Goal: Task Accomplishment & Management: Manage account settings

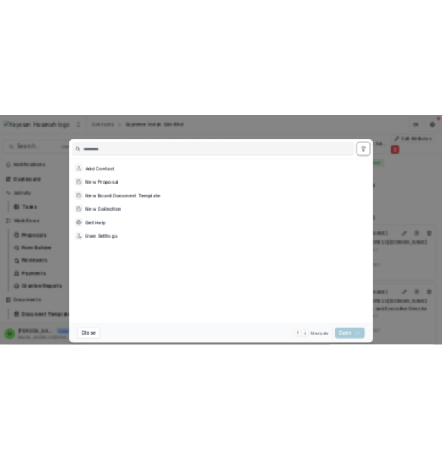
scroll to position [138, 0]
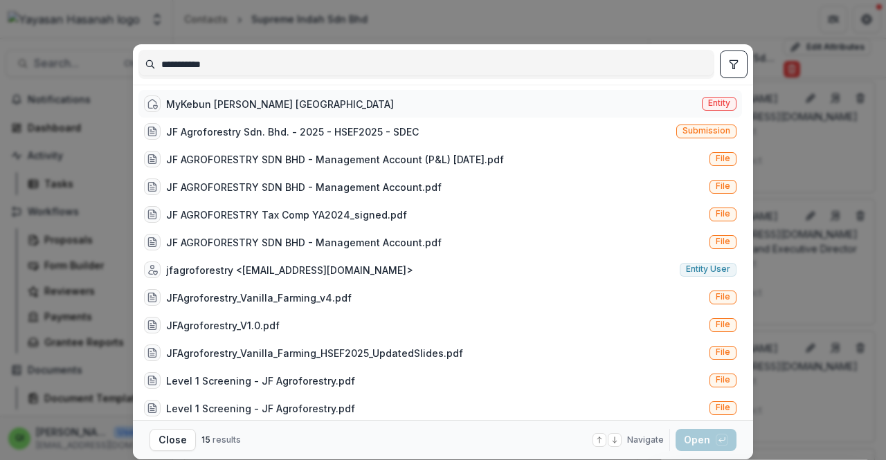
type input "**********"
click at [355, 108] on div "MyKebun [PERSON_NAME] Sarawak Entity" at bounding box center [440, 104] width 604 height 28
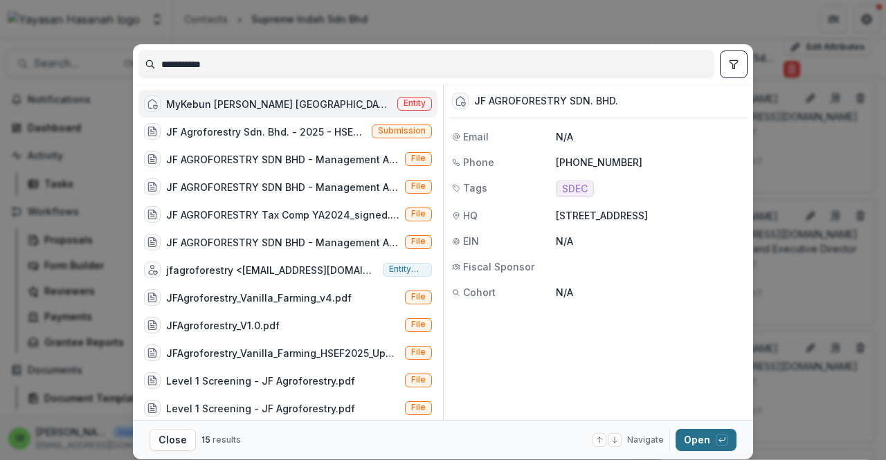
click at [713, 438] on button "Open with enter key" at bounding box center [706, 440] width 61 height 22
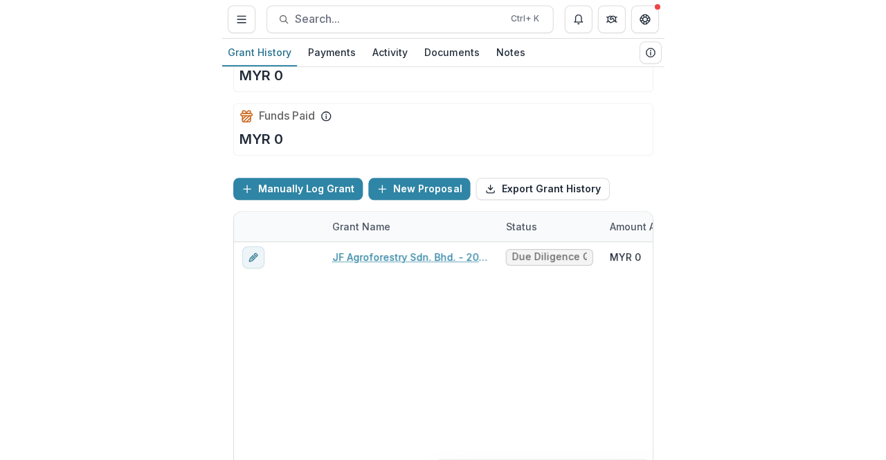
scroll to position [69, 0]
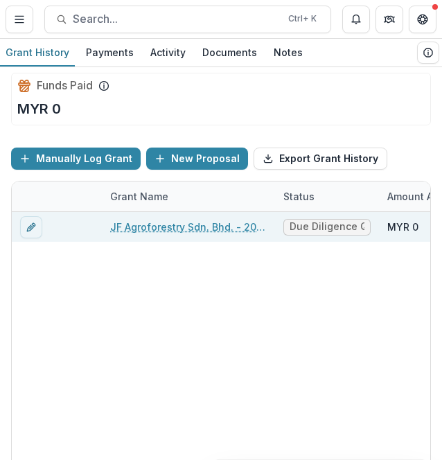
click at [209, 235] on div "JF Agroforestry Sdn. Bhd. - 2025 - HSEF2025 - SDEC" at bounding box center [188, 227] width 156 height 30
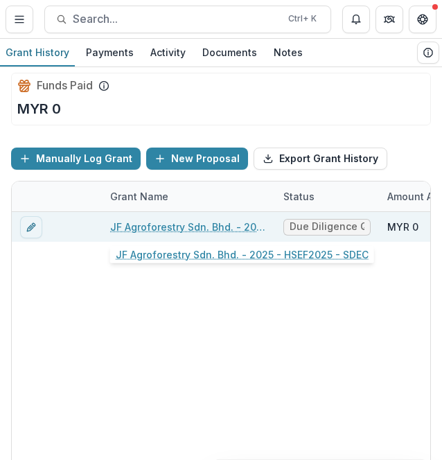
click at [210, 226] on link "JF Agroforestry Sdn. Bhd. - 2025 - HSEF2025 - SDEC" at bounding box center [188, 227] width 156 height 15
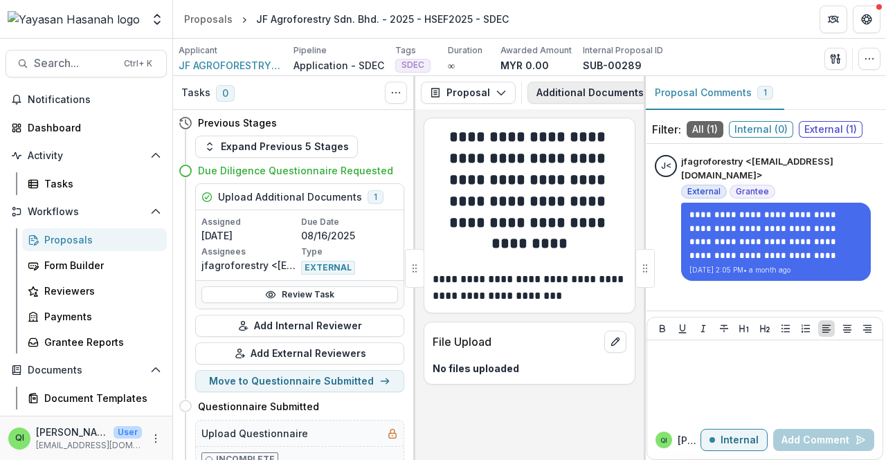
click at [606, 93] on button "Additional Documents Request 5" at bounding box center [629, 93] width 202 height 22
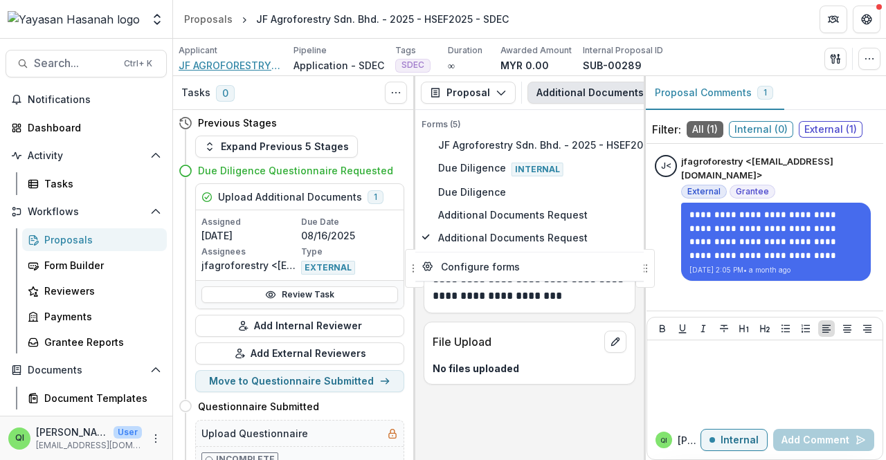
click at [216, 63] on span "JF AGROFORESTRY SDN. BHD." at bounding box center [231, 65] width 104 height 15
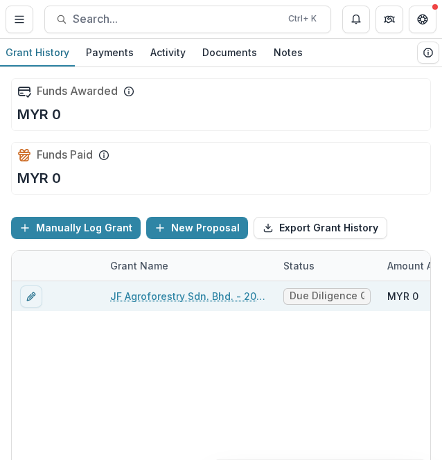
click at [133, 296] on link "JF Agroforestry Sdn. Bhd. - 2025 - HSEF2025 - SDEC" at bounding box center [188, 296] width 156 height 15
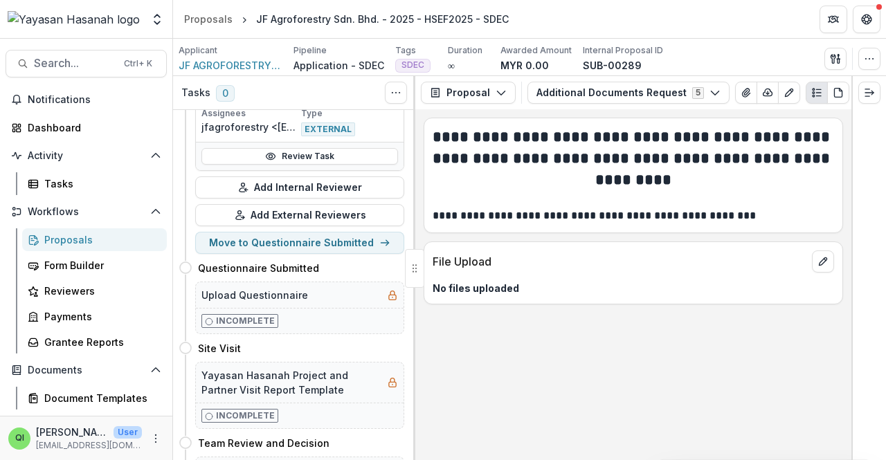
scroll to position [69, 0]
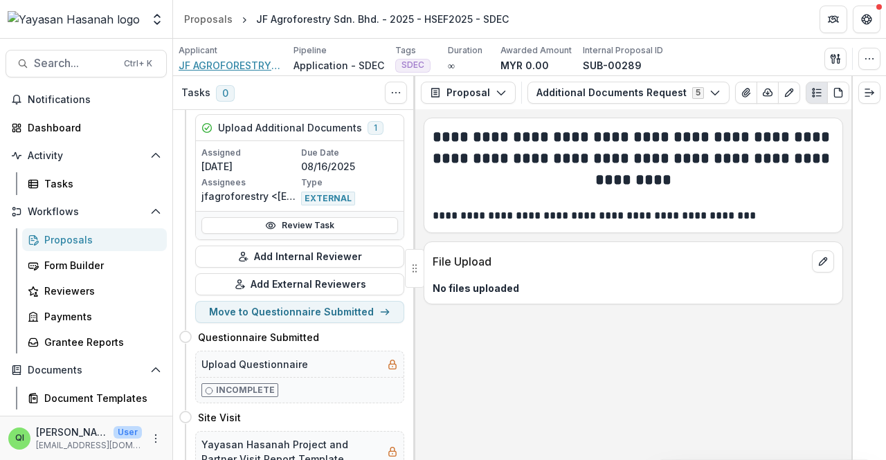
click at [232, 58] on span "JF AGROFORESTRY SDN. BHD." at bounding box center [231, 65] width 104 height 15
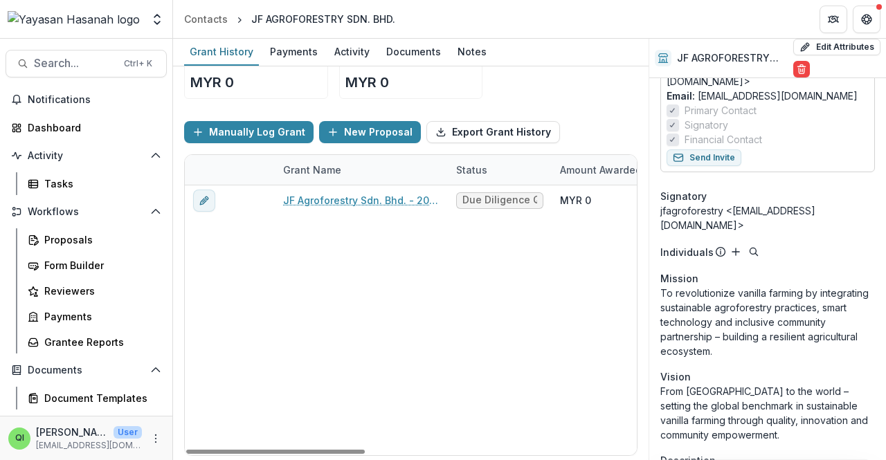
scroll to position [208, 0]
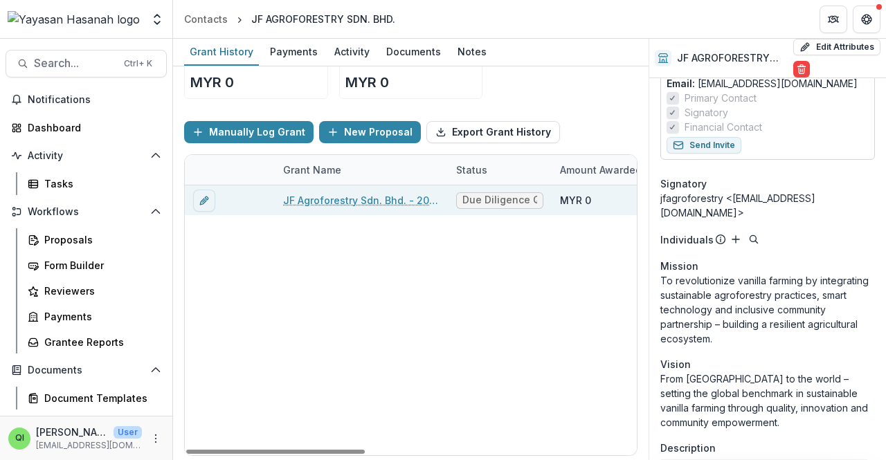
click at [407, 203] on link "JF Agroforestry Sdn. Bhd. - 2025 - HSEF2025 - SDEC" at bounding box center [361, 200] width 156 height 15
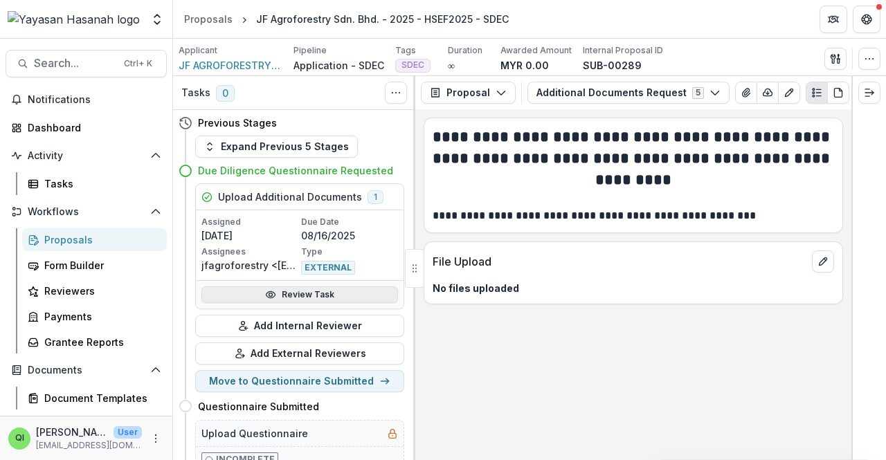
click at [338, 294] on link "Review Task" at bounding box center [300, 295] width 197 height 17
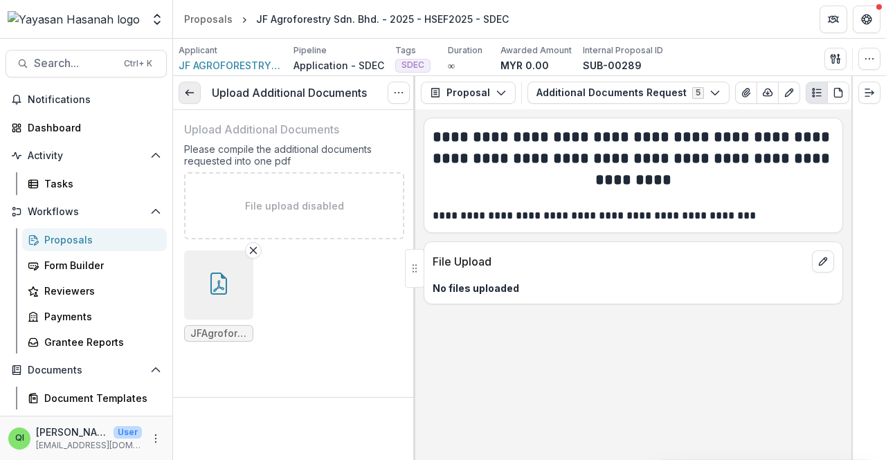
click at [195, 102] on link at bounding box center [190, 93] width 22 height 22
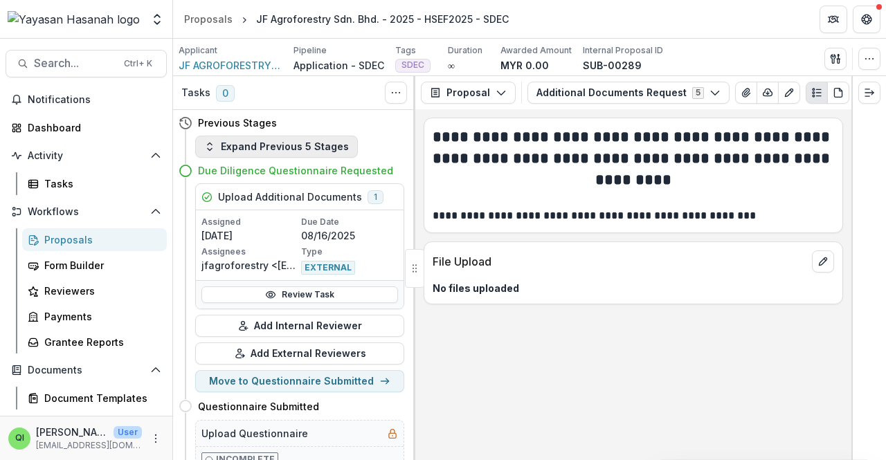
click at [288, 142] on button "Expand Previous 5 Stages" at bounding box center [276, 147] width 163 height 22
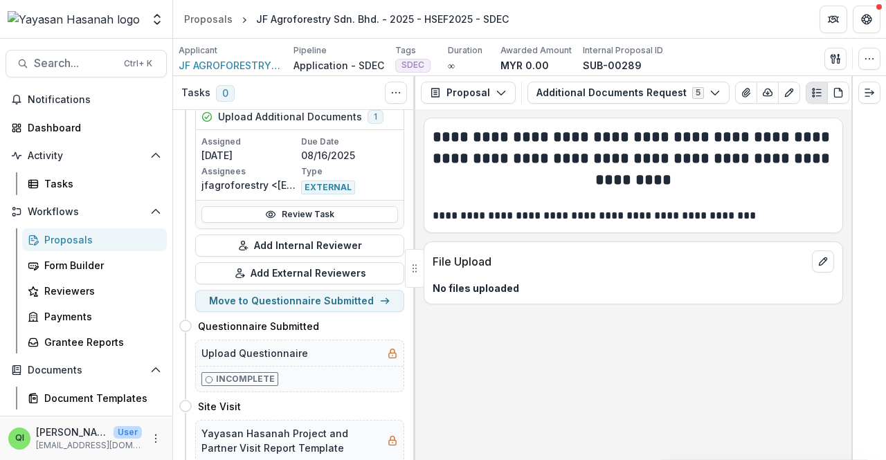
scroll to position [485, 0]
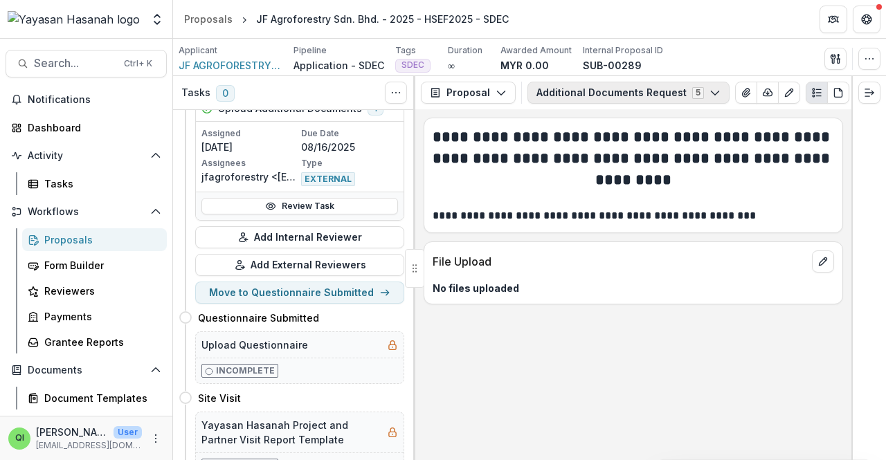
click at [598, 95] on button "Additional Documents Request 5" at bounding box center [629, 93] width 202 height 22
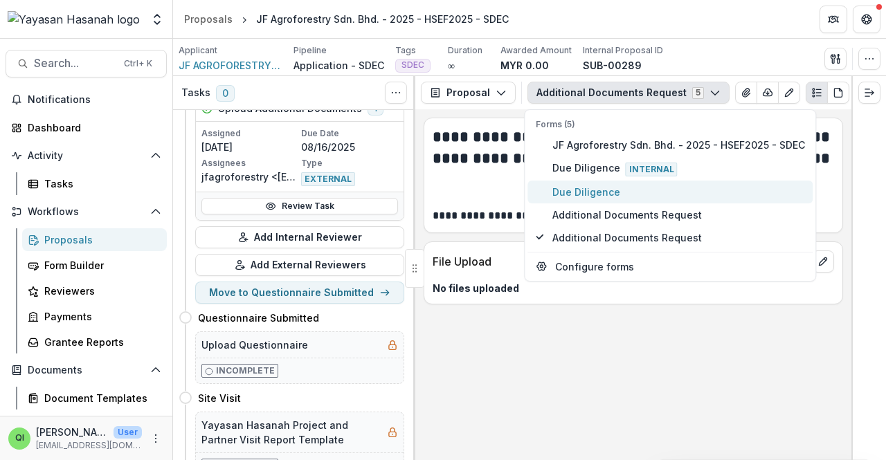
click at [607, 181] on button "Due Diligence" at bounding box center [670, 192] width 285 height 23
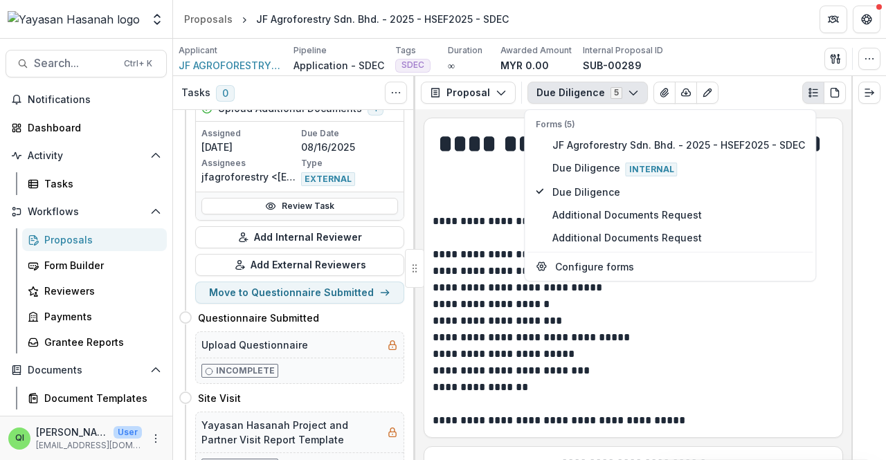
click at [616, 326] on p "**********" at bounding box center [632, 321] width 398 height 17
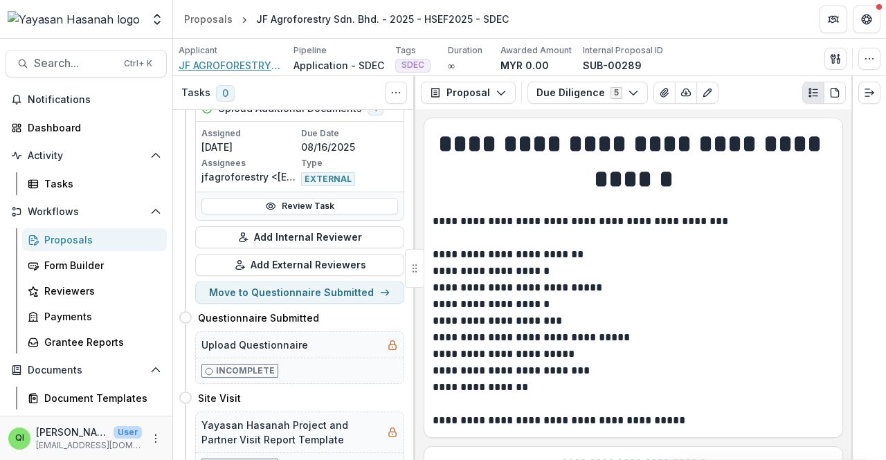
click at [249, 62] on span "JF AGROFORESTRY SDN. BHD." at bounding box center [231, 65] width 104 height 15
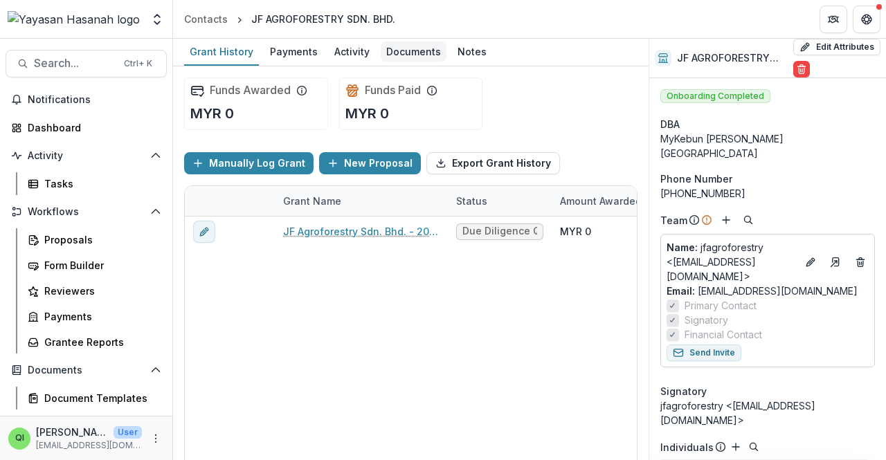
click at [416, 48] on div "Documents" at bounding box center [414, 52] width 66 height 20
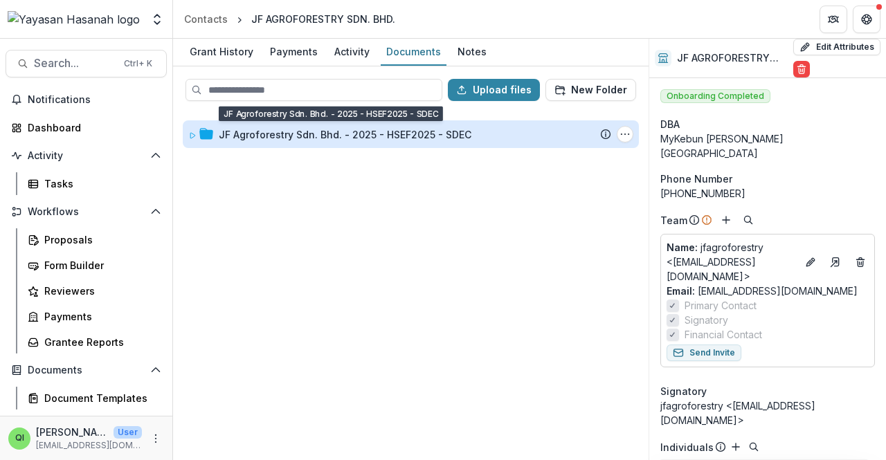
click at [391, 129] on div "JF Agroforestry Sdn. Bhd. - 2025 - HSEF2025 - SDEC" at bounding box center [345, 134] width 253 height 15
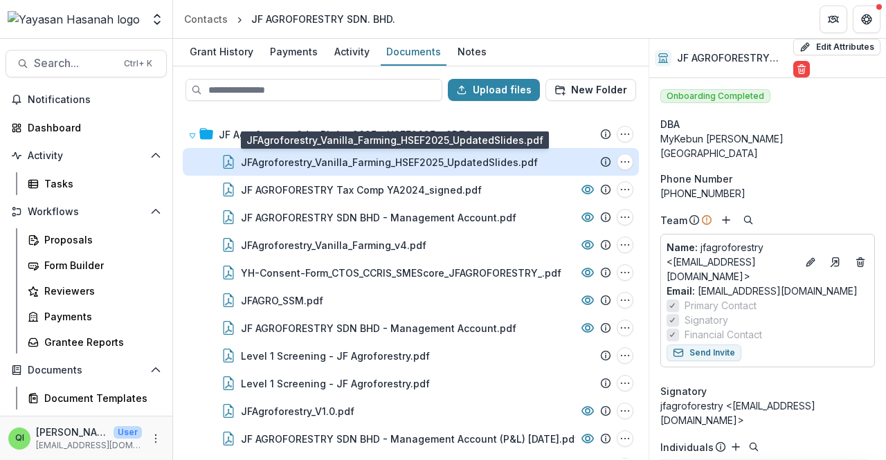
click at [499, 157] on div "JFAgroforestry_Vanilla_Farming_HSEF2025_UpdatedSlides.pdf" at bounding box center [389, 162] width 297 height 15
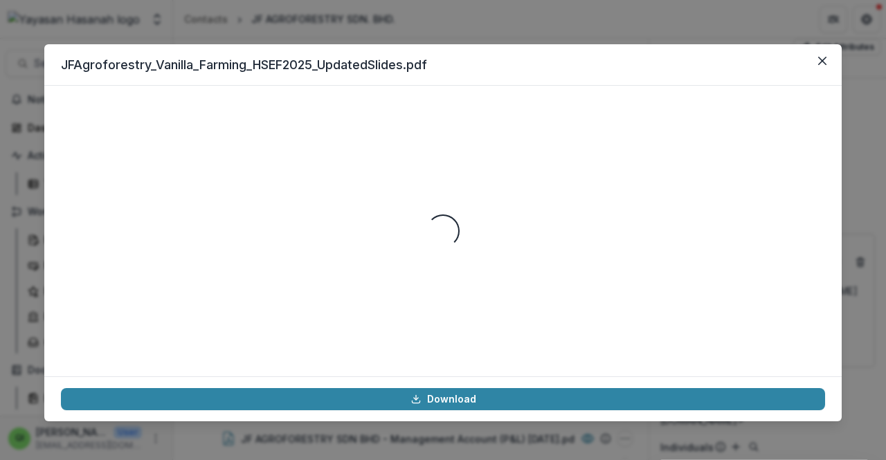
click at [629, 163] on div "Loading..." at bounding box center [443, 231] width 764 height 258
click at [550, 208] on div "Loading..." at bounding box center [443, 231] width 764 height 258
click at [548, 207] on div "Loading..." at bounding box center [443, 231] width 764 height 258
click at [825, 63] on icon "Close" at bounding box center [822, 61] width 8 height 8
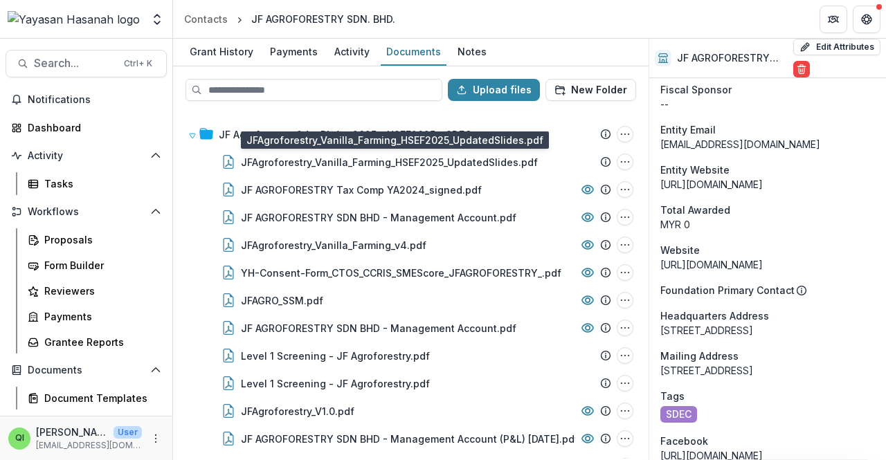
scroll to position [692, 0]
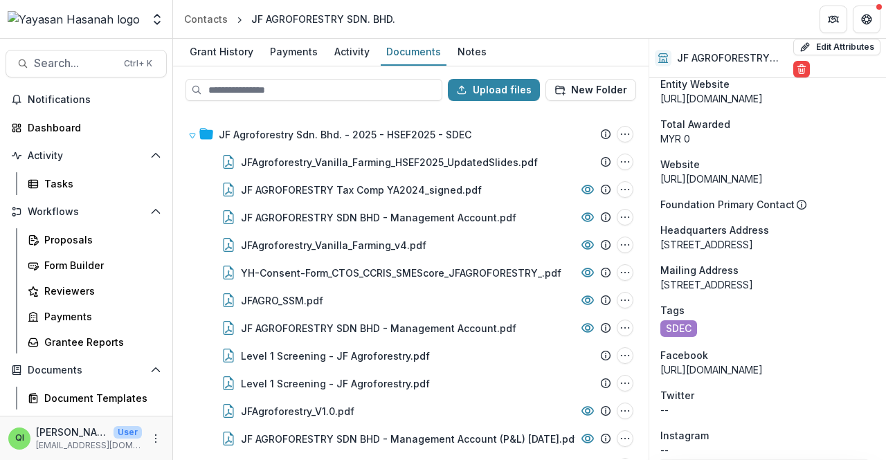
drag, startPoint x: 833, startPoint y: 272, endPoint x: 658, endPoint y: 256, distance: 175.9
click at [658, 256] on div "Onboarding Completed DBA MyKebun Vanila Serian Sarawak Phone Number +60 16-882 …" at bounding box center [768, 66] width 237 height 1360
copy div "No. 3, Lot 5479, My Residence Jalan Kong Ping Kuching Sarawak MY 93250"
click at [836, 278] on div "No. 3, Lot 5479, My Residence Jalan Kong Ping Kuching Sarawak MY 93250" at bounding box center [768, 285] width 215 height 15
drag, startPoint x: 831, startPoint y: 271, endPoint x: 659, endPoint y: 260, distance: 172.0
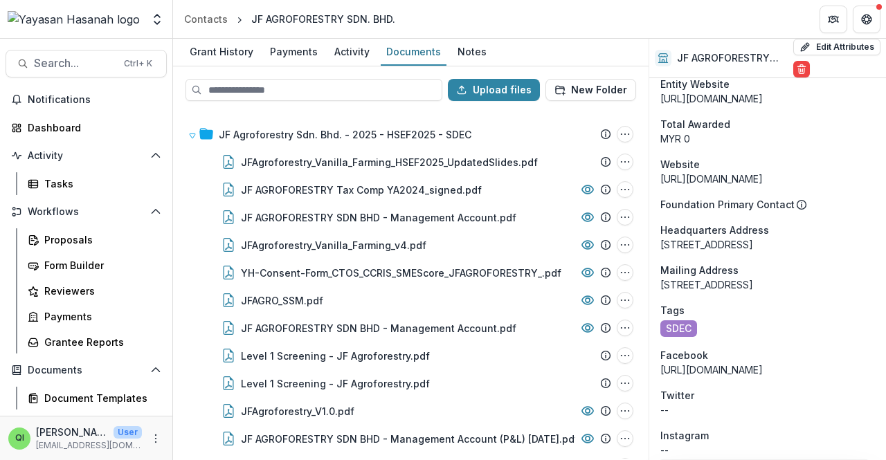
click at [659, 260] on div "Onboarding Completed DBA MyKebun Vanila Serian Sarawak Phone Number +60 16-882 …" at bounding box center [768, 66] width 237 height 1360
copy div "No. 3, Lot 5479, My Residence Jalan Kong Ping Kuching Sarawak MY 93250"
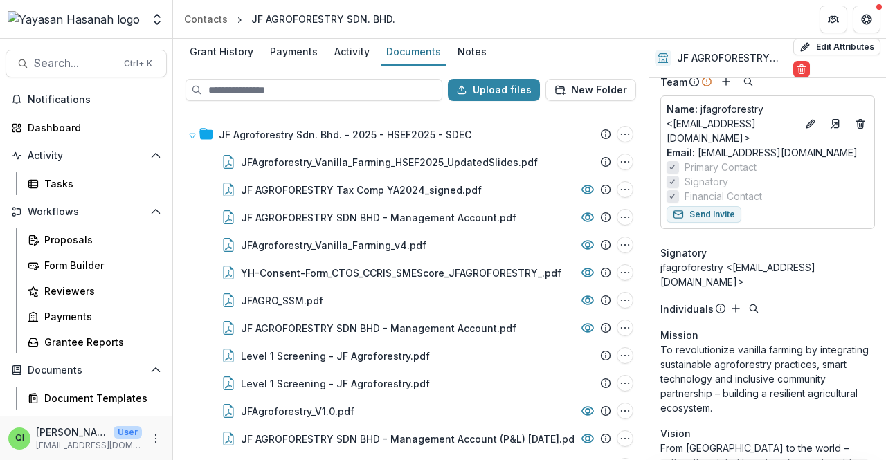
scroll to position [69, 0]
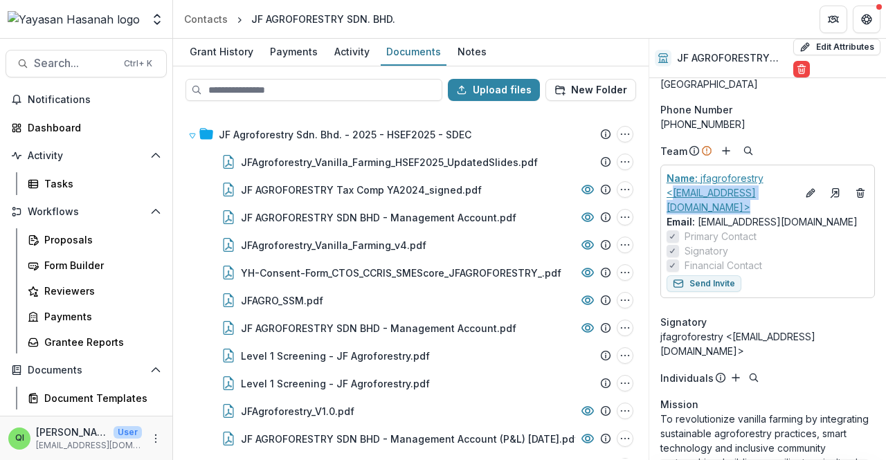
drag, startPoint x: 803, startPoint y: 179, endPoint x: 669, endPoint y: 184, distance: 133.8
click at [669, 184] on div "Name : jfagroforestry <jfagroforestry@gmail.com>" at bounding box center [768, 193] width 202 height 44
copy div "jfagroforestry@gmail.com>"
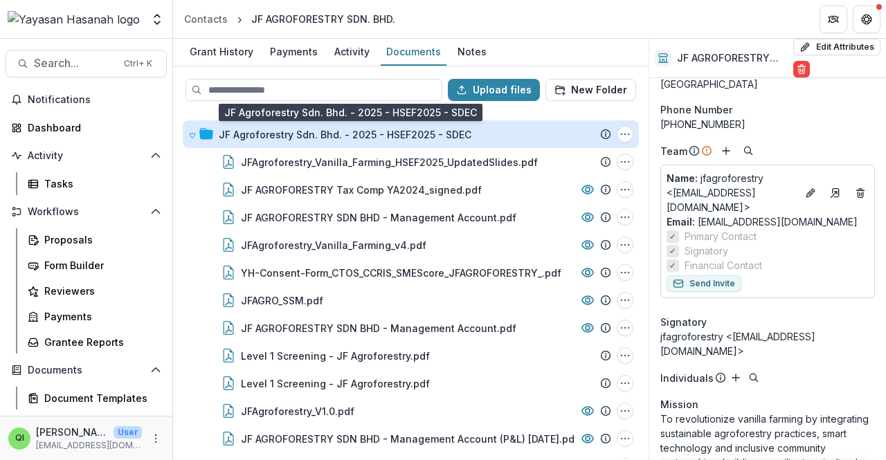
click at [267, 129] on div "JF Agroforestry Sdn. Bhd. - 2025 - HSEF2025 - SDEC" at bounding box center [345, 134] width 253 height 15
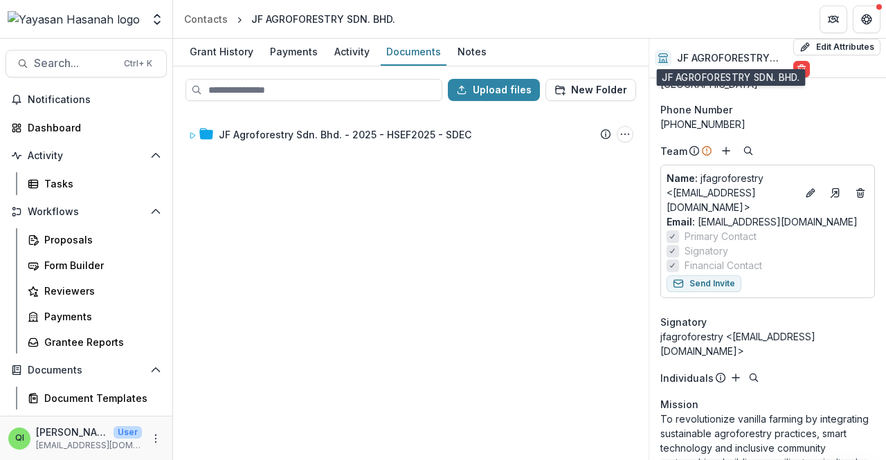
click at [706, 56] on h2 "JF AGROFORESTRY SDN. BHD." at bounding box center [732, 59] width 111 height 12
click at [309, 82] on input at bounding box center [314, 90] width 257 height 22
click at [244, 54] on div "Grant History" at bounding box center [221, 52] width 75 height 20
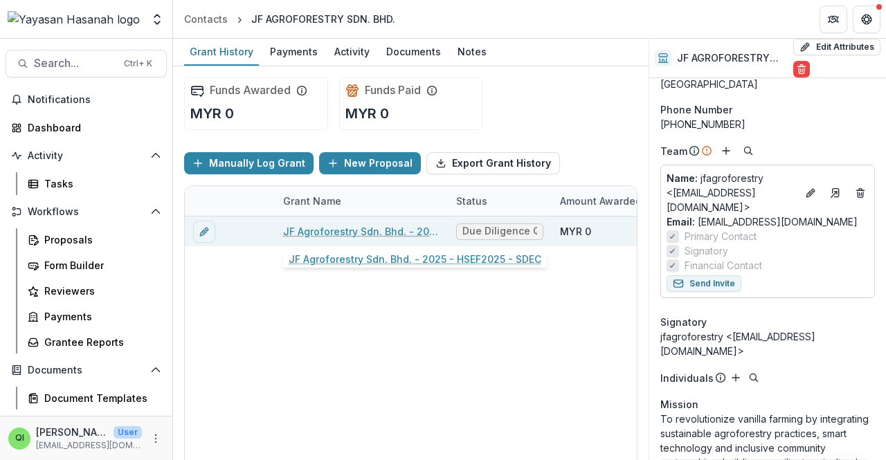
click at [327, 227] on link "JF Agroforestry Sdn. Bhd. - 2025 - HSEF2025 - SDEC" at bounding box center [361, 231] width 156 height 15
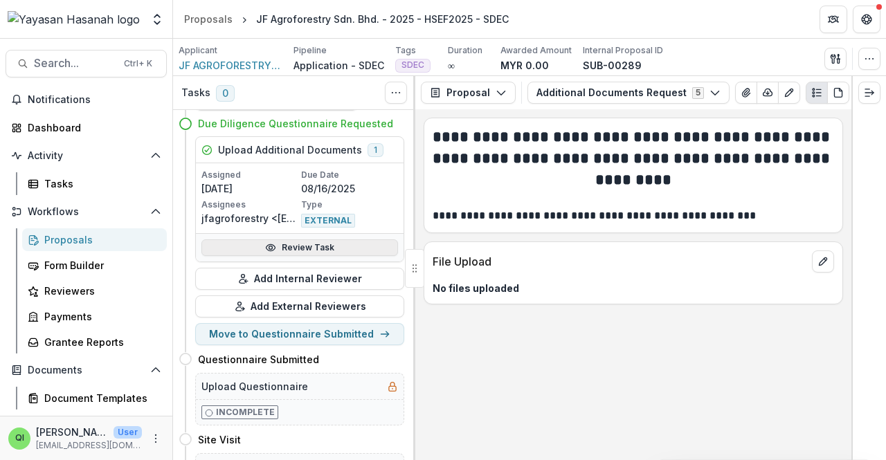
scroll to position [69, 0]
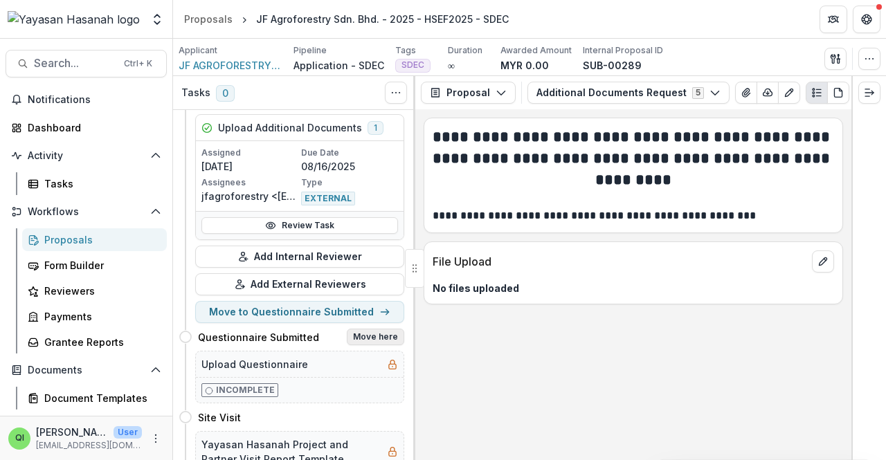
click at [360, 332] on button "Move here" at bounding box center [375, 337] width 57 height 17
select select "**********"
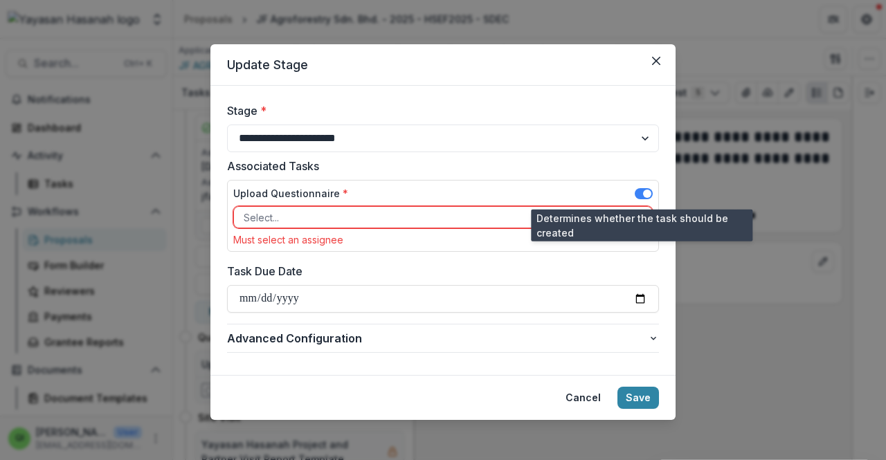
click at [637, 195] on span at bounding box center [644, 193] width 18 height 11
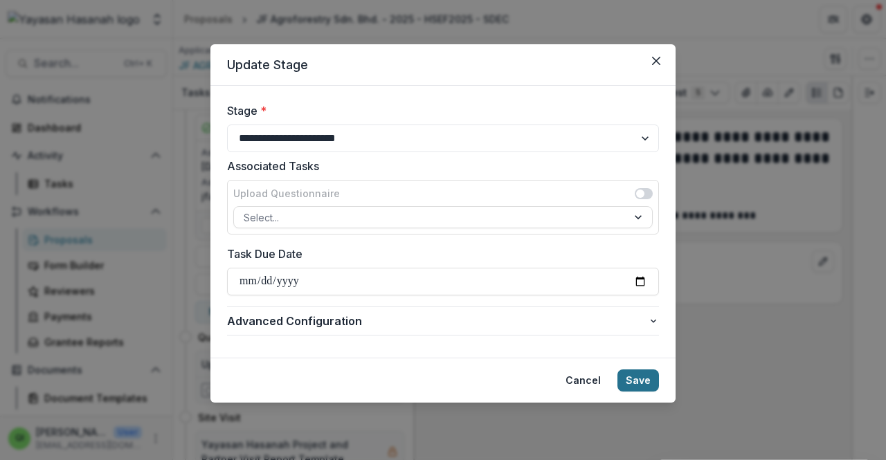
click at [647, 382] on button "Save" at bounding box center [639, 381] width 42 height 22
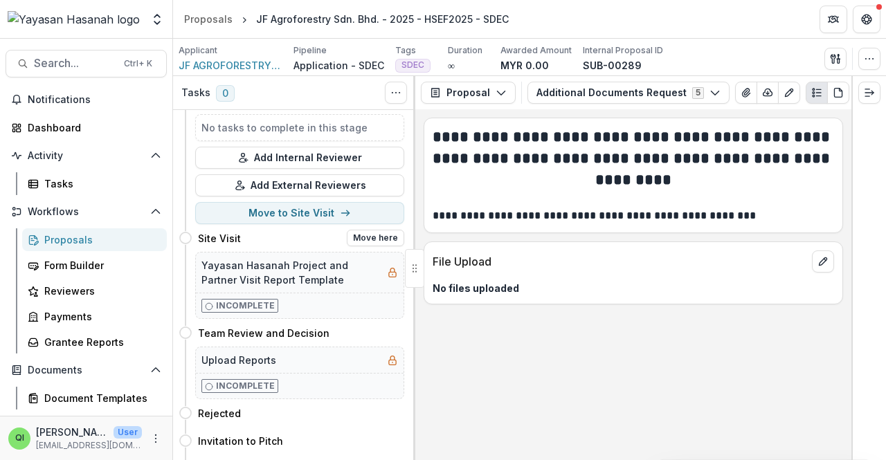
scroll to position [0, 0]
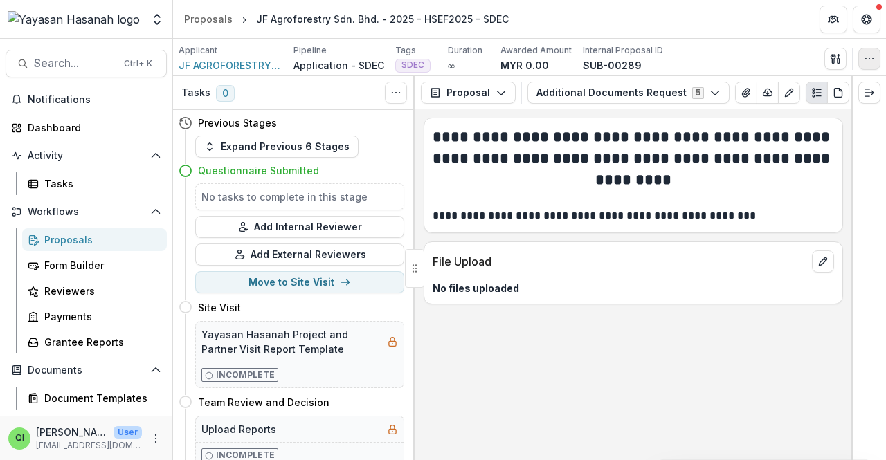
click at [865, 57] on icon "button" at bounding box center [869, 58] width 11 height 11
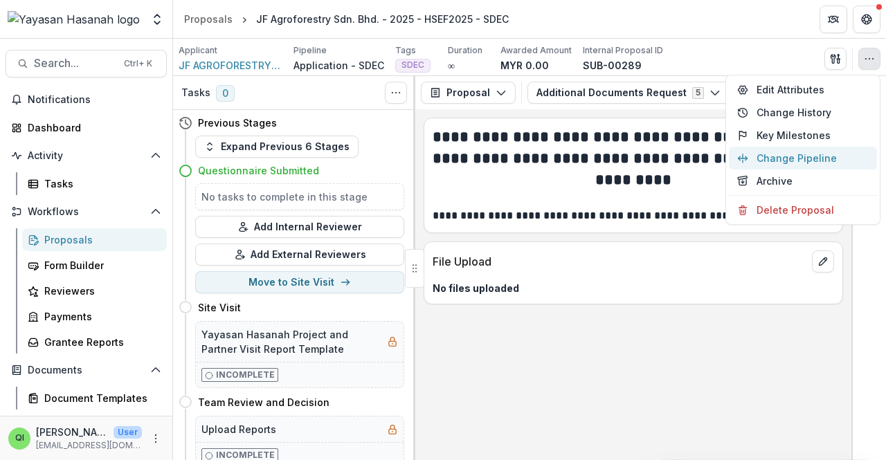
click at [832, 151] on button "Change Pipeline" at bounding box center [803, 158] width 148 height 23
select select "**********"
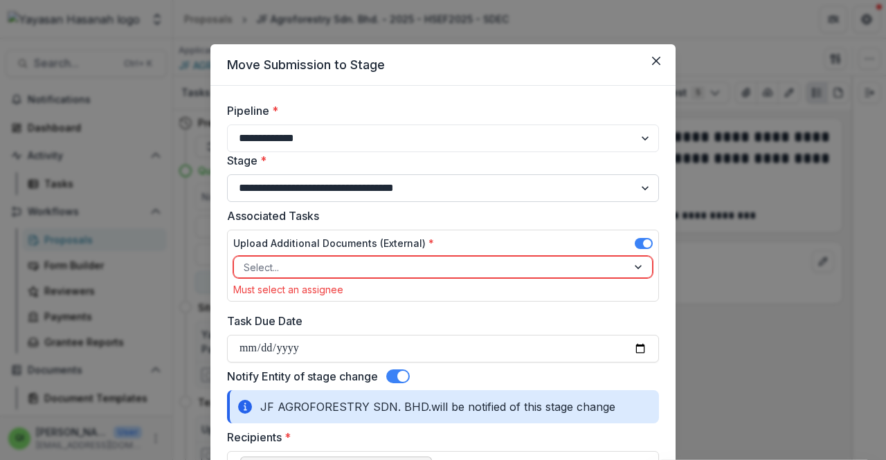
click at [428, 191] on select "**********" at bounding box center [443, 189] width 432 height 28
click at [431, 178] on select "**********" at bounding box center [443, 189] width 432 height 28
click at [436, 133] on select "**********" at bounding box center [443, 139] width 432 height 28
click at [659, 68] on button "Close" at bounding box center [656, 61] width 22 height 22
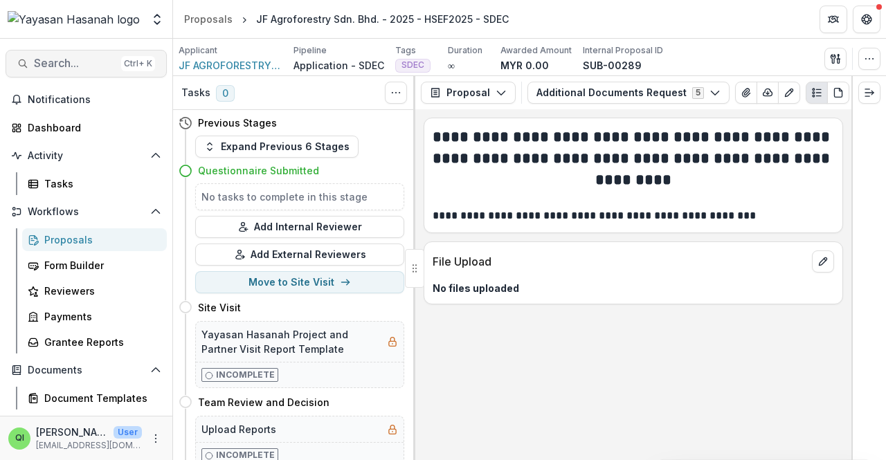
click at [78, 68] on span "Search..." at bounding box center [75, 63] width 82 height 13
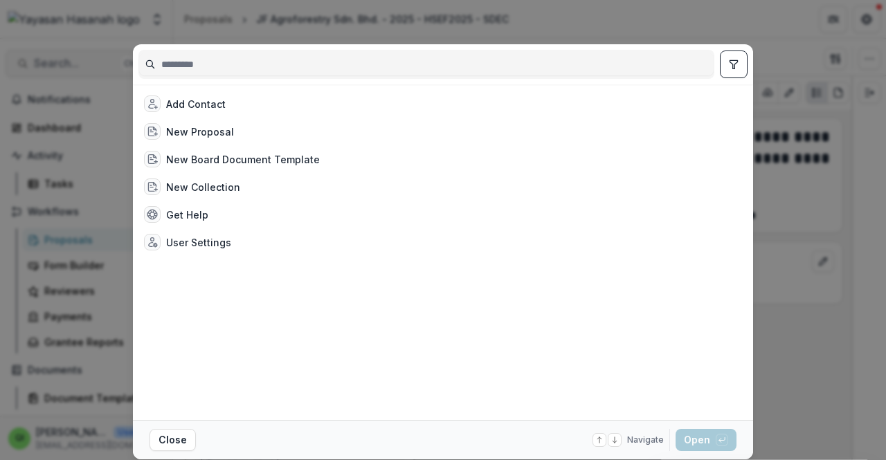
type input "*"
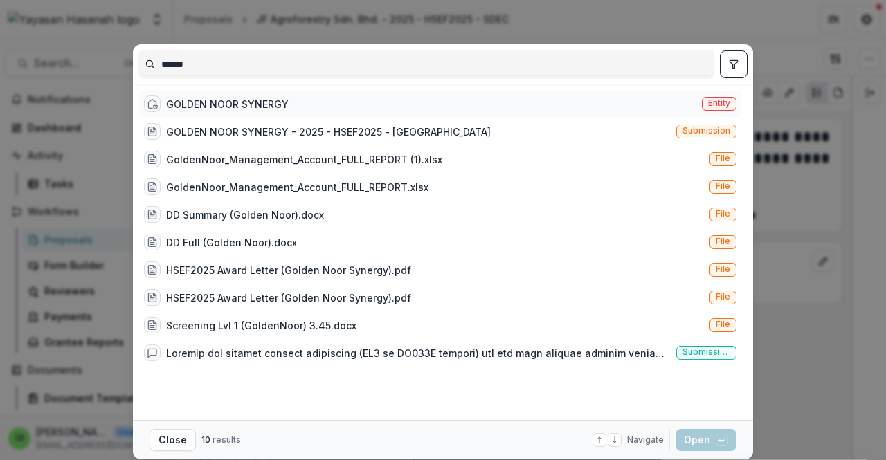
type input "******"
click at [208, 97] on div "GOLDEN NOOR SYNERGY" at bounding box center [227, 104] width 123 height 15
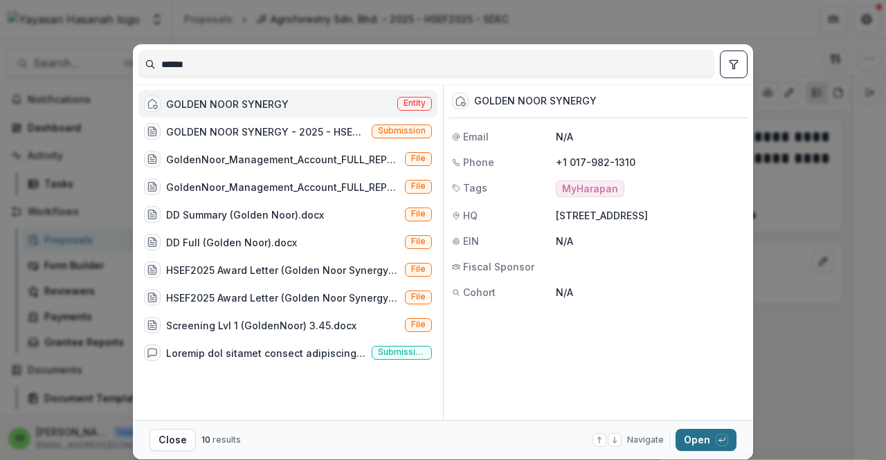
click at [702, 433] on button "Open with enter key" at bounding box center [706, 440] width 61 height 22
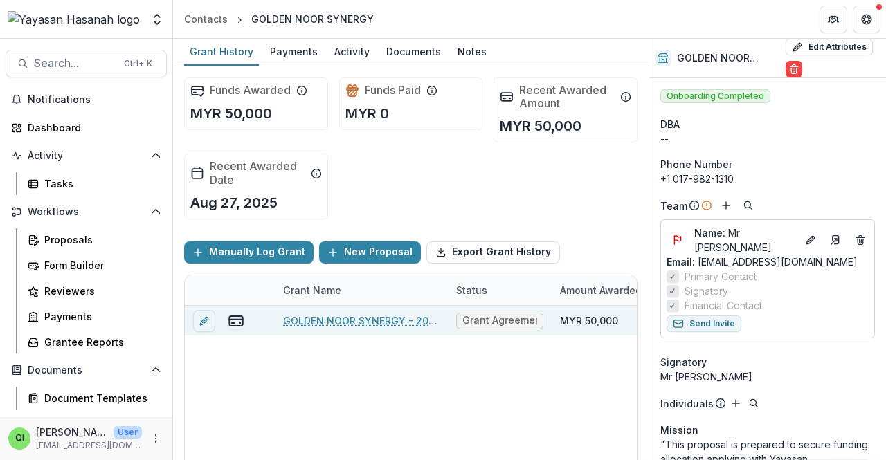
click at [320, 321] on link "GOLDEN NOOR SYNERGY - 2025 - HSEF2025 - MyHarapan" at bounding box center [361, 321] width 156 height 15
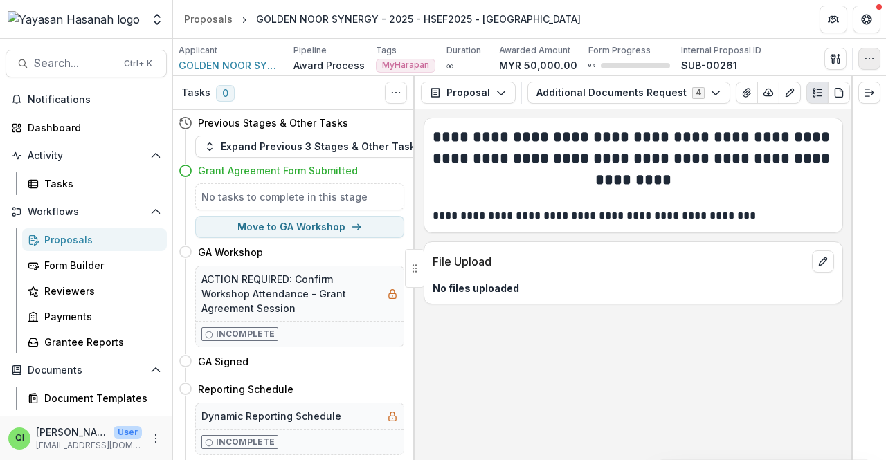
click at [871, 57] on icon "button" at bounding box center [869, 58] width 11 height 11
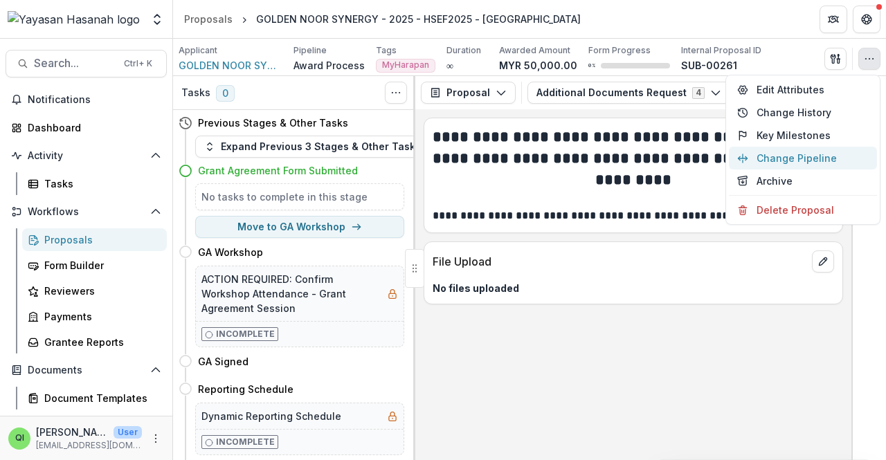
click at [854, 161] on button "Change Pipeline" at bounding box center [803, 158] width 148 height 23
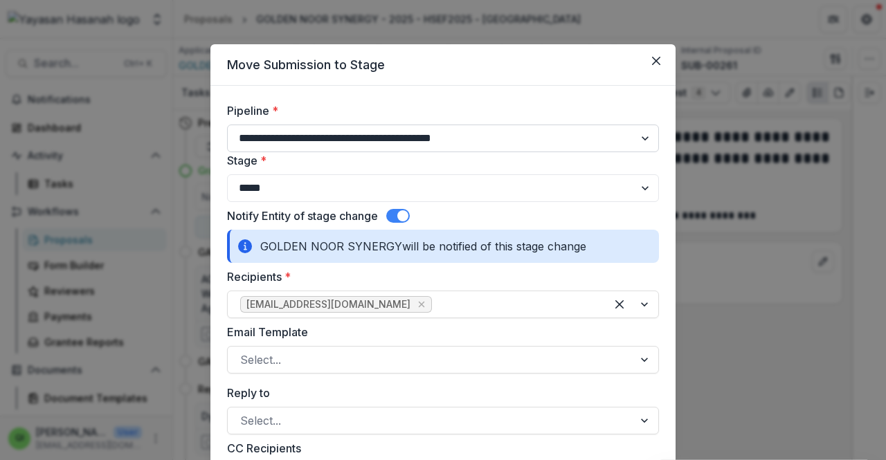
click at [440, 138] on select "**********" at bounding box center [443, 139] width 432 height 28
click at [662, 64] on button "Close" at bounding box center [656, 61] width 22 height 22
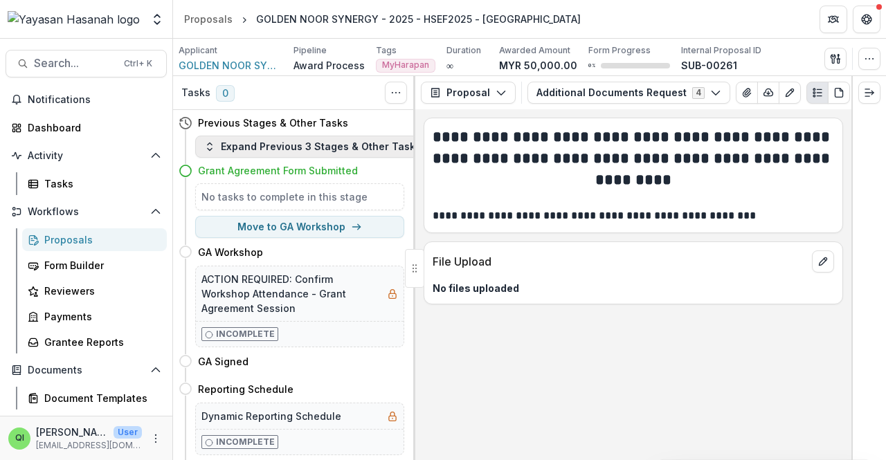
click at [343, 141] on button "Expand Previous 3 Stages & Other Tasks" at bounding box center [312, 147] width 235 height 22
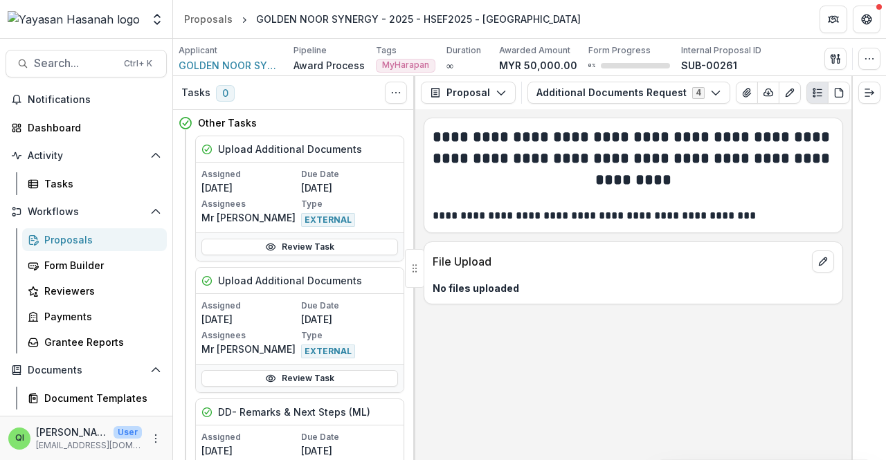
click at [698, 351] on div "**********" at bounding box center [633, 284] width 436 height 351
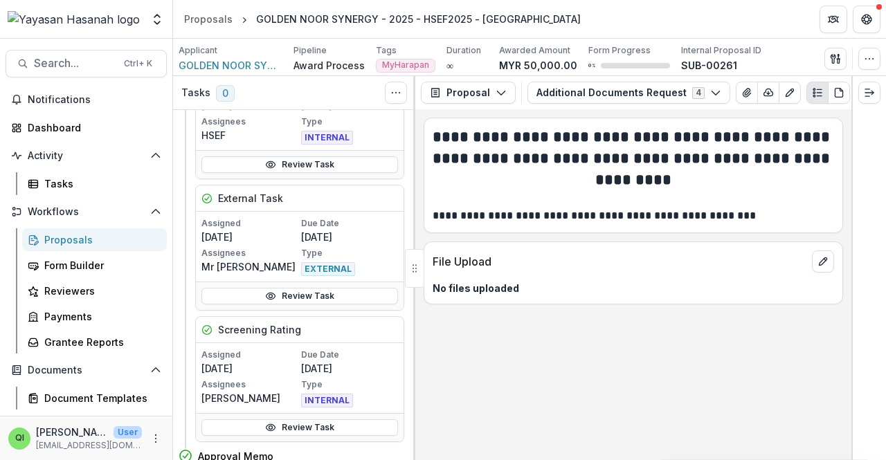
scroll to position [762, 0]
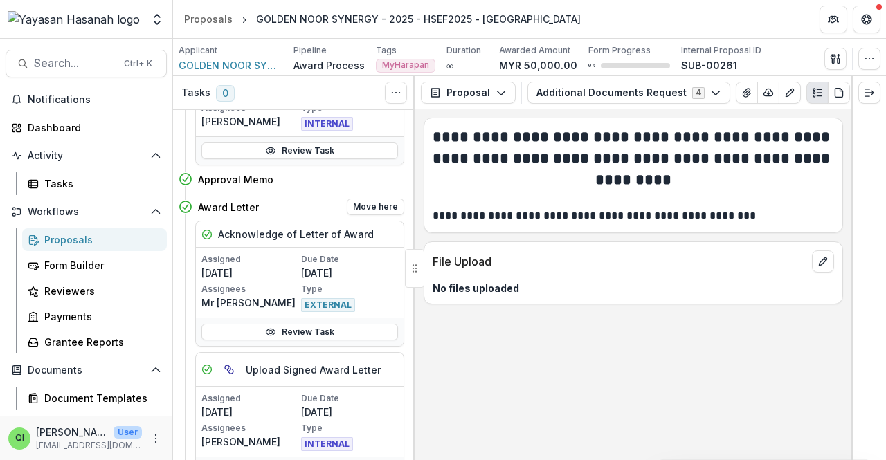
click at [256, 193] on div "Award Letter Move here" at bounding box center [292, 207] width 226 height 28
click at [44, 54] on button "Search... Ctrl + K" at bounding box center [86, 64] width 161 height 28
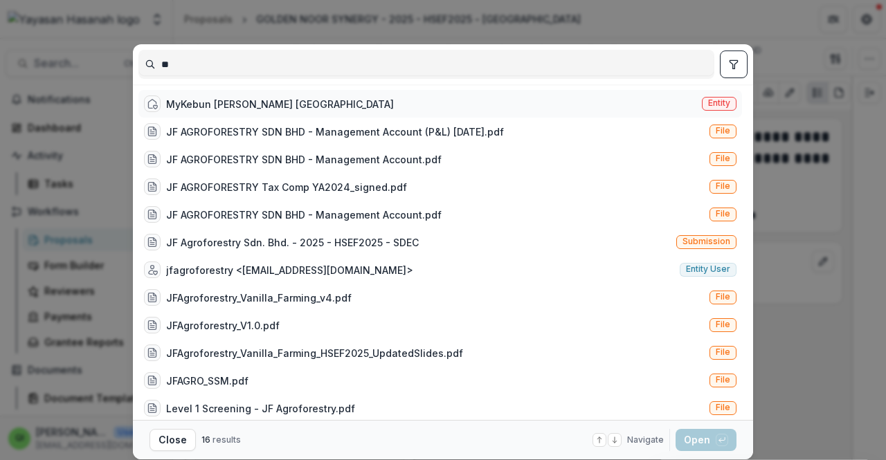
type input "**"
click at [264, 105] on div "MyKebun Vanila Serian Sarawak" at bounding box center [280, 104] width 228 height 15
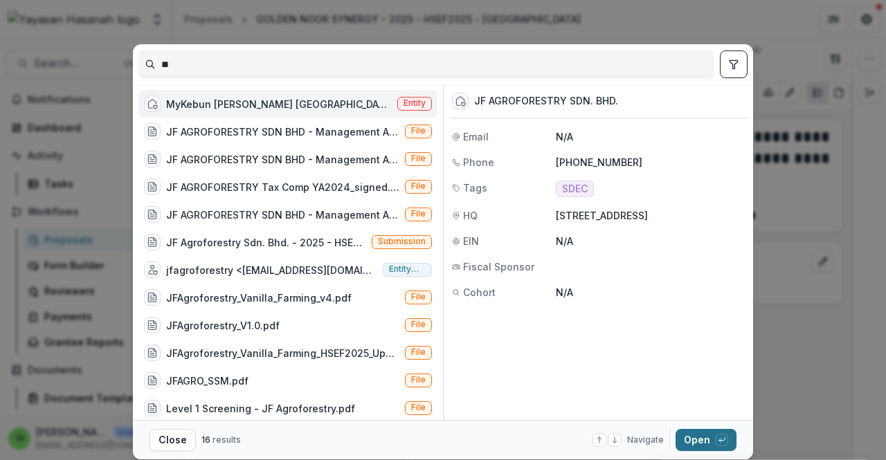
click at [701, 445] on button "Open with enter key" at bounding box center [706, 440] width 61 height 22
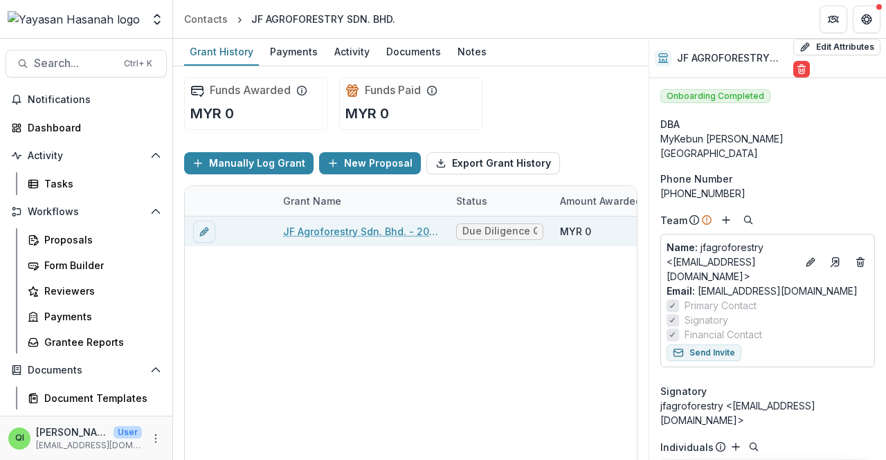
click at [393, 225] on link "JF Agroforestry Sdn. Bhd. - 2025 - HSEF2025 - SDEC" at bounding box center [361, 231] width 156 height 15
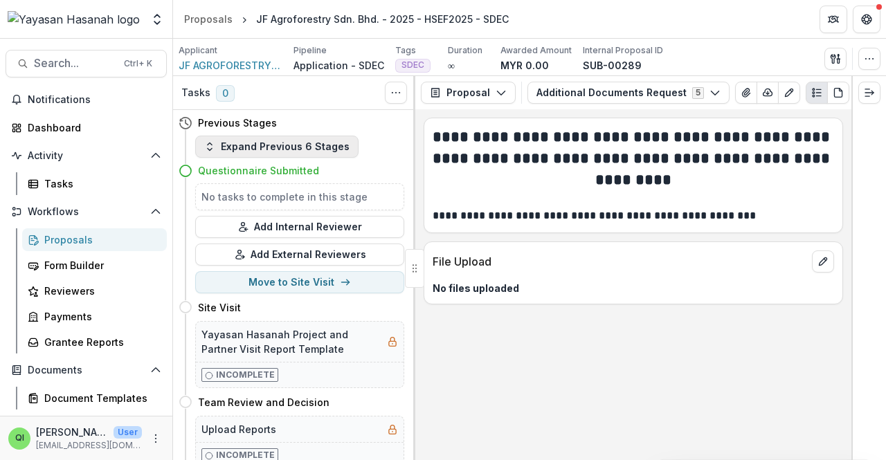
click at [319, 146] on button "Expand Previous 6 Stages" at bounding box center [276, 147] width 163 height 22
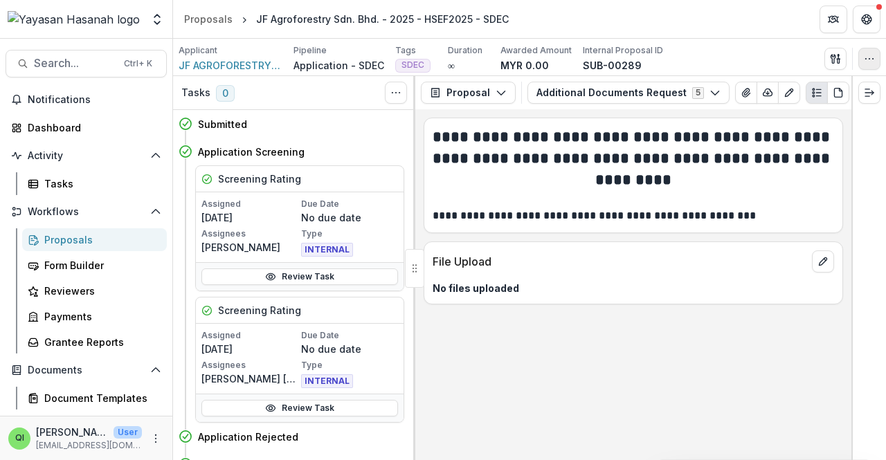
click at [861, 55] on button "button" at bounding box center [870, 59] width 22 height 22
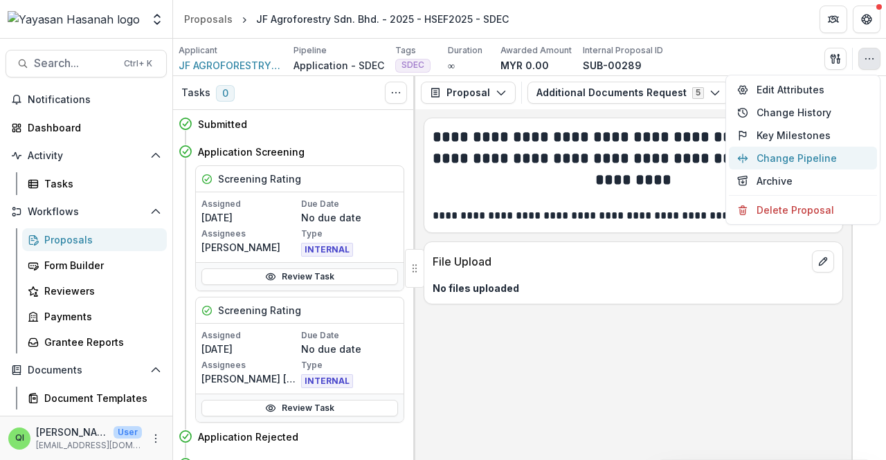
click at [782, 162] on button "Change Pipeline" at bounding box center [803, 158] width 148 height 23
select select "**********"
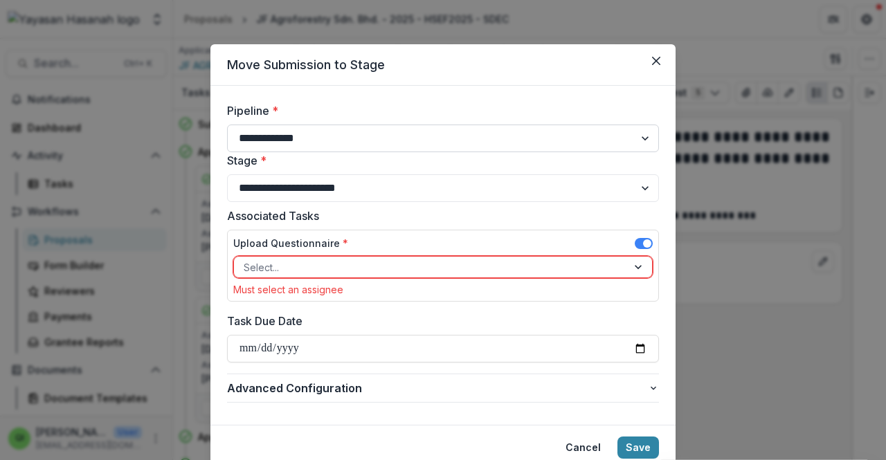
click at [591, 135] on select "**********" at bounding box center [443, 139] width 432 height 28
select select "**********"
click at [227, 125] on select "**********" at bounding box center [443, 139] width 432 height 28
select select "*****"
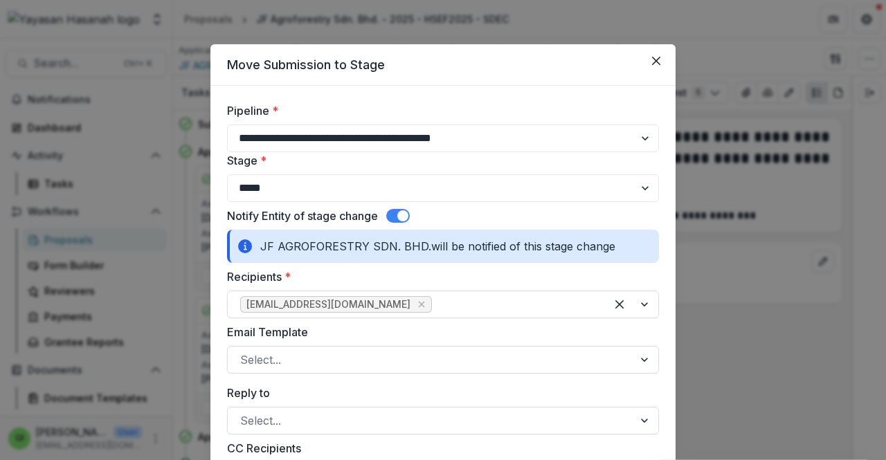
click at [408, 217] on span at bounding box center [402, 216] width 11 height 11
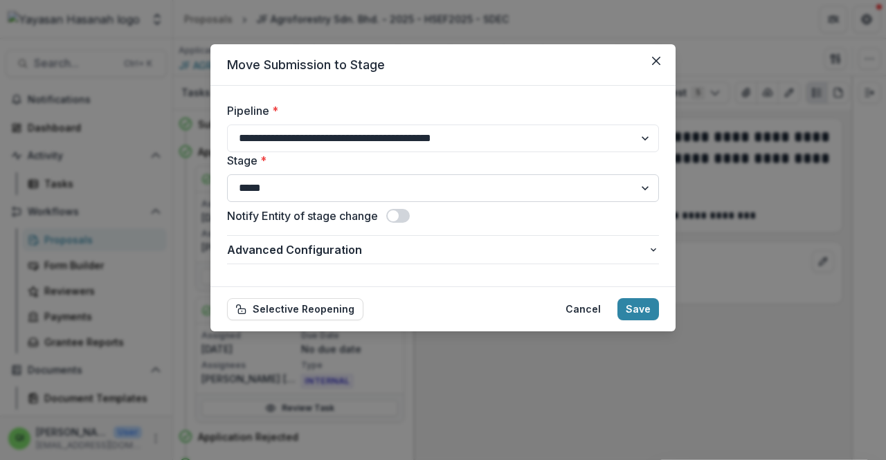
click at [440, 189] on select "**********" at bounding box center [443, 189] width 432 height 28
click at [451, 177] on select "**********" at bounding box center [443, 189] width 432 height 28
click at [465, 133] on select "**********" at bounding box center [443, 139] width 432 height 28
select select "**********"
click at [227, 125] on select "**********" at bounding box center [443, 139] width 432 height 28
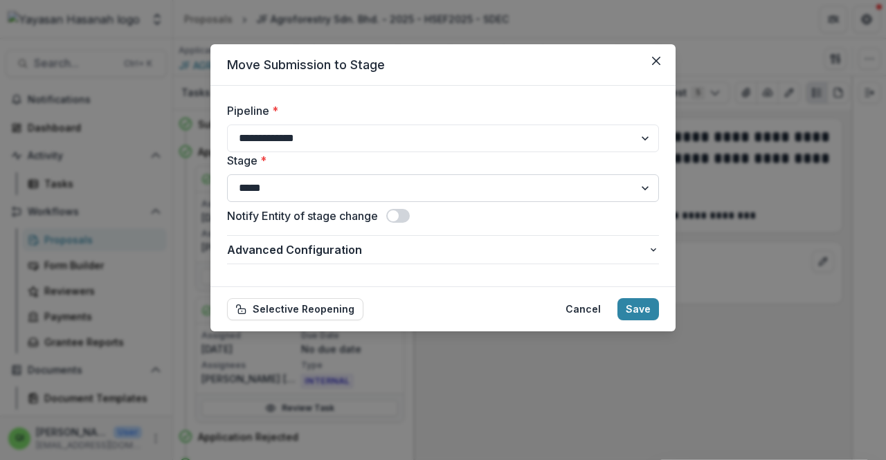
select select "**********"
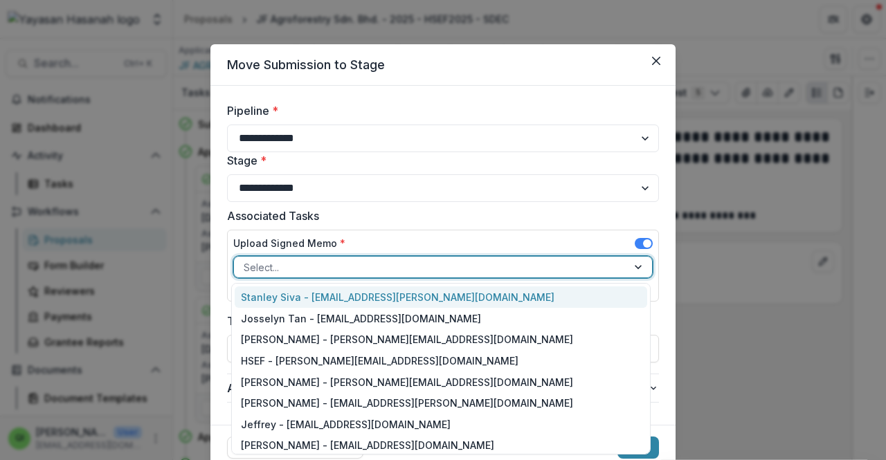
click at [530, 267] on div at bounding box center [431, 267] width 374 height 17
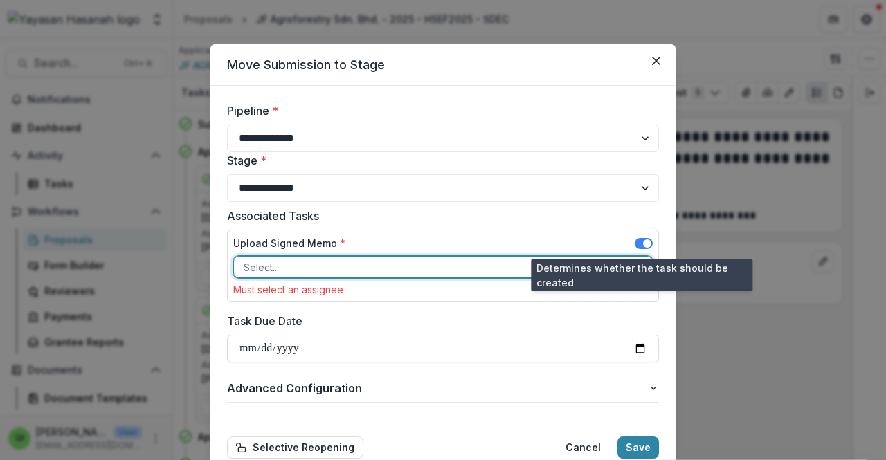
click at [647, 248] on span at bounding box center [644, 243] width 18 height 11
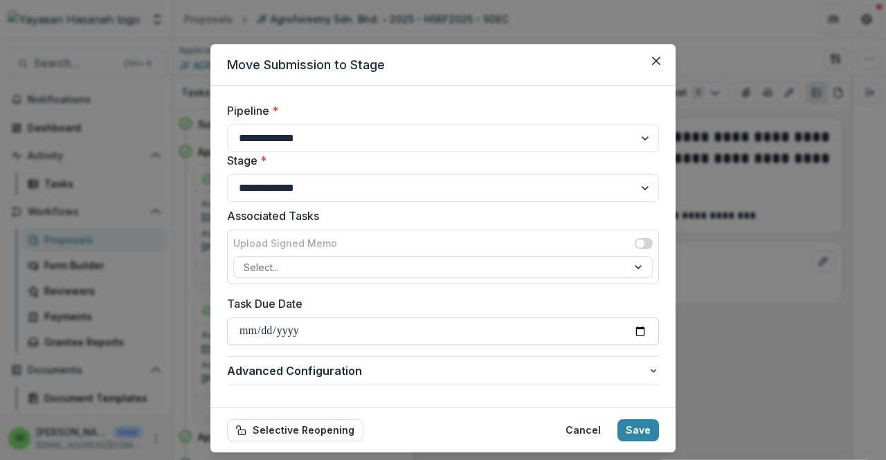
click at [645, 340] on input "**********" at bounding box center [443, 332] width 432 height 28
click at [641, 334] on input "**********" at bounding box center [443, 332] width 432 height 28
drag, startPoint x: 278, startPoint y: 305, endPoint x: 283, endPoint y: 332, distance: 26.9
click at [283, 332] on div "Task Due Date" at bounding box center [443, 321] width 432 height 50
click at [638, 429] on button "Save" at bounding box center [639, 431] width 42 height 22
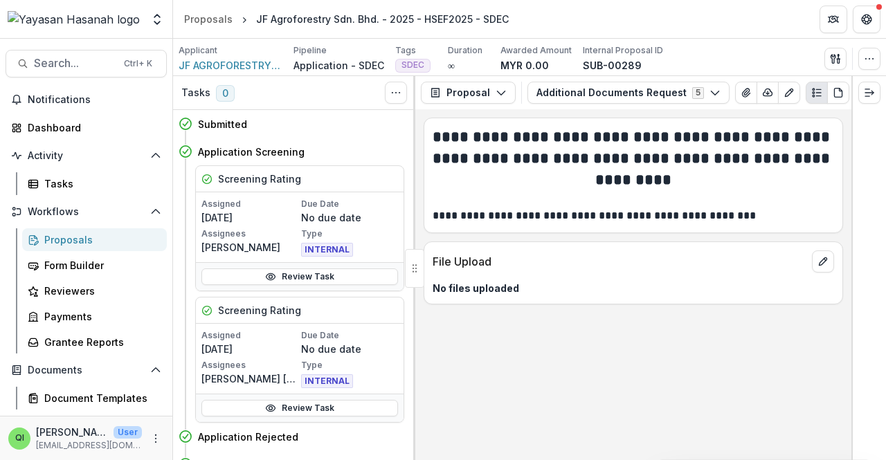
select select
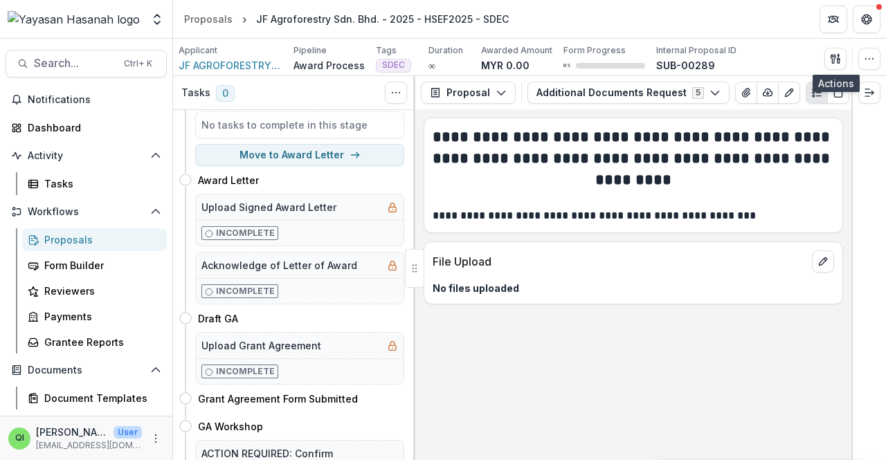
scroll to position [415, 0]
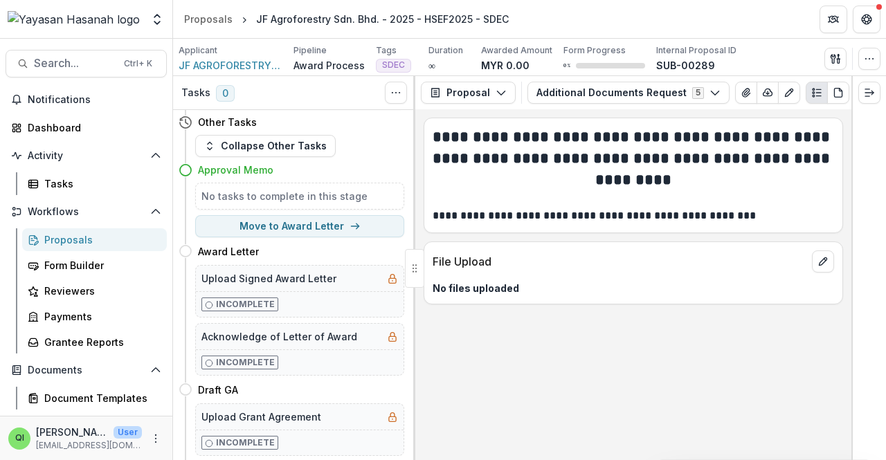
click at [306, 194] on h5 "No tasks to complete in this stage" at bounding box center [300, 196] width 197 height 15
click at [314, 189] on h5 "No tasks to complete in this stage" at bounding box center [300, 196] width 197 height 15
click at [251, 127] on div "Other Tasks" at bounding box center [292, 122] width 226 height 26
click at [258, 141] on button "Collapse Other Tasks" at bounding box center [265, 146] width 141 height 22
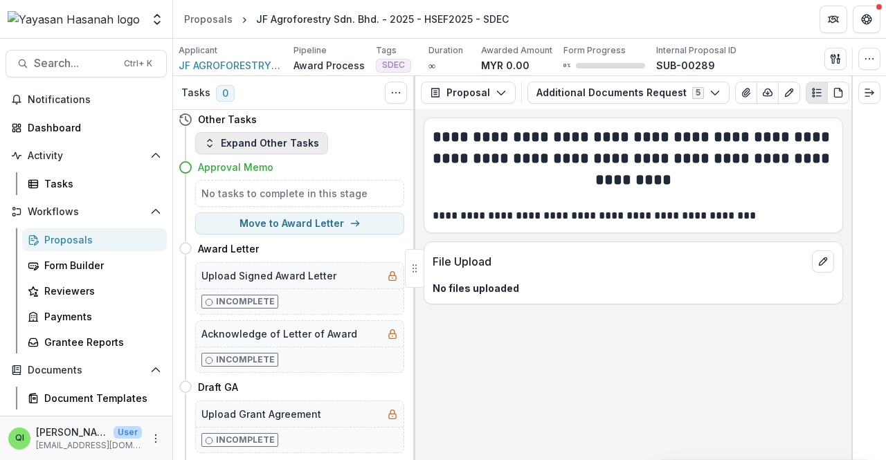
click at [258, 141] on button "Expand Other Tasks" at bounding box center [261, 143] width 133 height 22
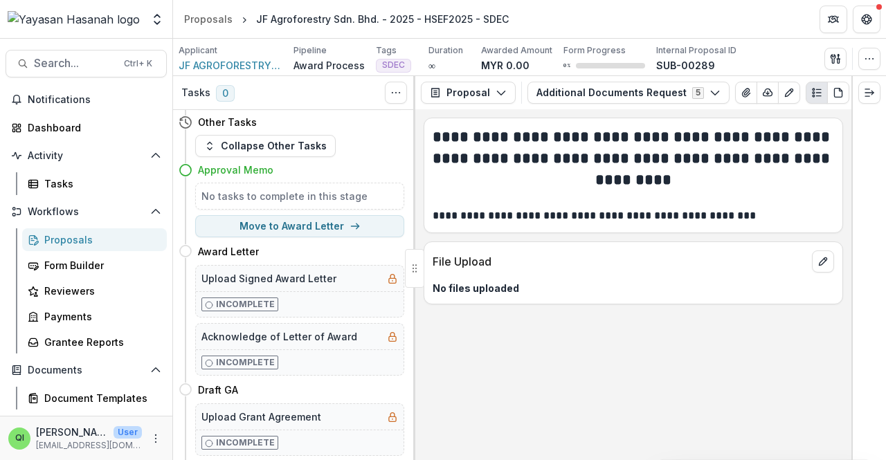
click at [248, 170] on h4 "Approval Memo" at bounding box center [235, 170] width 75 height 15
click at [265, 145] on button "Collapse Other Tasks" at bounding box center [265, 146] width 141 height 22
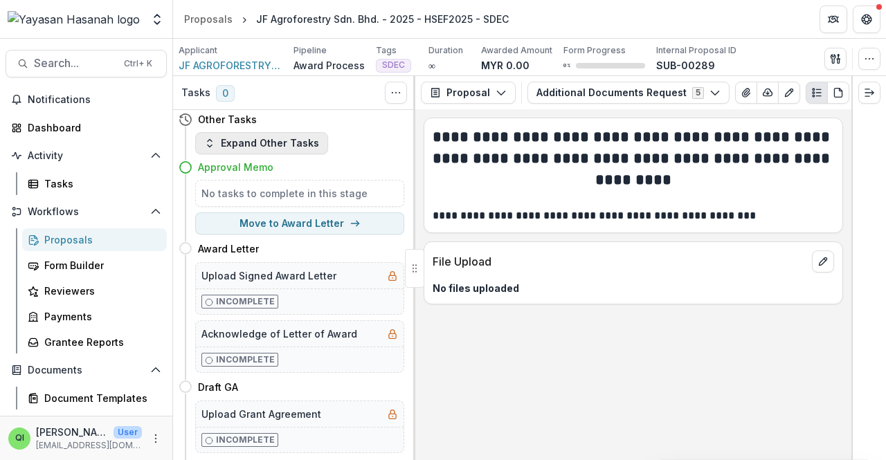
click at [273, 145] on button "Expand Other Tasks" at bounding box center [261, 143] width 133 height 22
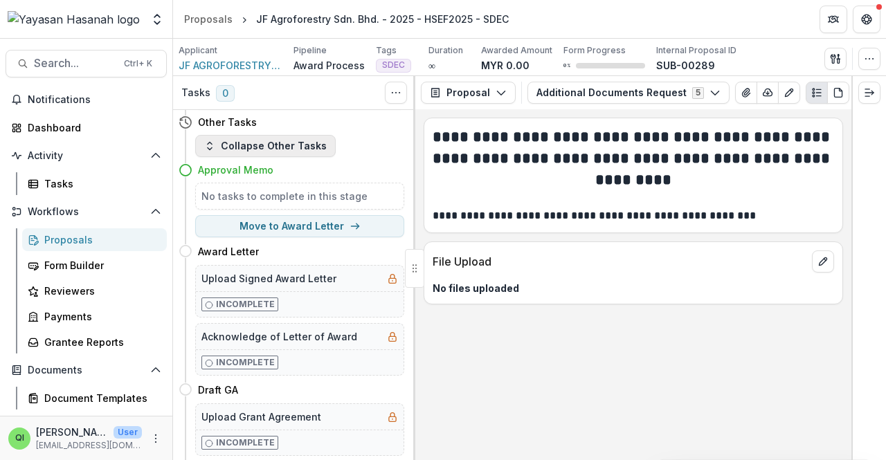
click at [273, 144] on button "Collapse Other Tasks" at bounding box center [265, 146] width 141 height 22
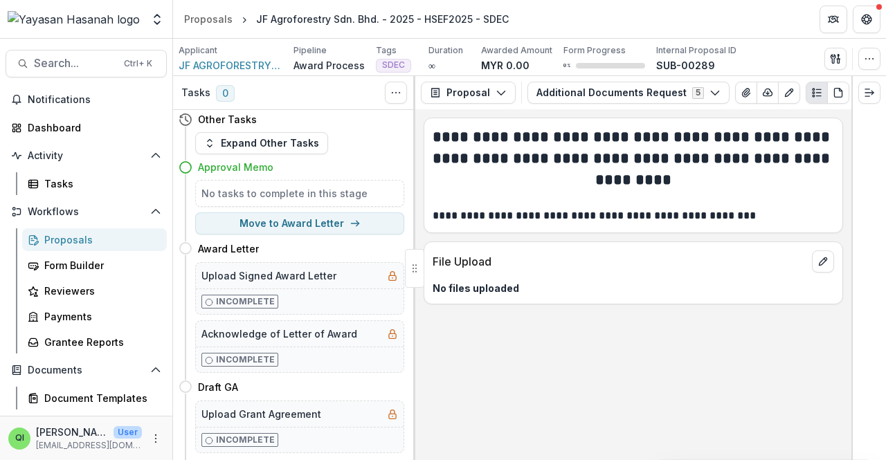
click at [278, 196] on h5 "No tasks to complete in this stage" at bounding box center [300, 193] width 197 height 15
click at [392, 99] on button "Toggle View Cancelled Tasks" at bounding box center [396, 93] width 22 height 22
click at [821, 263] on icon "edit" at bounding box center [823, 261] width 11 height 11
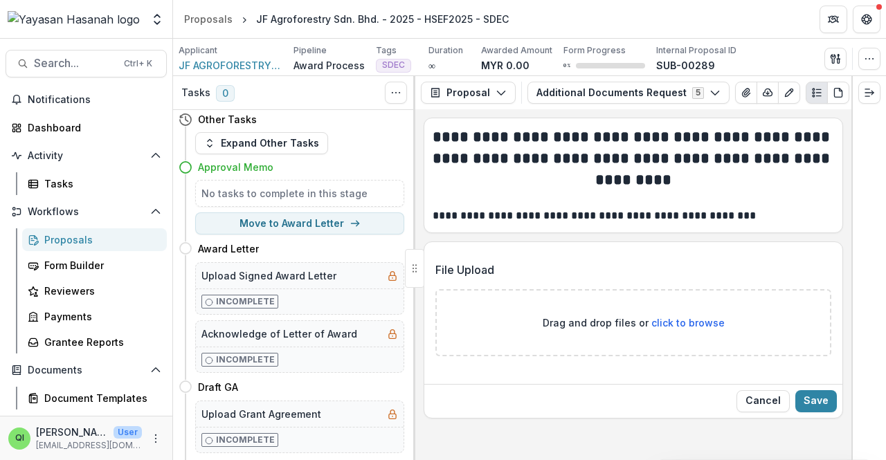
click at [302, 197] on h5 "No tasks to complete in this stage" at bounding box center [300, 193] width 197 height 15
click at [395, 90] on icon "Toggle View Cancelled Tasks" at bounding box center [396, 92] width 11 height 11
click at [569, 82] on button "Additional Documents Request 5" at bounding box center [629, 93] width 202 height 22
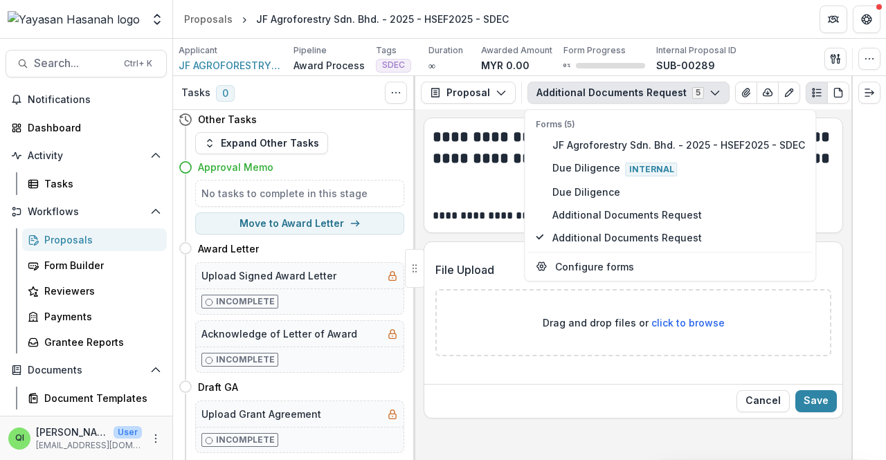
click at [451, 209] on p "**********" at bounding box center [634, 216] width 402 height 17
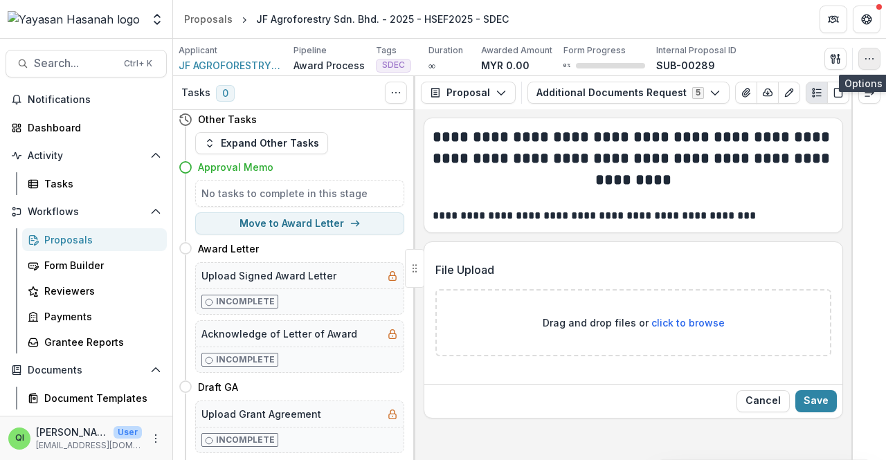
click at [863, 56] on button "button" at bounding box center [870, 59] width 22 height 22
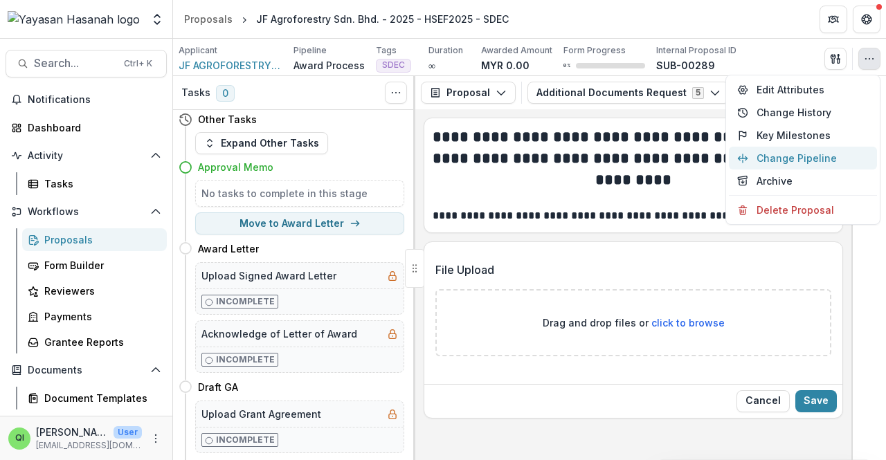
click at [812, 156] on button "Change Pipeline" at bounding box center [803, 158] width 148 height 23
select select "**********"
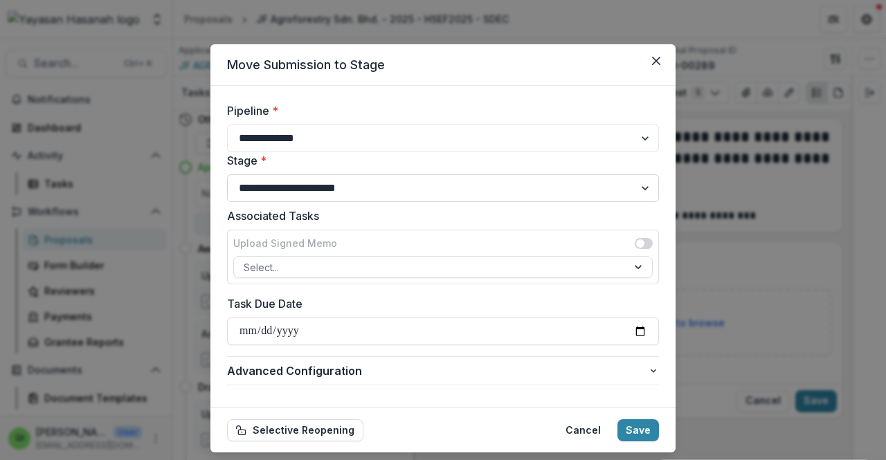
click at [373, 190] on select "**********" at bounding box center [443, 189] width 432 height 28
click at [227, 175] on select "**********" at bounding box center [443, 189] width 432 height 28
click at [348, 243] on div "Upload Signed Memo" at bounding box center [443, 246] width 420 height 20
click at [635, 238] on label at bounding box center [644, 243] width 18 height 11
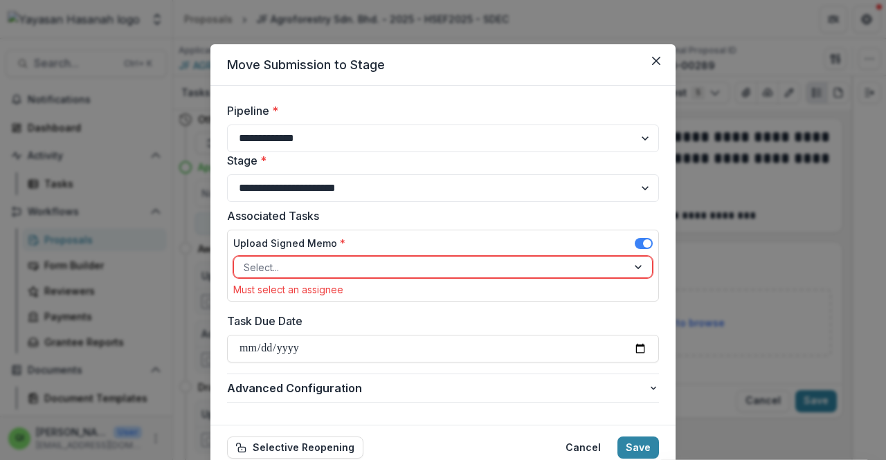
click at [627, 260] on div at bounding box center [639, 267] width 25 height 21
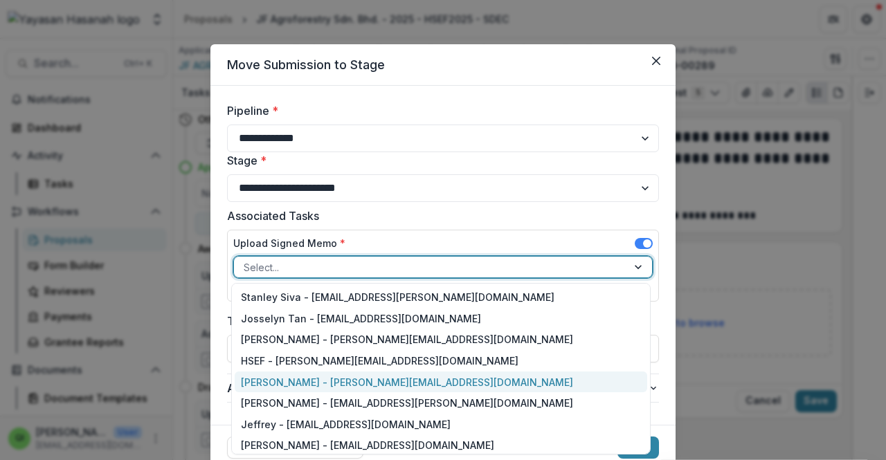
click at [328, 379] on div "Qistina Izahan - wan.qistina@hasanah.org.my" at bounding box center [441, 382] width 413 height 21
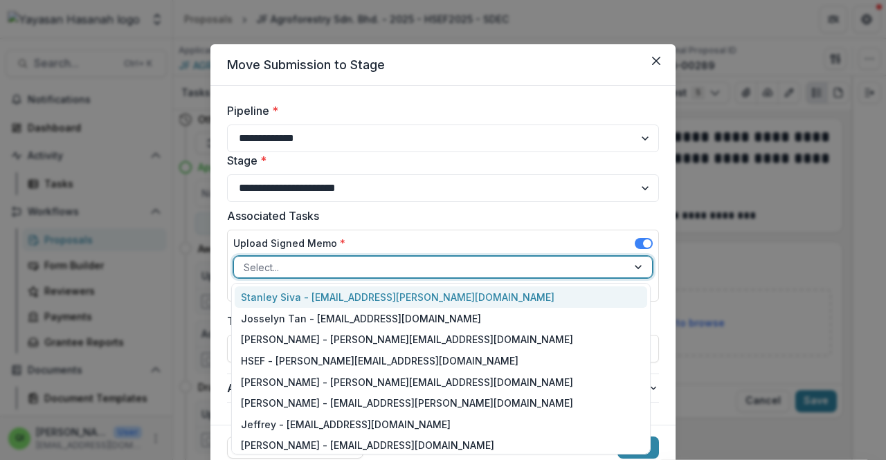
click at [634, 267] on div at bounding box center [639, 267] width 25 height 21
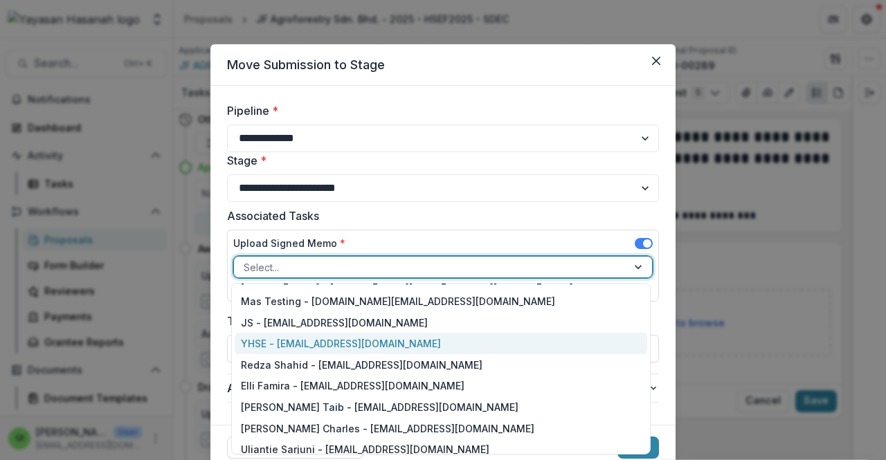
scroll to position [138, 0]
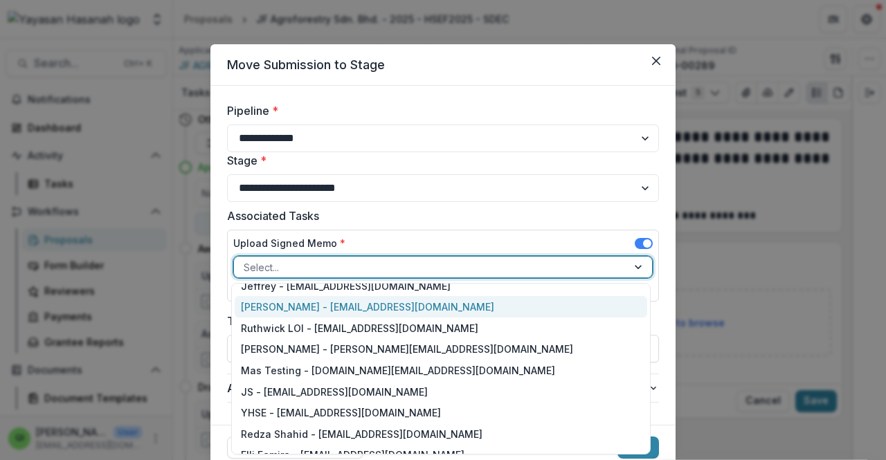
click at [379, 314] on div "Qistina Izahan - qistina.izahan@hasanah.org.my" at bounding box center [441, 306] width 413 height 21
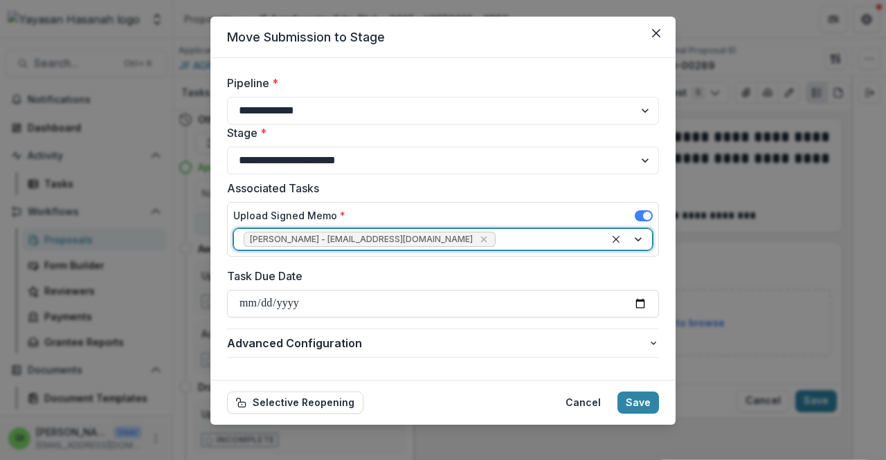
scroll to position [35, 0]
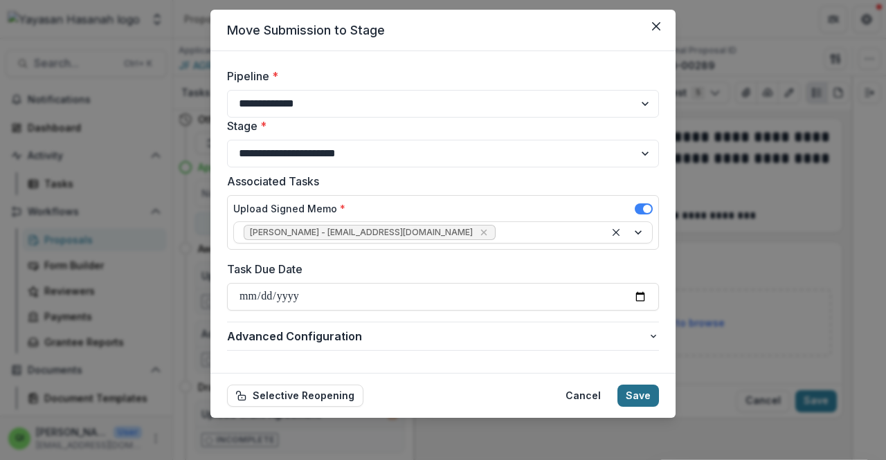
click at [638, 400] on button "Save" at bounding box center [639, 396] width 42 height 22
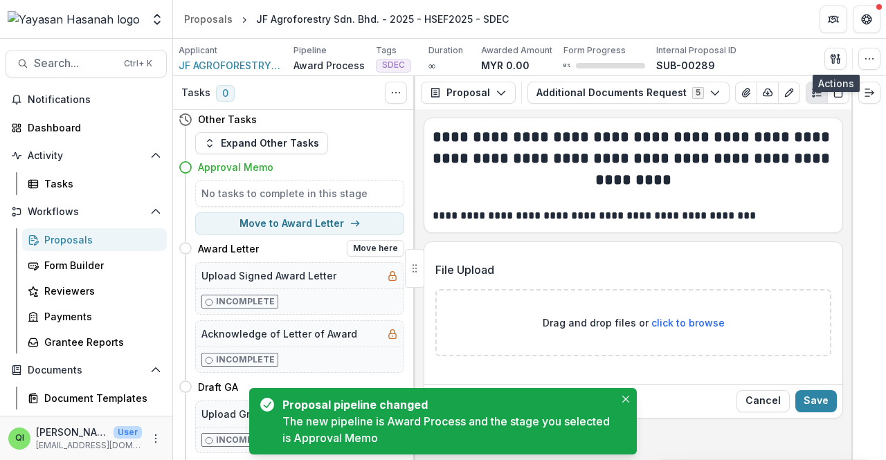
scroll to position [0, 0]
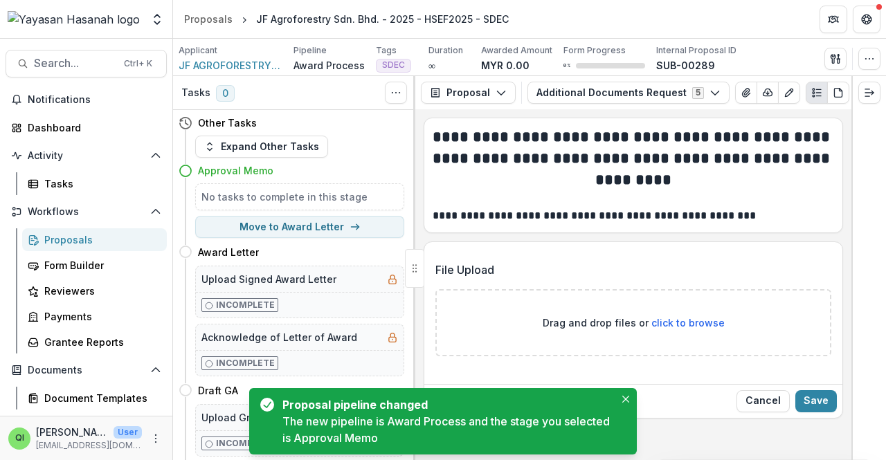
click at [291, 196] on h5 "No tasks to complete in this stage" at bounding box center [300, 197] width 197 height 15
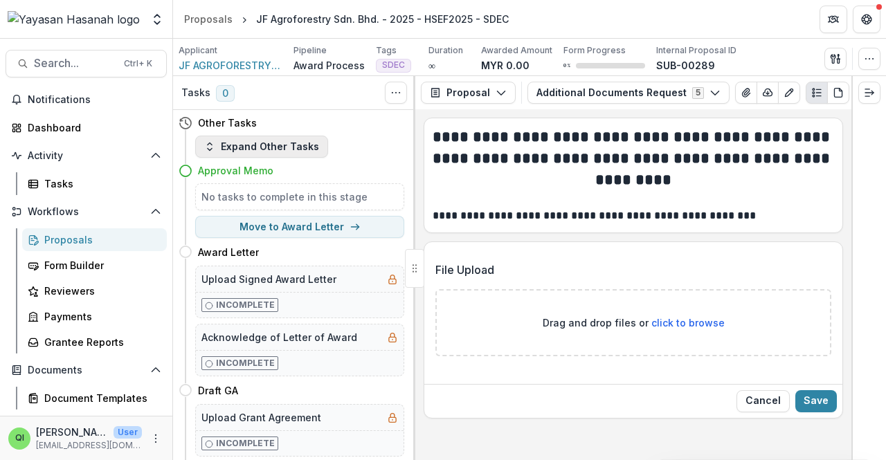
click at [260, 144] on button "Expand Other Tasks" at bounding box center [261, 147] width 133 height 22
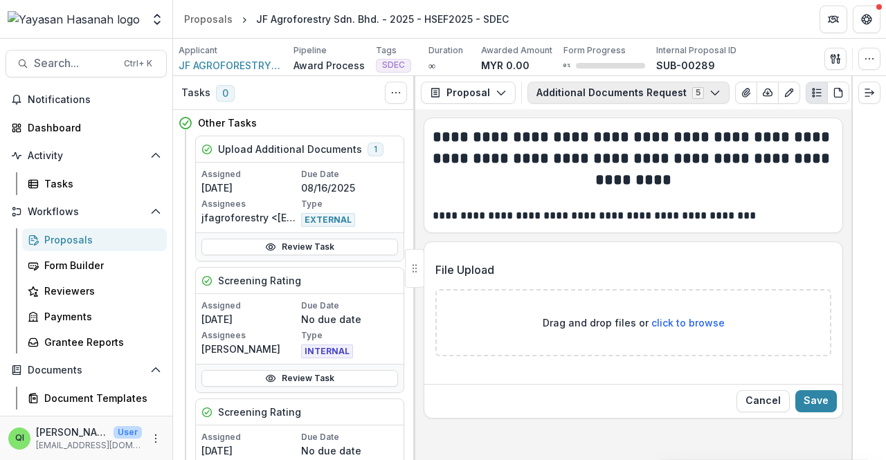
click at [598, 95] on button "Additional Documents Request 5" at bounding box center [629, 93] width 202 height 22
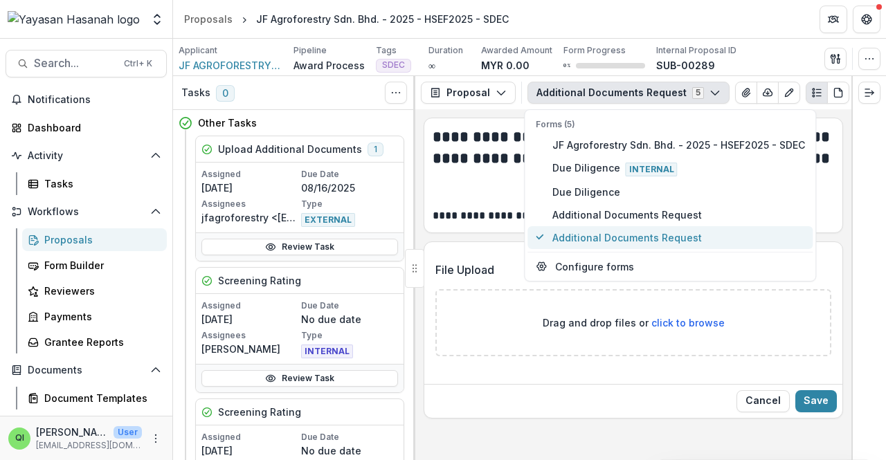
click at [598, 233] on span "Additional Documents Request" at bounding box center [679, 238] width 253 height 15
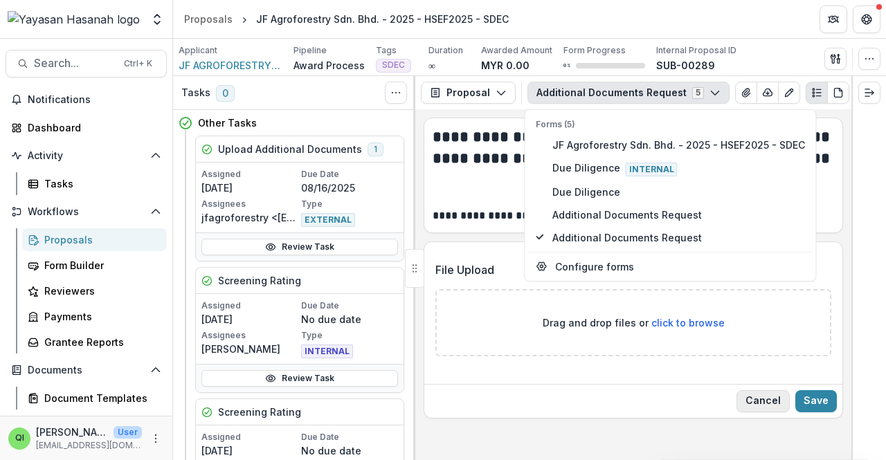
click at [753, 406] on button "Cancel" at bounding box center [763, 402] width 53 height 22
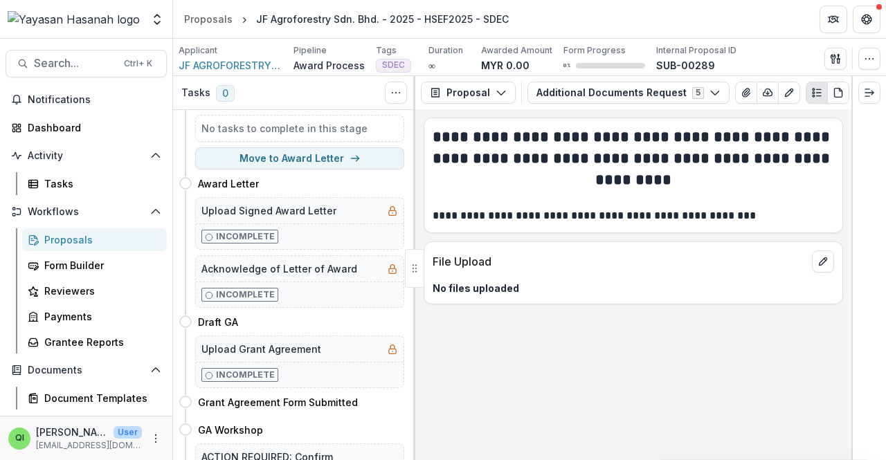
scroll to position [415, 0]
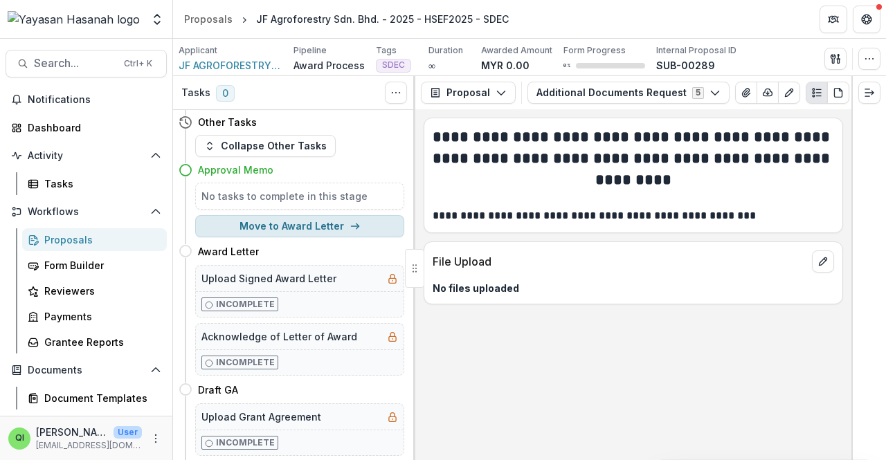
click at [310, 220] on button "Move to Award Letter" at bounding box center [299, 226] width 209 height 22
select select "**********"
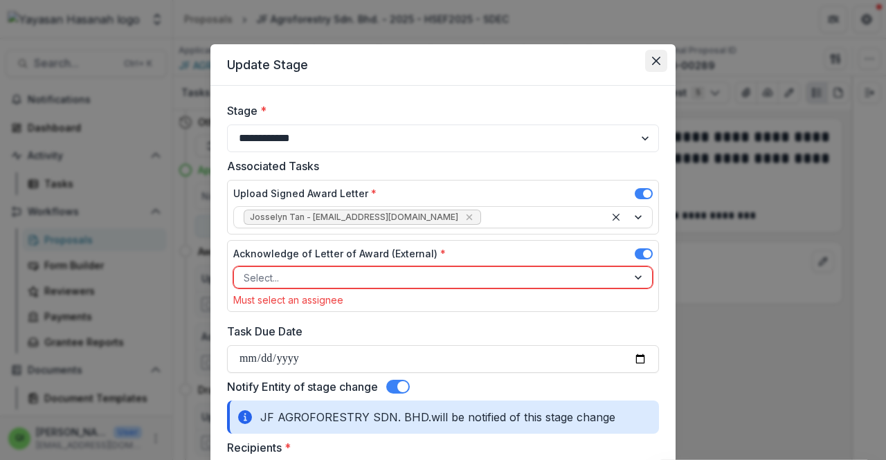
click at [648, 58] on button "Close" at bounding box center [656, 61] width 22 height 22
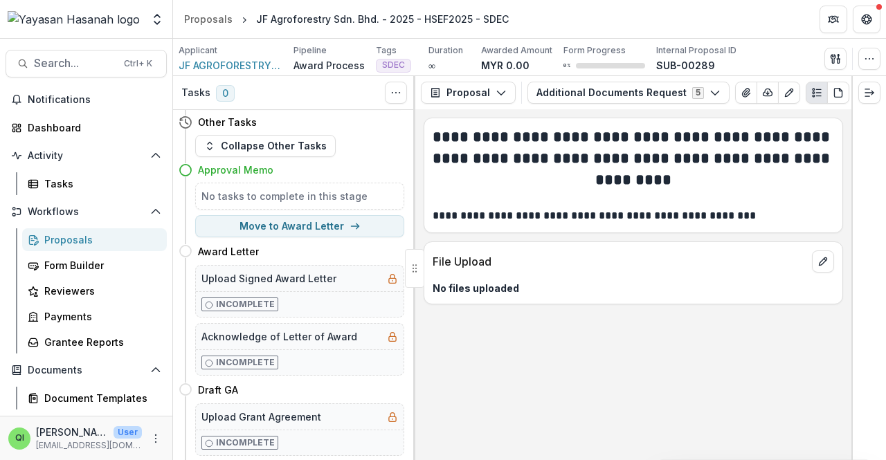
click at [258, 163] on h4 "Approval Memo" at bounding box center [235, 170] width 75 height 15
click at [285, 141] on button "Collapse Other Tasks" at bounding box center [265, 146] width 141 height 22
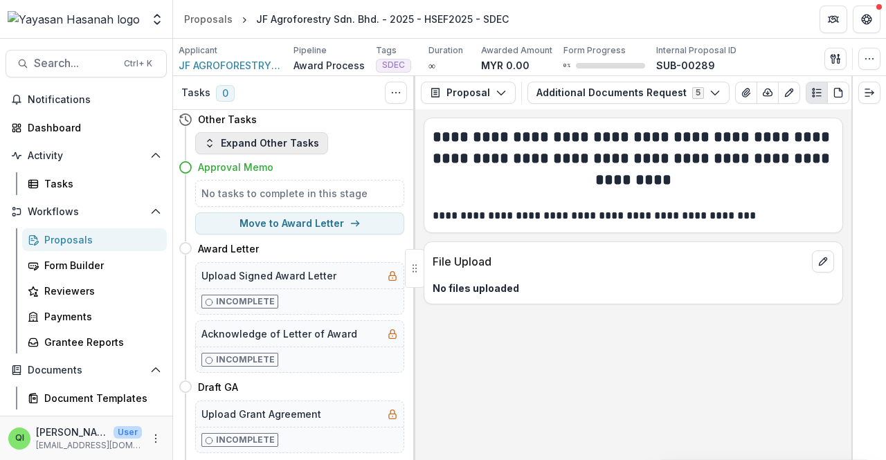
click at [285, 141] on button "Expand Other Tasks" at bounding box center [261, 143] width 133 height 22
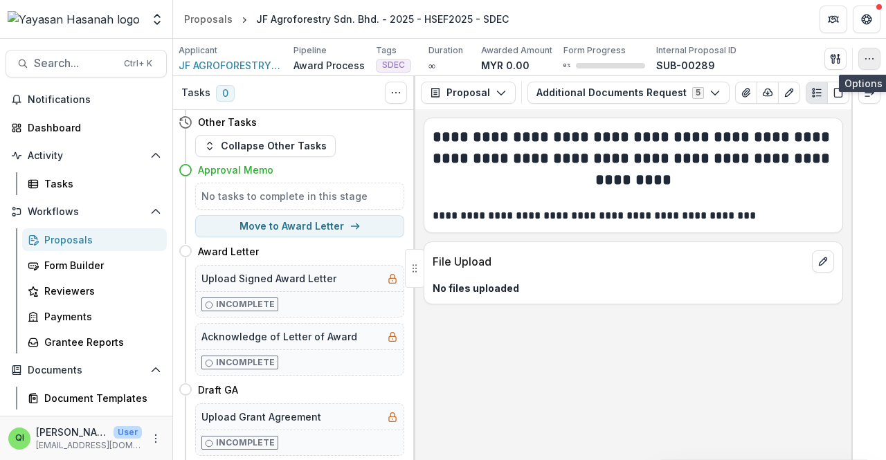
click at [868, 67] on button "button" at bounding box center [870, 59] width 22 height 22
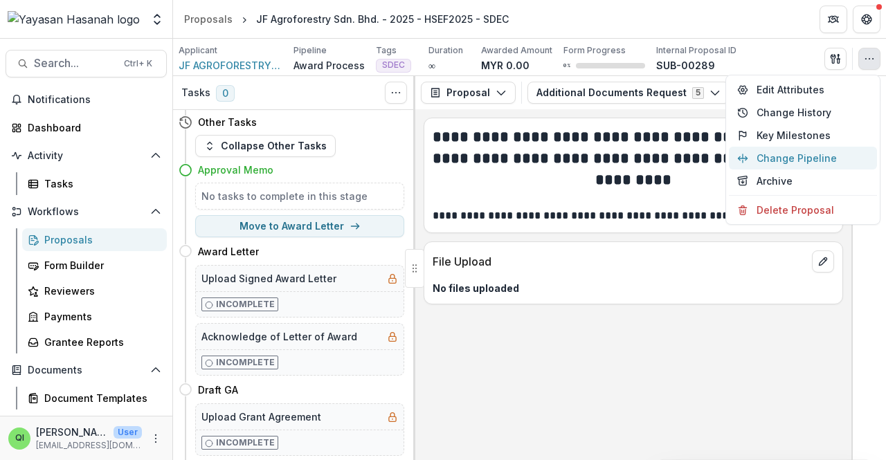
click at [817, 156] on button "Change Pipeline" at bounding box center [803, 158] width 148 height 23
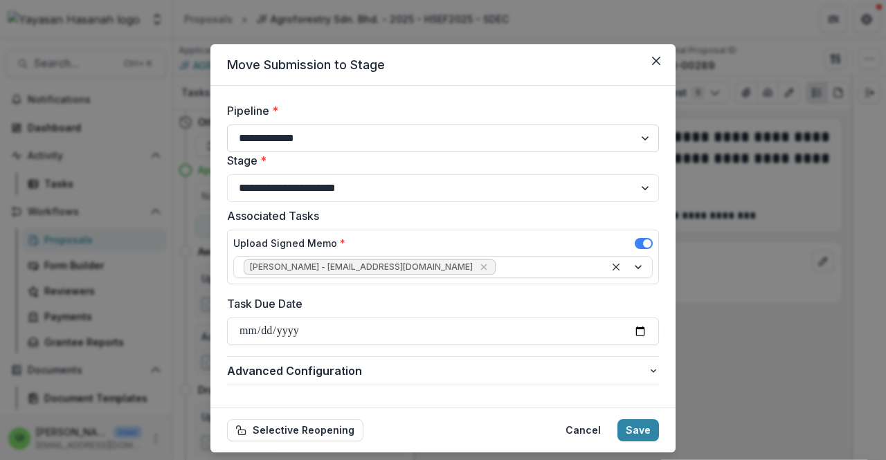
click at [420, 135] on select "**********" at bounding box center [443, 139] width 432 height 28
select select "**********"
click at [227, 125] on select "**********" at bounding box center [443, 139] width 432 height 28
select select "*********"
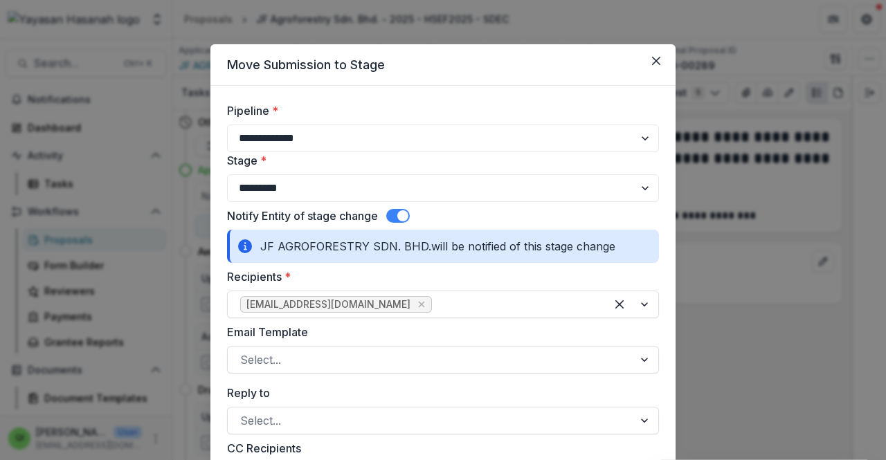
scroll to position [138, 0]
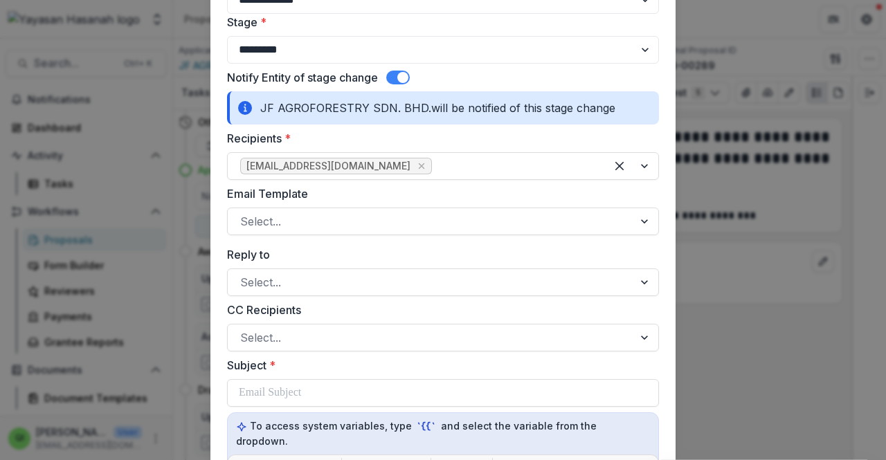
click at [407, 75] on span at bounding box center [402, 77] width 11 height 11
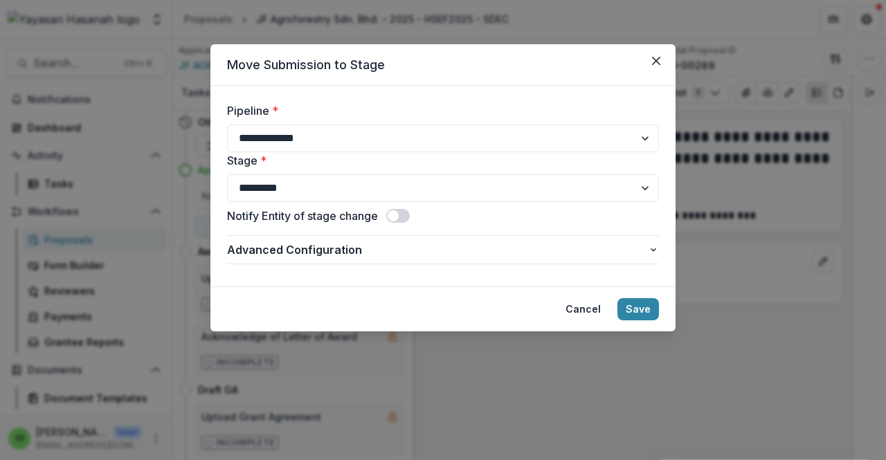
scroll to position [0, 0]
click at [636, 305] on button "Save" at bounding box center [639, 309] width 42 height 22
select select
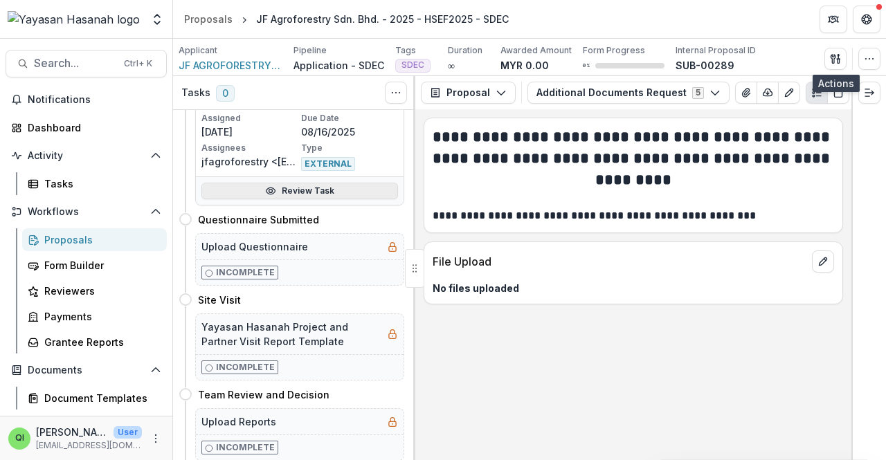
scroll to position [693, 0]
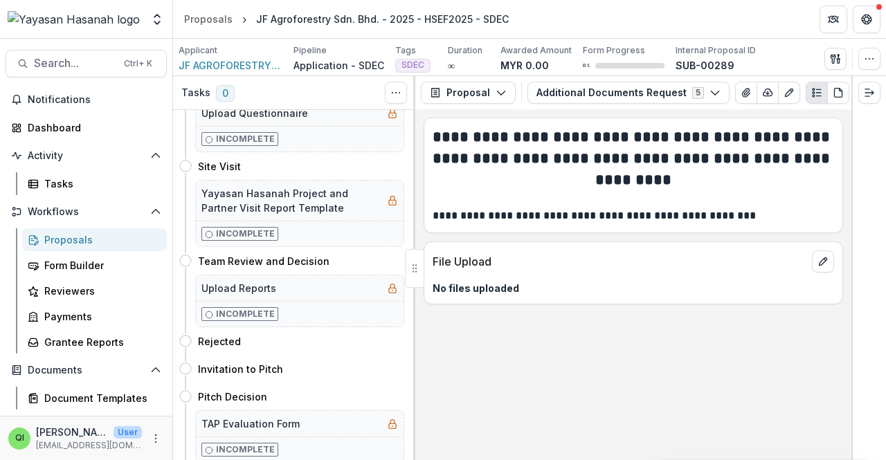
click at [608, 290] on p "No files uploaded" at bounding box center [634, 288] width 402 height 15
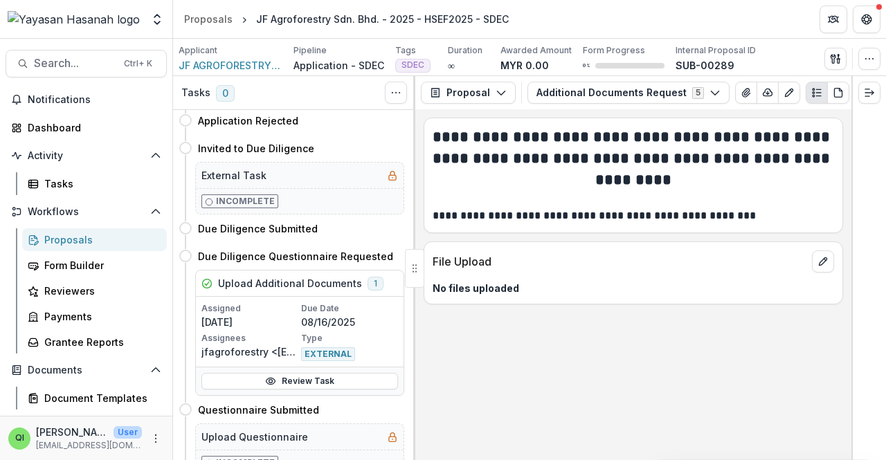
scroll to position [416, 0]
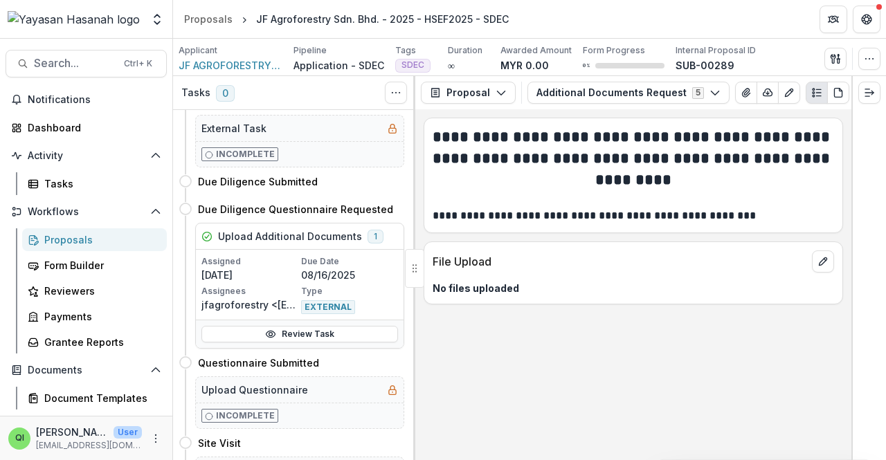
click at [660, 350] on div "**********" at bounding box center [633, 284] width 436 height 351
click at [877, 91] on button "Expand right" at bounding box center [870, 93] width 22 height 22
click at [865, 64] on button "button" at bounding box center [870, 59] width 22 height 22
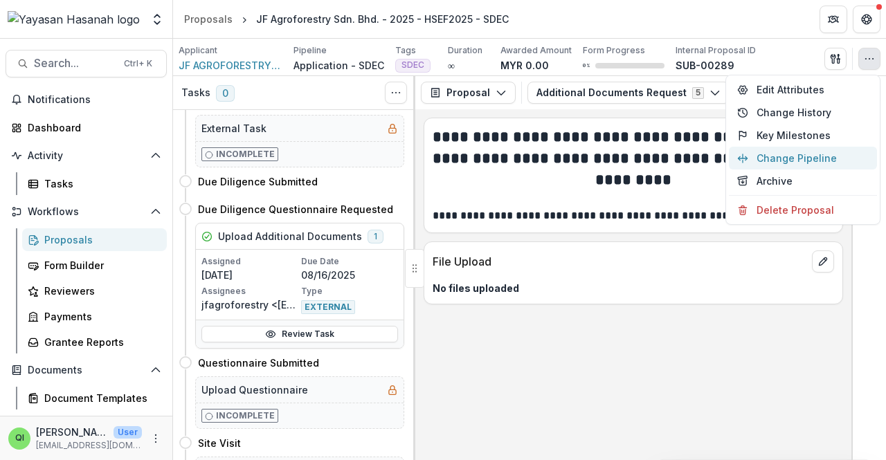
click at [832, 152] on button "Change Pipeline" at bounding box center [803, 158] width 148 height 23
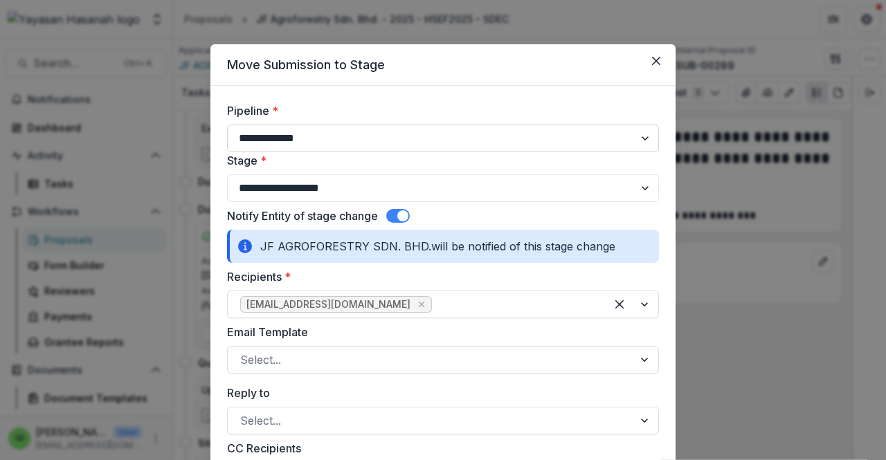
click at [426, 143] on select "**********" at bounding box center [443, 139] width 432 height 28
select select "**********"
click at [227, 125] on select "**********" at bounding box center [443, 139] width 432 height 28
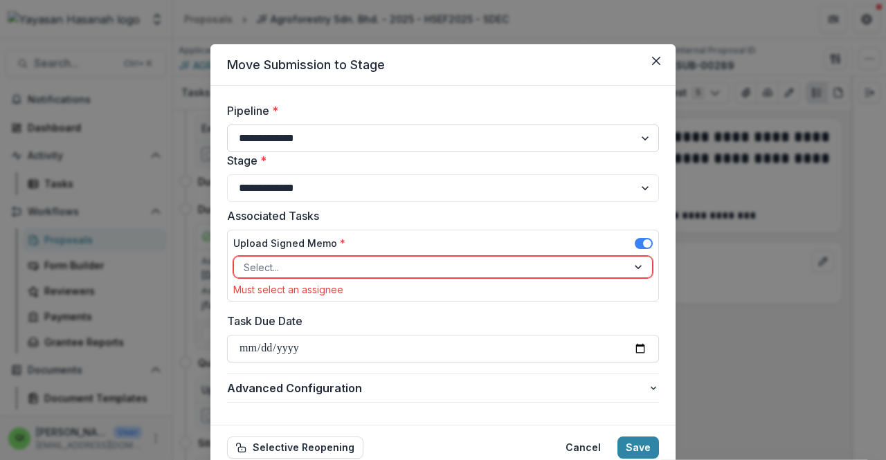
select select "**********"
click at [454, 260] on div at bounding box center [431, 267] width 374 height 17
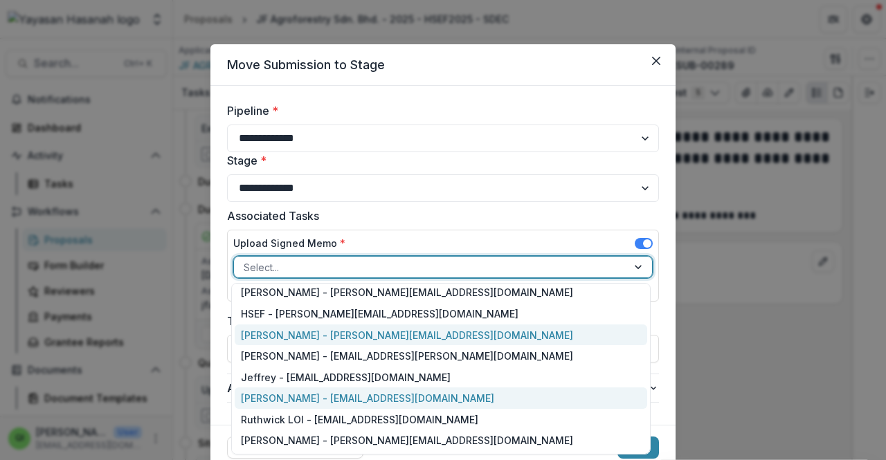
scroll to position [69, 0]
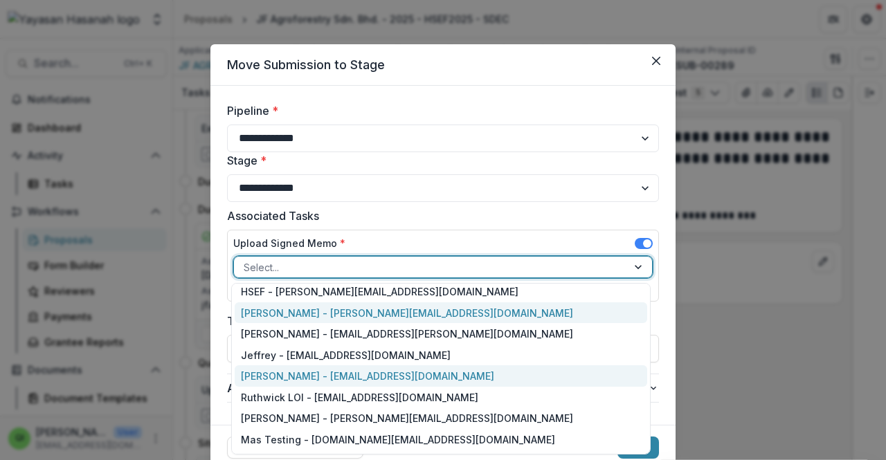
click at [385, 383] on div "Qistina Izahan - qistina.izahan@hasanah.org.my" at bounding box center [441, 376] width 413 height 21
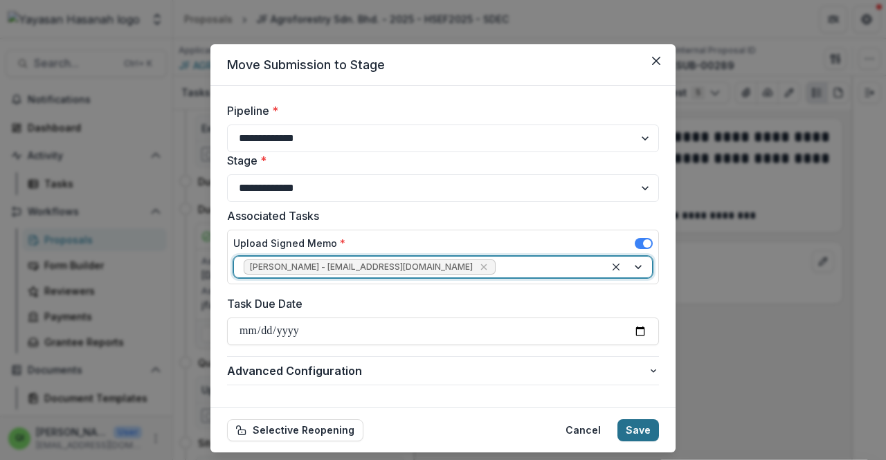
click at [630, 430] on button "Save" at bounding box center [639, 431] width 42 height 22
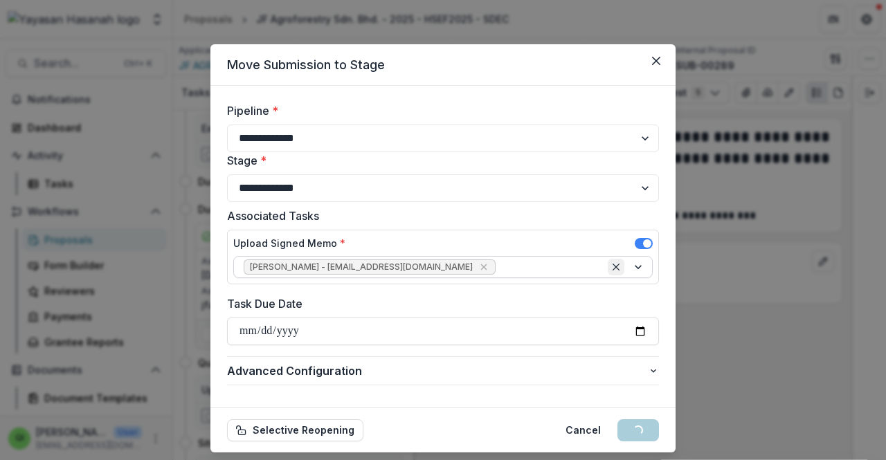
select select
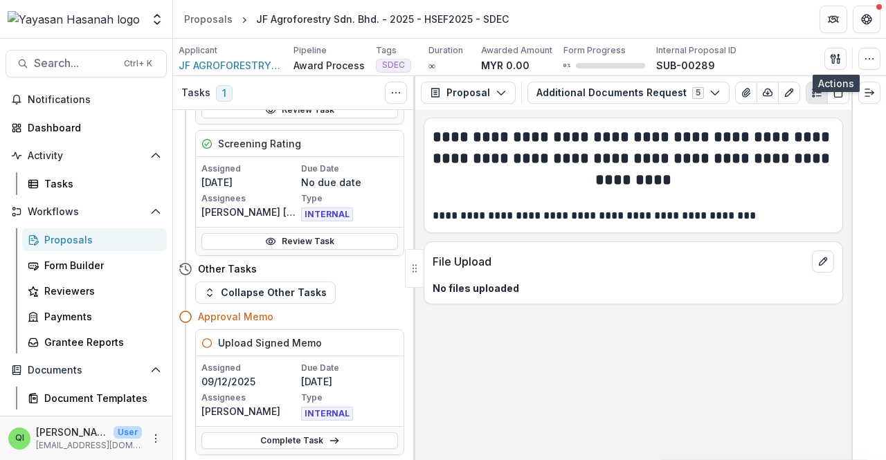
scroll to position [360, 0]
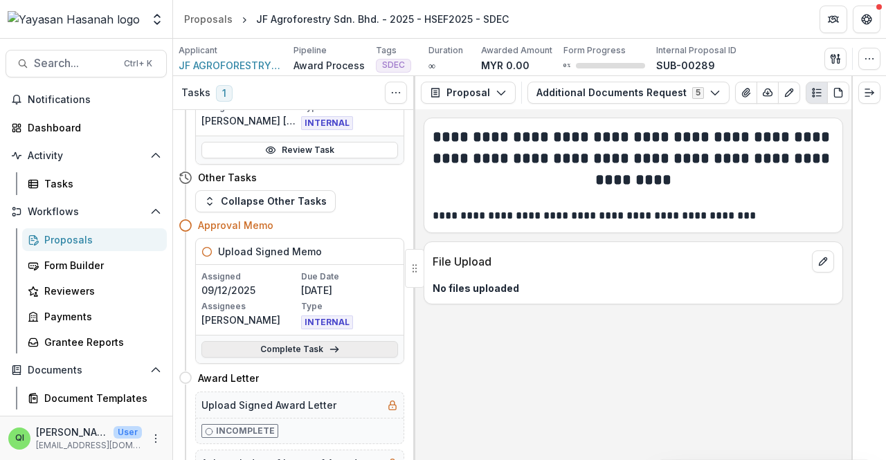
click at [296, 344] on link "Complete Task" at bounding box center [300, 349] width 197 height 17
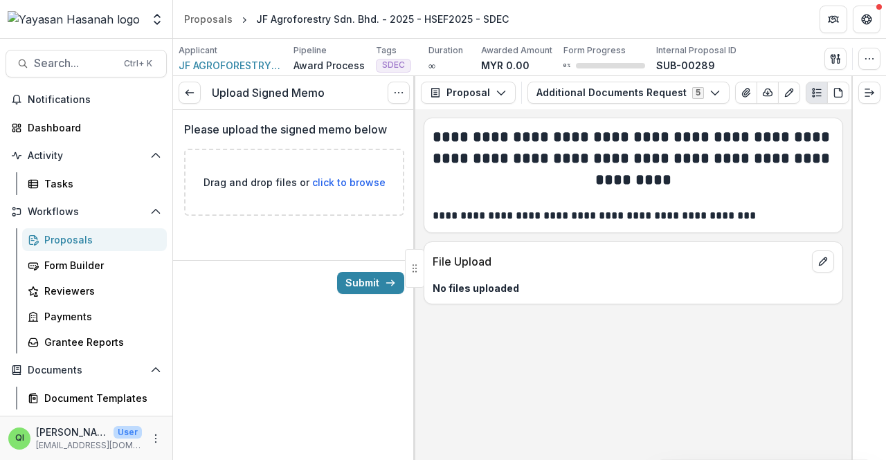
click at [321, 186] on span "click to browse" at bounding box center [348, 183] width 73 height 12
type input "**********"
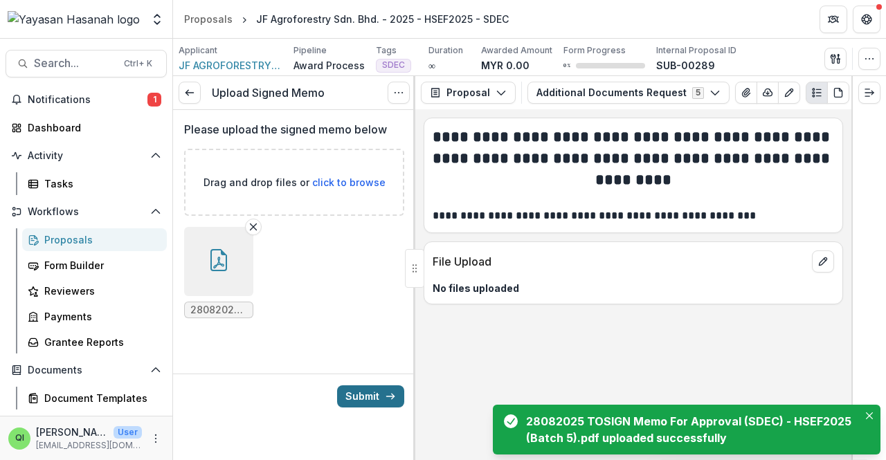
click at [379, 388] on button "Submit" at bounding box center [370, 397] width 67 height 22
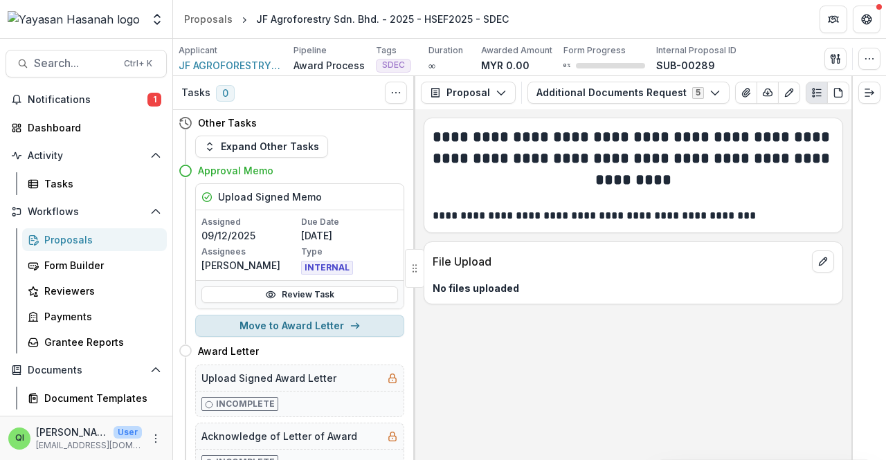
click at [301, 327] on button "Move to Award Letter" at bounding box center [299, 326] width 209 height 22
select select "**********"
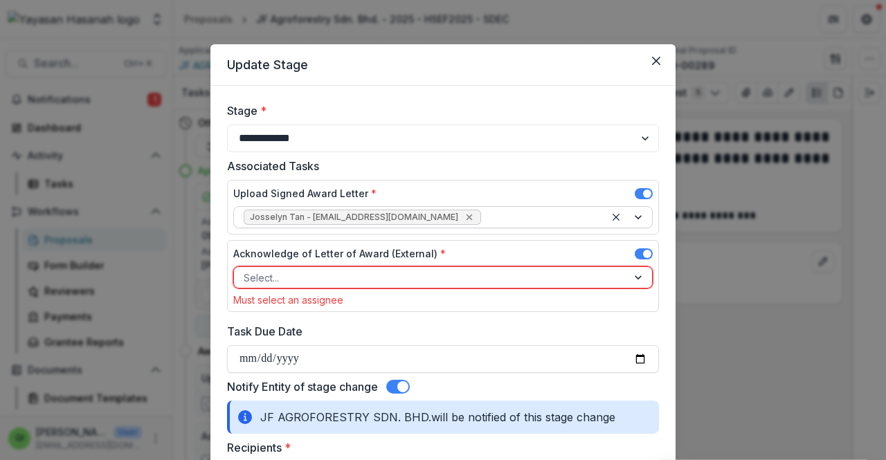
click at [464, 219] on icon "Remove Josselyn Tan - josselyn.tan@hasanah.org.my" at bounding box center [469, 217] width 11 height 11
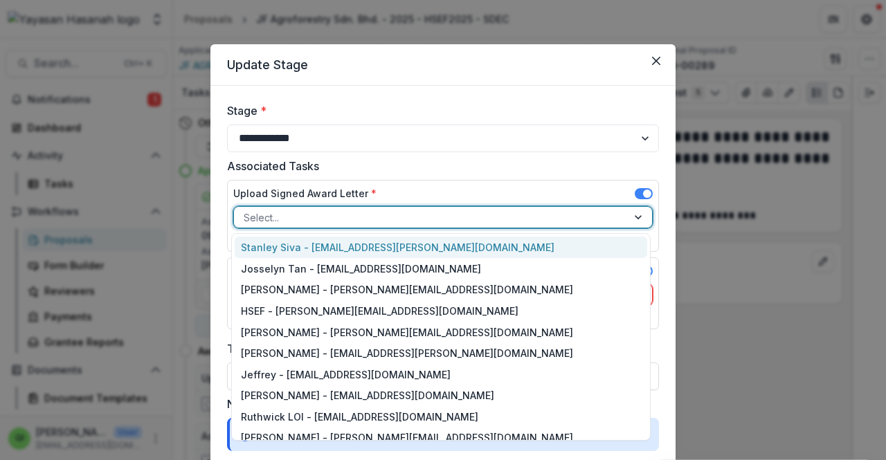
click at [633, 215] on div at bounding box center [639, 217] width 25 height 21
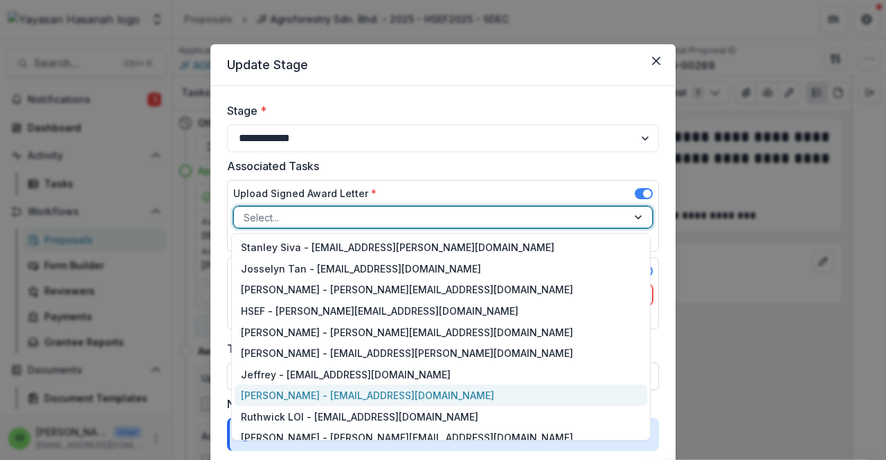
click at [356, 385] on div "Qistina Izahan - qistina.izahan@hasanah.org.my" at bounding box center [441, 395] width 413 height 21
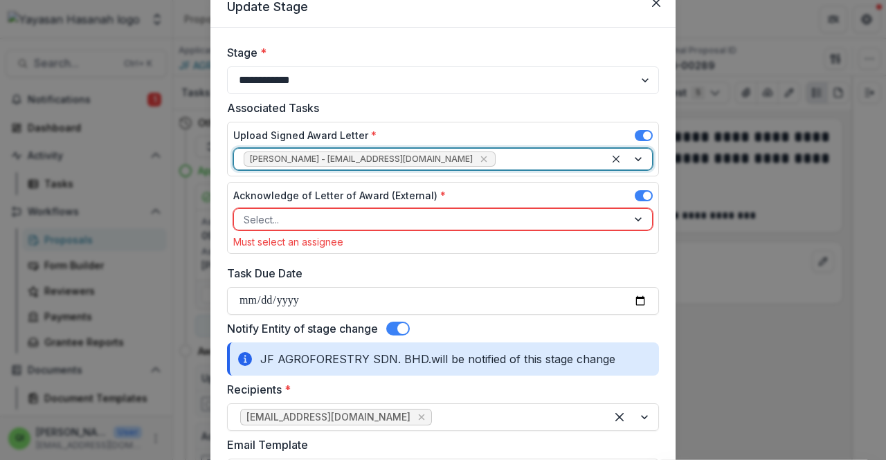
scroll to position [69, 0]
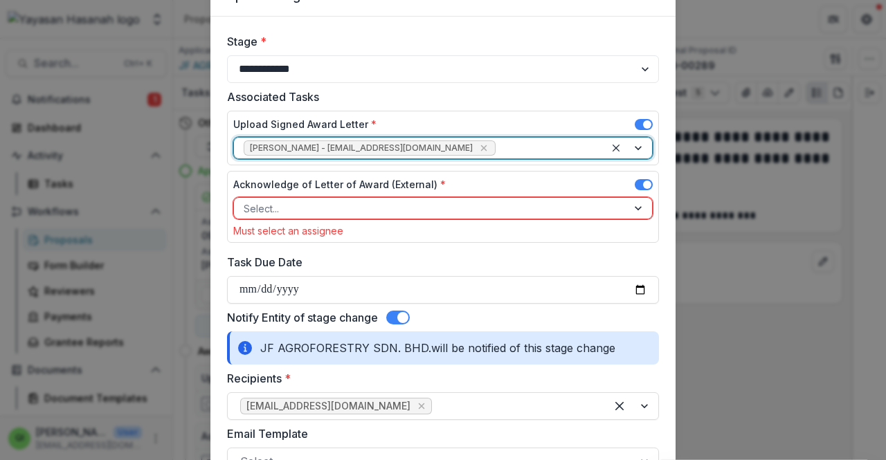
click at [359, 199] on div "Select..." at bounding box center [430, 209] width 393 height 20
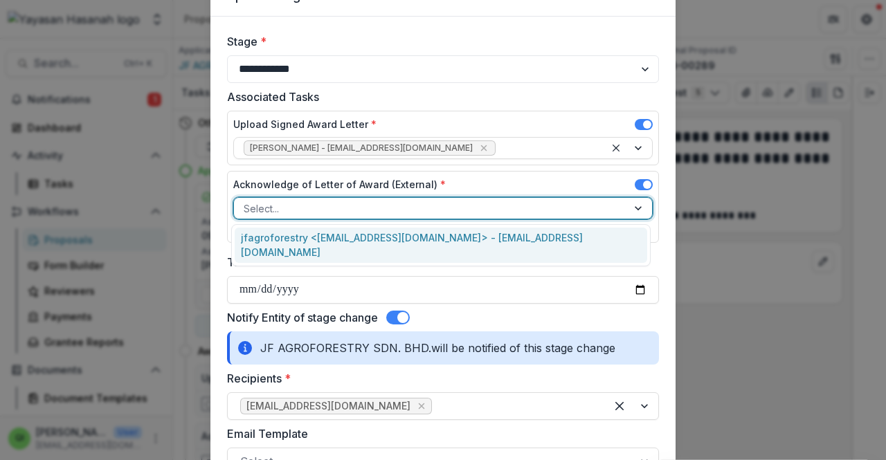
click at [368, 242] on div "jfagroforestry <jfagroforestry@gmail.com> - jfagroforestry@gmail.com" at bounding box center [441, 246] width 413 height 36
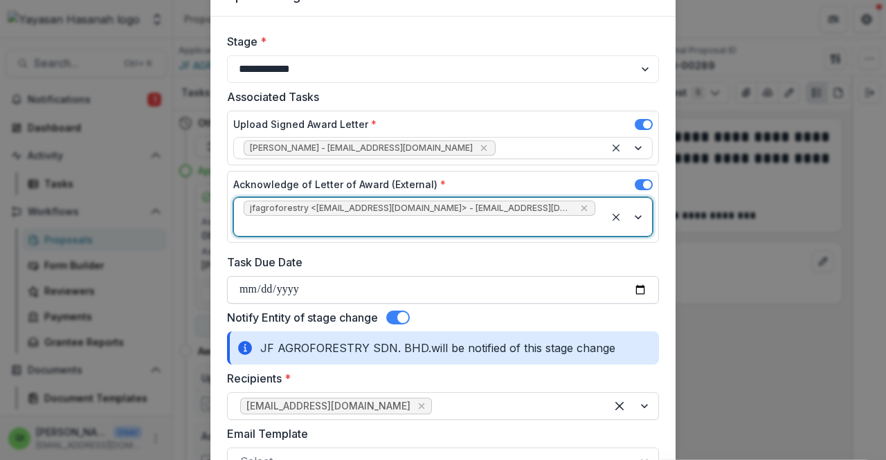
click at [352, 276] on input "**********" at bounding box center [443, 290] width 432 height 28
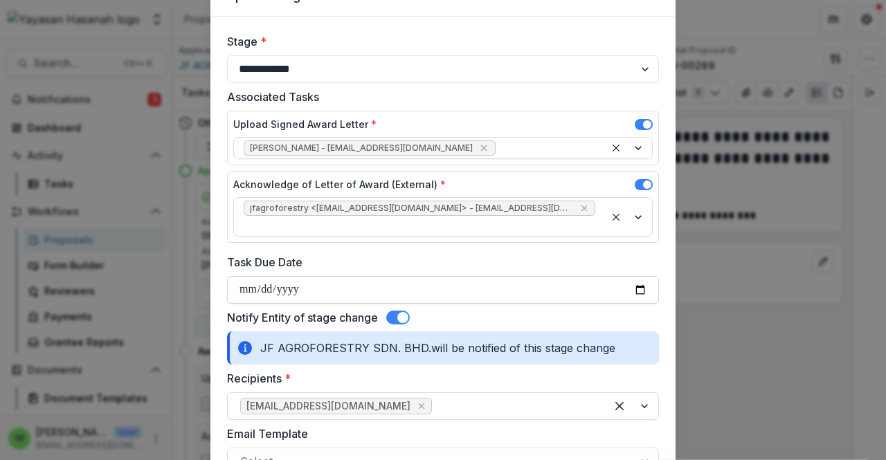
click at [644, 276] on input "**********" at bounding box center [443, 290] width 432 height 28
type input "**********"
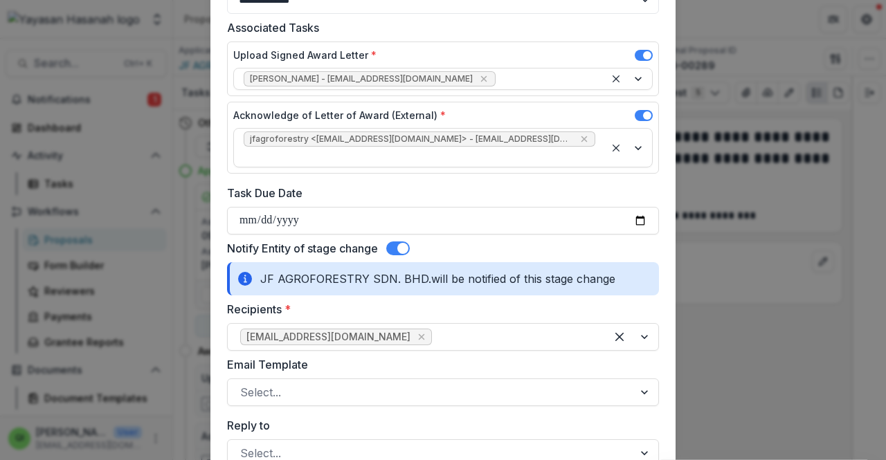
scroll to position [277, 0]
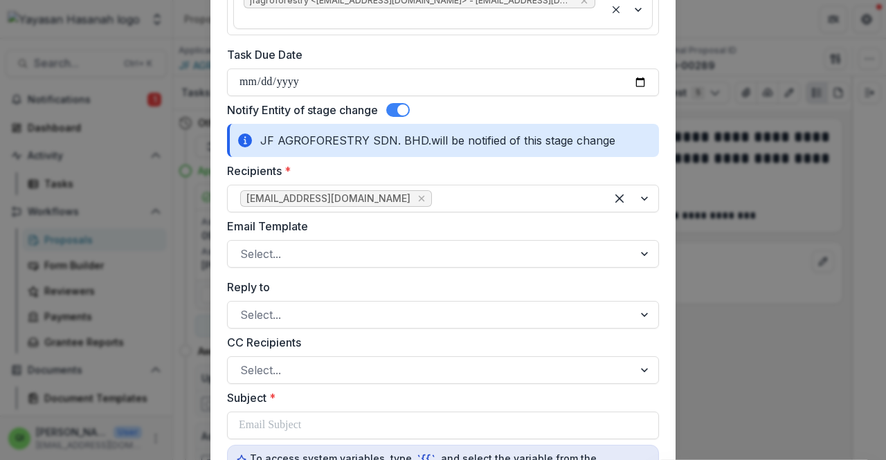
click at [411, 244] on div at bounding box center [430, 253] width 381 height 19
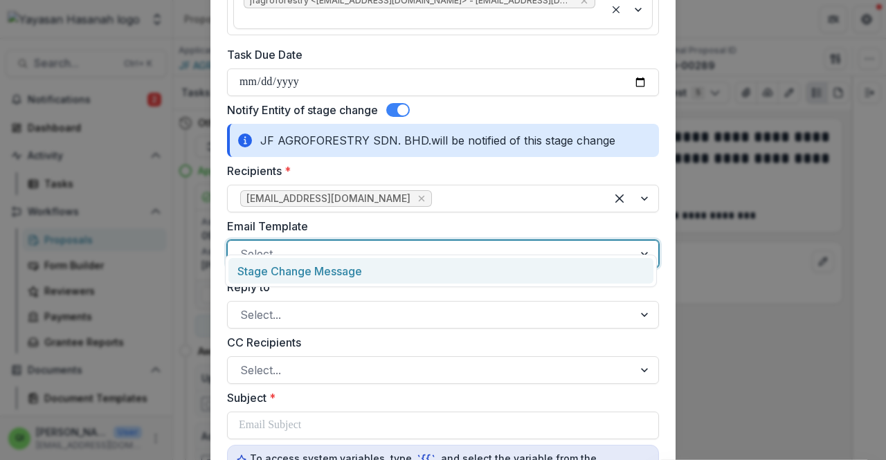
click at [409, 269] on div "Stage Change Message" at bounding box center [441, 271] width 425 height 26
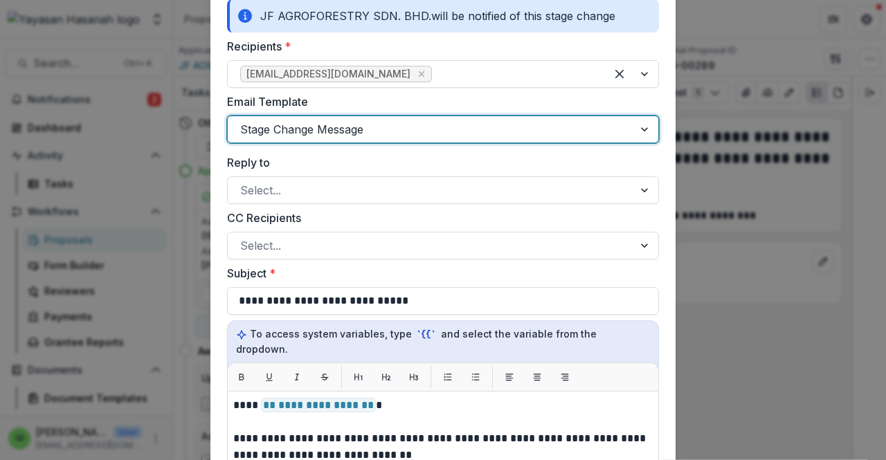
scroll to position [346, 0]
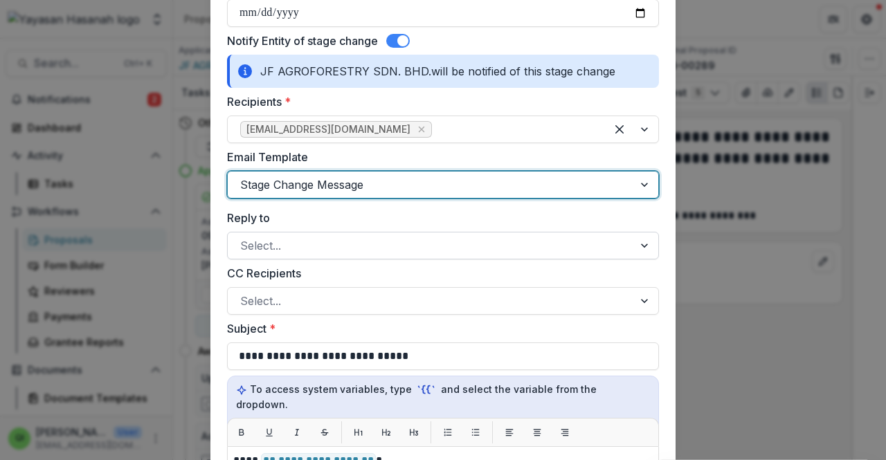
click at [388, 236] on div at bounding box center [430, 245] width 381 height 19
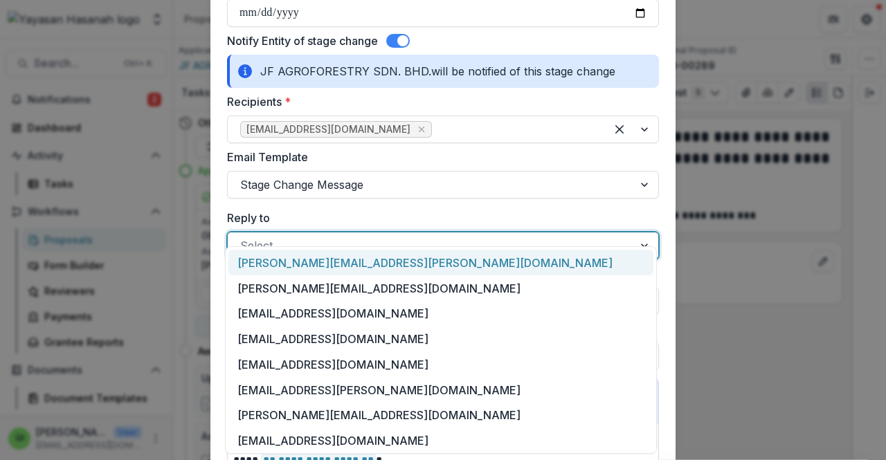
click at [388, 236] on div at bounding box center [430, 245] width 381 height 19
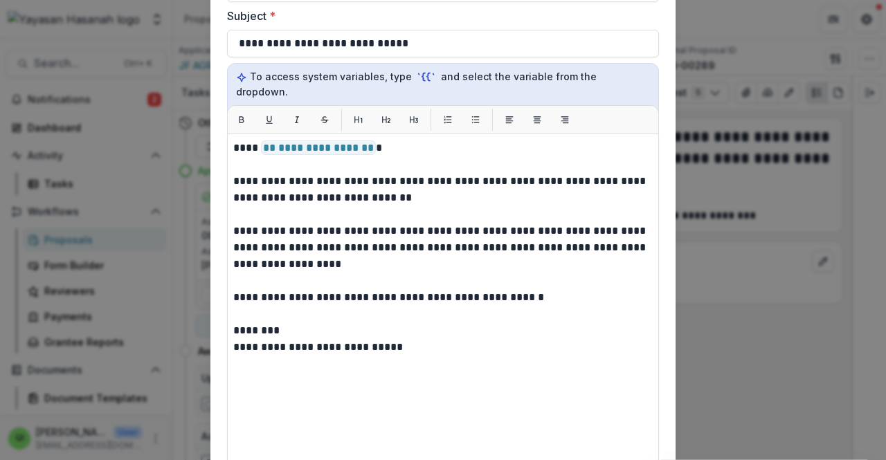
scroll to position [900, 0]
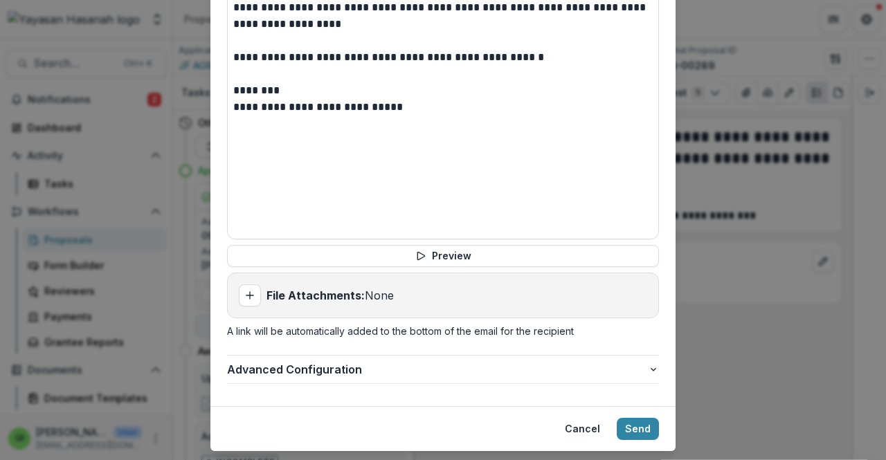
click at [388, 287] on p "File Attachments: None" at bounding box center [330, 295] width 127 height 17
click at [247, 296] on line "Add attachment" at bounding box center [250, 296] width 7 height 0
type input "**********"
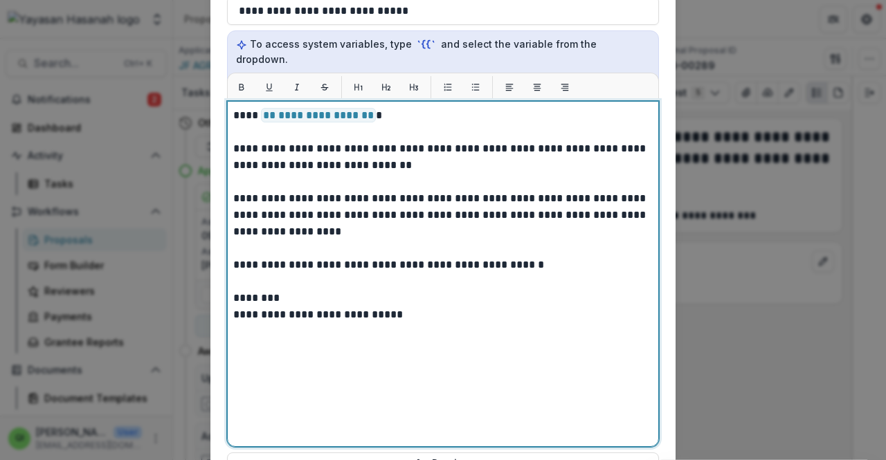
click at [468, 319] on div "**********" at bounding box center [443, 274] width 420 height 334
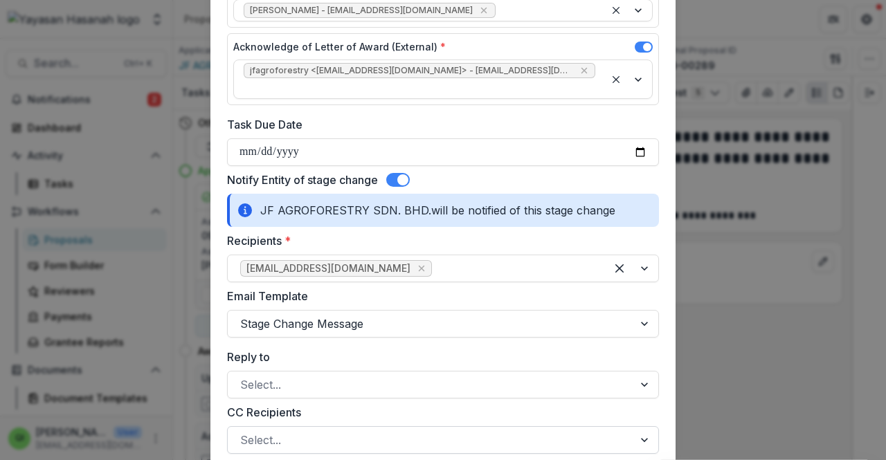
scroll to position [69, 0]
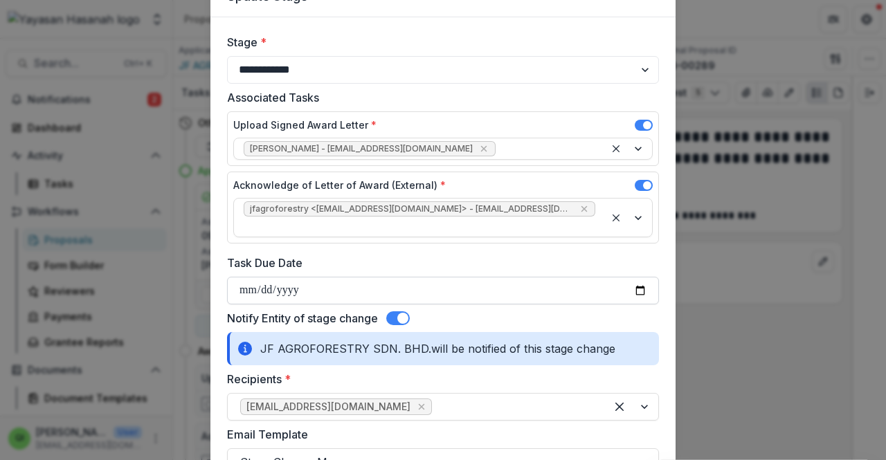
click at [647, 278] on input "**********" at bounding box center [443, 291] width 432 height 28
click at [641, 277] on input "**********" at bounding box center [443, 291] width 432 height 28
type input "**********"
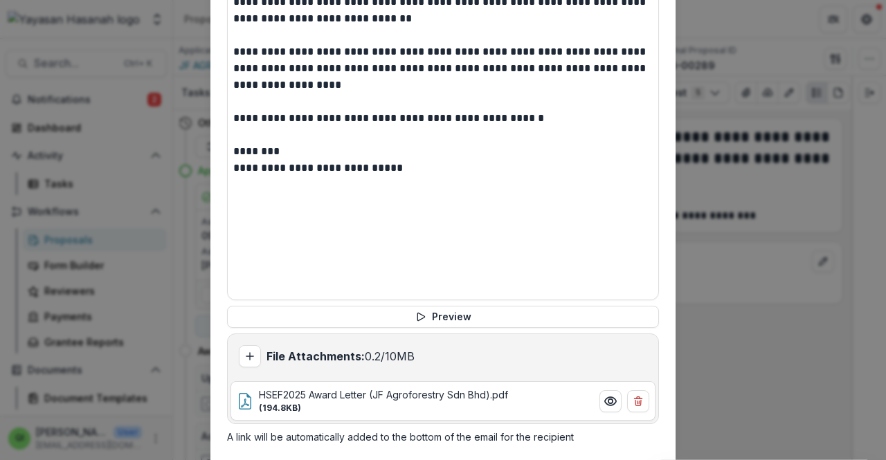
scroll to position [944, 0]
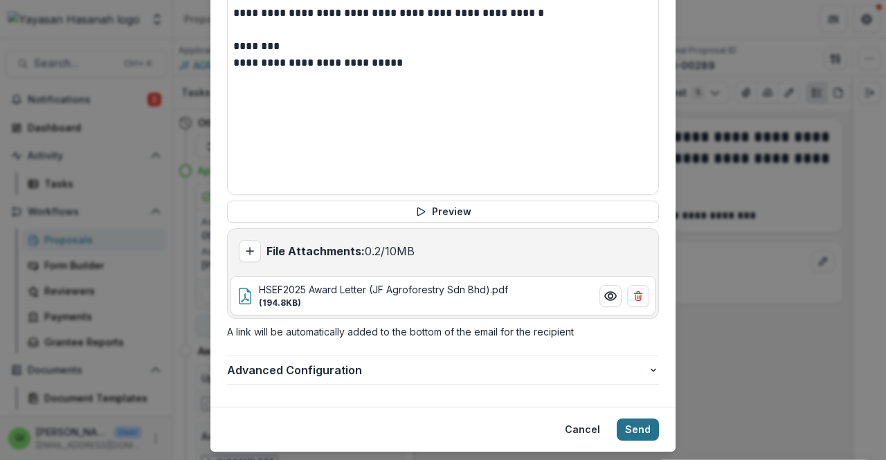
click at [638, 419] on button "Send" at bounding box center [638, 430] width 42 height 22
click at [608, 289] on icon "Preview HSEF2025 Award Letter (JF Agroforestry Sdn Bhd).pdf" at bounding box center [611, 296] width 14 height 14
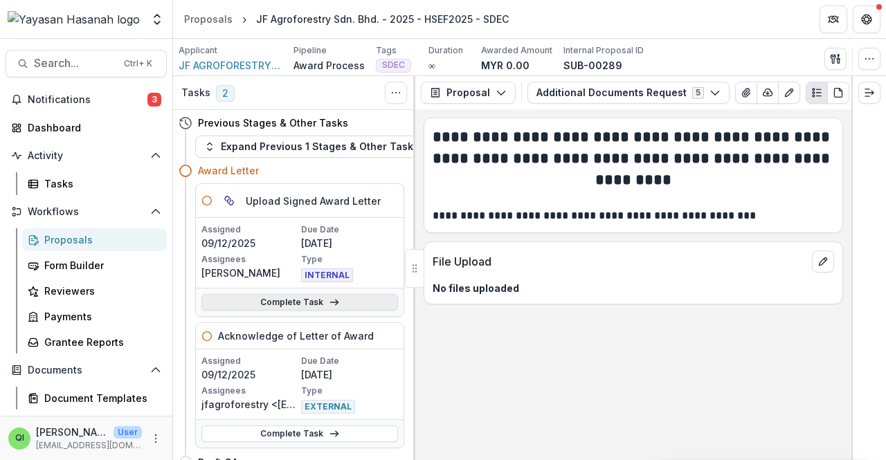
click at [320, 300] on link "Complete Task" at bounding box center [300, 302] width 197 height 17
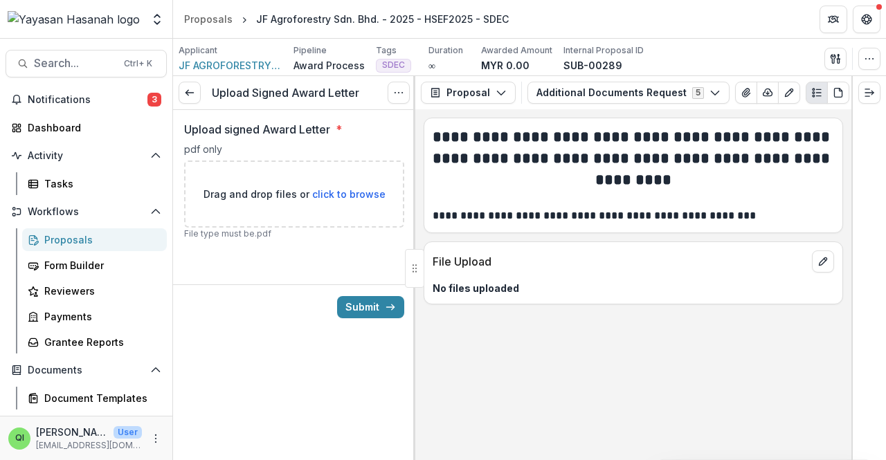
click at [370, 195] on span "click to browse" at bounding box center [348, 194] width 73 height 12
type input "**********"
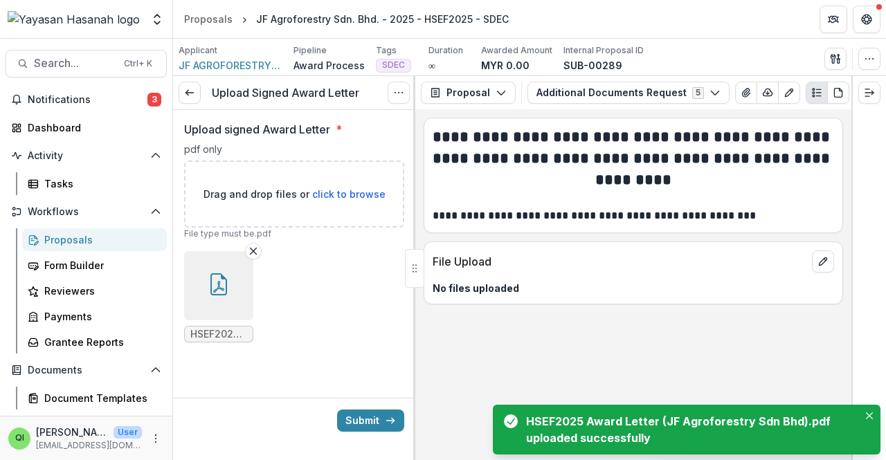
click at [222, 285] on icon "button" at bounding box center [219, 285] width 22 height 22
click at [226, 306] on button "button" at bounding box center [218, 285] width 69 height 69
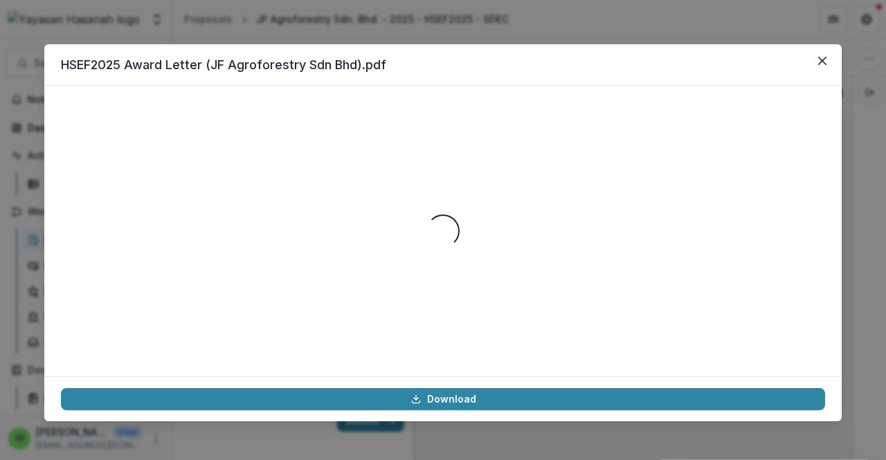
click at [665, 123] on div "Loading..." at bounding box center [443, 231] width 764 height 258
click at [816, 57] on button "Close" at bounding box center [823, 61] width 22 height 22
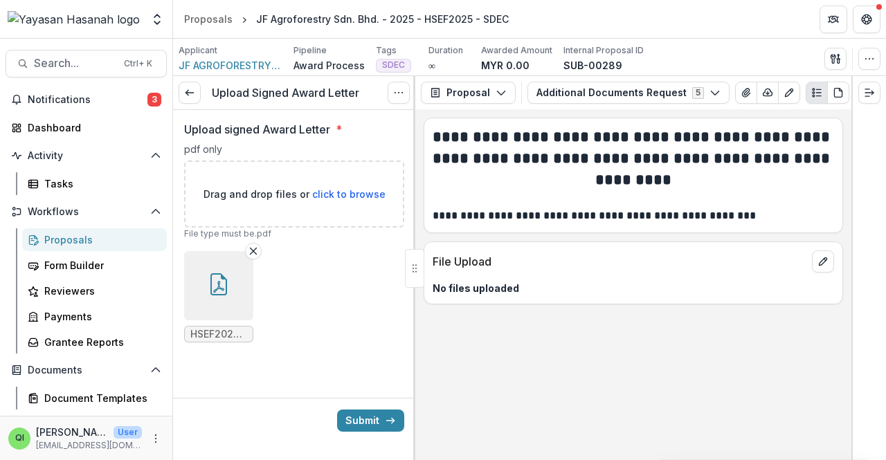
click at [216, 313] on button "button" at bounding box center [218, 285] width 69 height 69
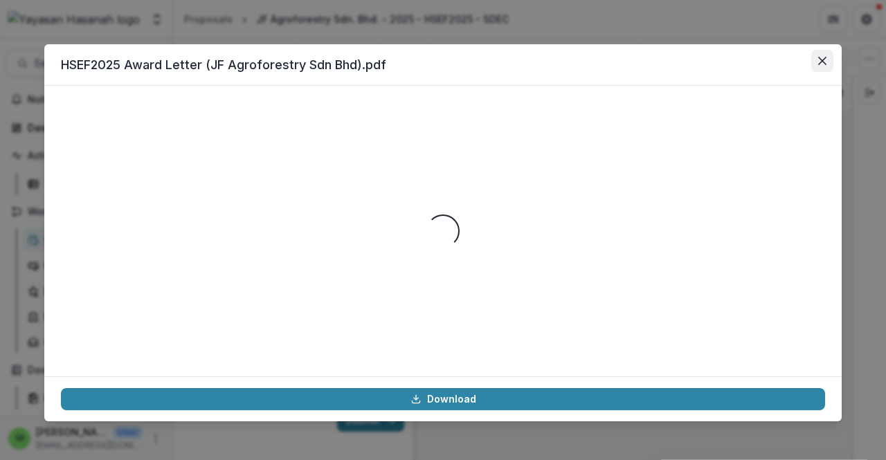
click at [825, 51] on button "Close" at bounding box center [823, 61] width 22 height 22
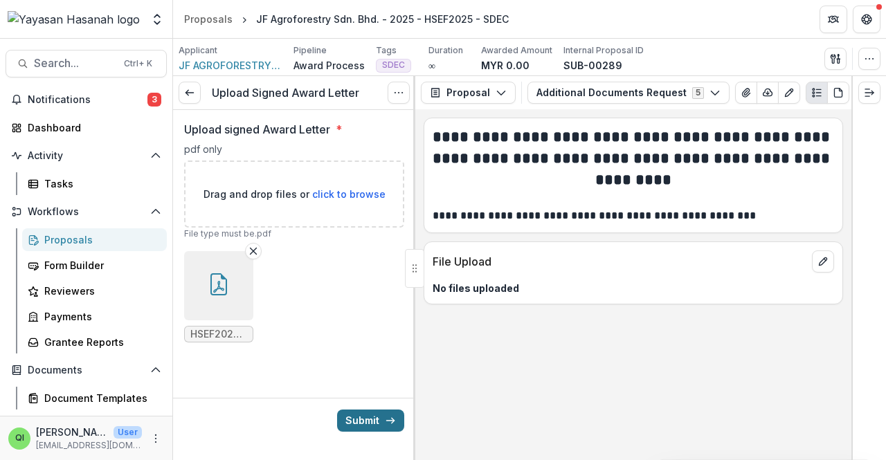
click at [375, 412] on button "Submit" at bounding box center [370, 421] width 67 height 22
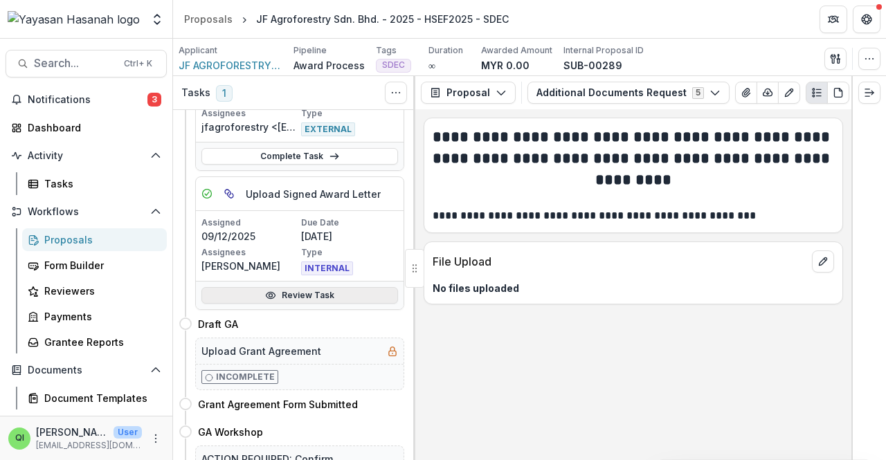
scroll to position [277, 0]
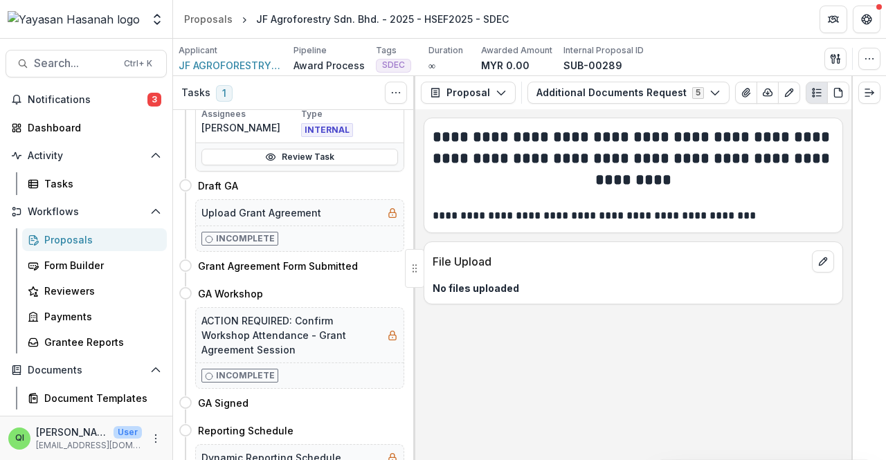
click at [649, 350] on div "**********" at bounding box center [633, 284] width 436 height 351
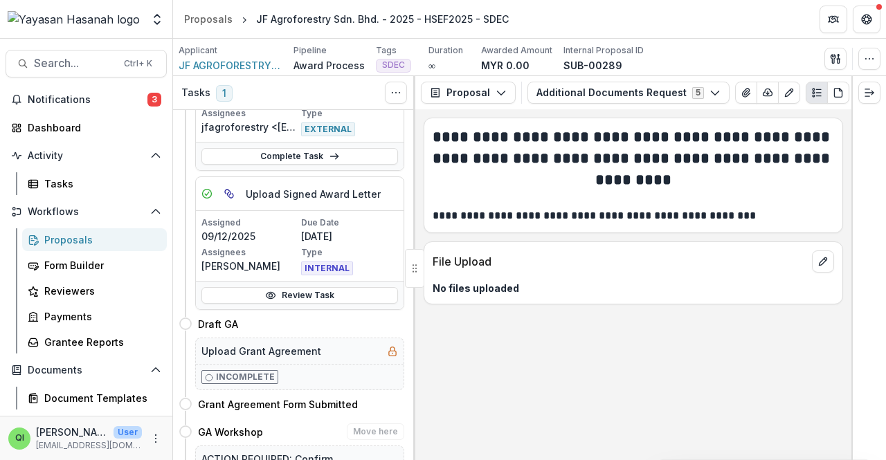
scroll to position [208, 0]
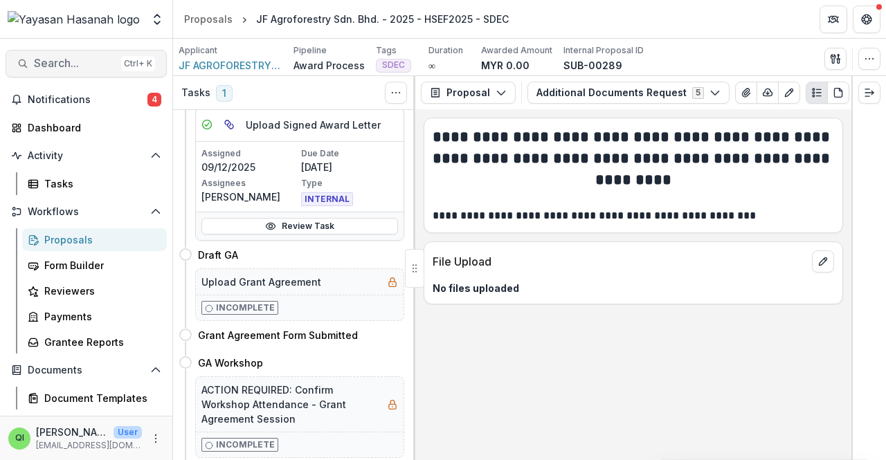
click at [100, 66] on span "Search..." at bounding box center [75, 63] width 82 height 13
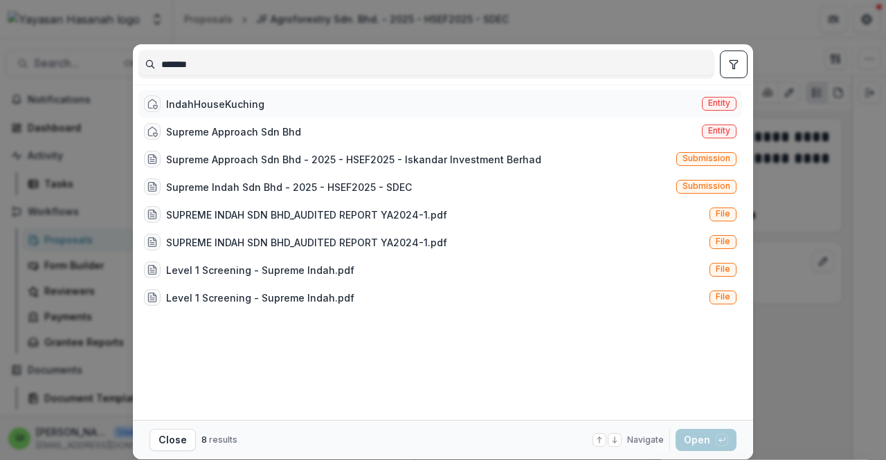
type input "*******"
click at [364, 104] on div "IndahHouseKuching Entity" at bounding box center [440, 104] width 604 height 28
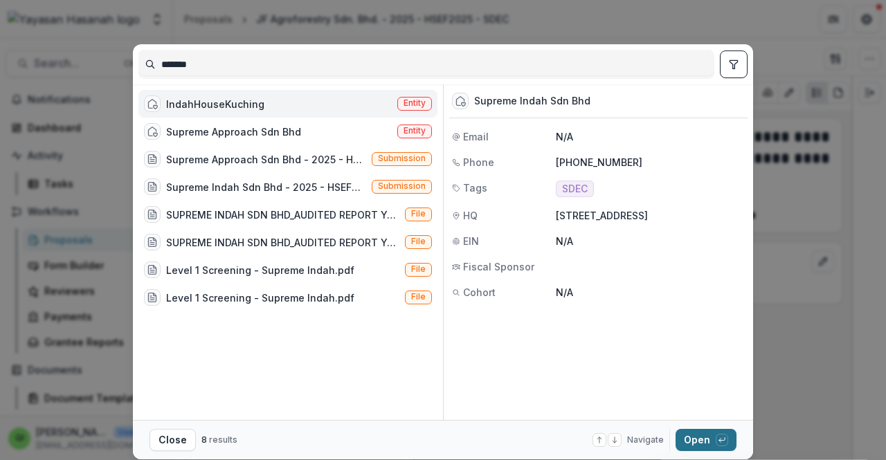
click at [687, 442] on button "Open with enter key" at bounding box center [706, 440] width 61 height 22
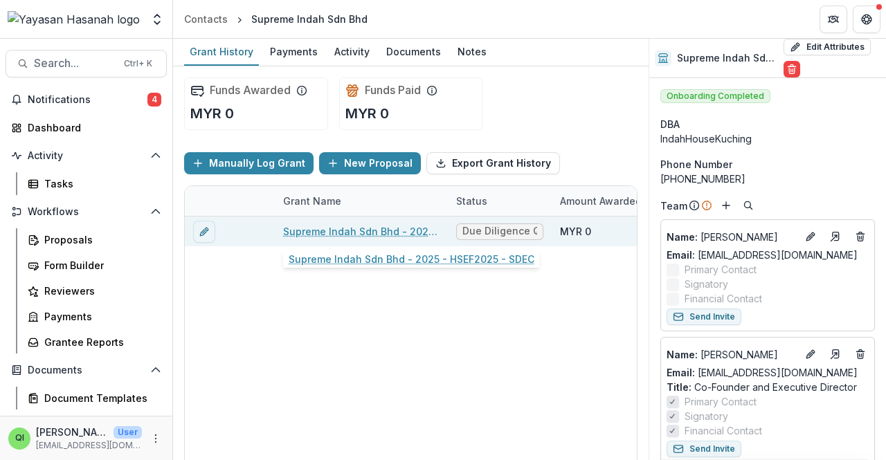
click at [338, 236] on link "Supreme Indah Sdn Bhd - 2025 - HSEF2025 - SDEC" at bounding box center [361, 231] width 156 height 15
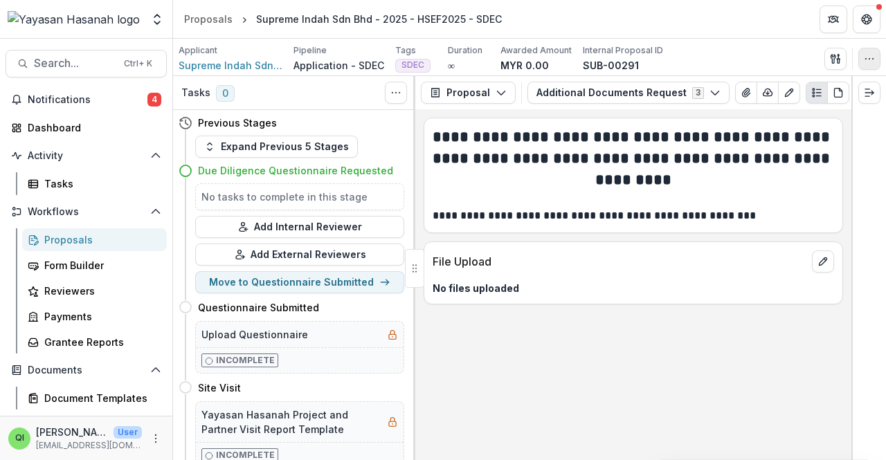
click at [871, 59] on icon "button" at bounding box center [869, 58] width 11 height 11
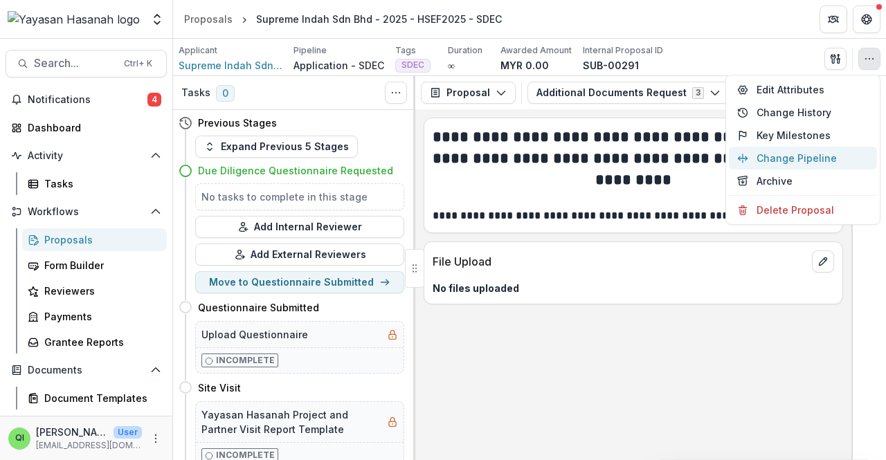
click at [818, 158] on button "Change Pipeline" at bounding box center [803, 158] width 148 height 23
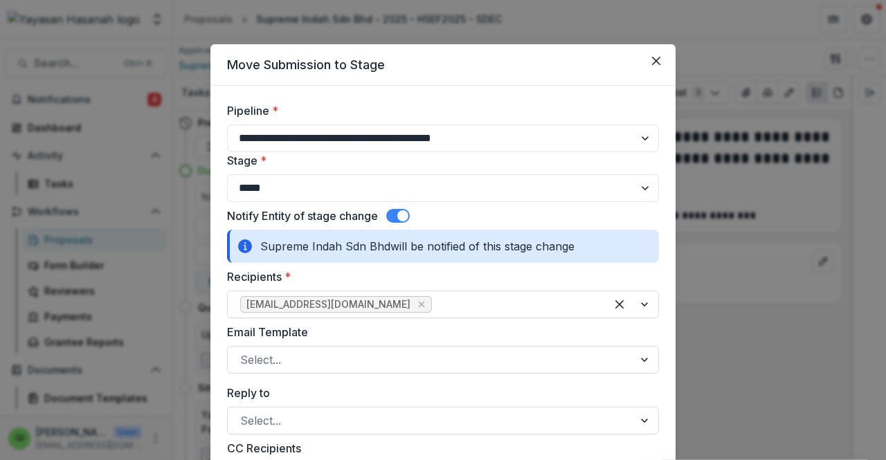
click at [453, 118] on div "**********" at bounding box center [443, 152] width 432 height 100
click at [449, 132] on select "**********" at bounding box center [443, 139] width 432 height 28
select select "**********"
click at [227, 125] on select "**********" at bounding box center [443, 139] width 432 height 28
select select "**********"
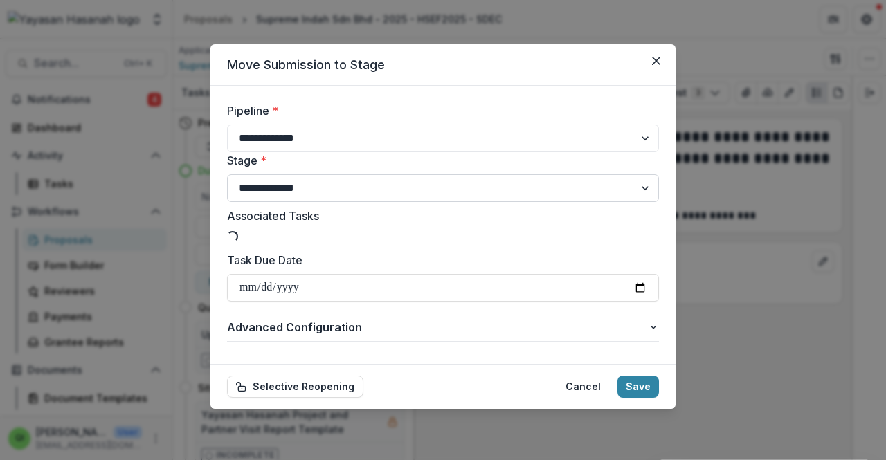
click at [397, 196] on select "**********" at bounding box center [443, 189] width 432 height 28
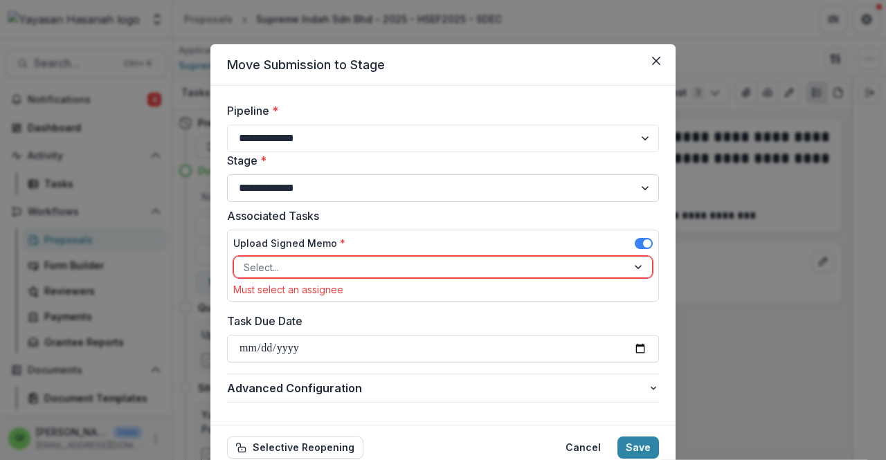
click at [227, 175] on select "**********" at bounding box center [443, 189] width 432 height 28
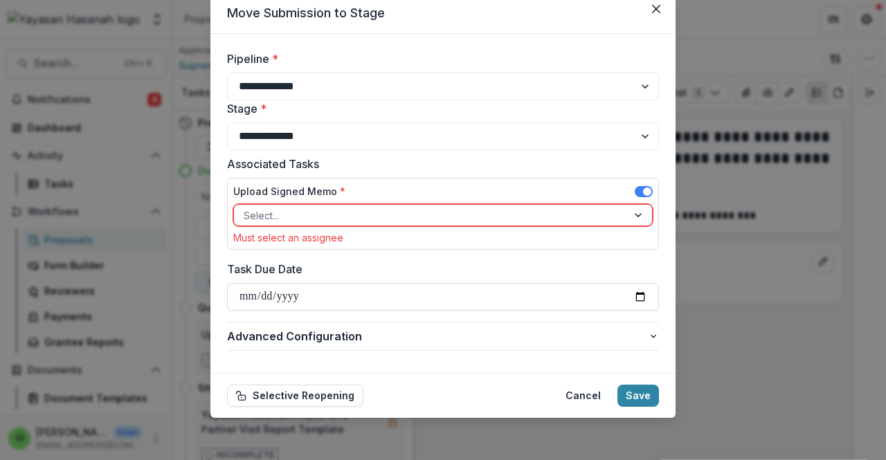
click at [406, 211] on div at bounding box center [431, 215] width 374 height 17
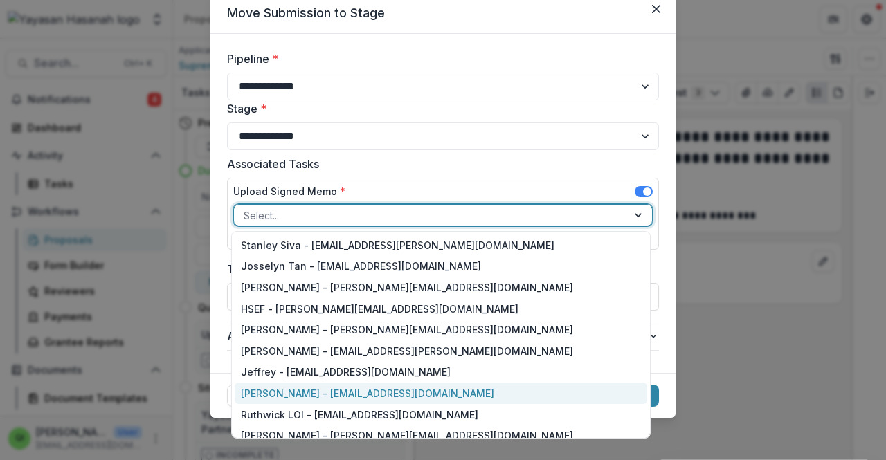
click at [417, 393] on div "Qistina Izahan - qistina.izahan@hasanah.org.my" at bounding box center [441, 393] width 413 height 21
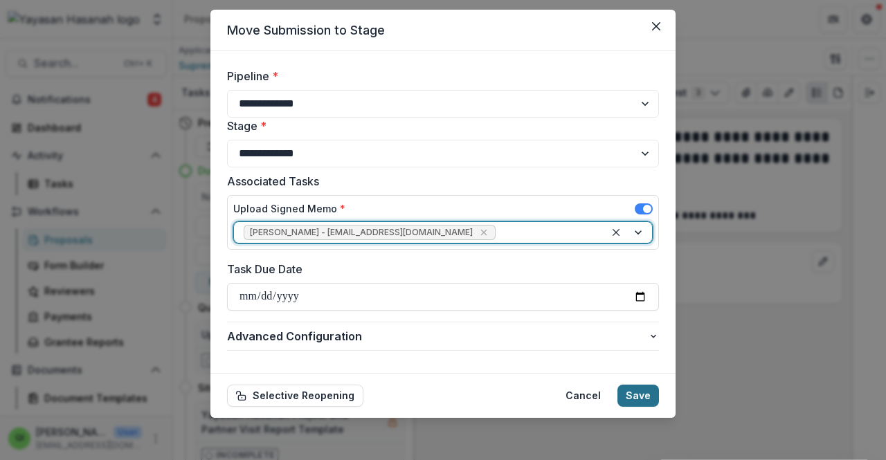
click at [639, 388] on button "Save" at bounding box center [639, 396] width 42 height 22
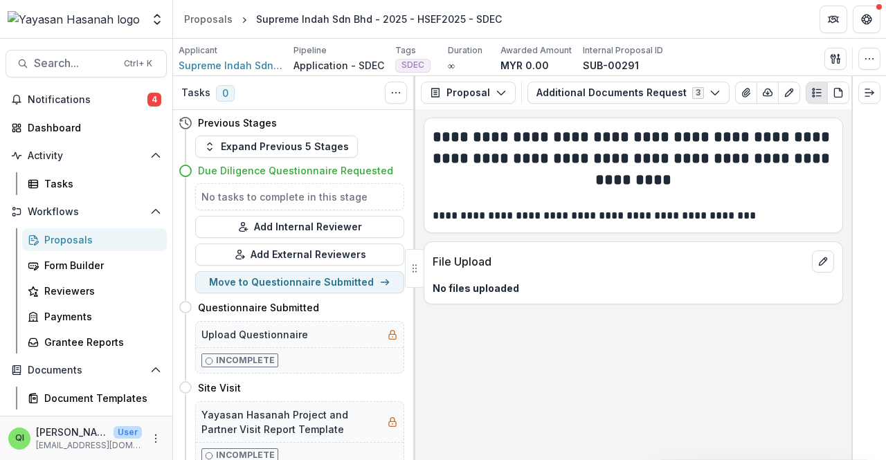
select select
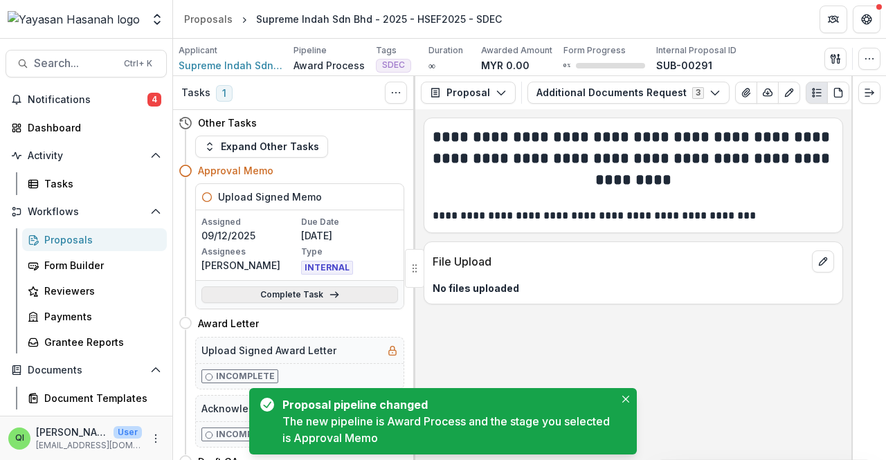
click at [338, 289] on link "Complete Task" at bounding box center [300, 295] width 197 height 17
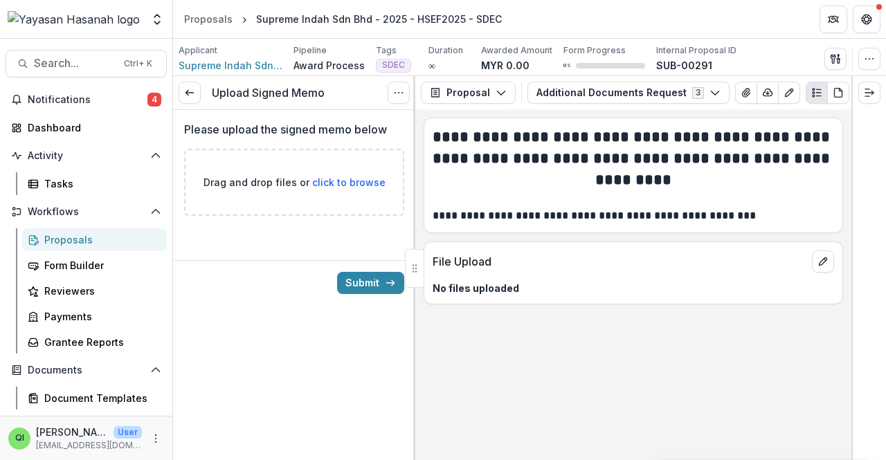
click at [307, 191] on div "Drag and drop files or click to browse" at bounding box center [294, 182] width 220 height 67
type input "**********"
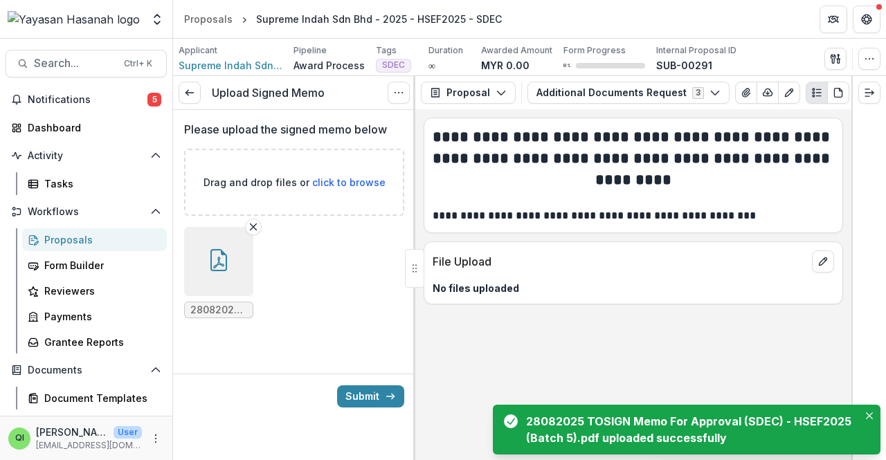
click at [219, 267] on icon "button" at bounding box center [219, 260] width 22 height 22
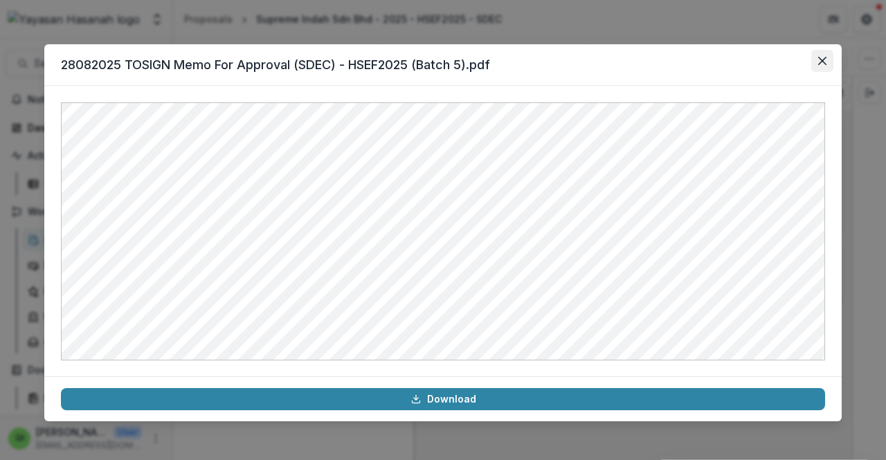
click at [825, 57] on icon "Close" at bounding box center [822, 61] width 8 height 8
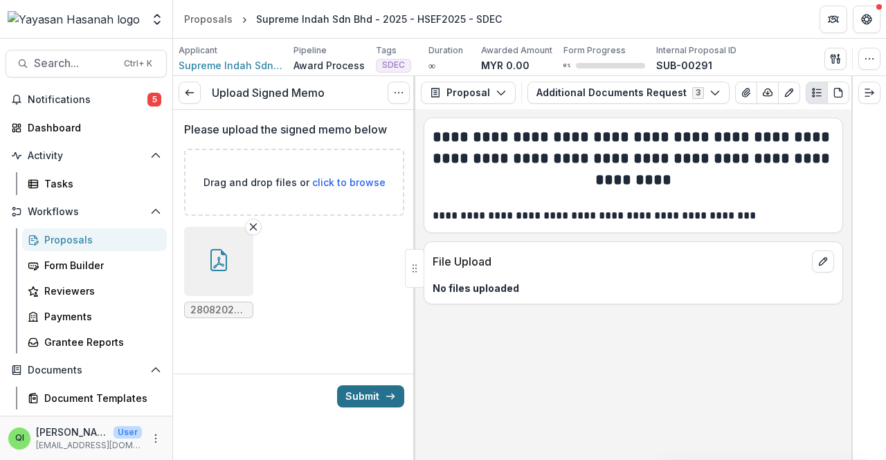
click at [366, 390] on button "Submit" at bounding box center [370, 397] width 67 height 22
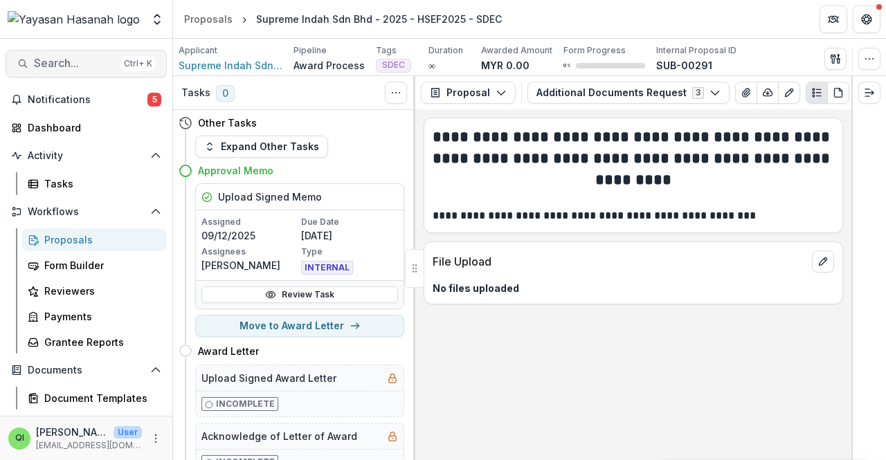
click at [57, 69] on span "Search..." at bounding box center [75, 63] width 82 height 13
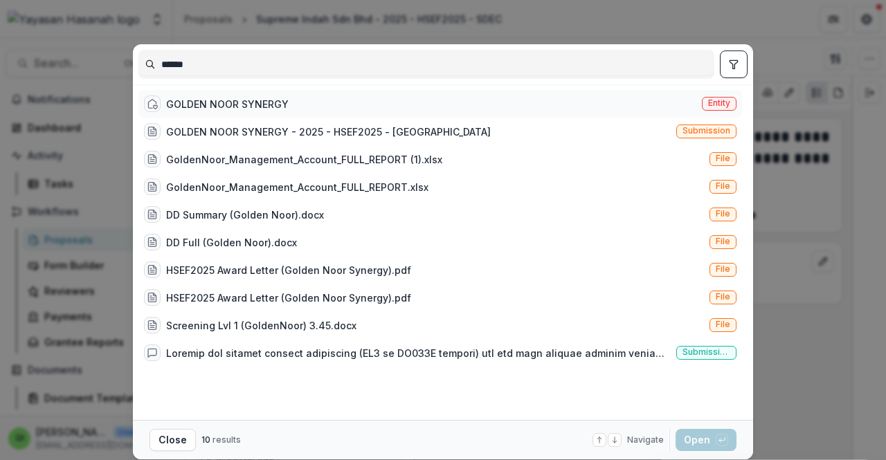
type input "******"
click at [240, 98] on div "GOLDEN NOOR SYNERGY" at bounding box center [227, 104] width 123 height 15
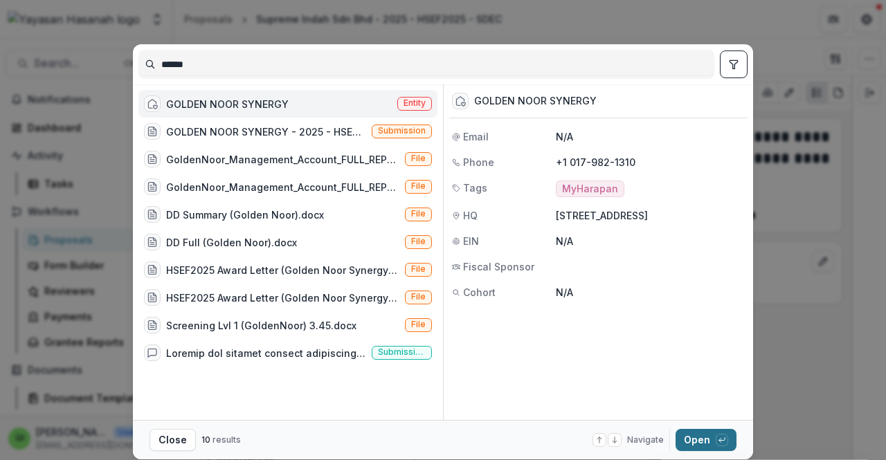
click at [688, 434] on button "Open with enter key" at bounding box center [706, 440] width 61 height 22
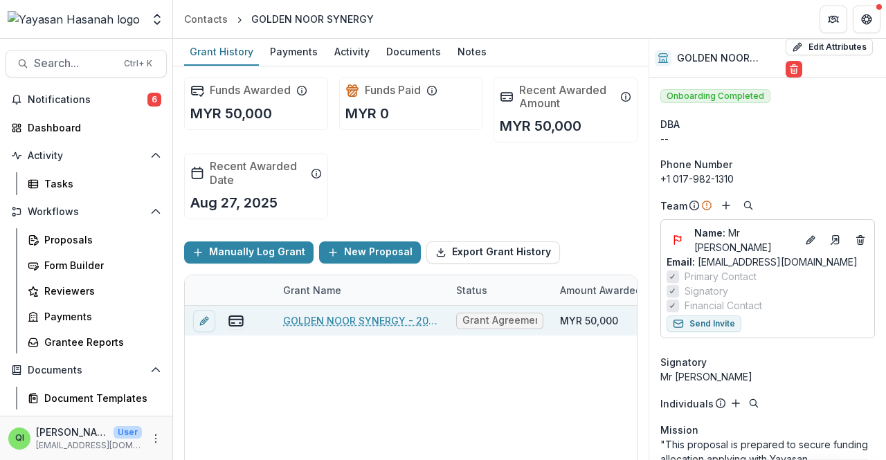
click at [370, 317] on link "GOLDEN NOOR SYNERGY - 2025 - HSEF2025 - MyHarapan" at bounding box center [361, 321] width 156 height 15
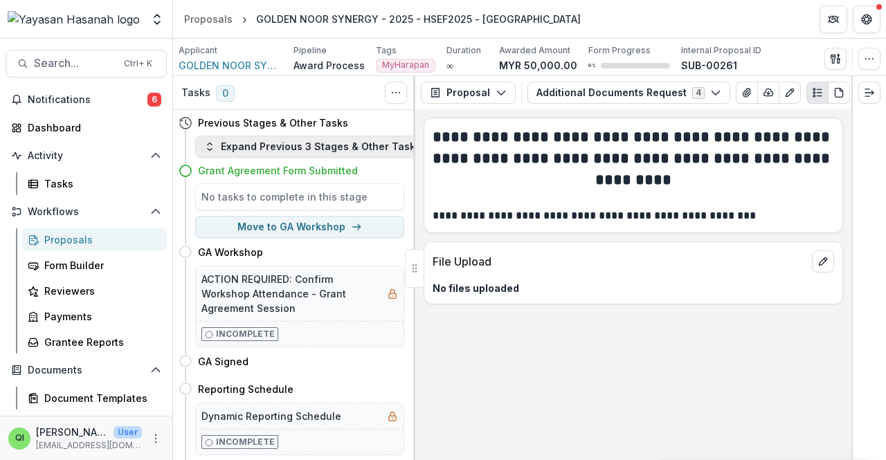
click at [319, 143] on button "Expand Previous 3 Stages & Other Tasks" at bounding box center [312, 147] width 235 height 22
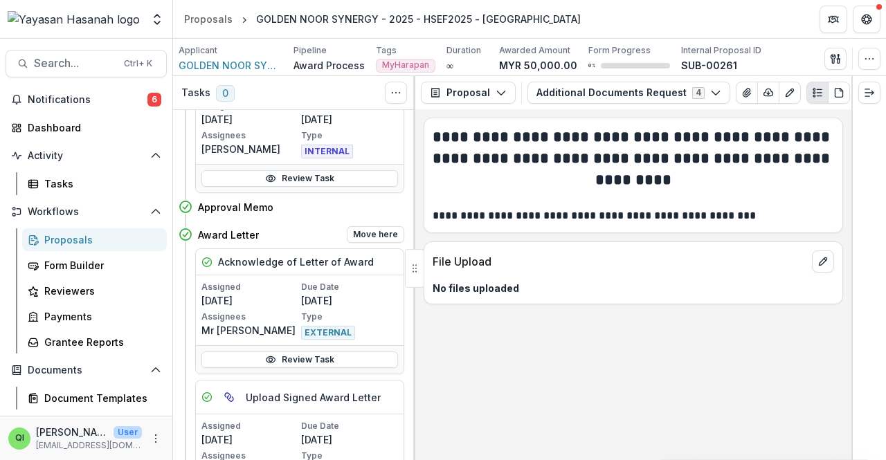
scroll to position [623, 0]
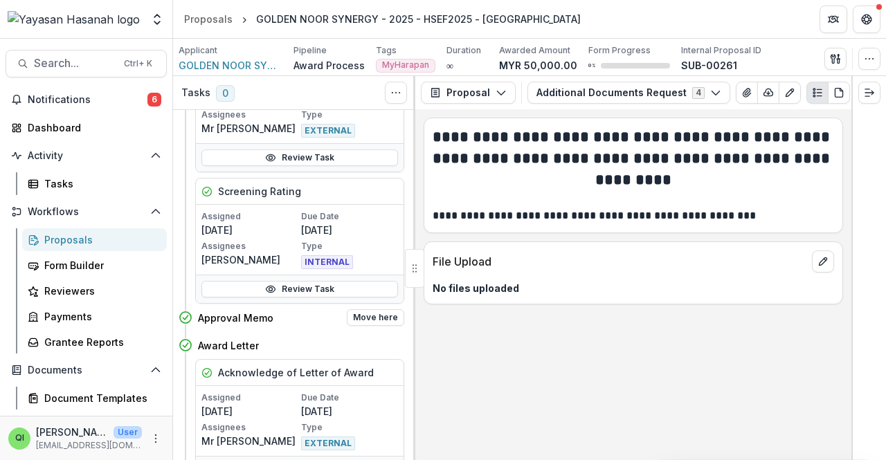
click at [245, 311] on h4 "Approval Memo" at bounding box center [235, 318] width 75 height 15
click at [287, 314] on div "Approval Memo Move here" at bounding box center [301, 318] width 206 height 17
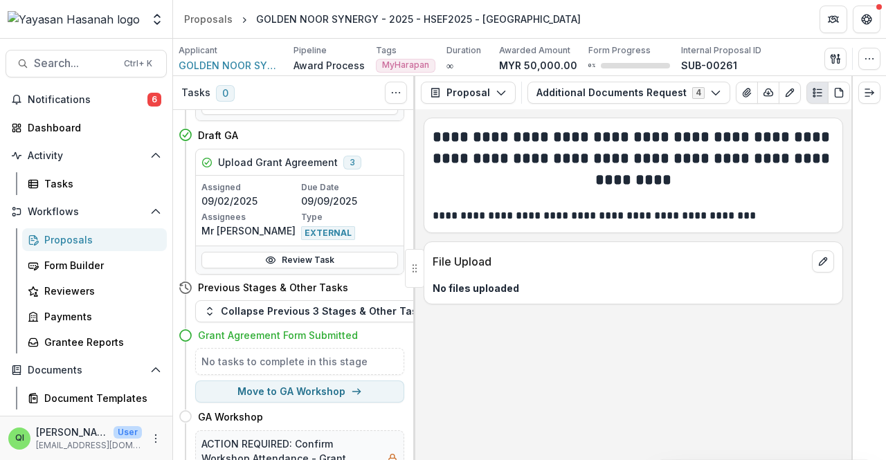
scroll to position [1125, 0]
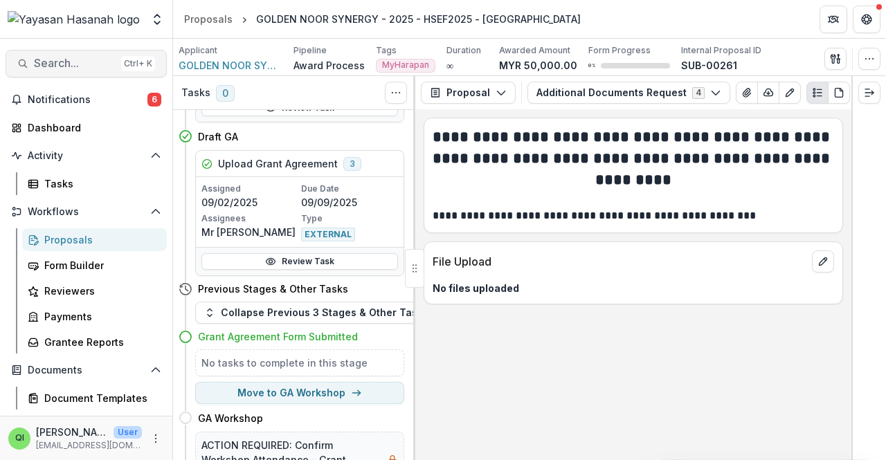
click at [101, 59] on span "Search..." at bounding box center [75, 63] width 82 height 13
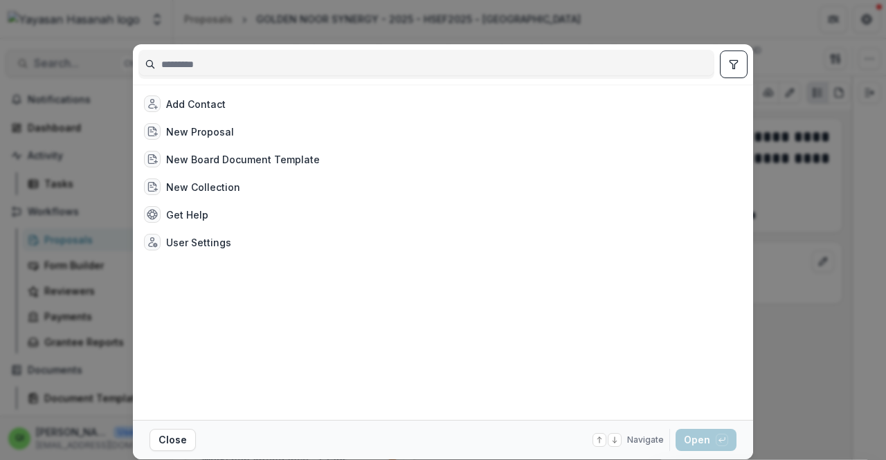
click at [101, 59] on div "Add Contact New Proposal New Board Document Template New Collection Get Help Us…" at bounding box center [443, 230] width 886 height 460
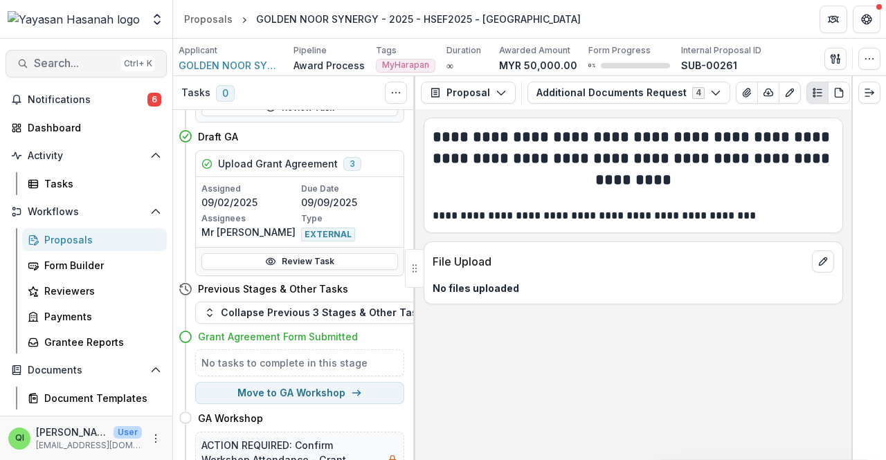
click at [101, 59] on span "Search..." at bounding box center [75, 63] width 82 height 13
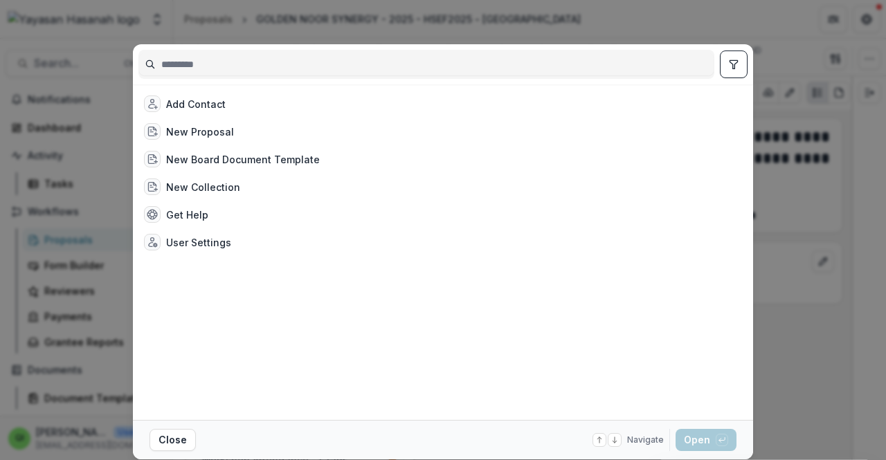
click at [223, 67] on input at bounding box center [426, 64] width 575 height 22
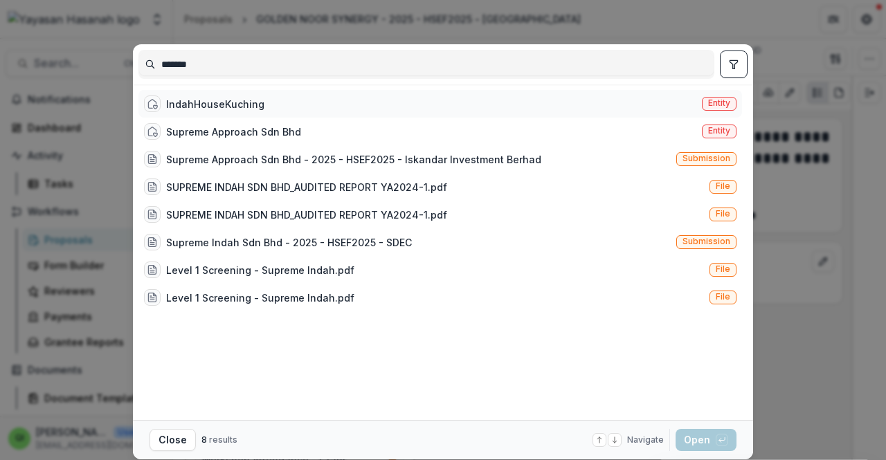
type input "*******"
click at [263, 100] on div "IndahHouseKuching Entity" at bounding box center [440, 104] width 604 height 28
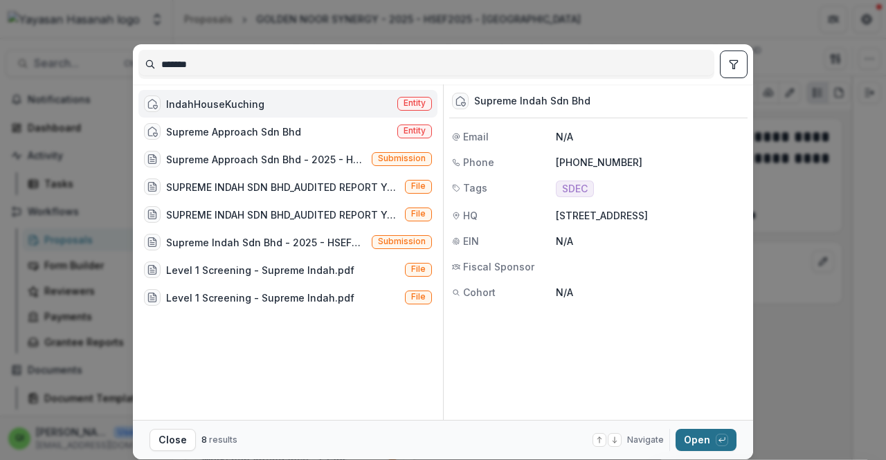
click at [698, 437] on button "Open with enter key" at bounding box center [706, 440] width 61 height 22
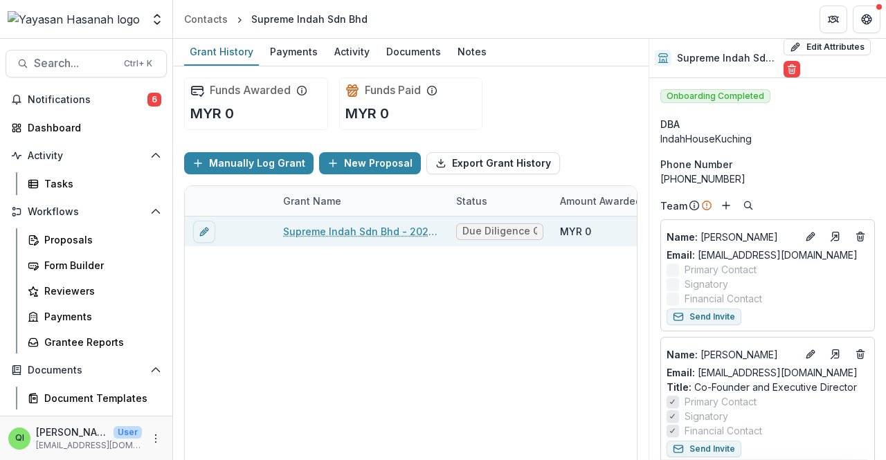
click at [364, 233] on link "Supreme Indah Sdn Bhd - 2025 - HSEF2025 - SDEC" at bounding box center [361, 231] width 156 height 15
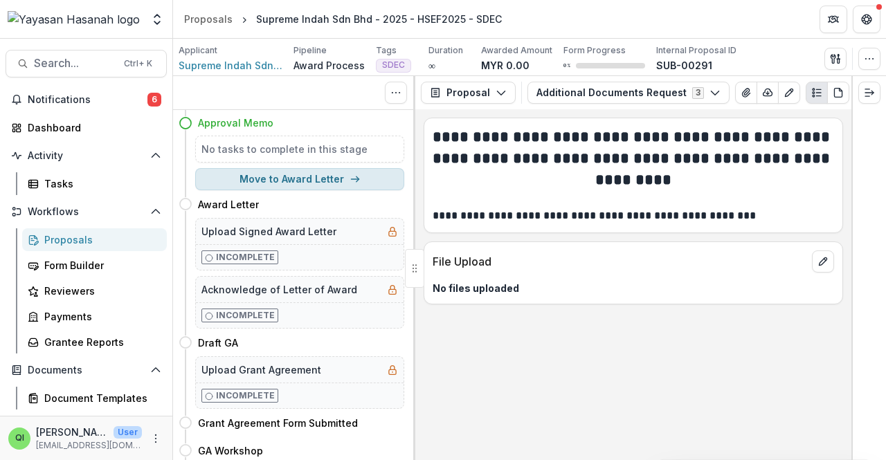
click at [294, 180] on div "Approval Memo No tasks to complete in this stage Move to Award Letter" at bounding box center [292, 150] width 226 height 80
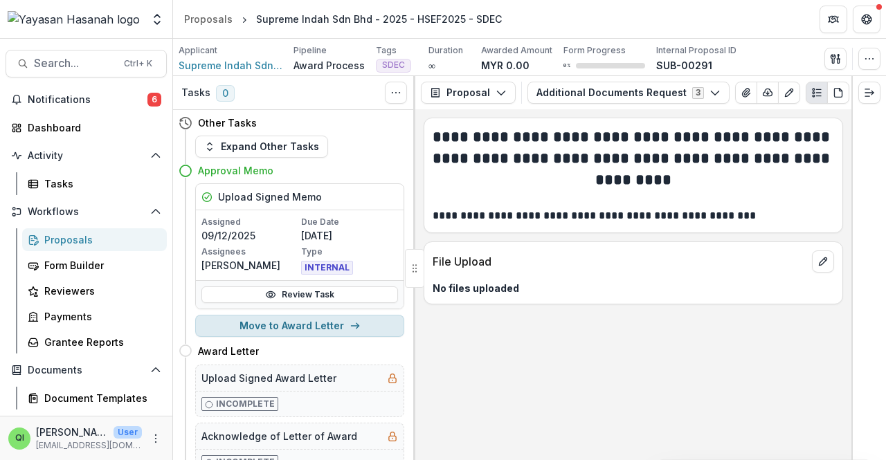
click at [333, 327] on button "Move to Award Letter" at bounding box center [299, 326] width 209 height 22
select select "**********"
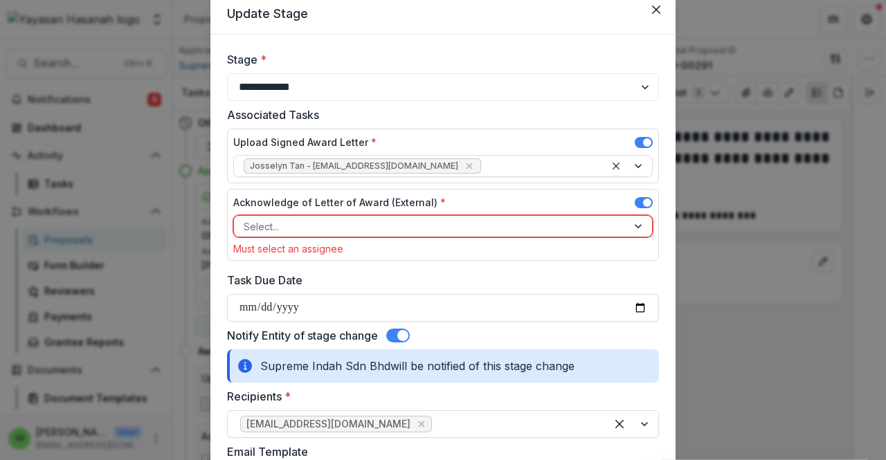
scroll to position [69, 0]
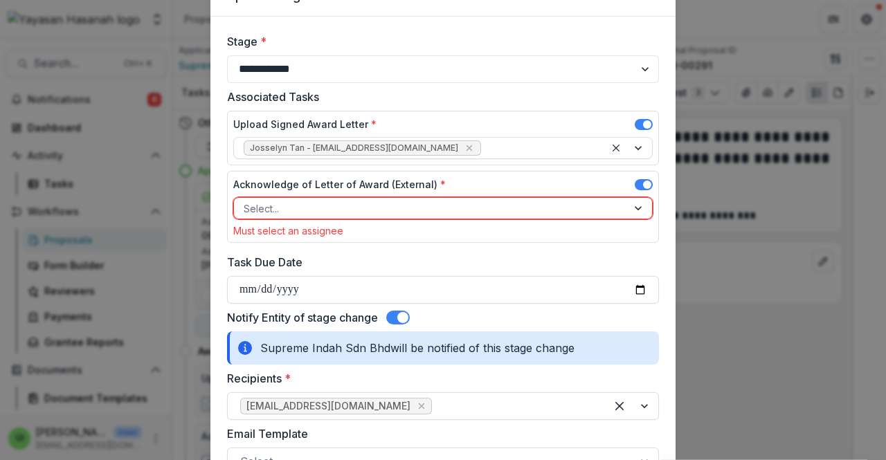
click at [359, 211] on div at bounding box center [431, 208] width 374 height 17
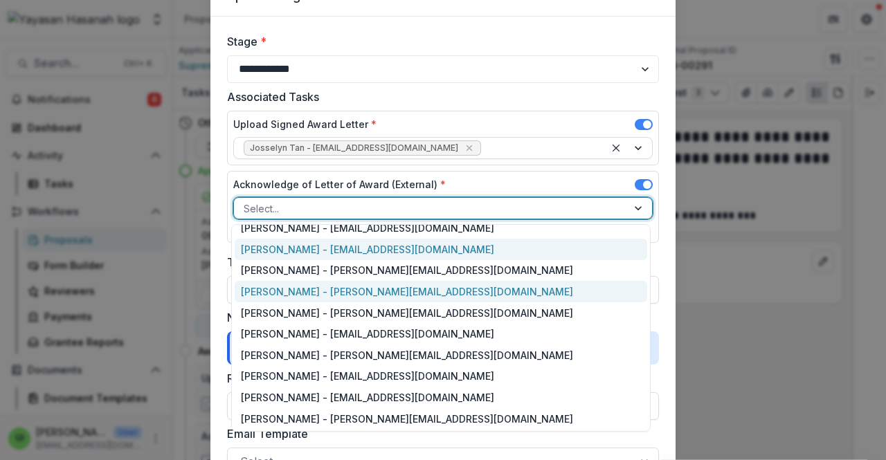
scroll to position [4, 0]
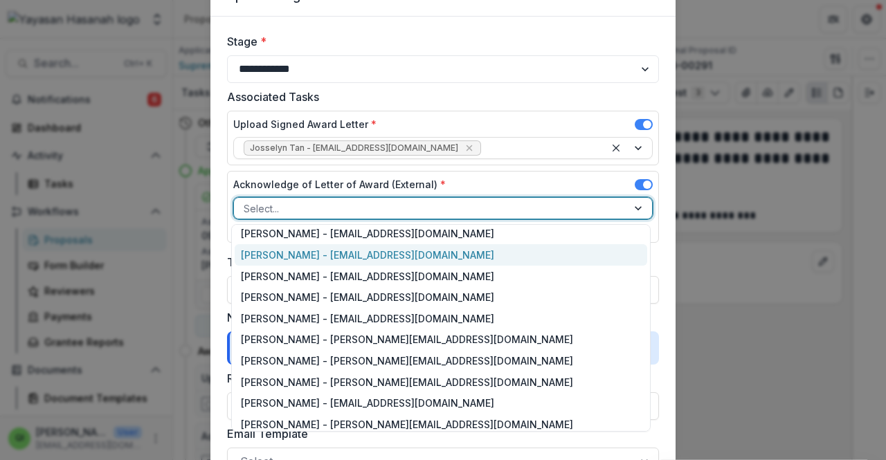
click at [414, 258] on div "Trudy Tan - indahhousekuching@gmail.com" at bounding box center [441, 254] width 413 height 21
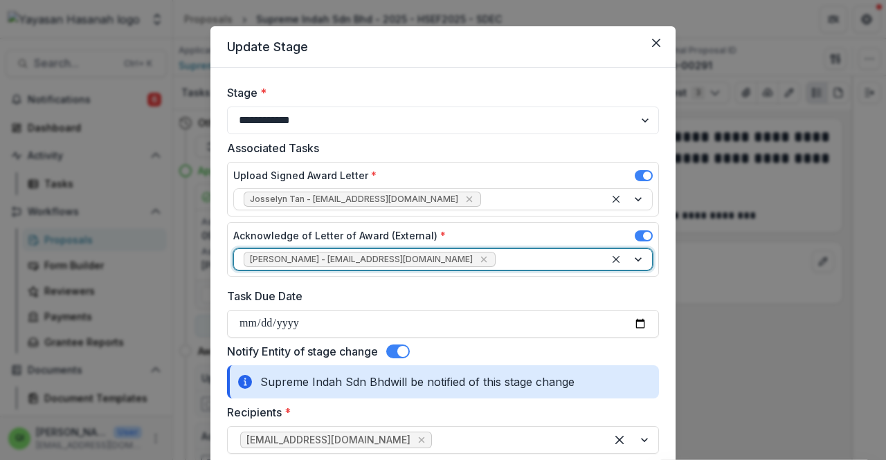
scroll to position [0, 0]
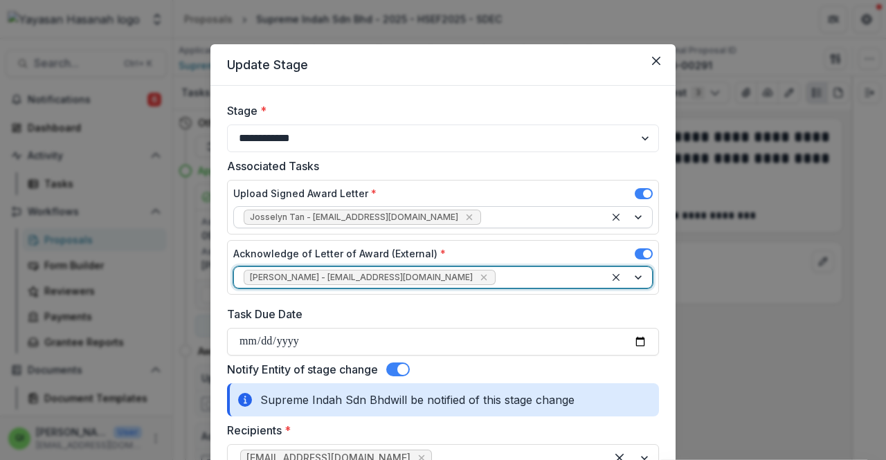
click at [630, 215] on div at bounding box center [628, 217] width 47 height 21
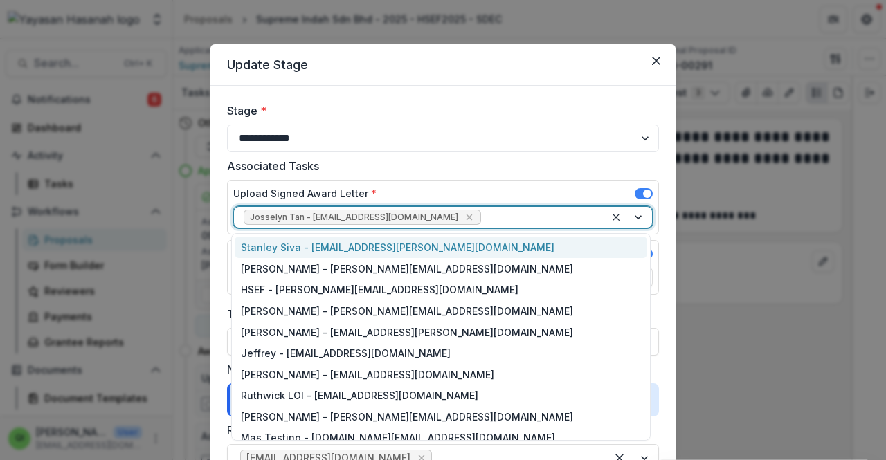
click at [630, 215] on div at bounding box center [628, 217] width 47 height 21
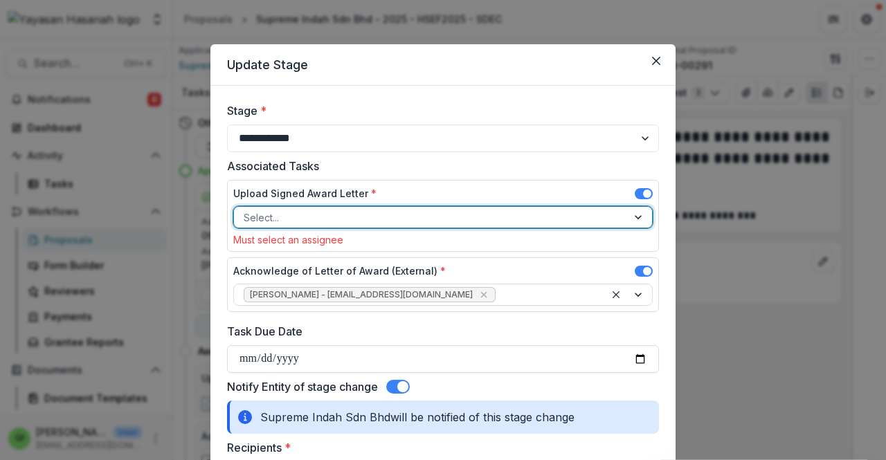
click at [634, 214] on div at bounding box center [639, 217] width 25 height 21
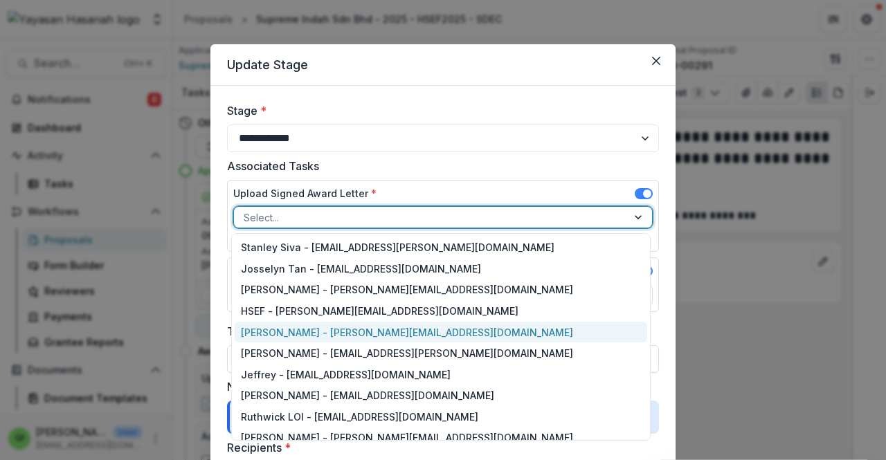
click at [430, 329] on div "Qistina Izahan - wan.qistina@hasanah.org.my" at bounding box center [441, 332] width 413 height 21
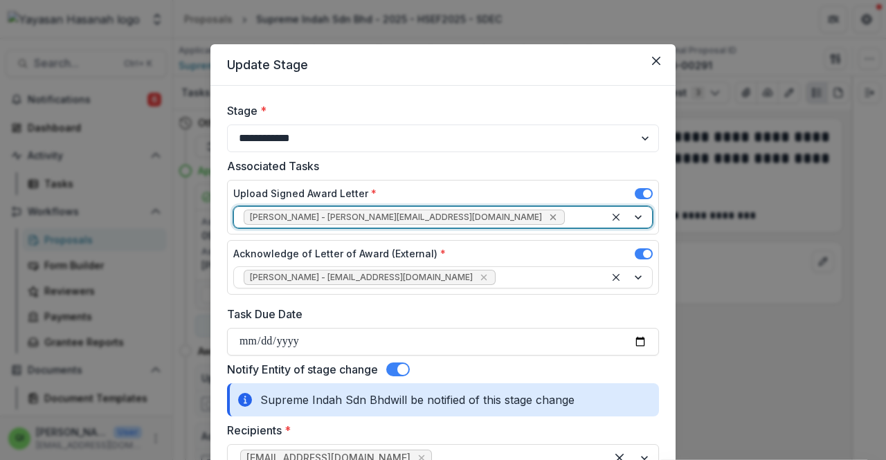
click at [546, 222] on div "Remove Qistina Izahan - wan.qistina@hasanah.org.my" at bounding box center [553, 218] width 14 height 14
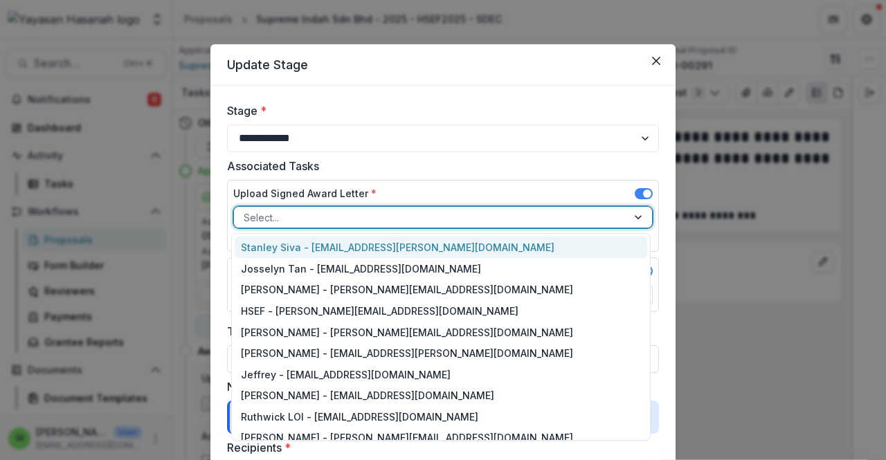
click at [641, 208] on div at bounding box center [639, 217] width 25 height 21
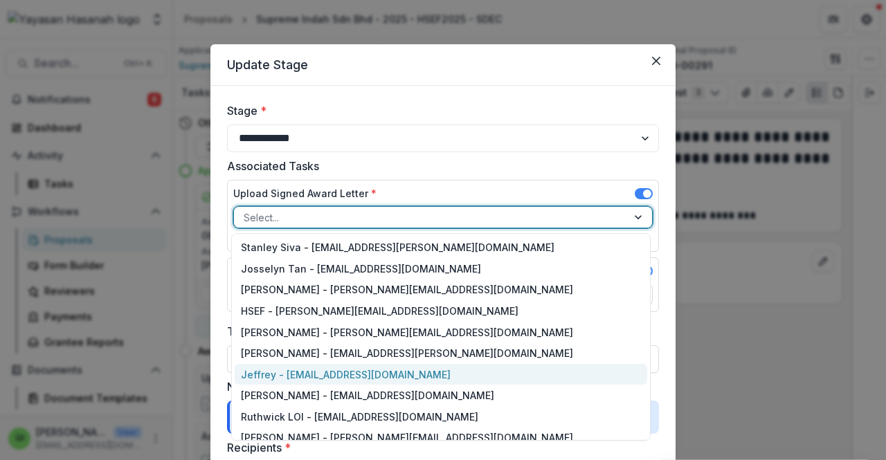
scroll to position [69, 0]
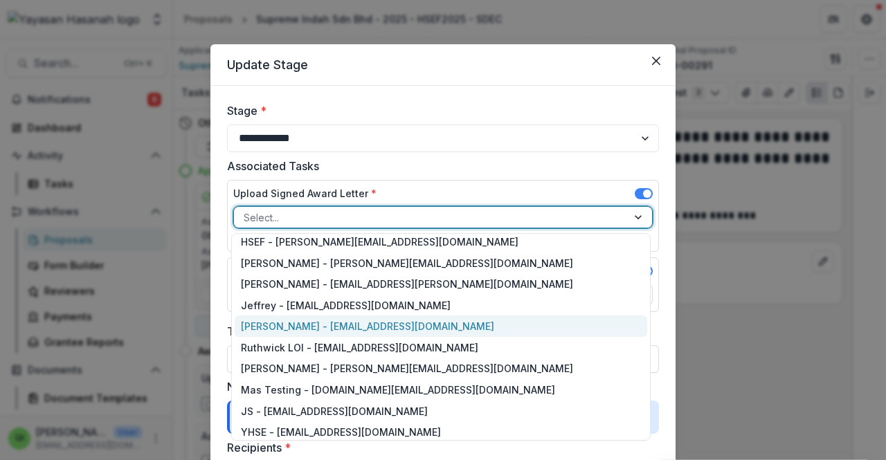
click at [420, 333] on div "Qistina Izahan - qistina.izahan@hasanah.org.my" at bounding box center [441, 326] width 413 height 21
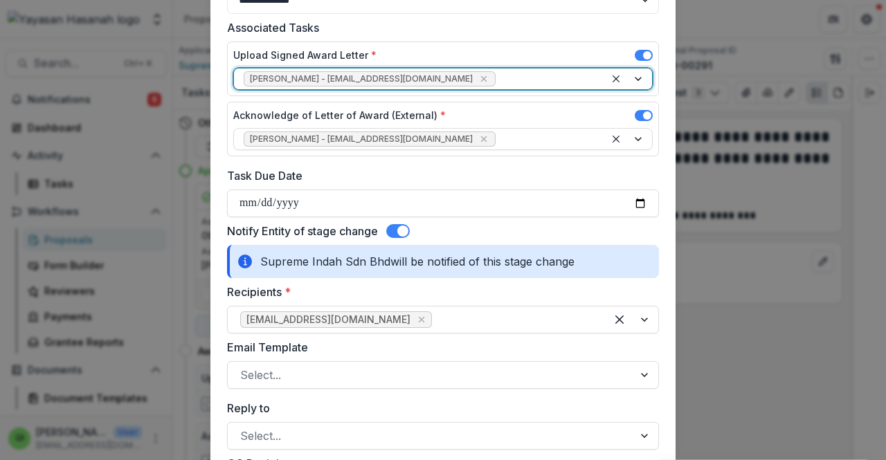
scroll to position [277, 0]
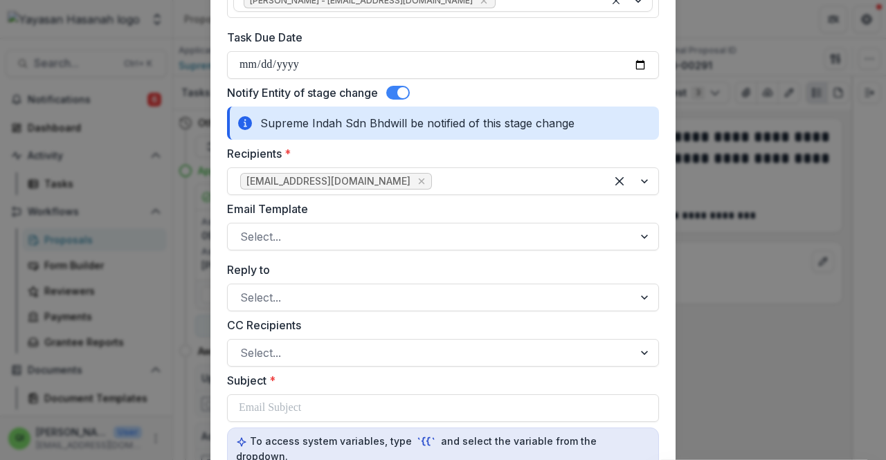
click at [403, 251] on div "**********" at bounding box center [443, 410] width 432 height 1170
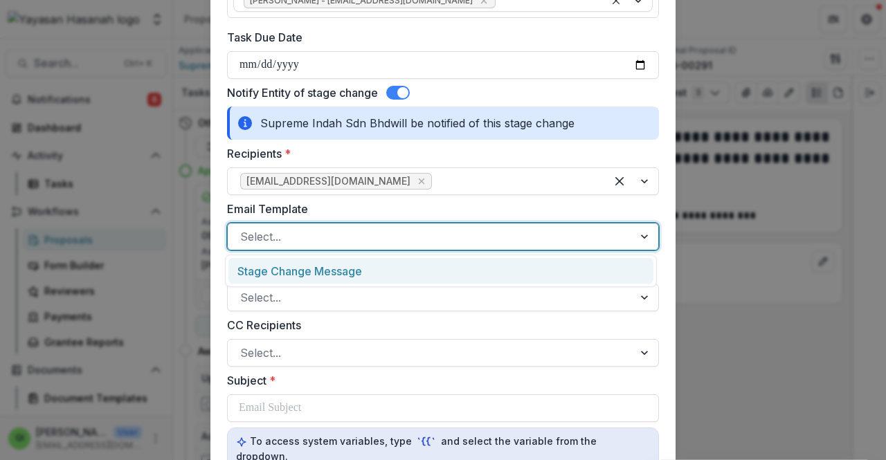
click at [410, 231] on div at bounding box center [430, 236] width 381 height 19
click at [409, 269] on div "Stage Change Message" at bounding box center [441, 271] width 425 height 26
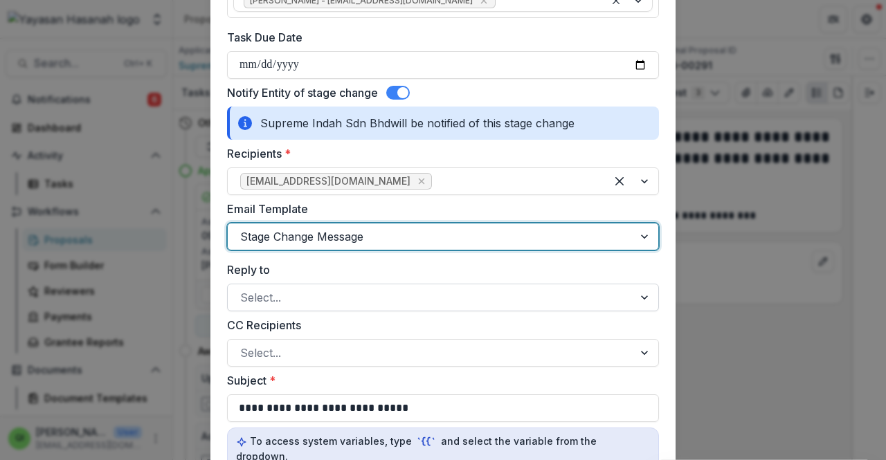
click at [404, 290] on div at bounding box center [430, 297] width 381 height 19
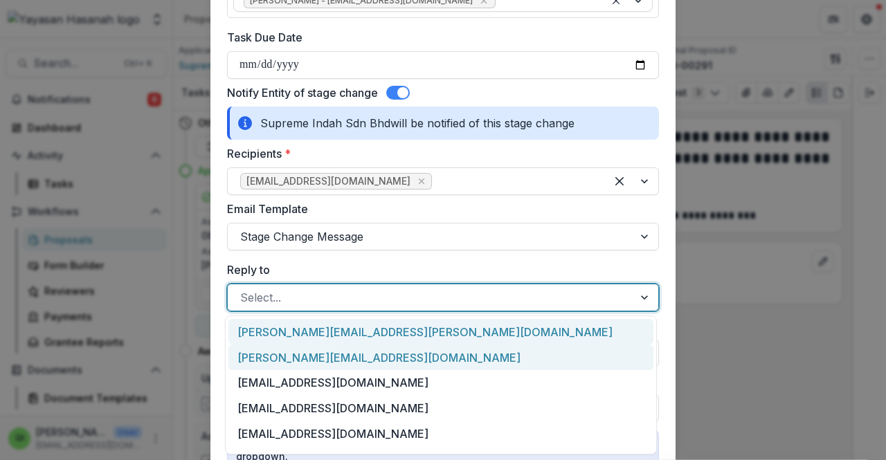
scroll to position [138, 0]
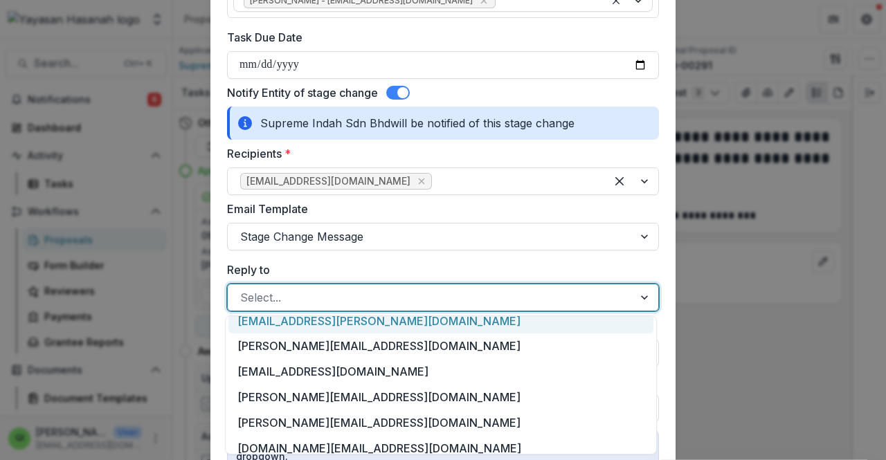
click at [420, 271] on label "Reply to" at bounding box center [439, 270] width 424 height 17
click at [244, 289] on input "Reply to" at bounding box center [241, 297] width 3 height 17
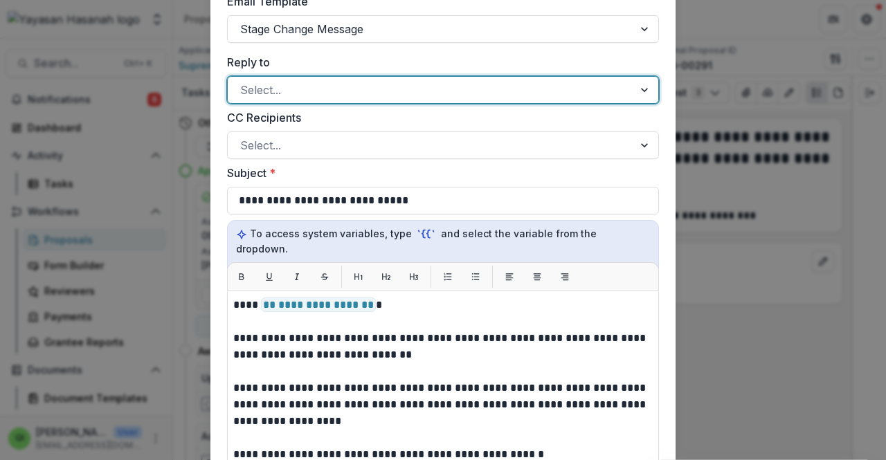
scroll to position [831, 0]
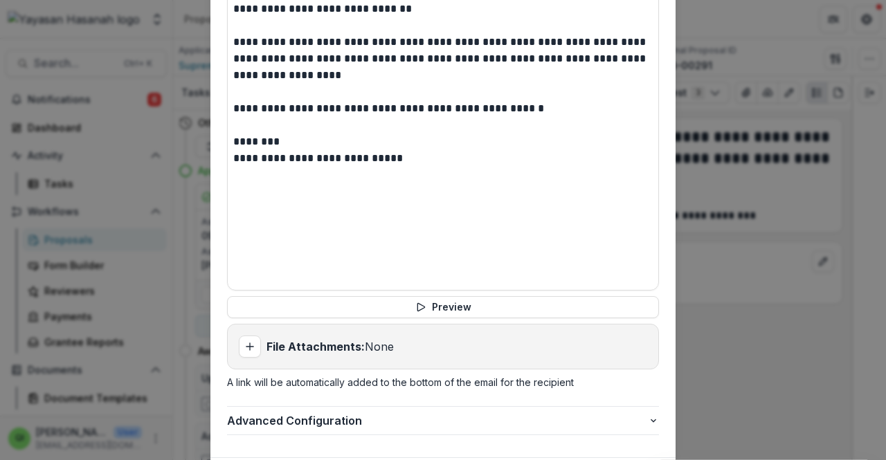
click at [381, 347] on div "File Attachments: None" at bounding box center [443, 347] width 431 height 44
click at [327, 340] on strong "File Attachments:" at bounding box center [316, 347] width 98 height 14
click at [263, 332] on div "File Attachments: None" at bounding box center [443, 347] width 431 height 44
click at [251, 347] on line "Add attachment" at bounding box center [250, 347] width 7 height 0
type input "**********"
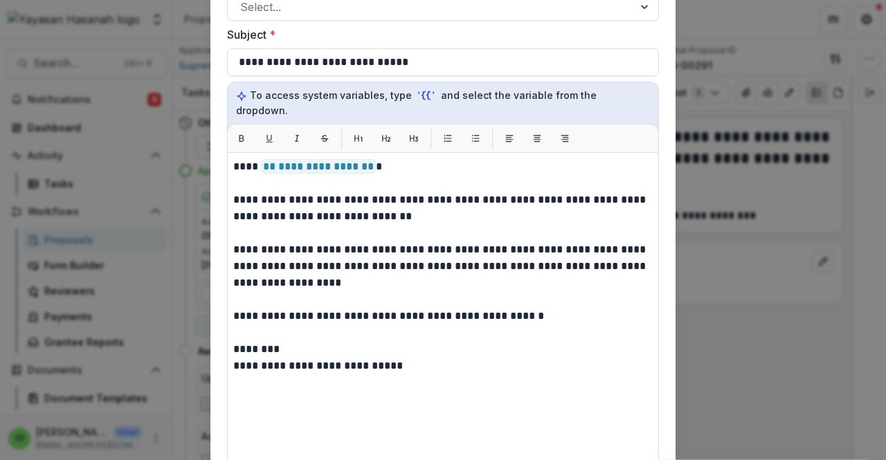
scroll to position [944, 0]
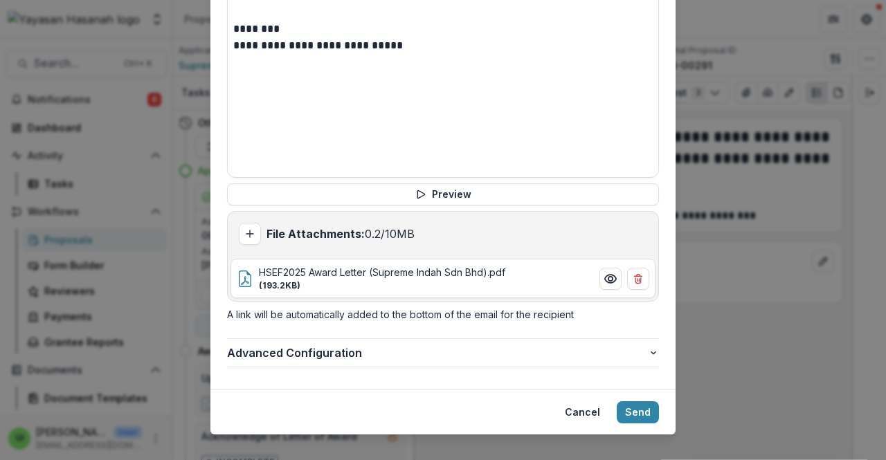
click at [440, 265] on p "HSEF2025 Award Letter (Supreme Indah Sdn Bhd).pdf" at bounding box center [426, 272] width 335 height 15
click at [600, 268] on button "Preview HSEF2025 Award Letter (Supreme Indah Sdn Bhd).pdf" at bounding box center [611, 279] width 22 height 22
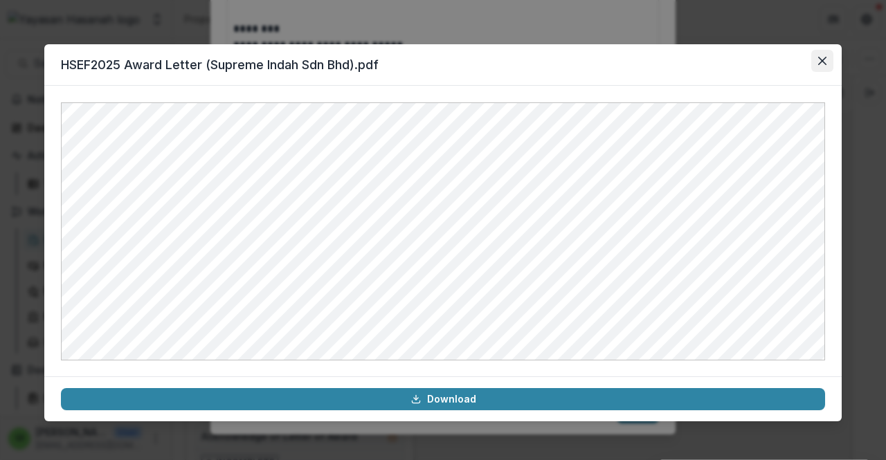
click at [825, 66] on button "Close" at bounding box center [823, 61] width 22 height 22
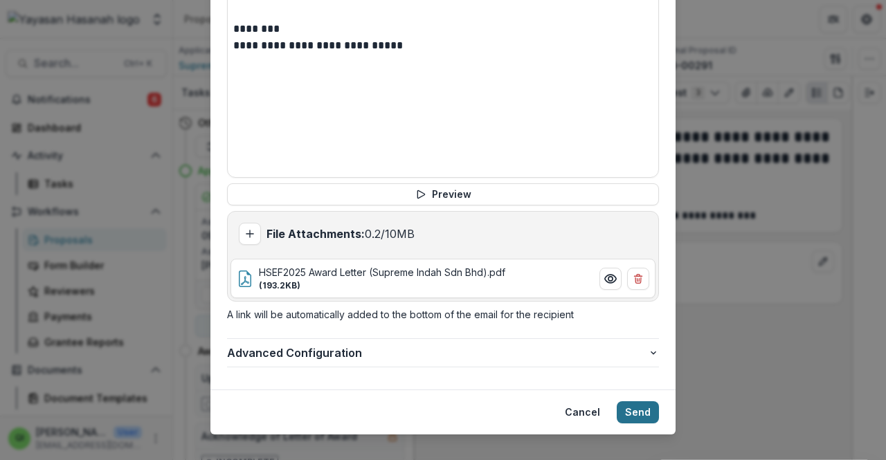
click at [637, 402] on button "Send" at bounding box center [638, 413] width 42 height 22
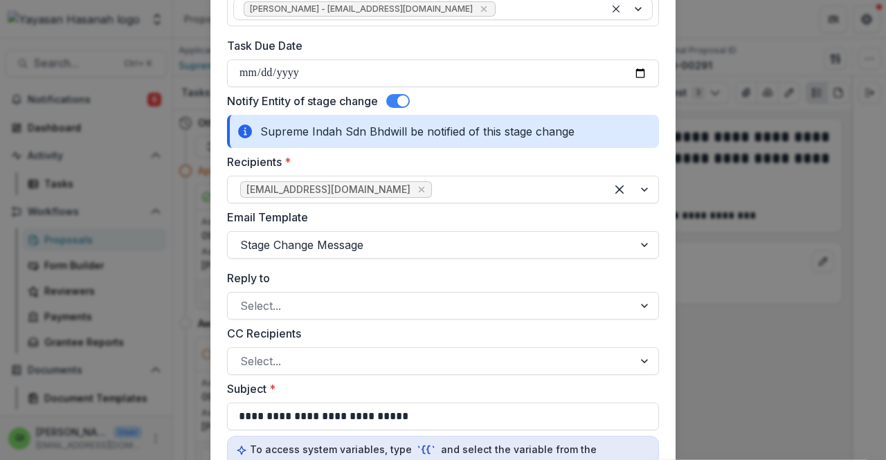
scroll to position [251, 0]
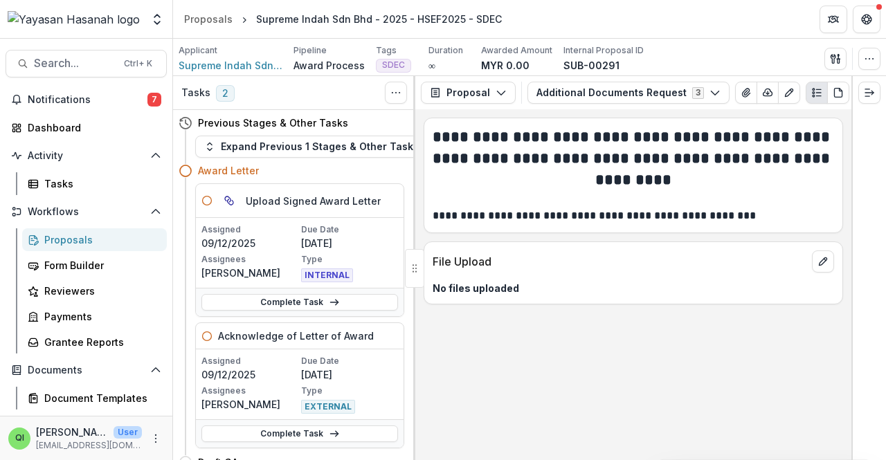
click at [691, 394] on div "**********" at bounding box center [633, 284] width 436 height 351
click at [250, 69] on span "Supreme Indah Sdn Bhd" at bounding box center [231, 65] width 104 height 15
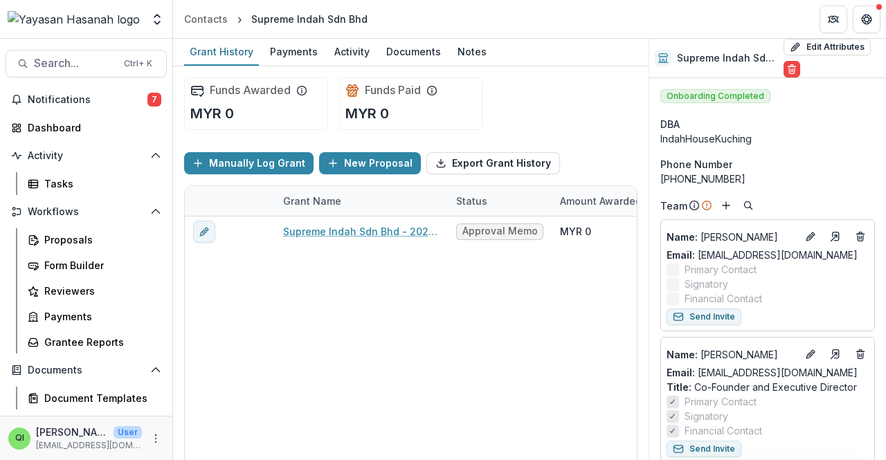
scroll to position [138, 0]
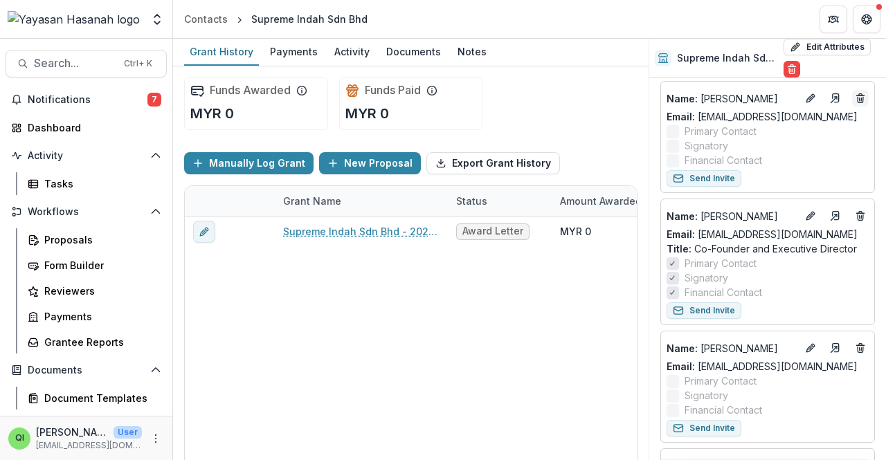
click at [861, 96] on icon "Deletes" at bounding box center [860, 98] width 11 height 11
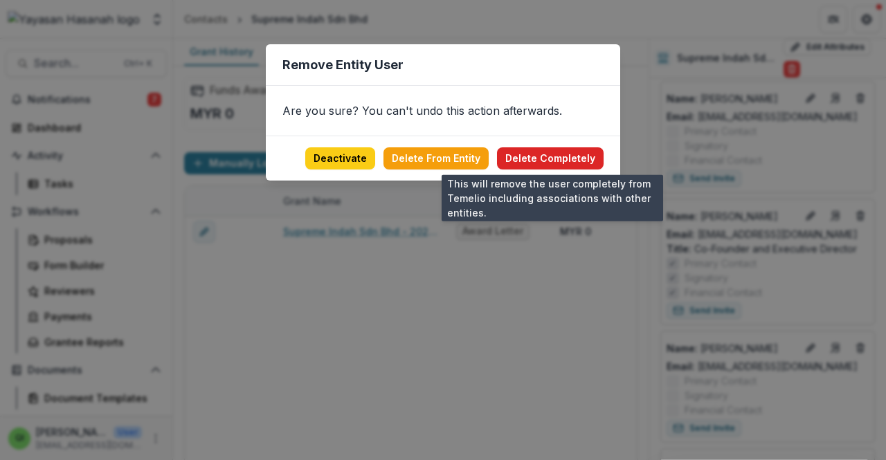
click at [519, 156] on button "Delete Completely" at bounding box center [550, 158] width 107 height 22
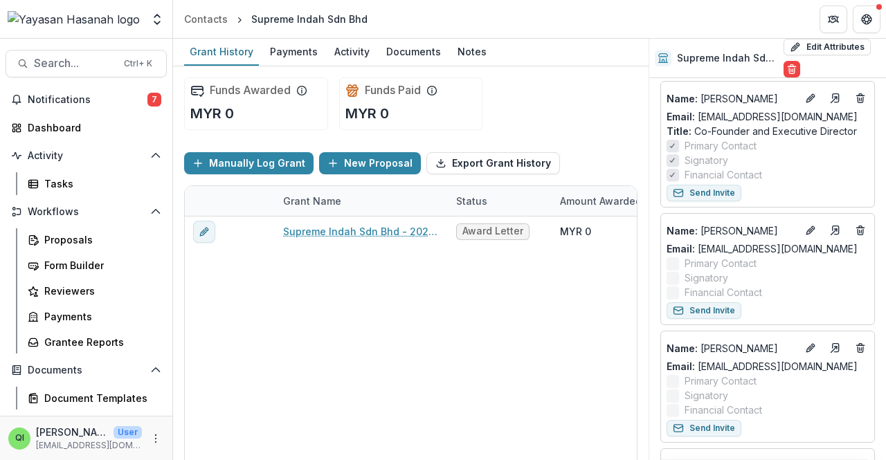
scroll to position [208, 0]
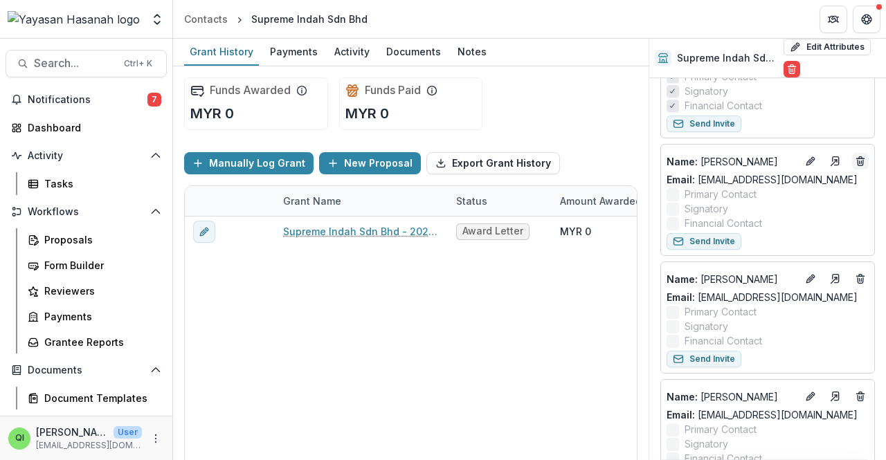
click at [855, 158] on icon "Deletes" at bounding box center [860, 161] width 11 height 11
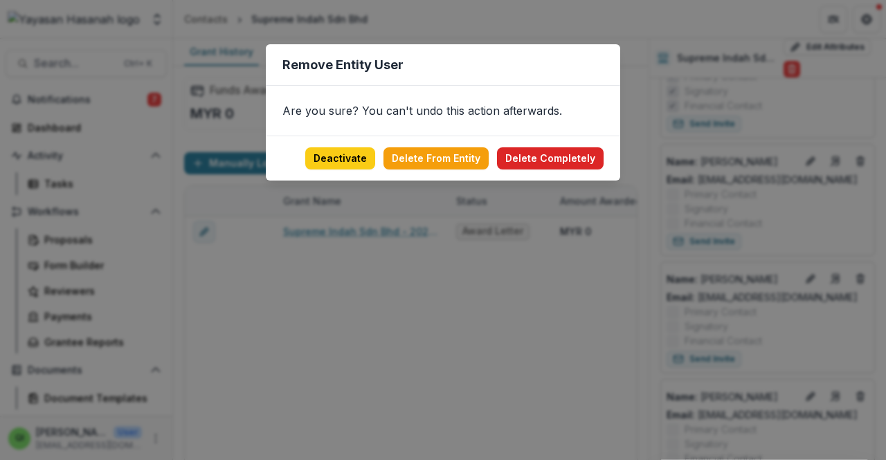
click at [581, 160] on button "Delete Completely" at bounding box center [550, 158] width 107 height 22
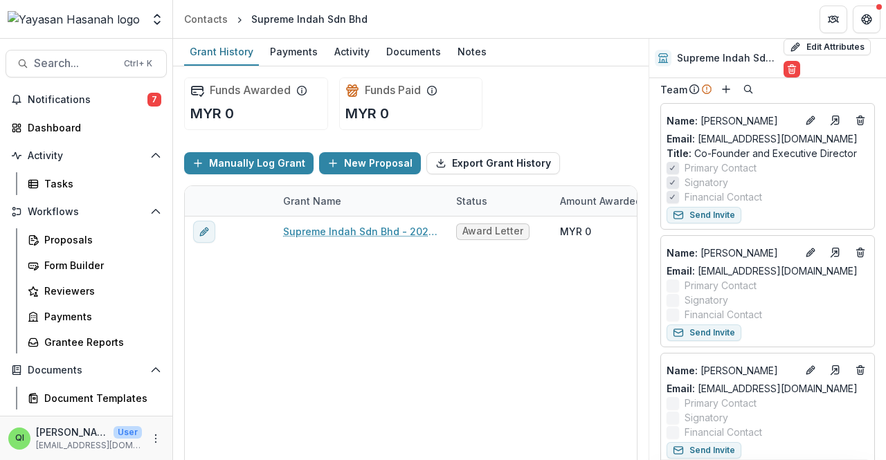
scroll to position [138, 0]
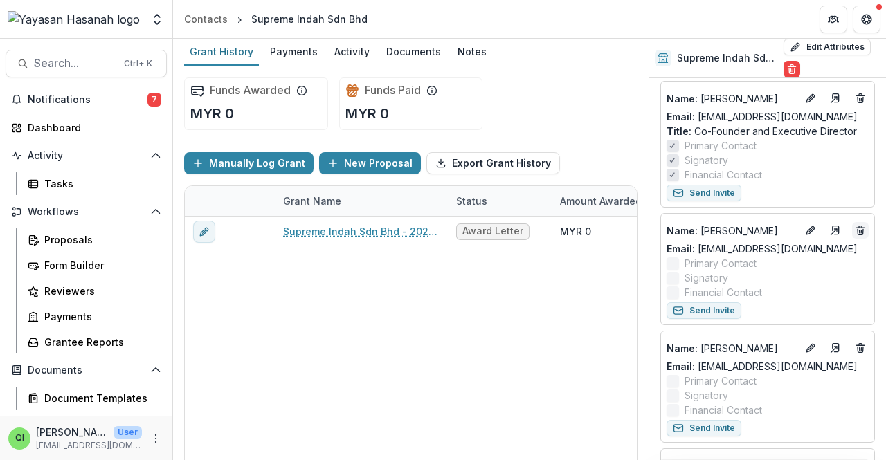
click at [861, 231] on line "Deletes" at bounding box center [861, 232] width 0 height 3
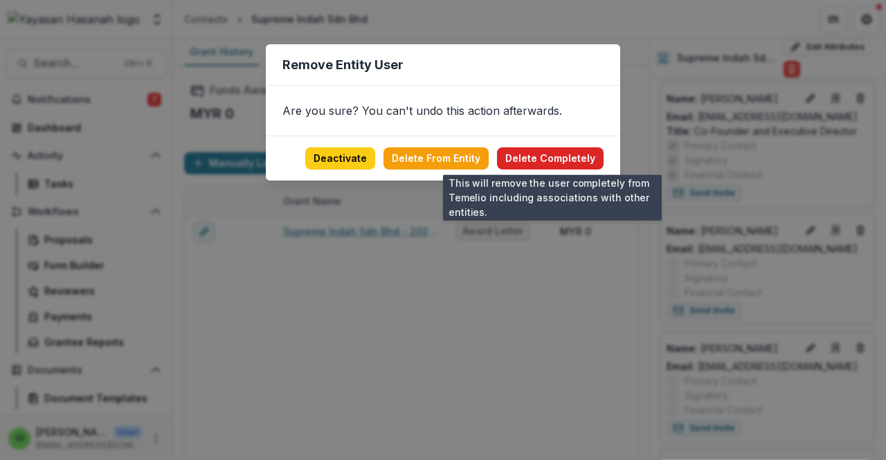
click at [550, 160] on button "Delete Completely" at bounding box center [550, 158] width 107 height 22
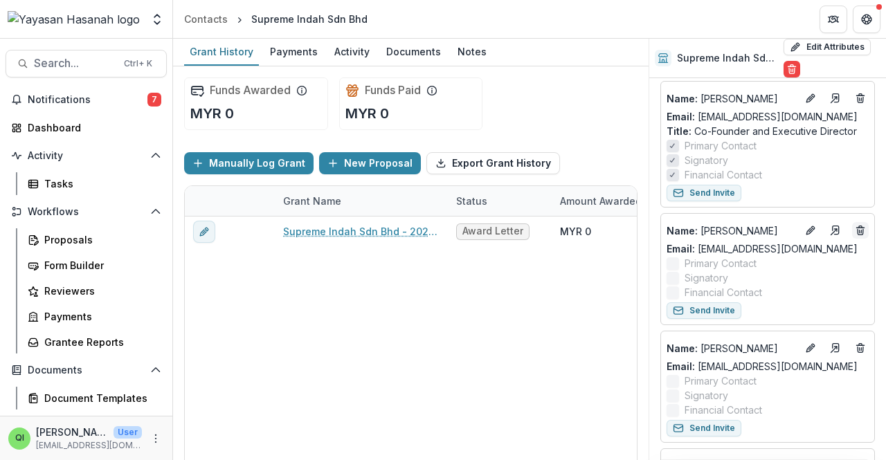
click at [864, 235] on button "Deletes" at bounding box center [860, 230] width 17 height 17
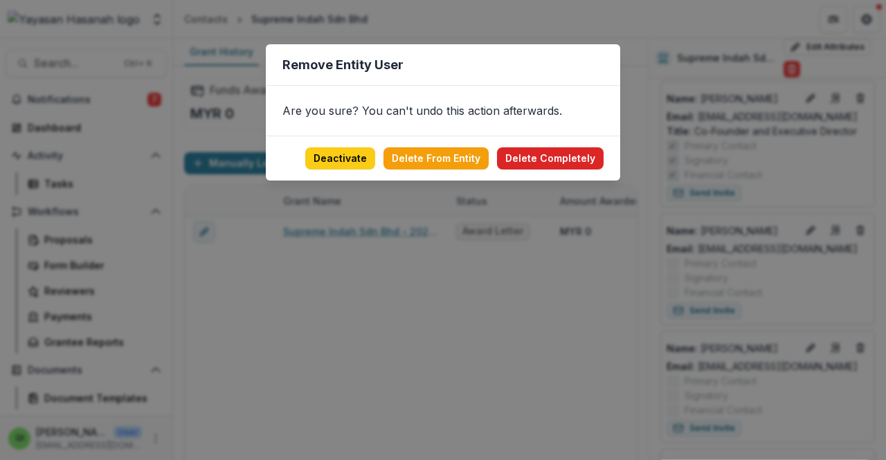
click at [583, 157] on button "Delete Completely" at bounding box center [550, 158] width 107 height 22
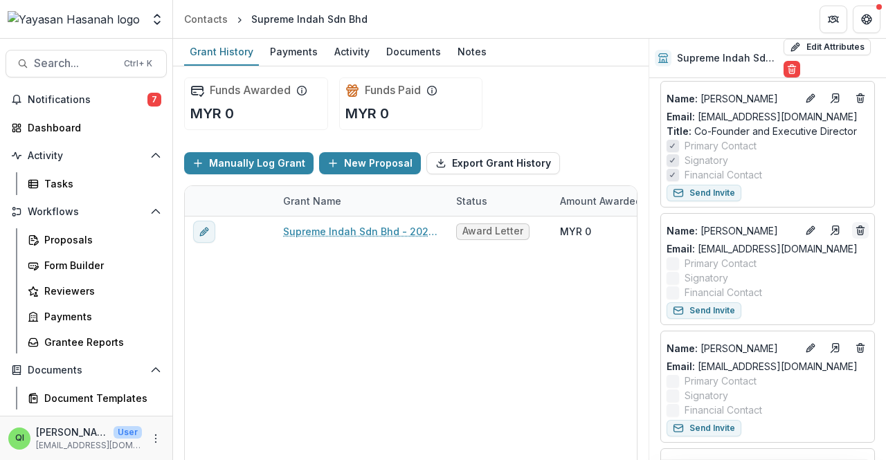
click at [858, 233] on icon "Deletes" at bounding box center [861, 232] width 6 height 6
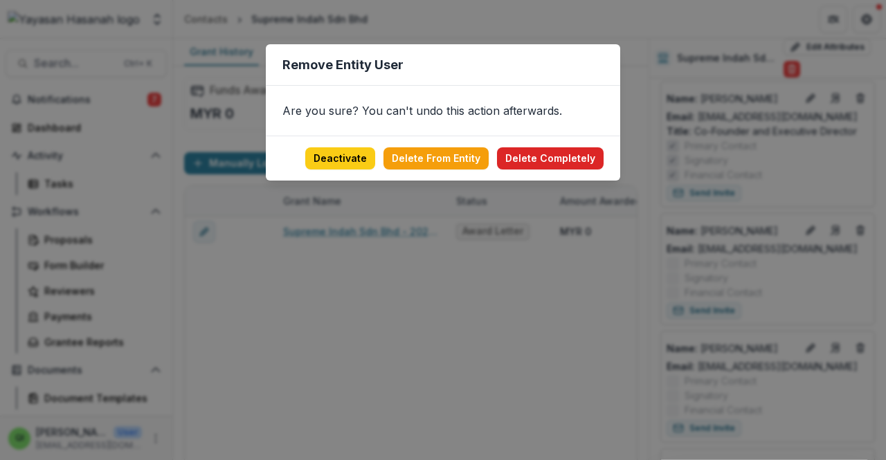
click at [584, 154] on button "Delete Completely" at bounding box center [550, 158] width 107 height 22
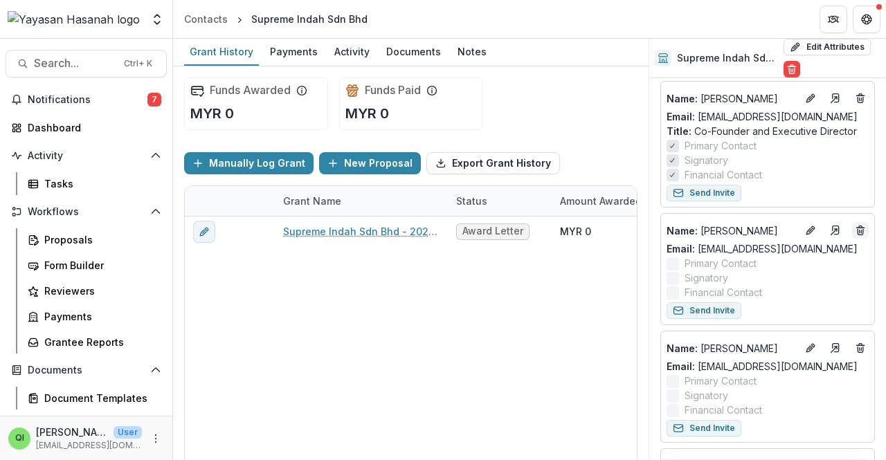
click at [855, 225] on icon "Deletes" at bounding box center [860, 230] width 11 height 11
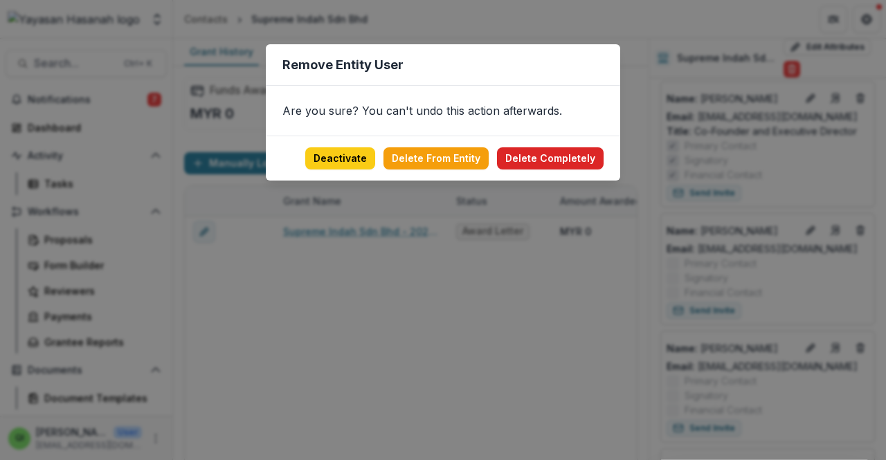
click at [548, 159] on button "Delete Completely" at bounding box center [550, 158] width 107 height 22
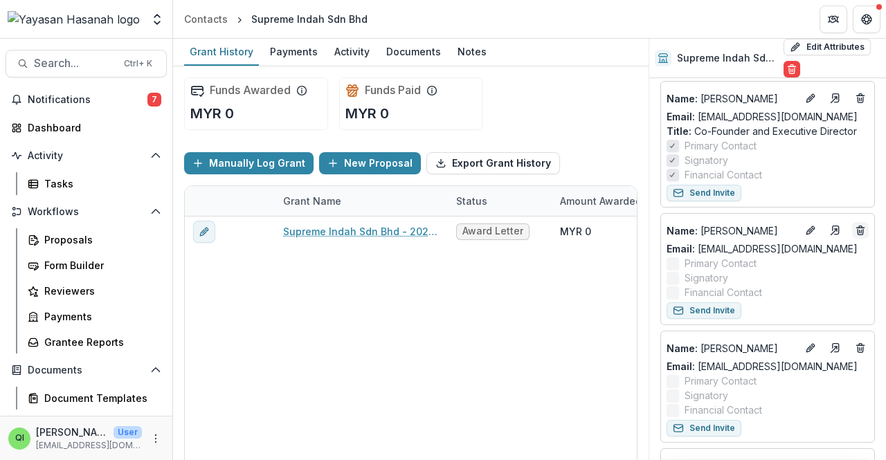
click at [860, 231] on line "Deletes" at bounding box center [860, 232] width 0 height 3
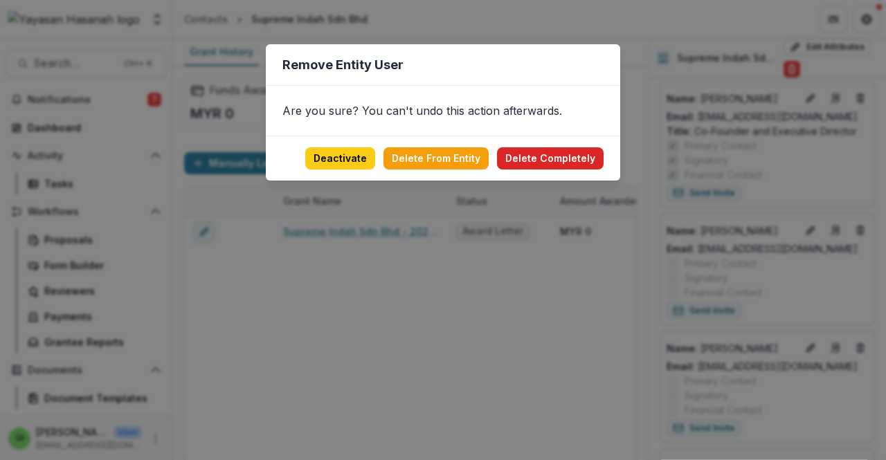
click at [575, 154] on button "Delete Completely" at bounding box center [550, 158] width 107 height 22
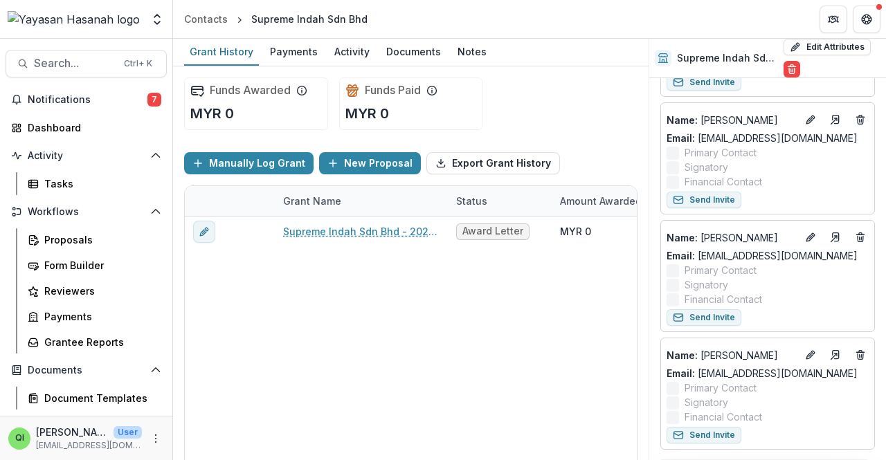
scroll to position [208, 0]
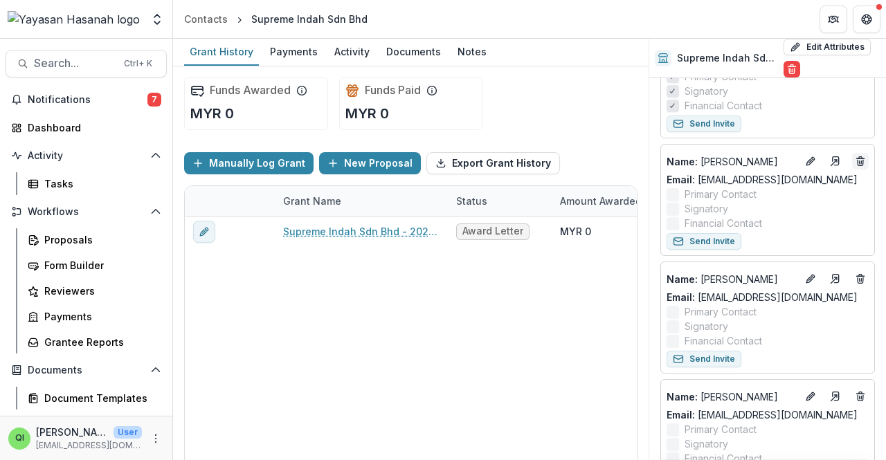
click at [861, 164] on icon "Deletes" at bounding box center [860, 161] width 11 height 11
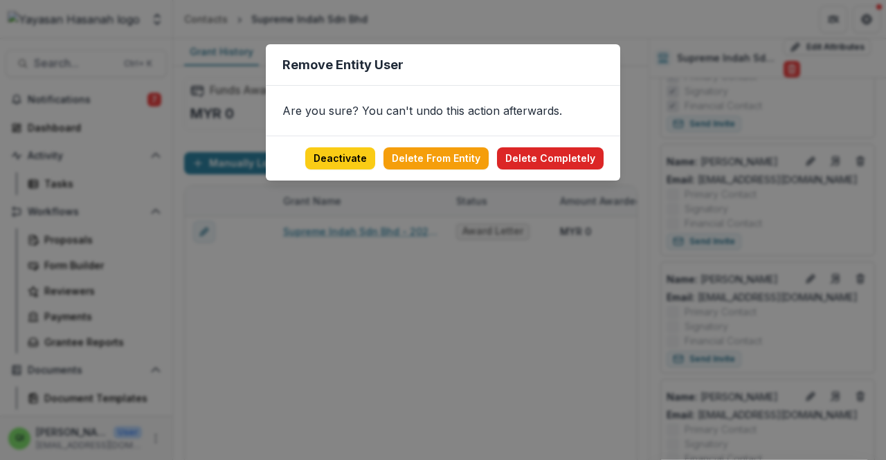
click at [586, 151] on button "Delete Completely" at bounding box center [550, 158] width 107 height 22
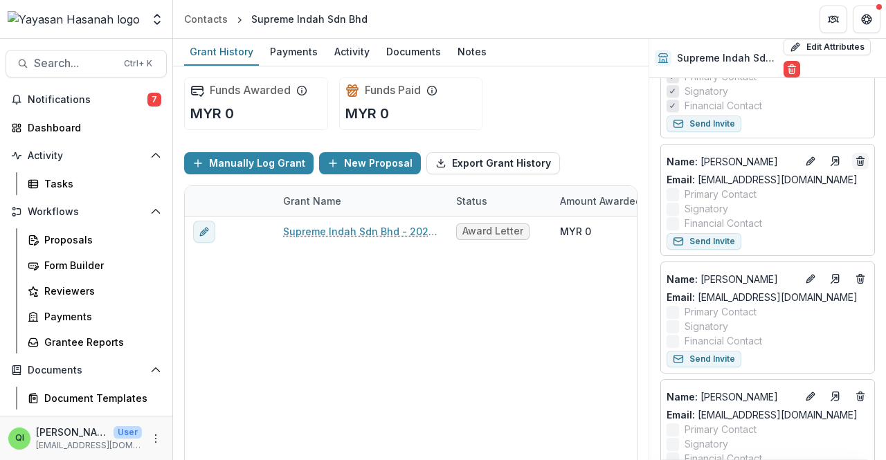
click at [855, 165] on icon "Deletes" at bounding box center [860, 161] width 11 height 11
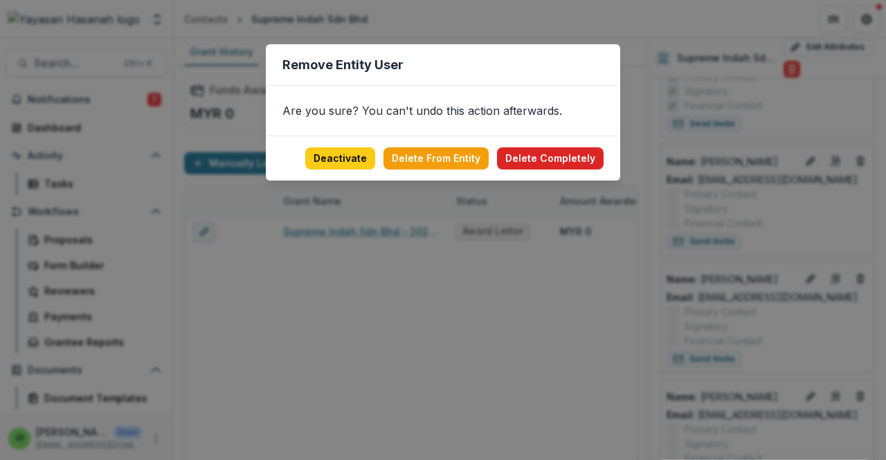
click at [576, 165] on button "Delete Completely" at bounding box center [550, 158] width 107 height 22
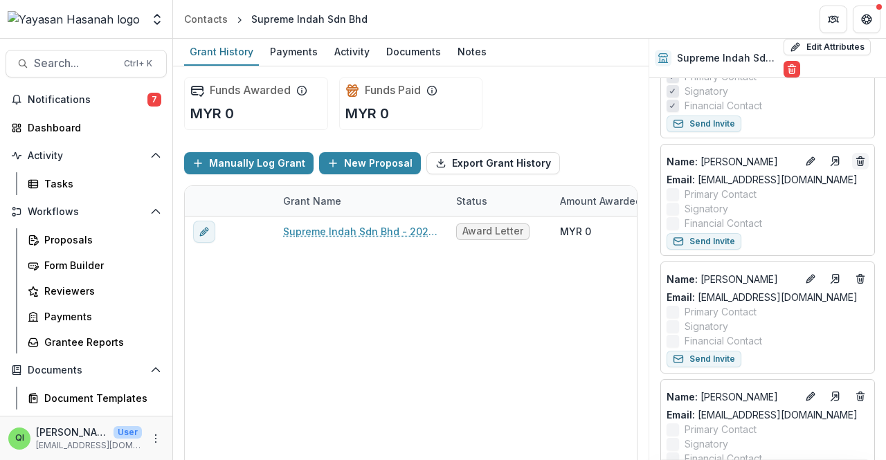
click at [861, 162] on icon "Deletes" at bounding box center [860, 161] width 11 height 11
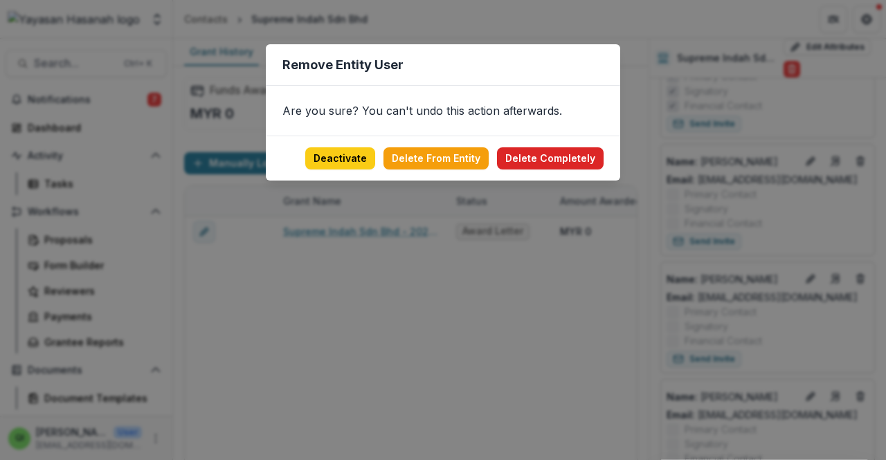
click at [573, 157] on button "Delete Completely" at bounding box center [550, 158] width 107 height 22
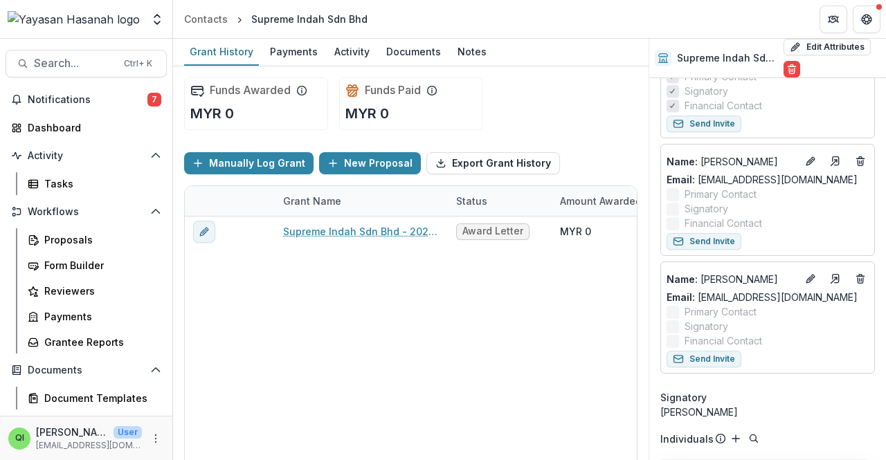
click at [860, 164] on icon "Deletes" at bounding box center [860, 161] width 11 height 11
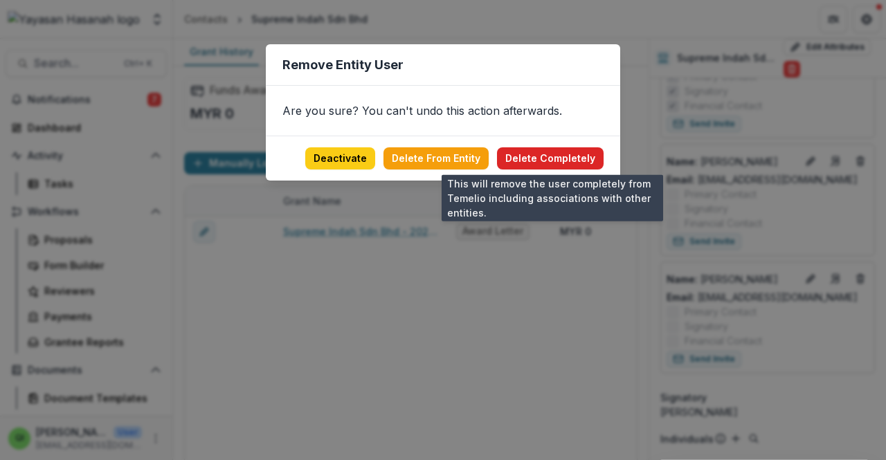
click at [565, 154] on button "Delete Completely" at bounding box center [550, 158] width 107 height 22
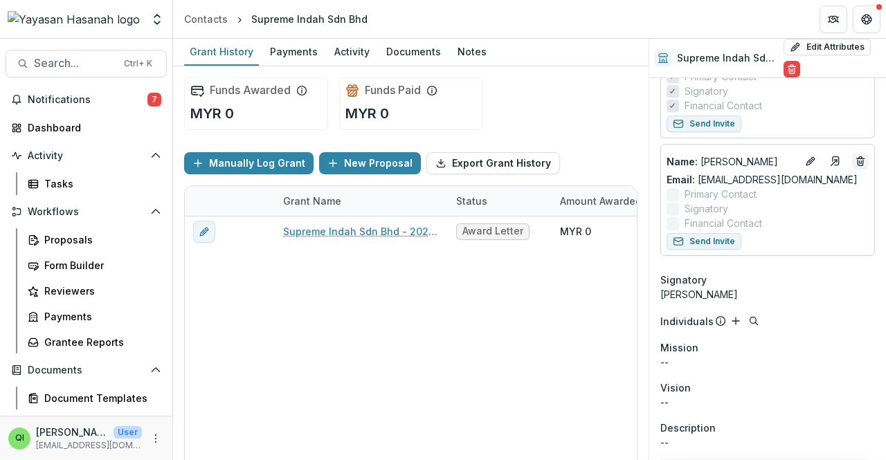
click at [862, 165] on button "Deletes" at bounding box center [860, 161] width 17 height 17
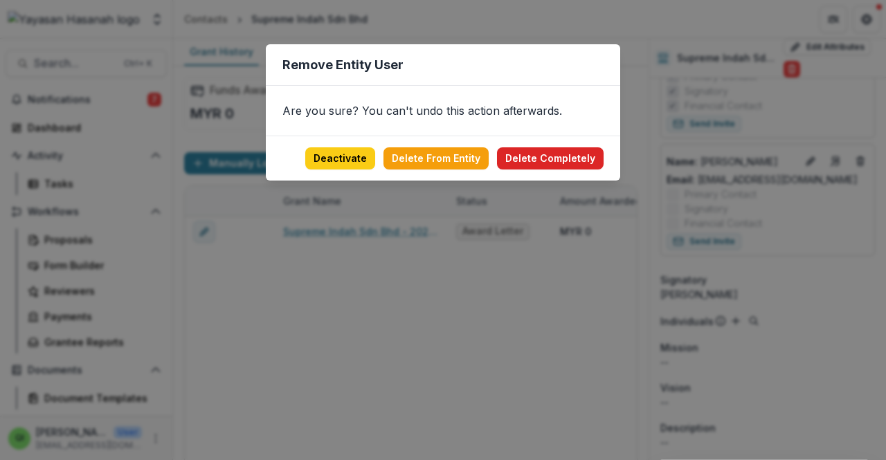
click at [573, 163] on button "Delete Completely" at bounding box center [550, 158] width 107 height 22
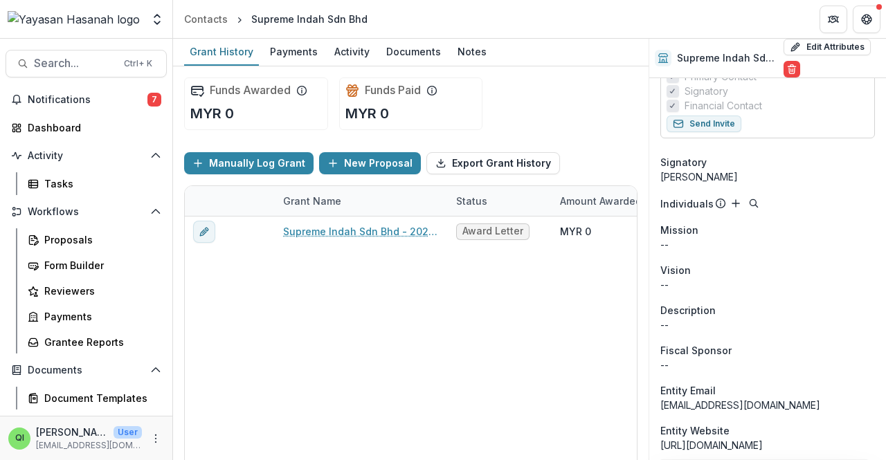
click at [583, 312] on div "Supreme Indah Sdn Bhd - 2025 - HSEF2025 - SDEC Award Letter MYR 0 MYR 0 MYR 0 -…" at bounding box center [749, 352] width 1129 height 270
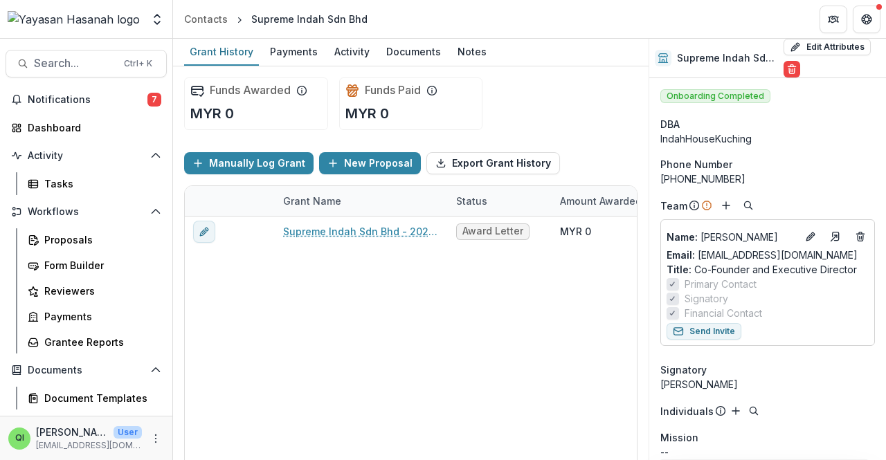
click at [494, 340] on div "Supreme Indah Sdn Bhd - 2025 - HSEF2025 - SDEC Award Letter MYR 0 MYR 0 MYR 0 -…" at bounding box center [749, 352] width 1129 height 270
click at [89, 67] on span "Search..." at bounding box center [75, 63] width 82 height 13
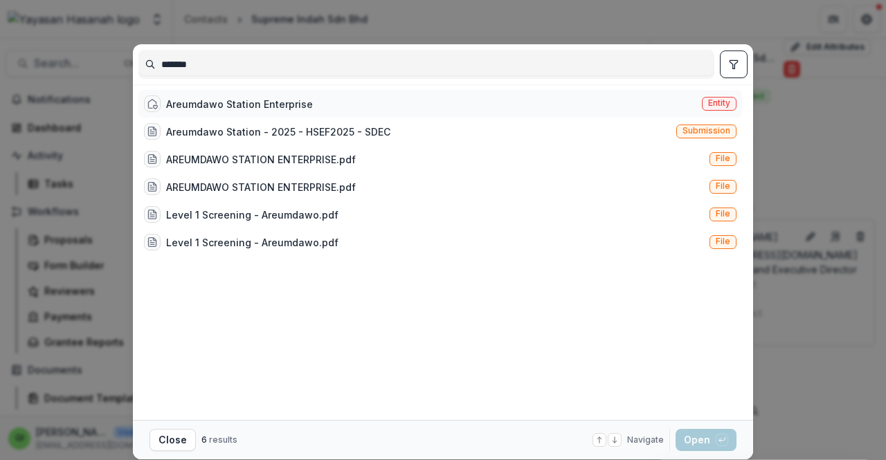
type input "*******"
click at [287, 107] on div "Areumdawo Station Enterprise" at bounding box center [239, 104] width 147 height 15
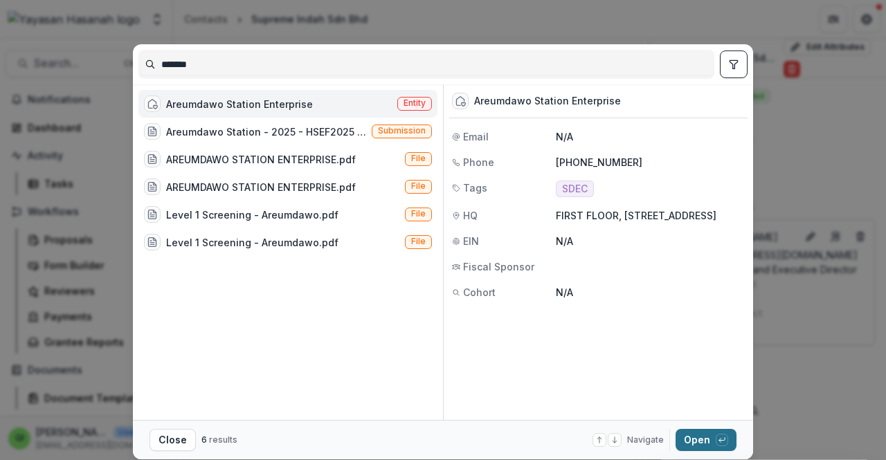
click at [690, 433] on button "Open with enter key" at bounding box center [706, 440] width 61 height 22
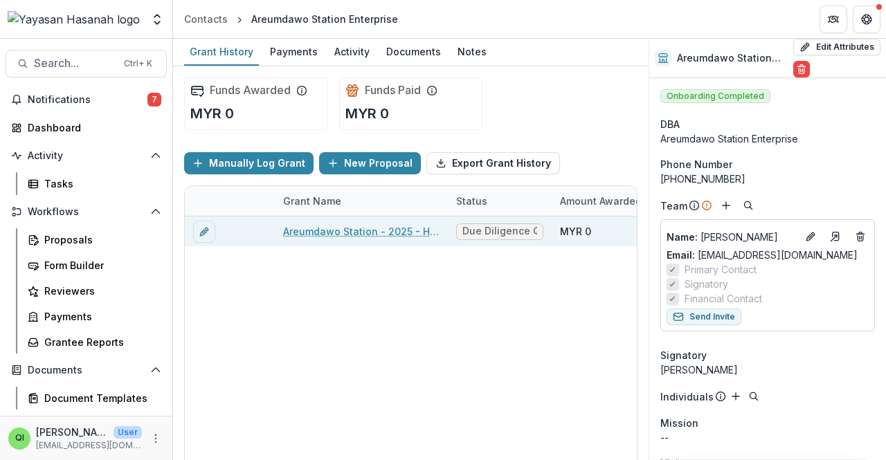
click at [371, 226] on link "Areumdawo Station - 2025 - HSEF2025 - SDEC" at bounding box center [361, 231] width 156 height 15
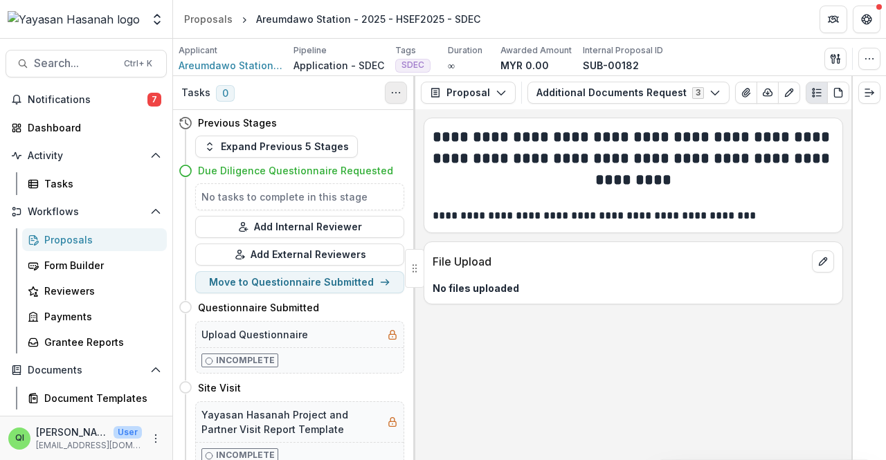
click at [393, 91] on icon "Toggle View Cancelled Tasks" at bounding box center [396, 92] width 11 height 11
click at [867, 70] on div "Applicant Areumdawo Station Enterprise Pipeline Application - SDEC Tags SDEC Al…" at bounding box center [530, 58] width 702 height 28
click at [868, 63] on icon "button" at bounding box center [869, 58] width 11 height 11
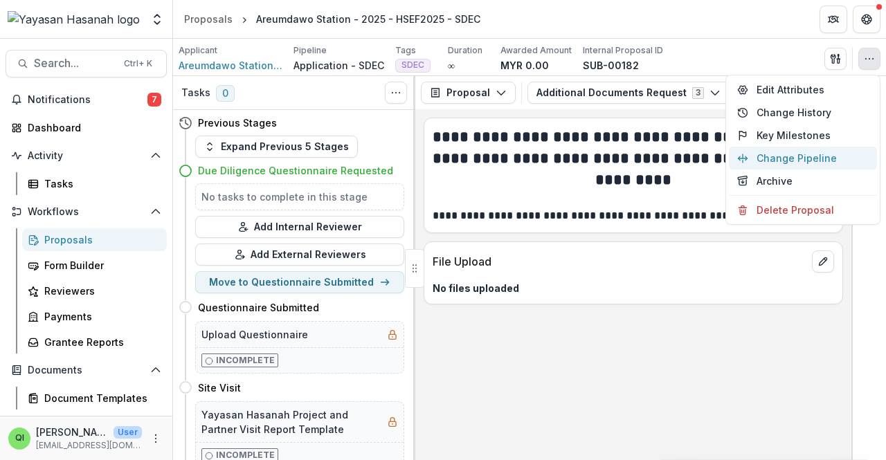
click at [833, 163] on button "Change Pipeline" at bounding box center [803, 158] width 148 height 23
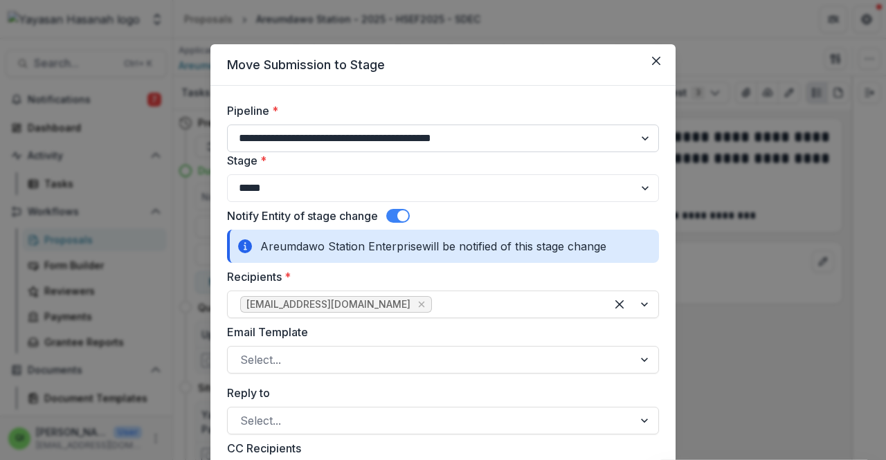
click at [487, 128] on select "**********" at bounding box center [443, 139] width 432 height 28
select select "**********"
click at [227, 125] on select "**********" at bounding box center [443, 139] width 432 height 28
select select "**********"
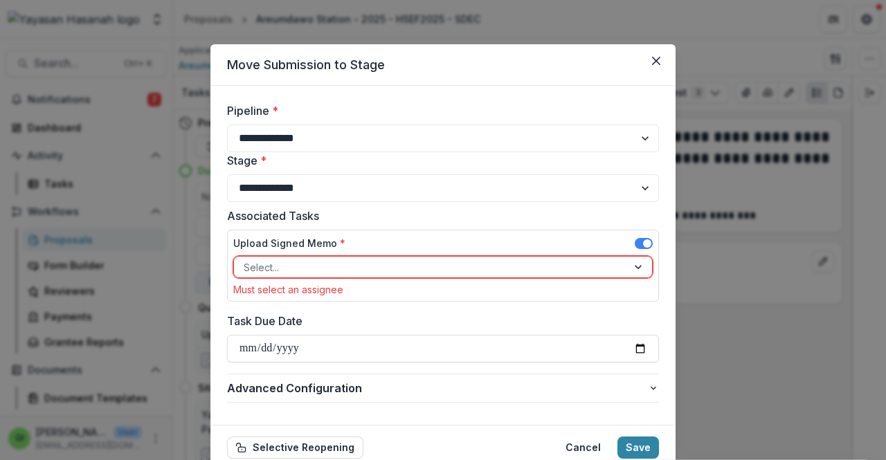
click at [507, 266] on div at bounding box center [431, 267] width 374 height 17
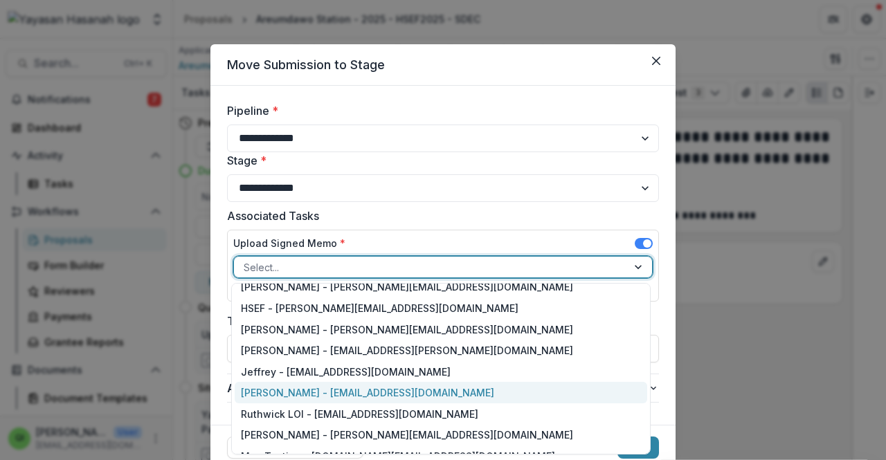
scroll to position [69, 0]
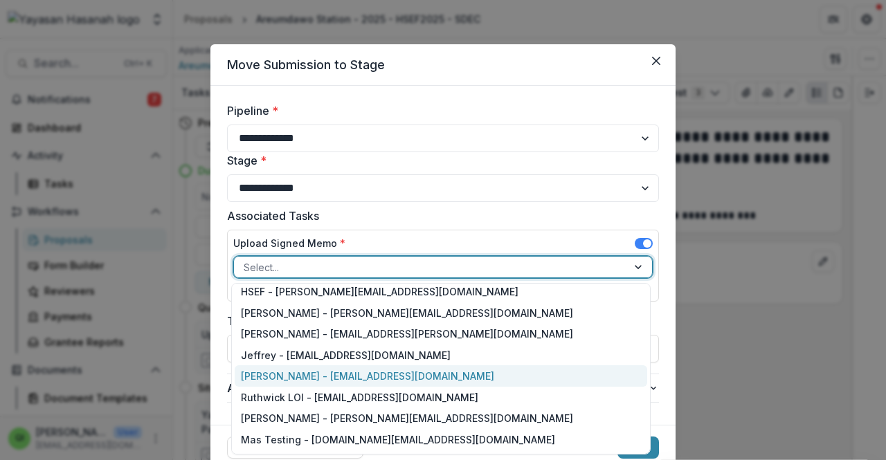
click at [392, 382] on div "Qistina Izahan - qistina.izahan@hasanah.org.my" at bounding box center [441, 376] width 413 height 21
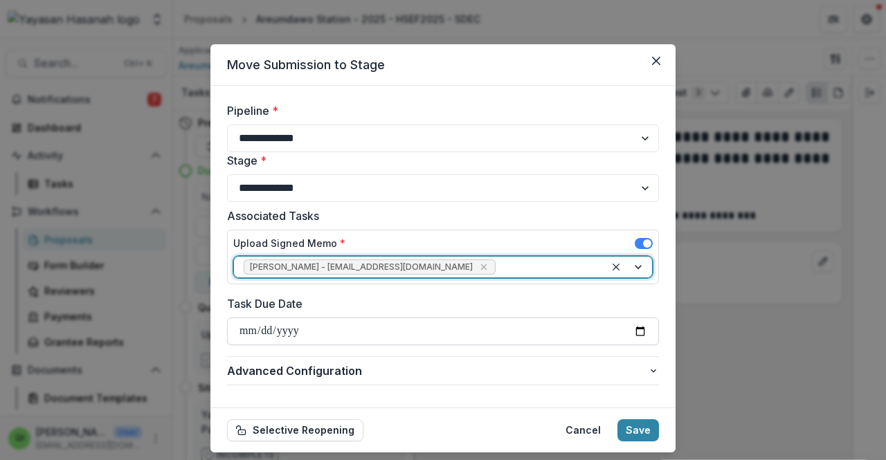
scroll to position [35, 0]
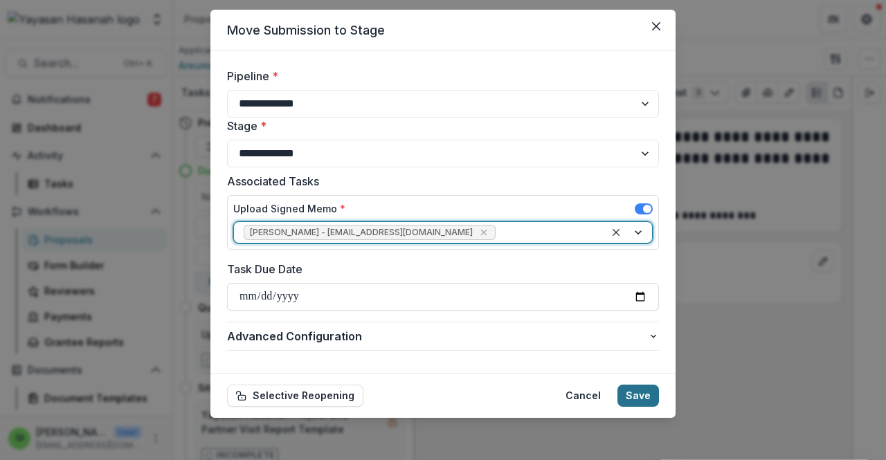
click at [630, 389] on button "Save" at bounding box center [639, 396] width 42 height 22
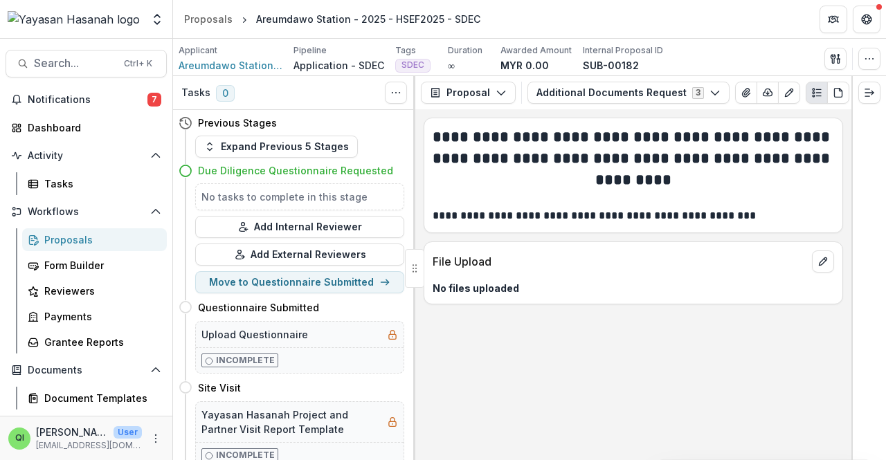
select select
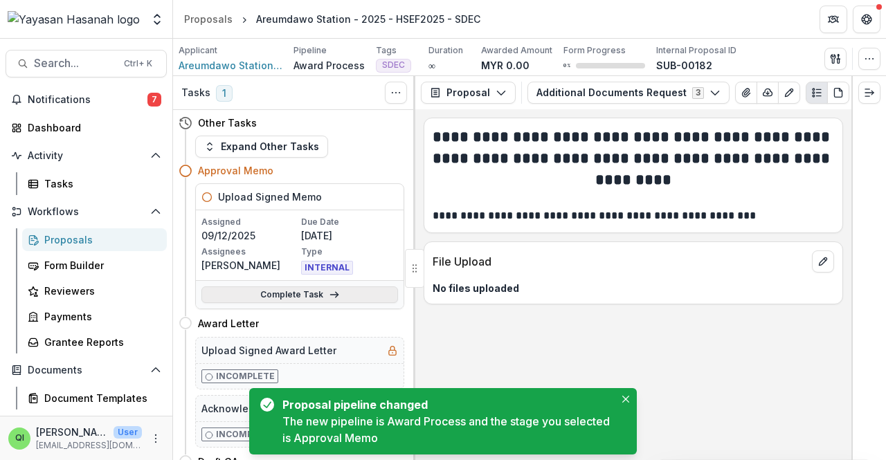
click at [334, 296] on icon at bounding box center [334, 294] width 11 height 11
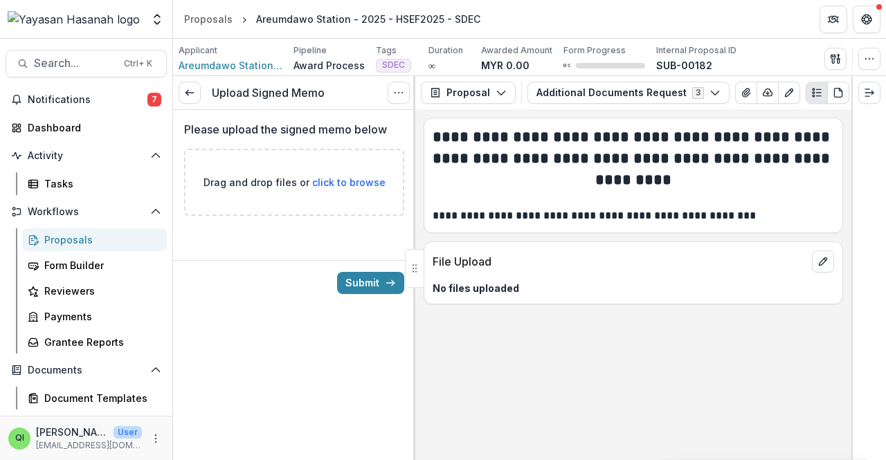
click at [369, 178] on span "click to browse" at bounding box center [348, 183] width 73 height 12
type input "**********"
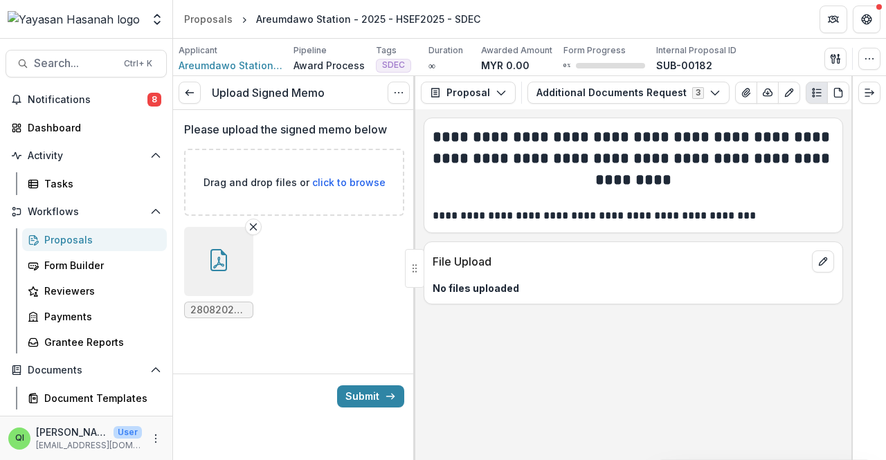
click at [208, 257] on icon "button" at bounding box center [219, 260] width 22 height 22
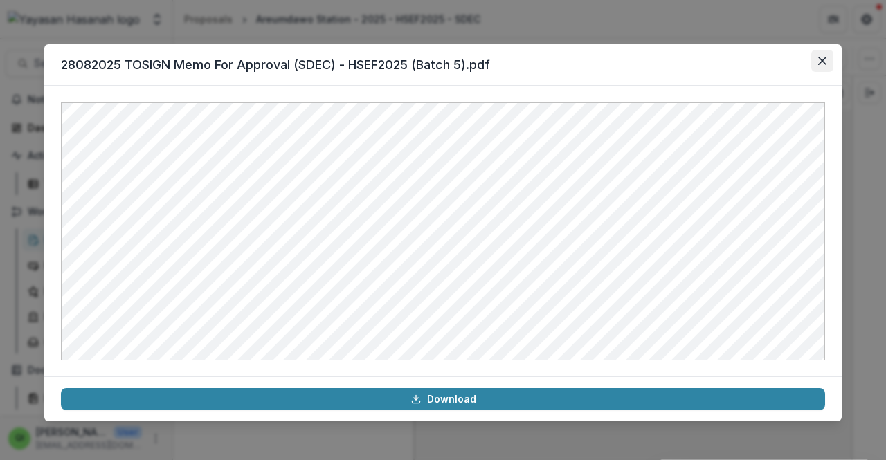
click at [821, 64] on icon "Close" at bounding box center [822, 61] width 8 height 8
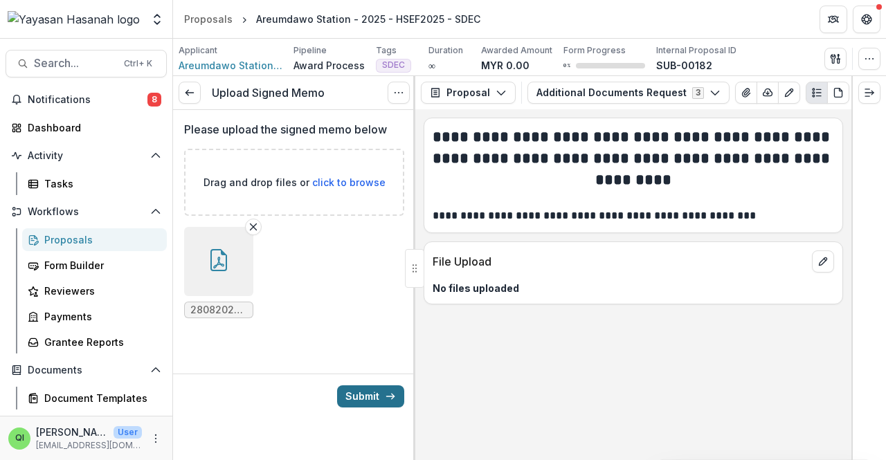
click at [373, 400] on button "Submit" at bounding box center [370, 397] width 67 height 22
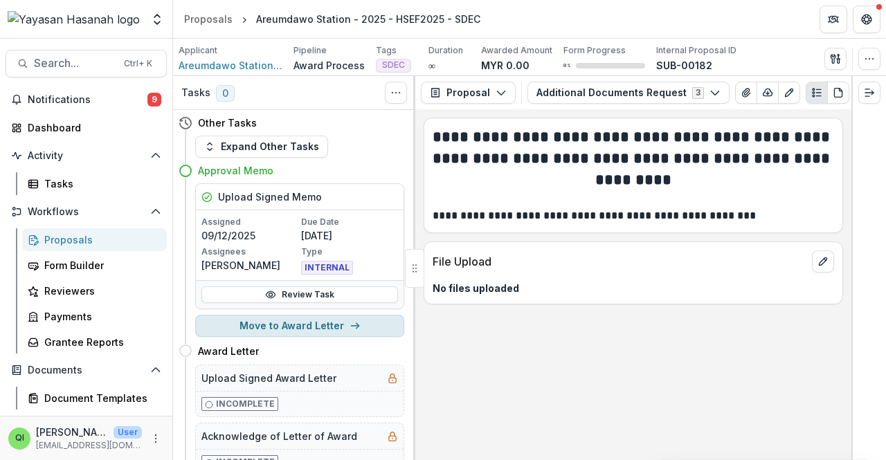
click at [307, 317] on button "Move to Award Letter" at bounding box center [299, 326] width 209 height 22
select select "**********"
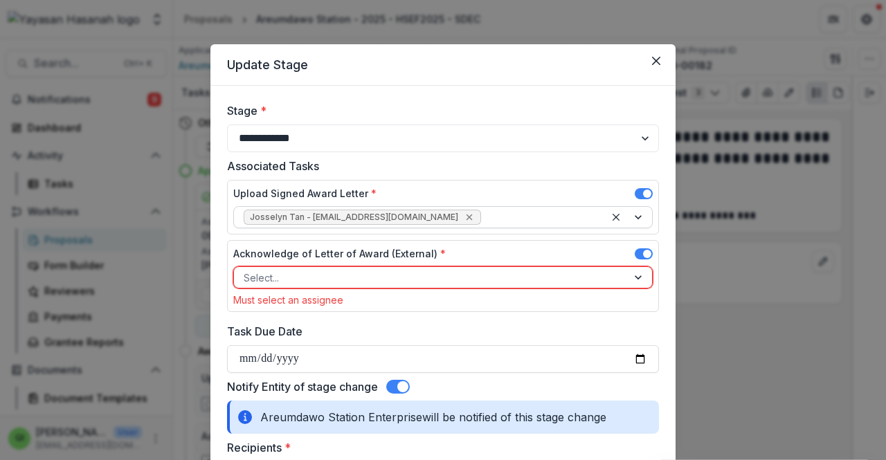
click at [464, 218] on icon "Remove Josselyn Tan - josselyn.tan@hasanah.org.my" at bounding box center [469, 217] width 11 height 11
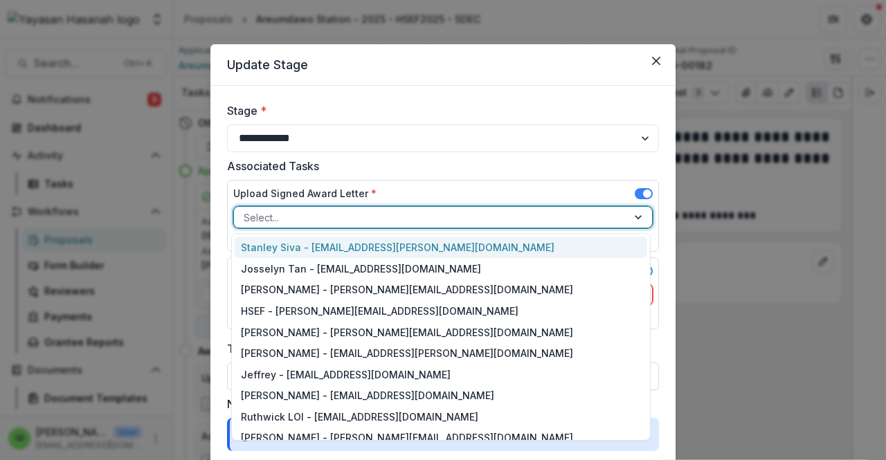
click at [633, 218] on div at bounding box center [639, 217] width 25 height 21
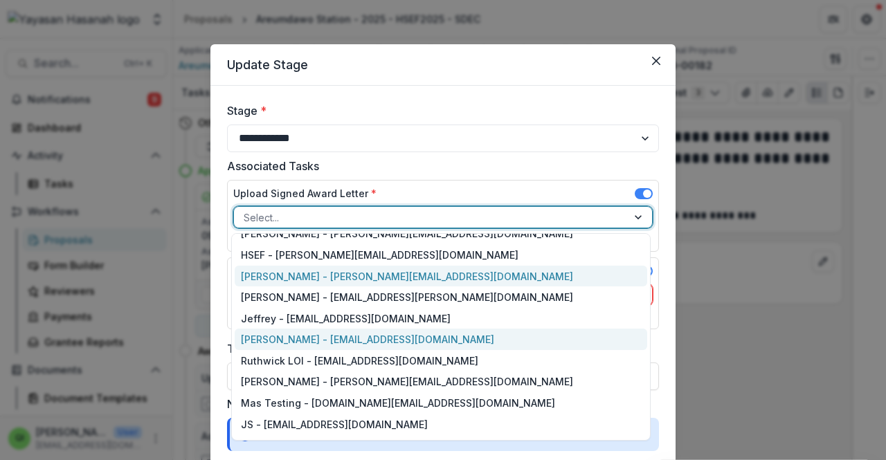
scroll to position [69, 0]
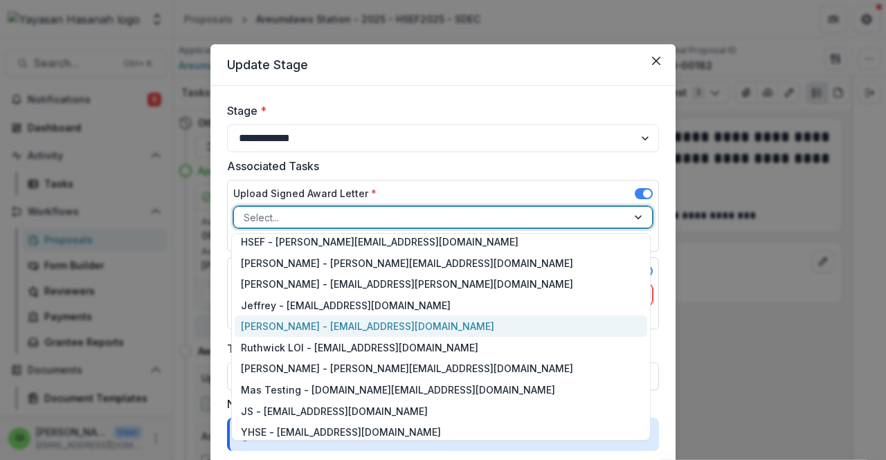
click at [433, 328] on div "Qistina Izahan - qistina.izahan@hasanah.org.my" at bounding box center [441, 326] width 413 height 21
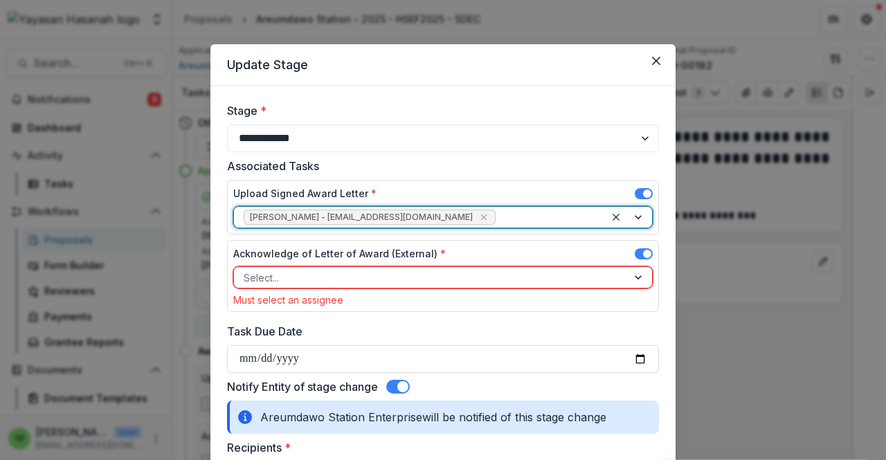
click at [435, 270] on div at bounding box center [431, 277] width 374 height 17
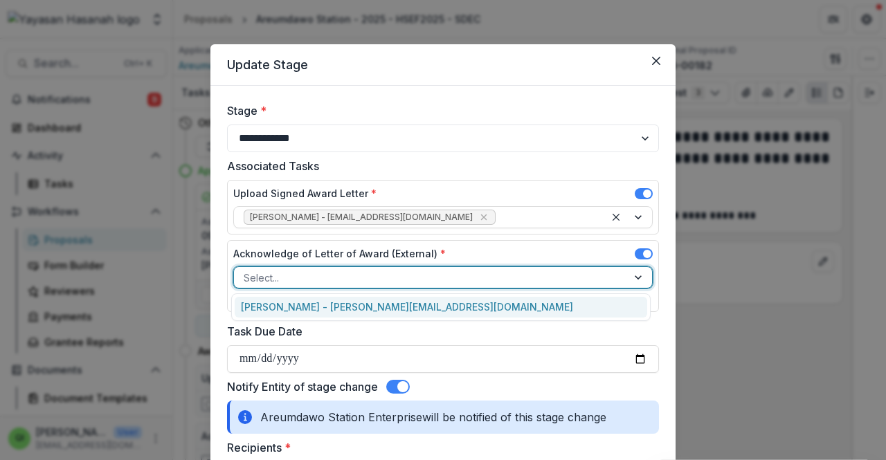
click at [436, 304] on div "FEDRICK DING SAKAI - fedrickding@gmail.com" at bounding box center [441, 307] width 413 height 21
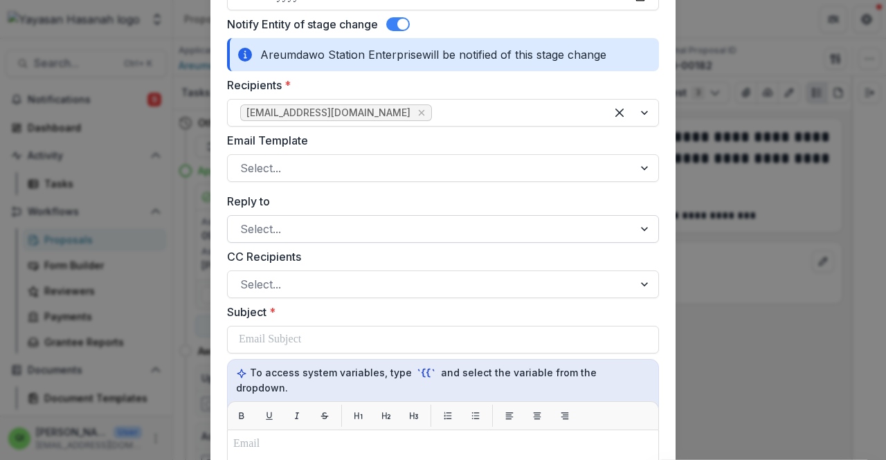
scroll to position [346, 0]
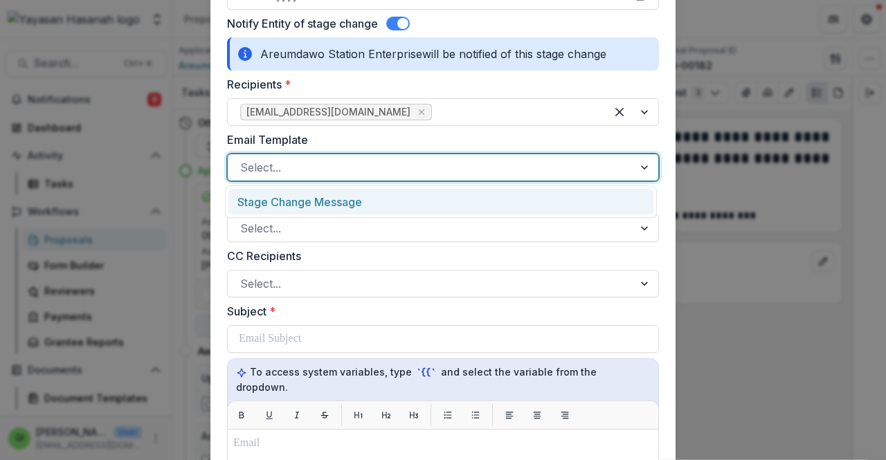
click at [342, 168] on div at bounding box center [430, 167] width 381 height 19
click at [343, 195] on div "Stage Change Message" at bounding box center [441, 202] width 425 height 26
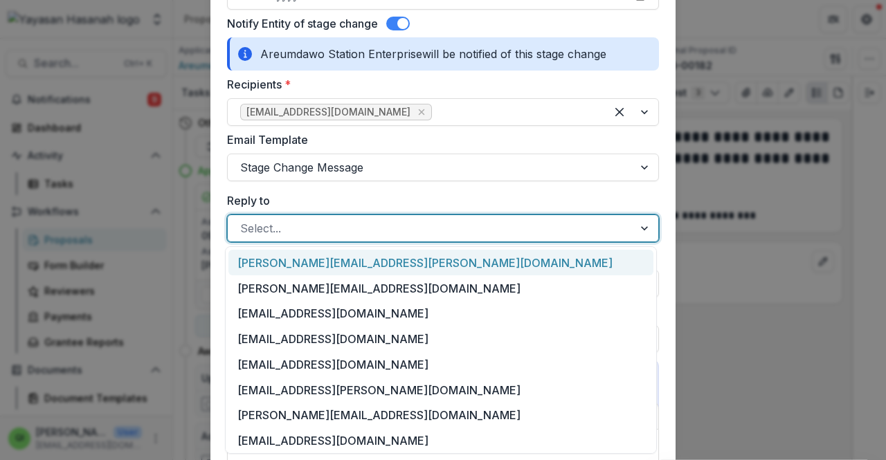
click at [342, 229] on div at bounding box center [430, 228] width 381 height 19
click at [343, 232] on div at bounding box center [430, 228] width 381 height 19
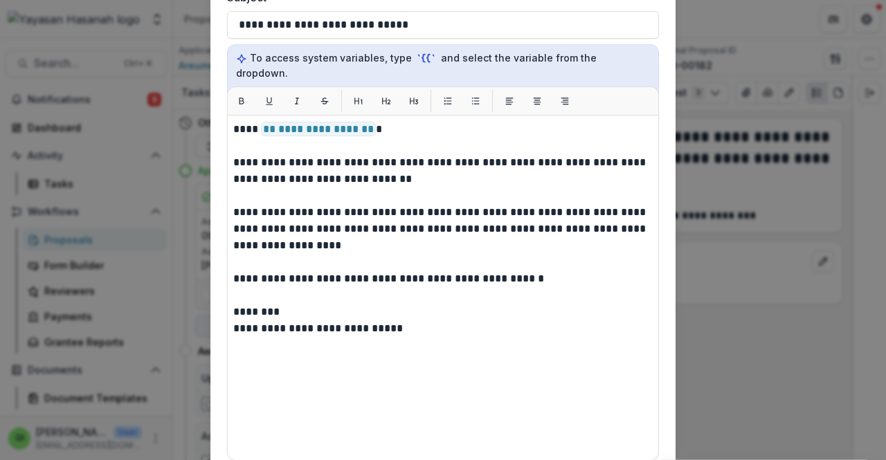
scroll to position [762, 0]
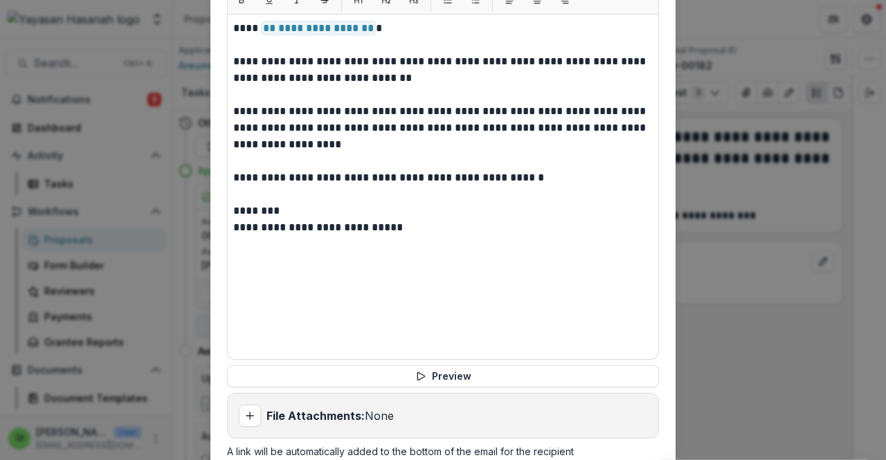
click at [352, 409] on strong "File Attachments:" at bounding box center [316, 416] width 98 height 14
click at [252, 411] on icon "Add attachment" at bounding box center [249, 416] width 11 height 11
type input "**********"
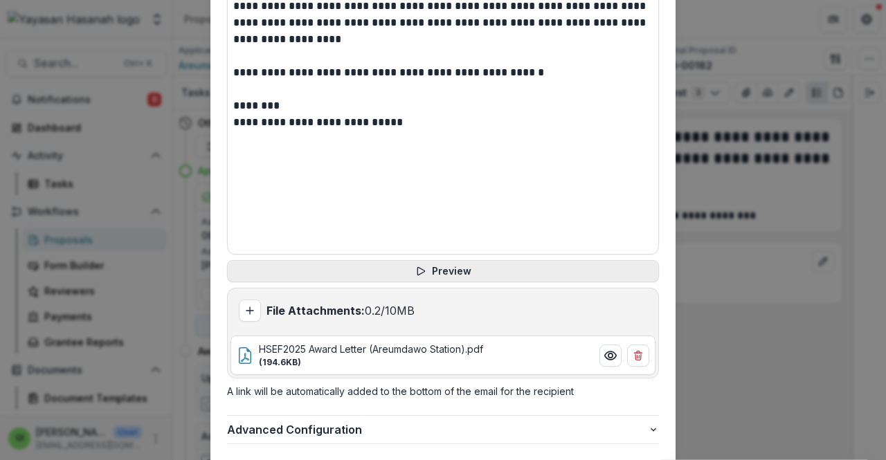
scroll to position [944, 0]
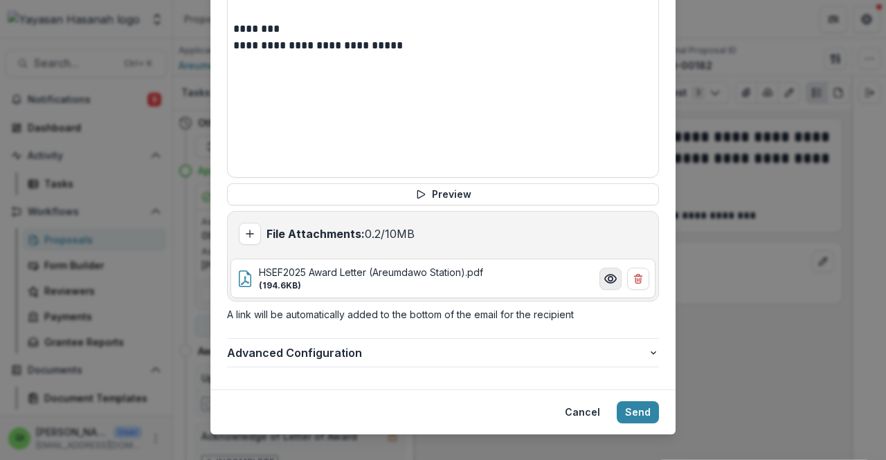
click at [618, 268] on button "Preview HSEF2025 Award Letter (Areumdawo Station).pdf" at bounding box center [611, 279] width 22 height 22
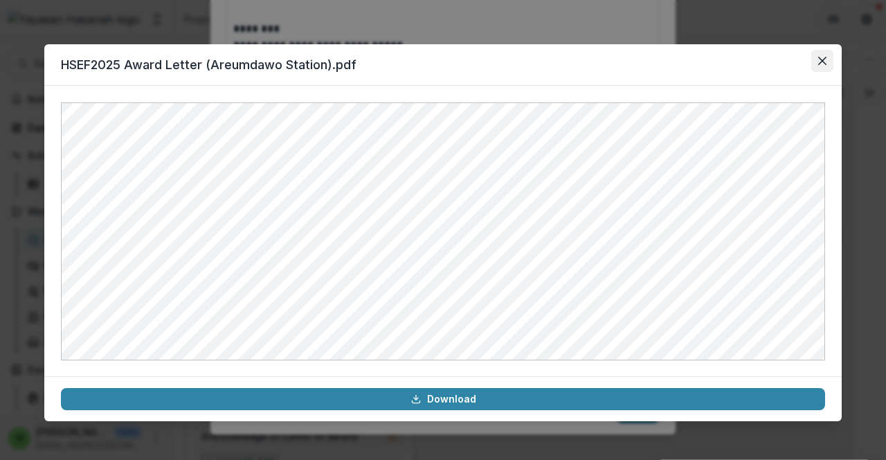
click at [827, 69] on button "Close" at bounding box center [823, 61] width 22 height 22
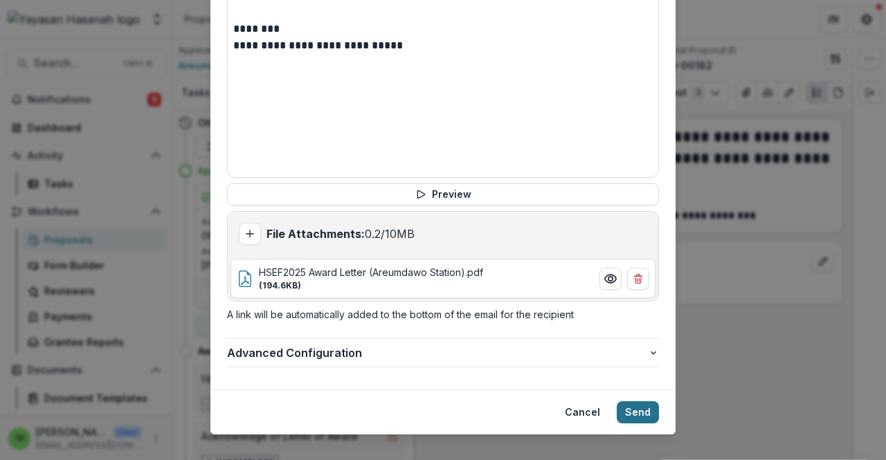
click at [630, 402] on button "Send" at bounding box center [638, 413] width 42 height 22
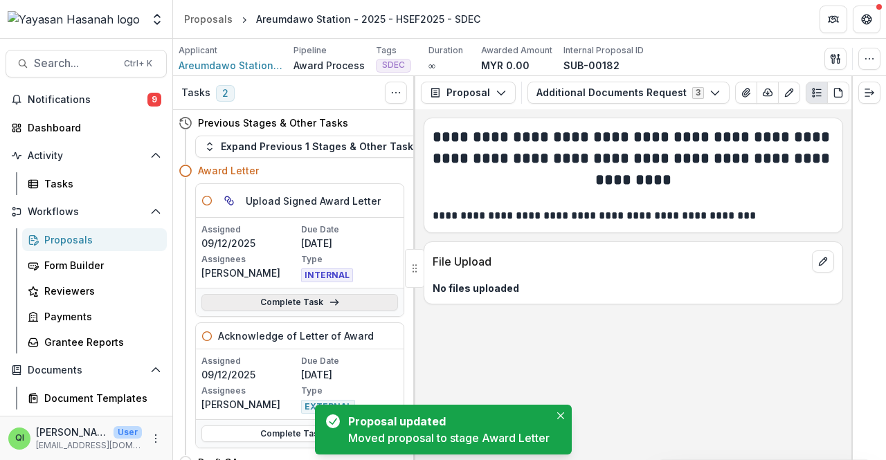
click at [353, 308] on link "Complete Task" at bounding box center [300, 302] width 197 height 17
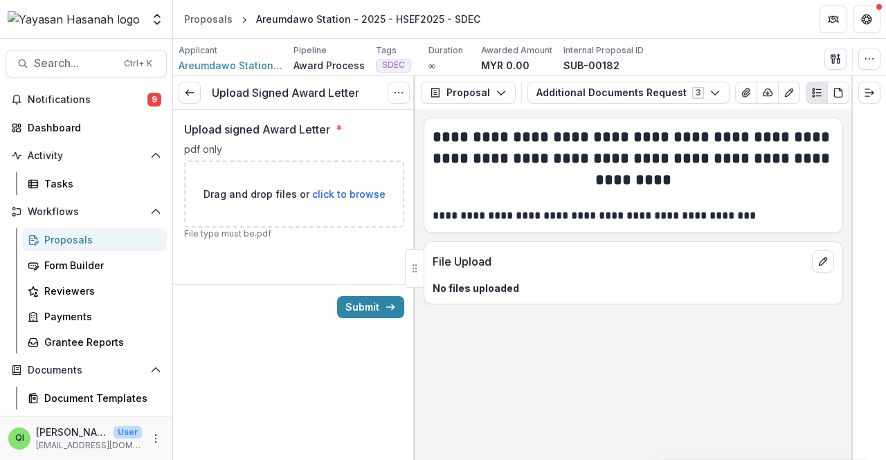
click at [342, 189] on span "click to browse" at bounding box center [348, 194] width 73 height 12
type input "**********"
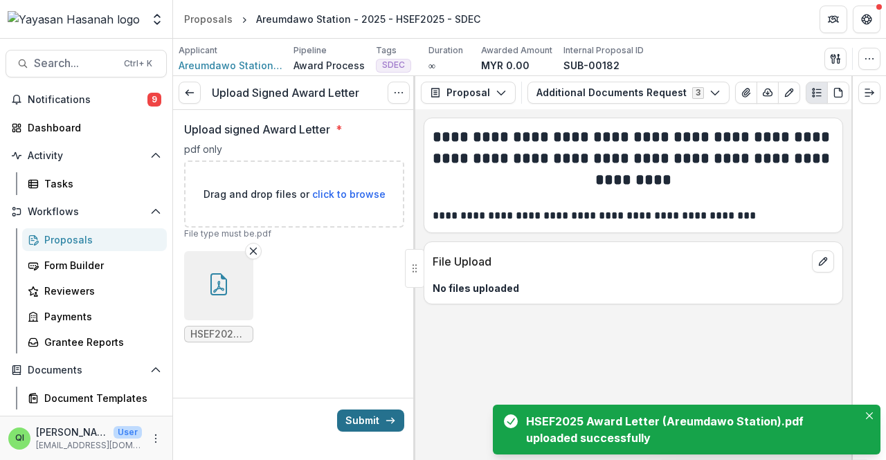
click at [352, 410] on button "Submit" at bounding box center [370, 421] width 67 height 22
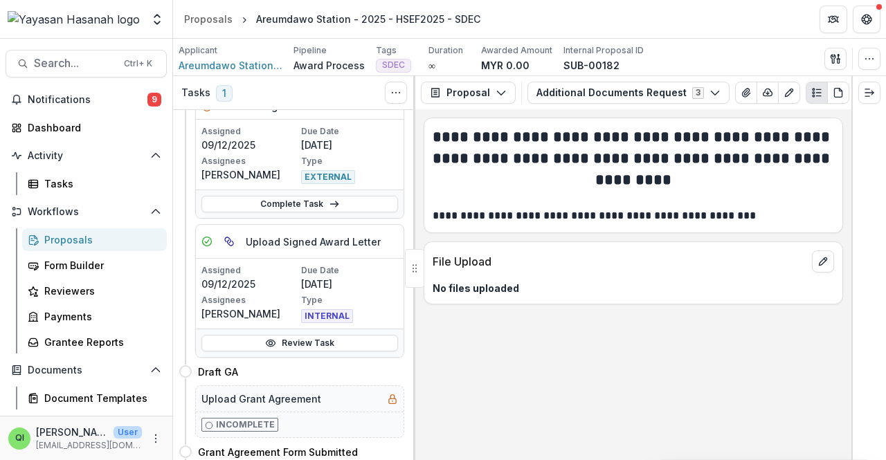
scroll to position [69, 0]
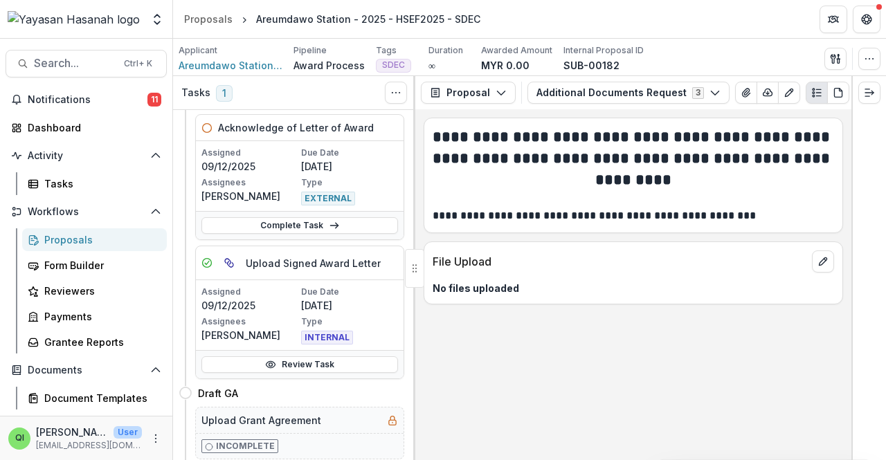
click at [640, 325] on div "**********" at bounding box center [633, 284] width 436 height 351
click at [116, 95] on span "Notifications" at bounding box center [88, 100] width 120 height 12
click at [548, 381] on div "**********" at bounding box center [633, 284] width 436 height 351
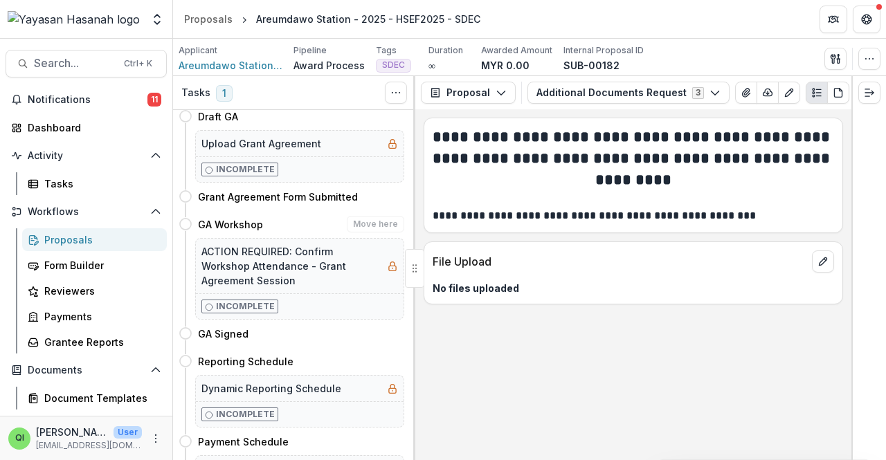
scroll to position [504, 0]
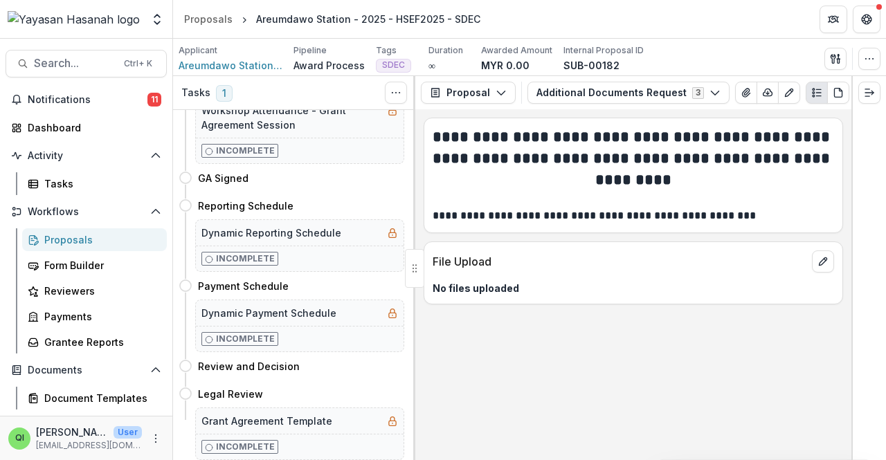
click at [555, 302] on div "File Upload No files uploaded" at bounding box center [634, 273] width 420 height 63
click at [608, 286] on p "No files uploaded" at bounding box center [634, 288] width 402 height 15
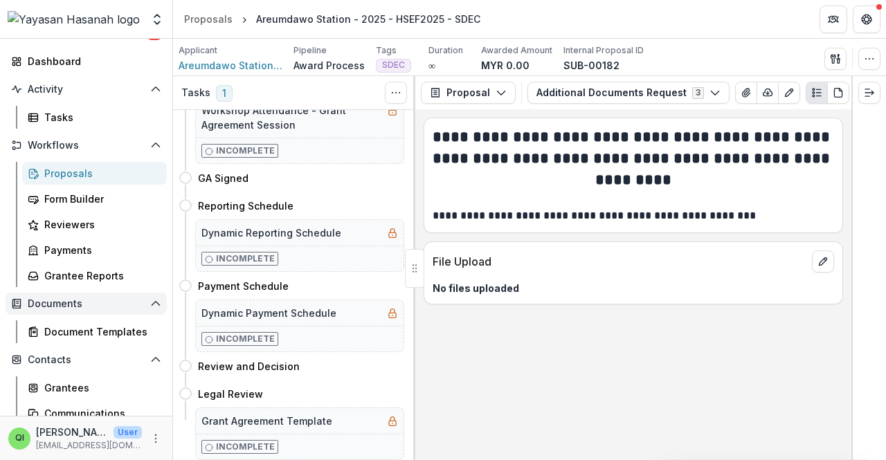
scroll to position [181, 0]
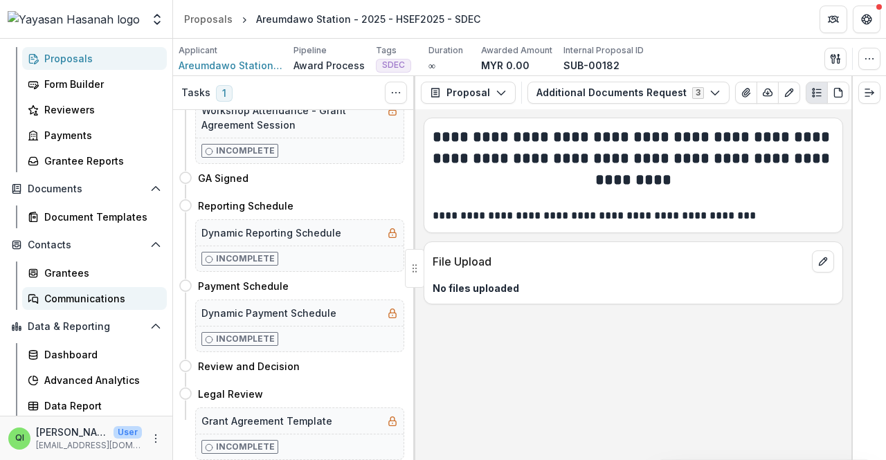
click at [104, 293] on div "Communications" at bounding box center [99, 299] width 111 height 15
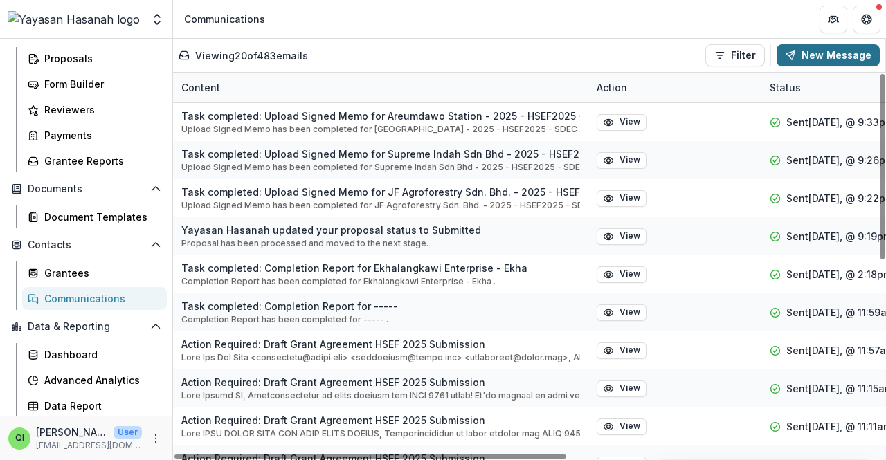
click at [813, 53] on button "New Message" at bounding box center [828, 55] width 103 height 22
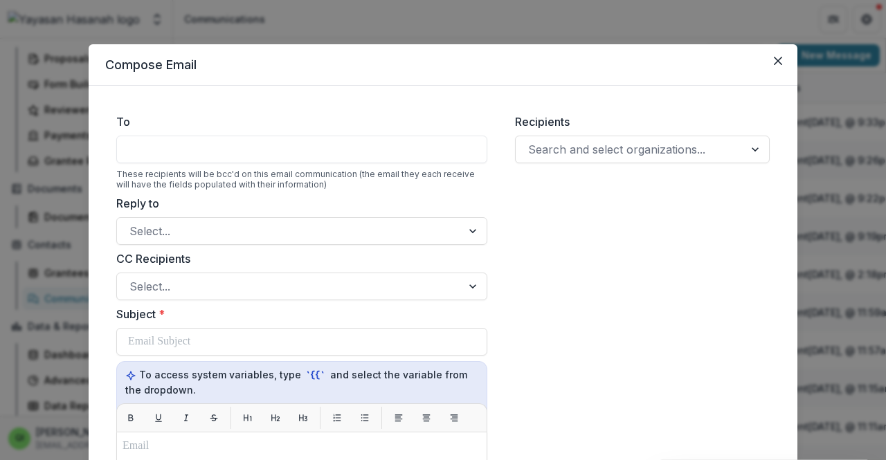
click at [319, 154] on div at bounding box center [301, 150] width 371 height 28
click at [331, 145] on div at bounding box center [301, 150] width 371 height 28
click at [618, 142] on div at bounding box center [630, 149] width 204 height 19
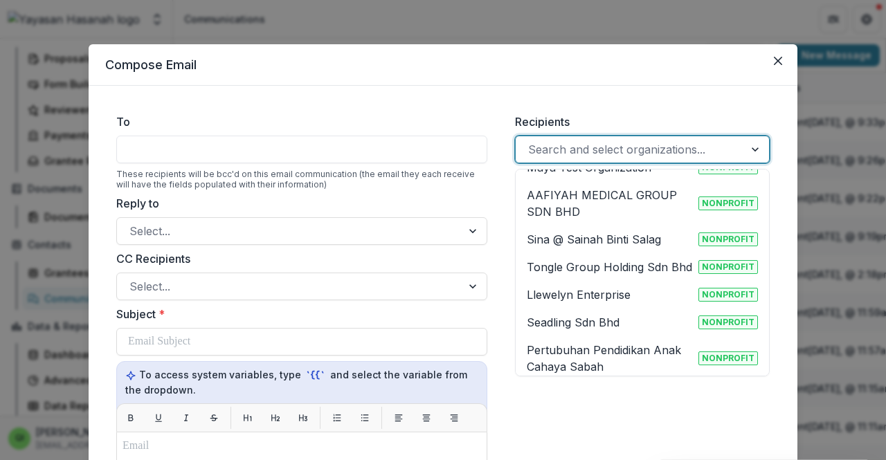
scroll to position [1039, 0]
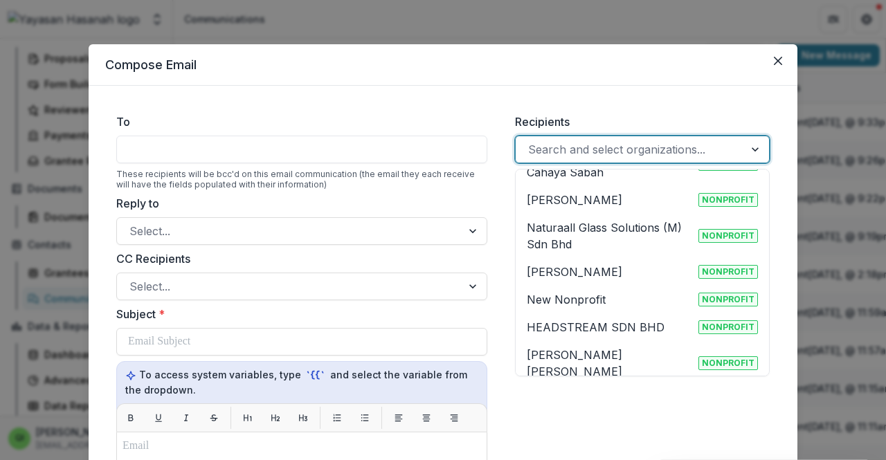
click at [415, 210] on label "Reply to" at bounding box center [297, 203] width 363 height 17
click at [133, 223] on input "Reply to" at bounding box center [130, 231] width 3 height 17
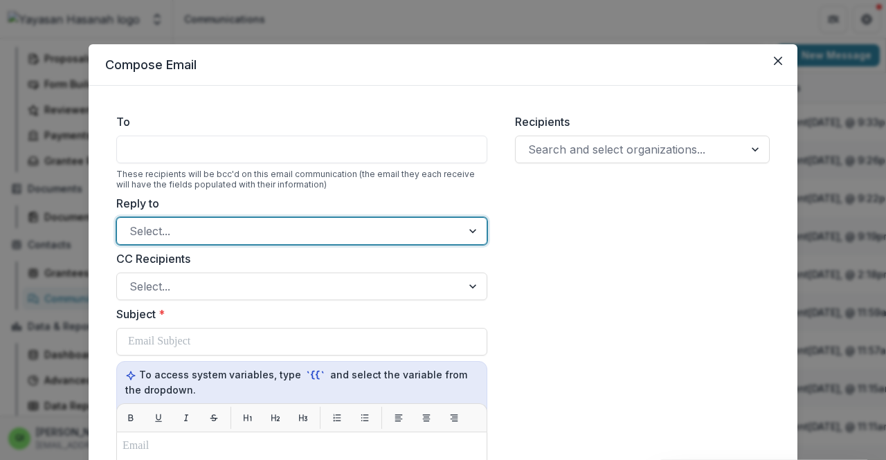
click at [416, 222] on div at bounding box center [289, 231] width 320 height 19
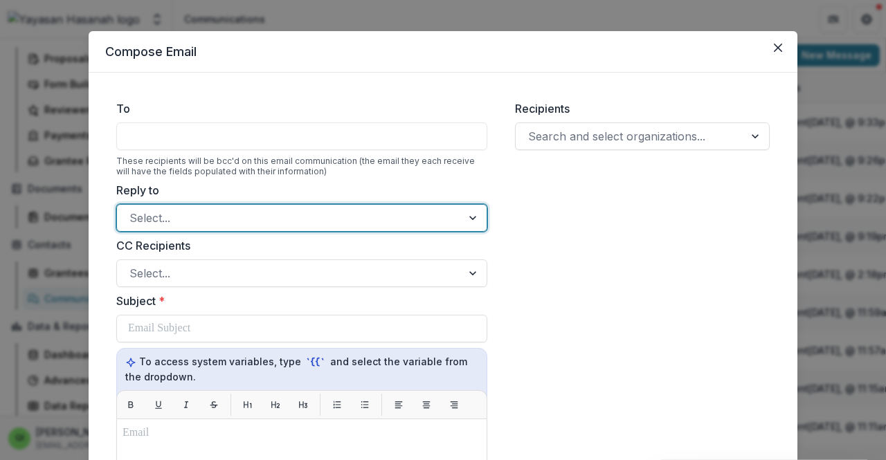
scroll to position [0, 0]
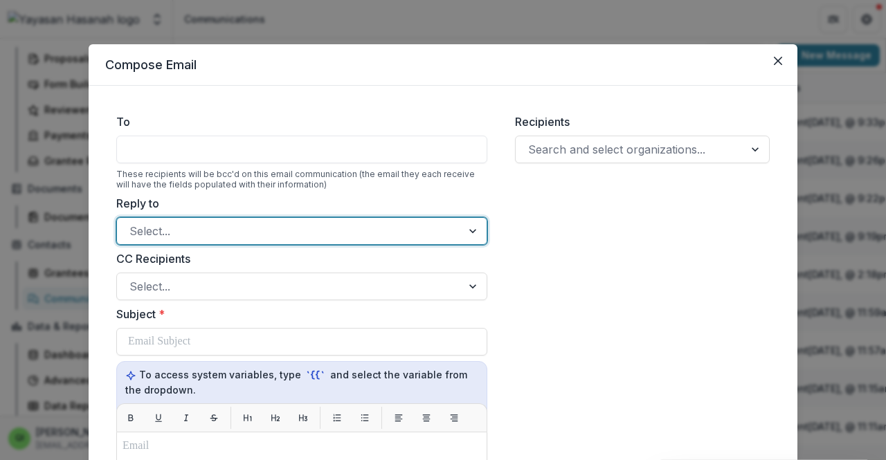
click at [415, 162] on div at bounding box center [301, 150] width 371 height 28
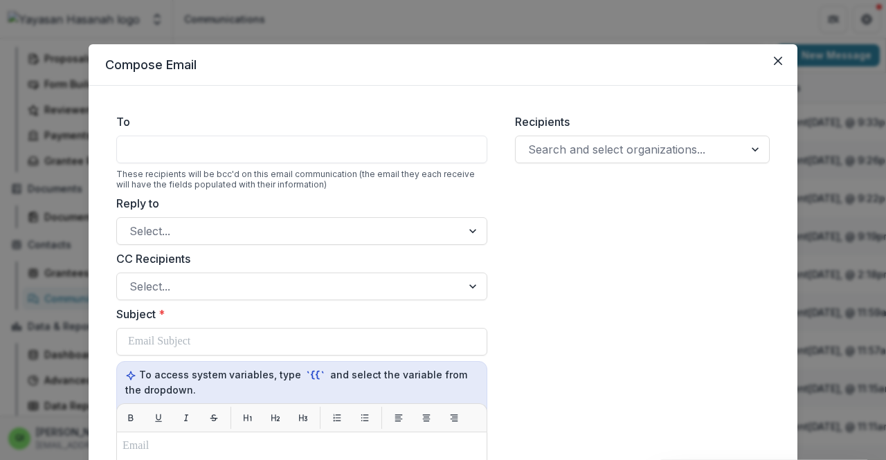
click at [422, 156] on div at bounding box center [301, 150] width 371 height 28
click at [432, 152] on div at bounding box center [301, 150] width 371 height 28
click at [776, 62] on icon "Close" at bounding box center [778, 61] width 8 height 8
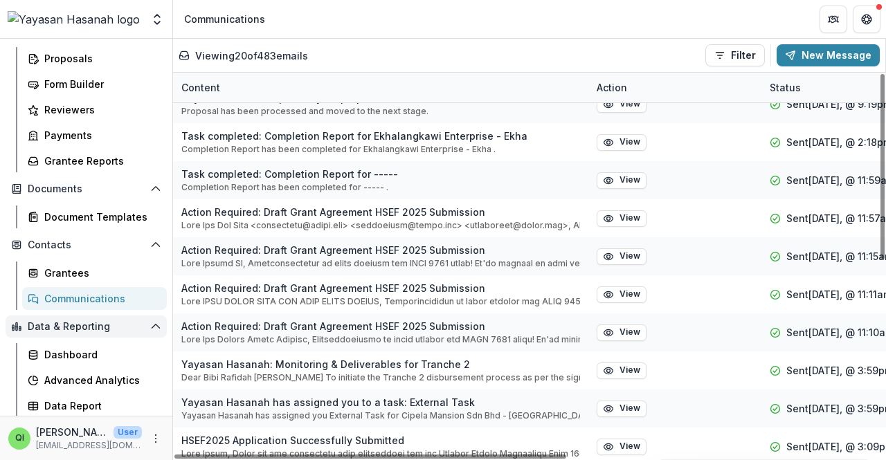
scroll to position [138, 0]
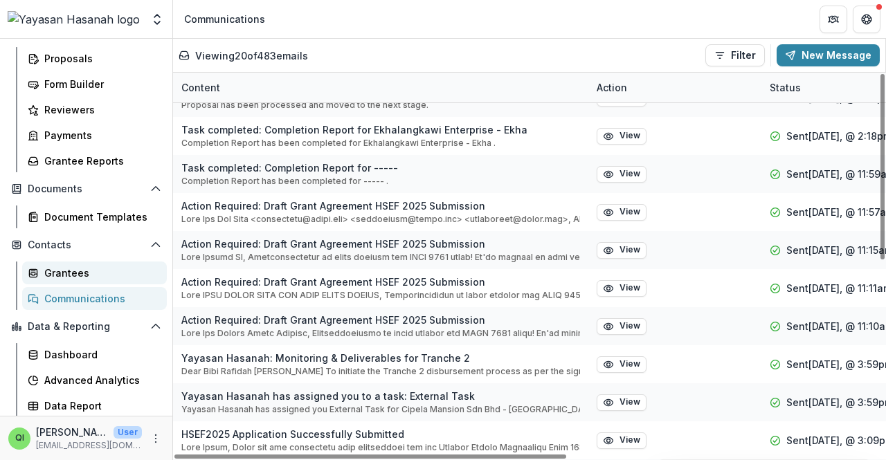
click at [73, 271] on div "Grantees" at bounding box center [99, 273] width 111 height 15
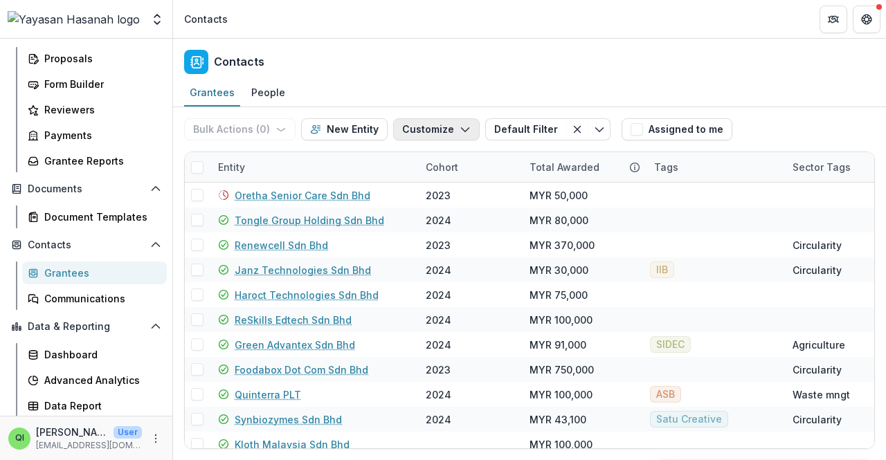
click at [396, 128] on button "Customize" at bounding box center [436, 129] width 87 height 22
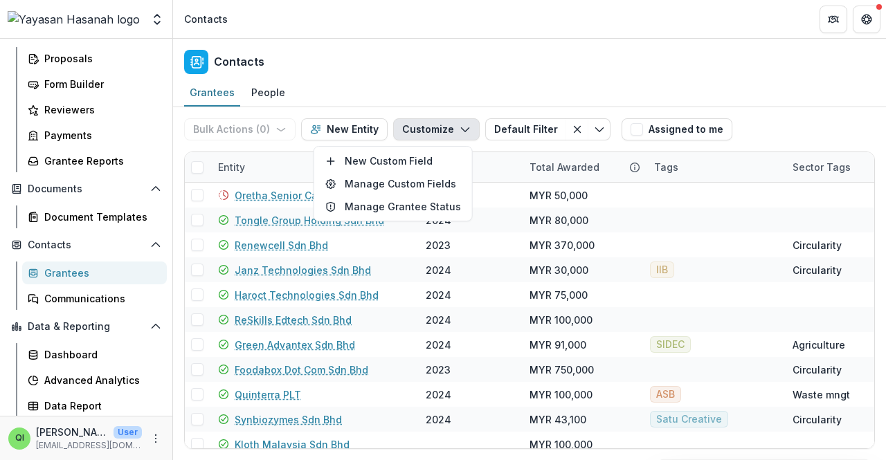
click at [396, 128] on button "Customize" at bounding box center [436, 129] width 87 height 22
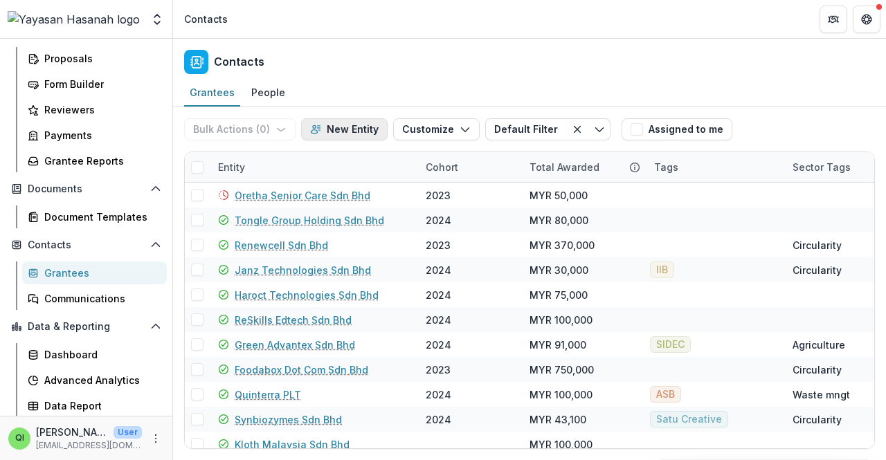
click at [361, 131] on button "New Entity" at bounding box center [344, 129] width 87 height 22
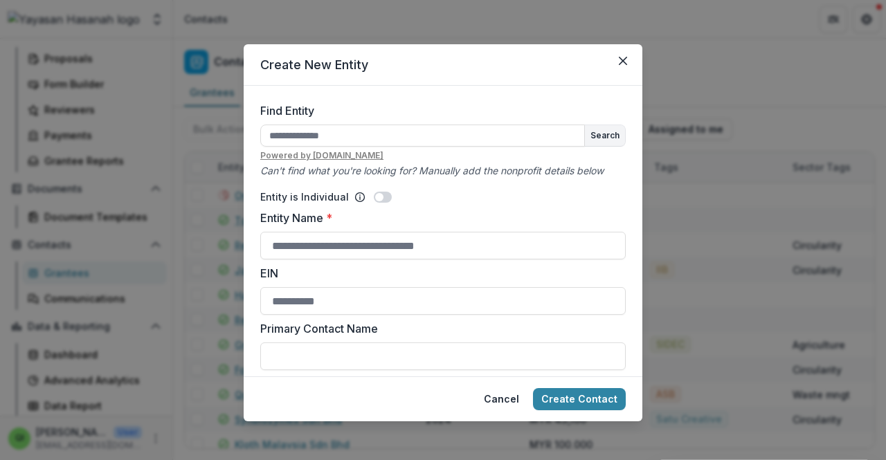
click at [361, 131] on input "Find Entity" at bounding box center [422, 136] width 325 height 22
click at [615, 57] on button "Close" at bounding box center [623, 61] width 22 height 22
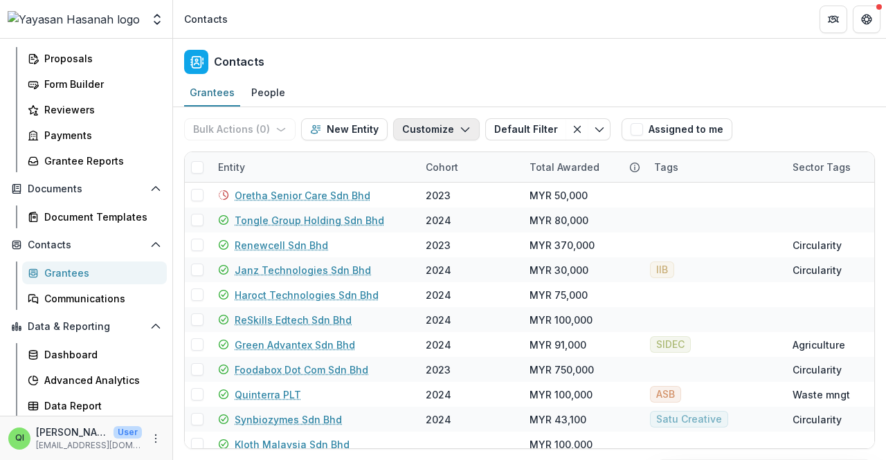
click at [449, 133] on button "Customize" at bounding box center [436, 129] width 87 height 22
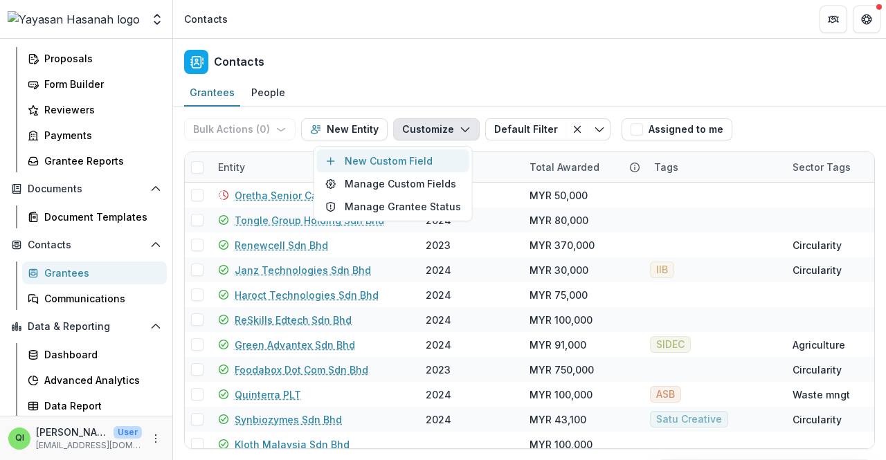
click at [446, 161] on button "New Custom Field" at bounding box center [393, 161] width 152 height 23
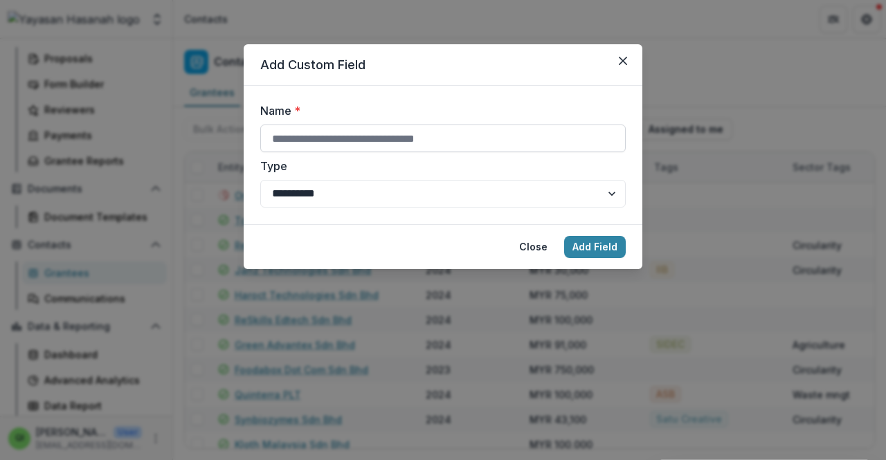
click at [469, 136] on input "Name *" at bounding box center [443, 139] width 366 height 28
click at [573, 200] on select "**********" at bounding box center [443, 194] width 366 height 28
click at [627, 61] on button "Close" at bounding box center [623, 61] width 22 height 22
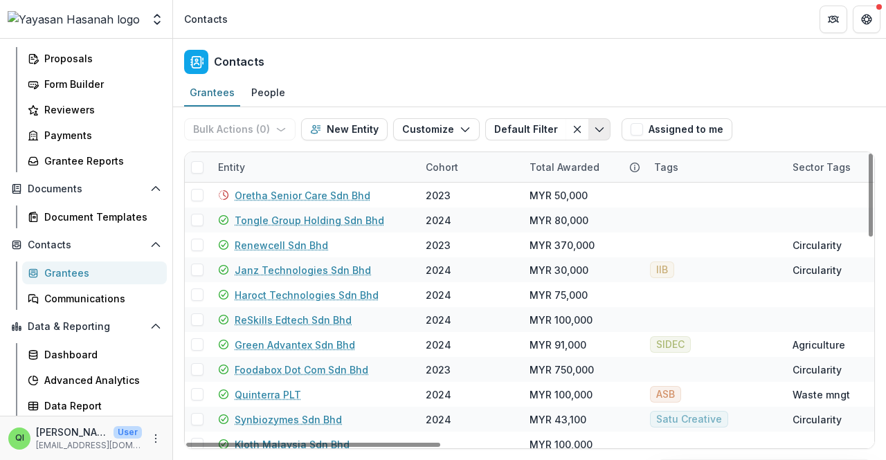
click at [594, 128] on icon "Toggle menu" at bounding box center [599, 129] width 11 height 11
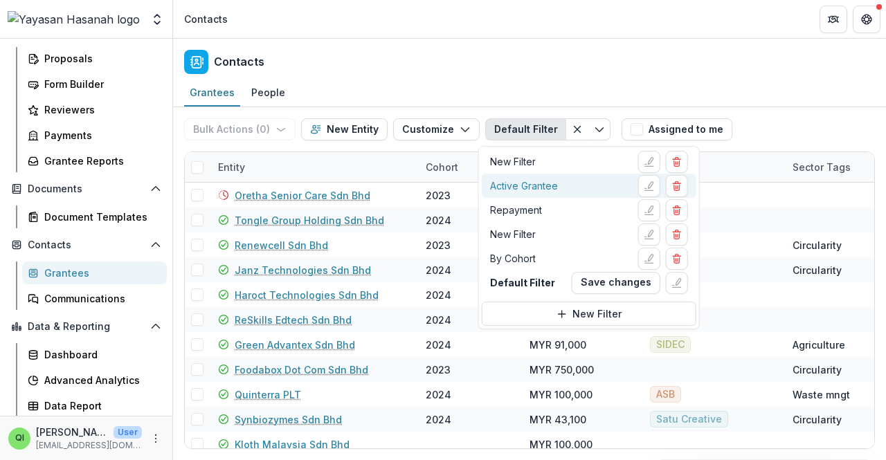
click at [556, 182] on div "Active Grantee" at bounding box center [524, 186] width 68 height 15
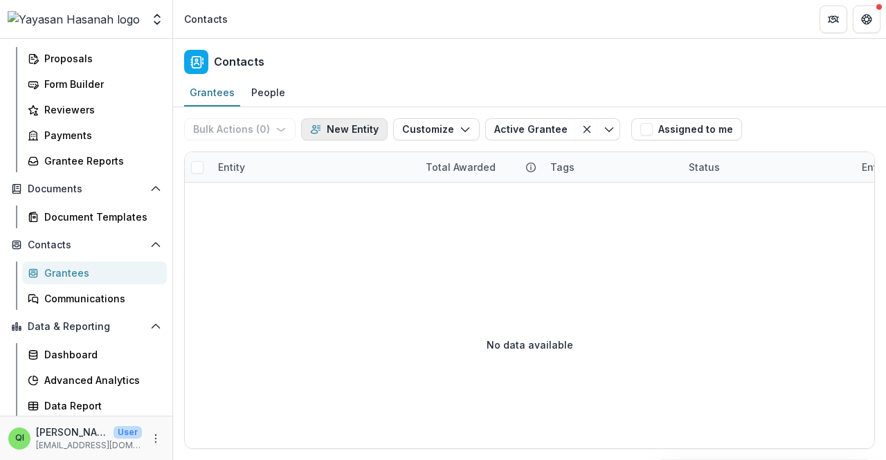
click at [345, 128] on button "New Entity" at bounding box center [344, 129] width 87 height 22
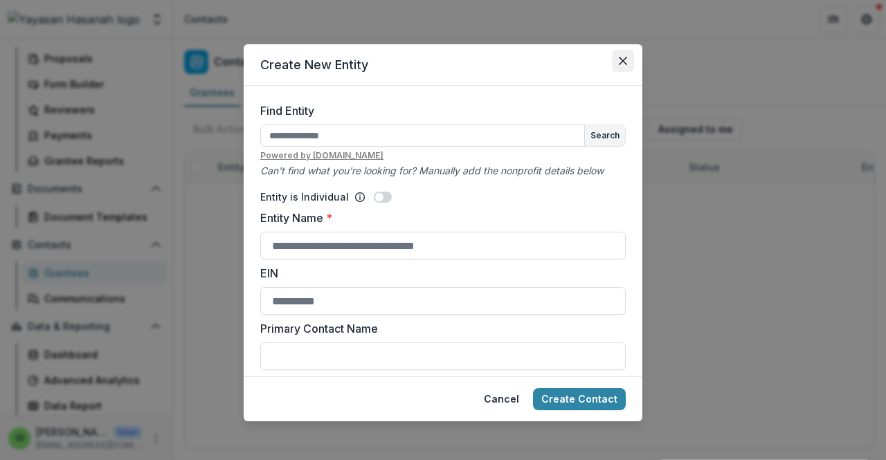
click at [618, 53] on button "Close" at bounding box center [623, 61] width 22 height 22
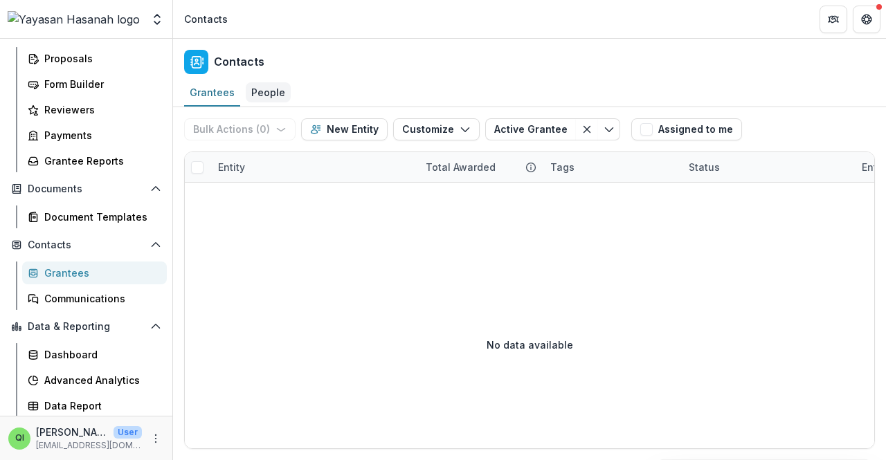
click at [279, 96] on div "People" at bounding box center [268, 92] width 45 height 20
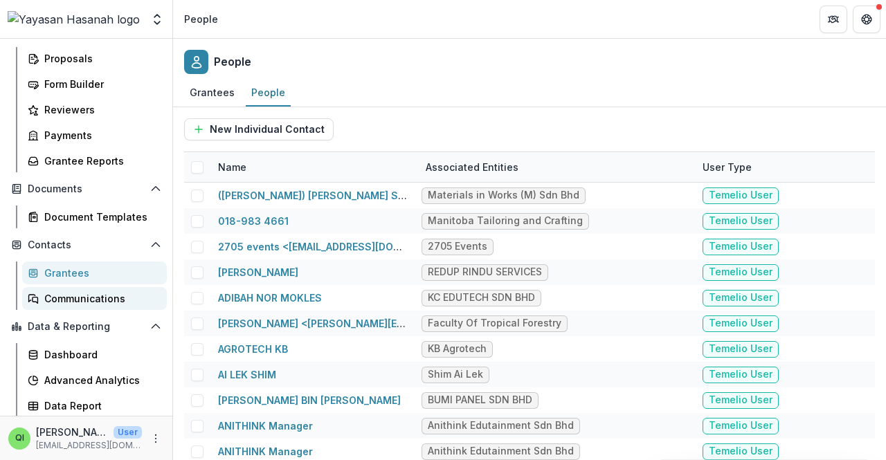
click at [96, 298] on div "Communications" at bounding box center [99, 299] width 111 height 15
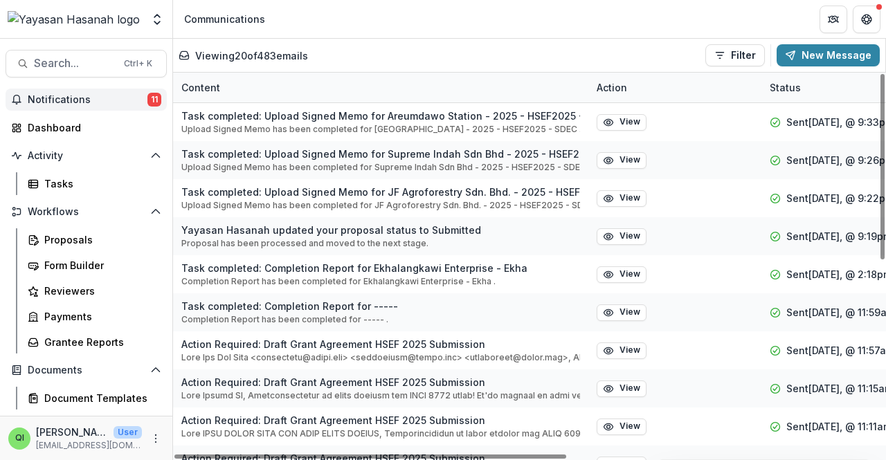
click at [82, 110] on button "Notifications 11" at bounding box center [86, 100] width 161 height 22
click at [86, 104] on span "Notifications" at bounding box center [88, 100] width 120 height 12
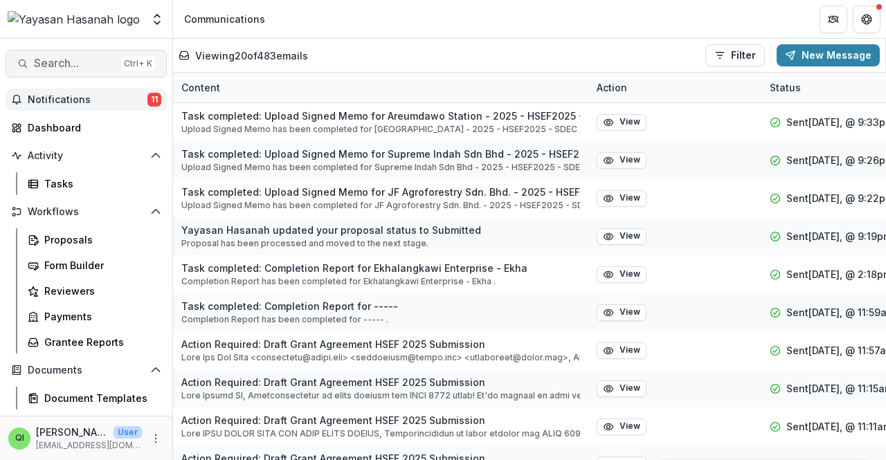
click at [89, 70] on span "Search..." at bounding box center [75, 63] width 82 height 13
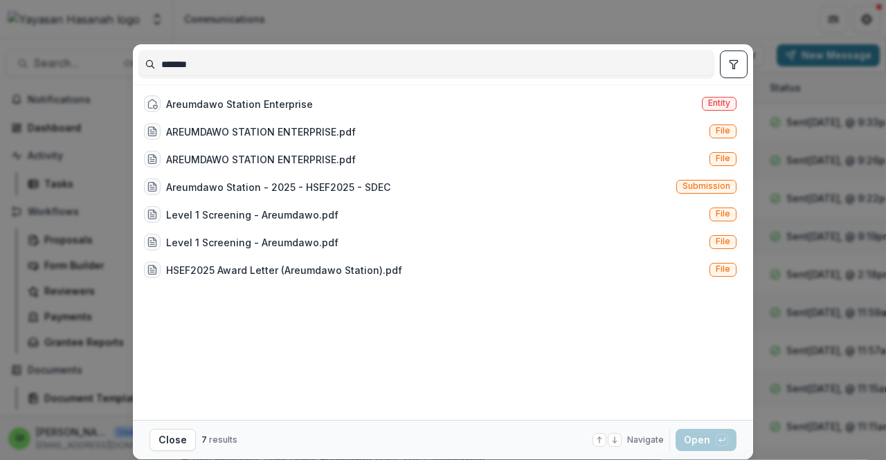
type input "*******"
click at [258, 109] on div "Areumdawo Station Enterprise" at bounding box center [239, 104] width 147 height 15
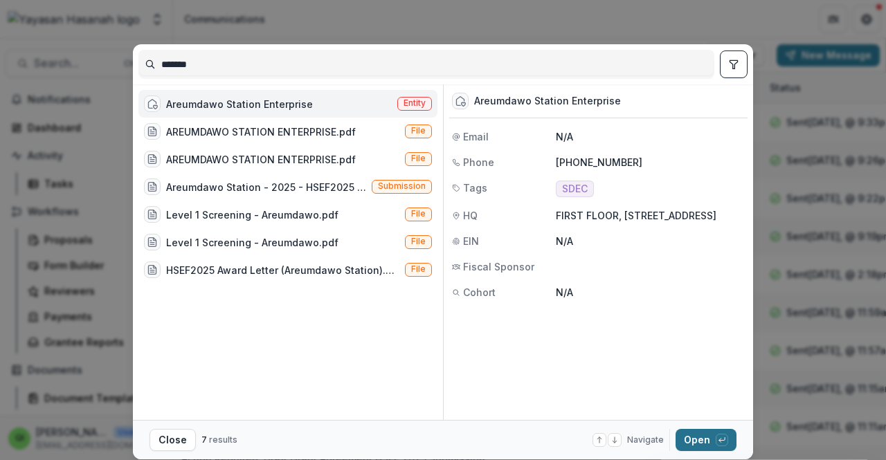
click at [705, 443] on button "Open with enter key" at bounding box center [706, 440] width 61 height 22
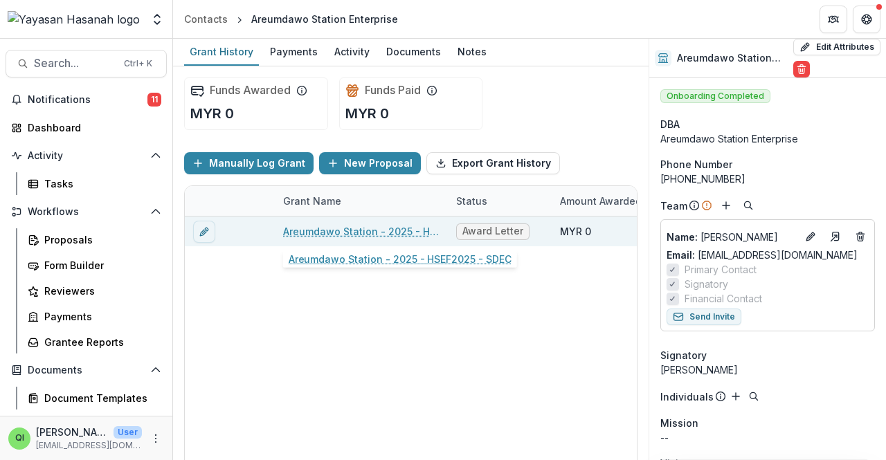
click at [314, 235] on link "Areumdawo Station - 2025 - HSEF2025 - SDEC" at bounding box center [361, 231] width 156 height 15
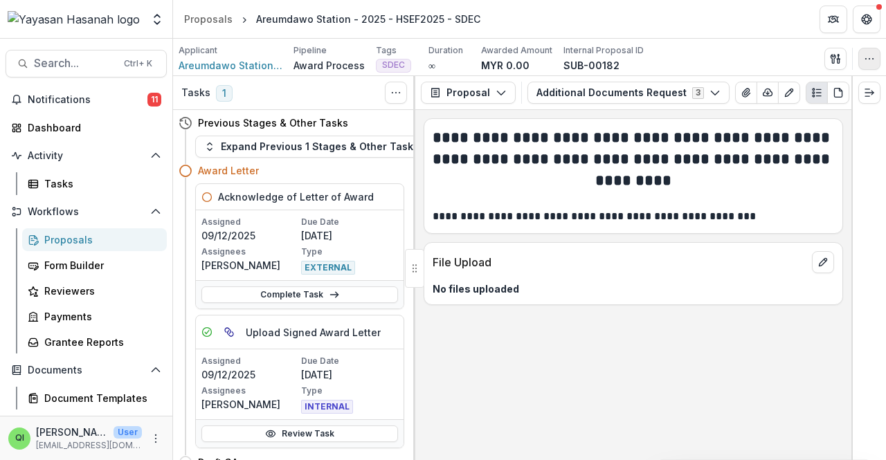
click at [875, 56] on button "button" at bounding box center [870, 59] width 22 height 22
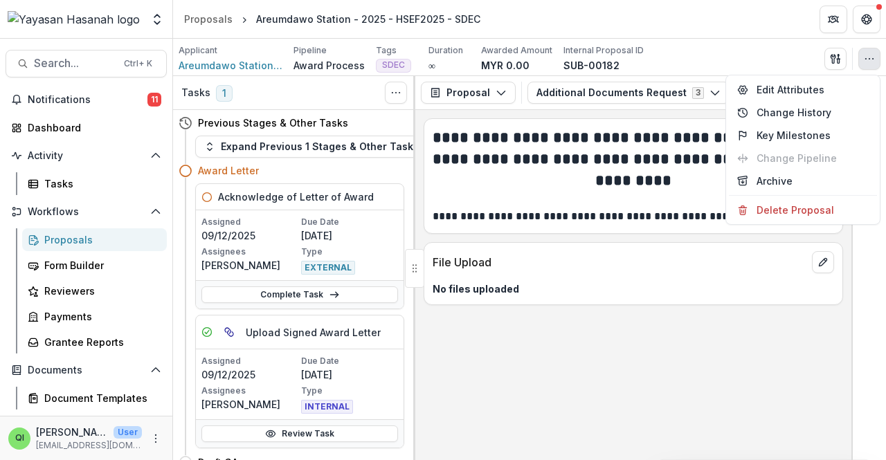
click at [875, 56] on button "button" at bounding box center [870, 59] width 22 height 22
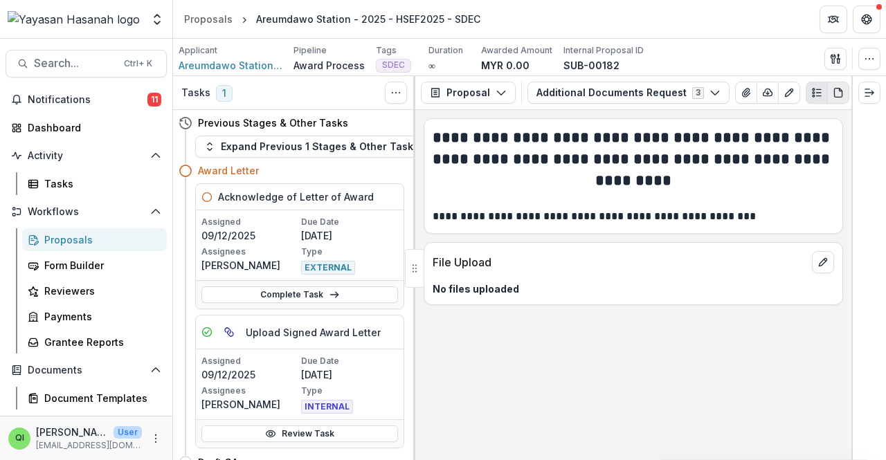
click at [839, 95] on icon "PDF view" at bounding box center [838, 93] width 8 height 9
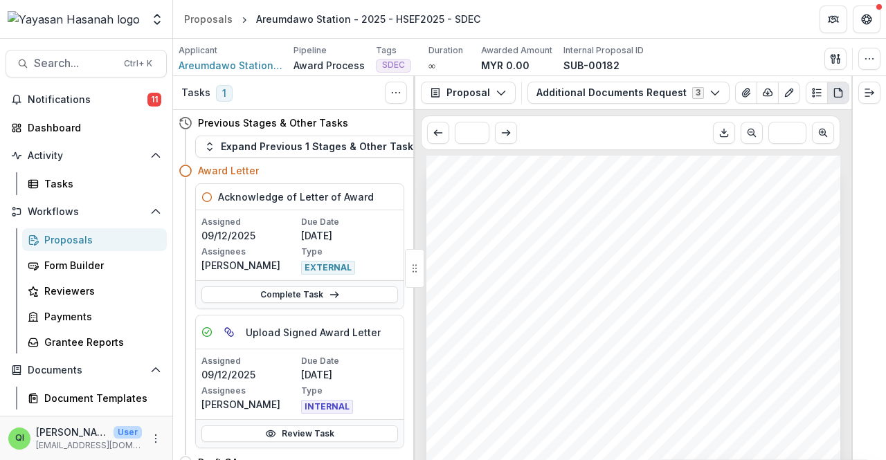
click at [839, 95] on icon "PDF view" at bounding box center [838, 93] width 8 height 9
click at [872, 95] on polyline "Expand right" at bounding box center [873, 93] width 2 height 4
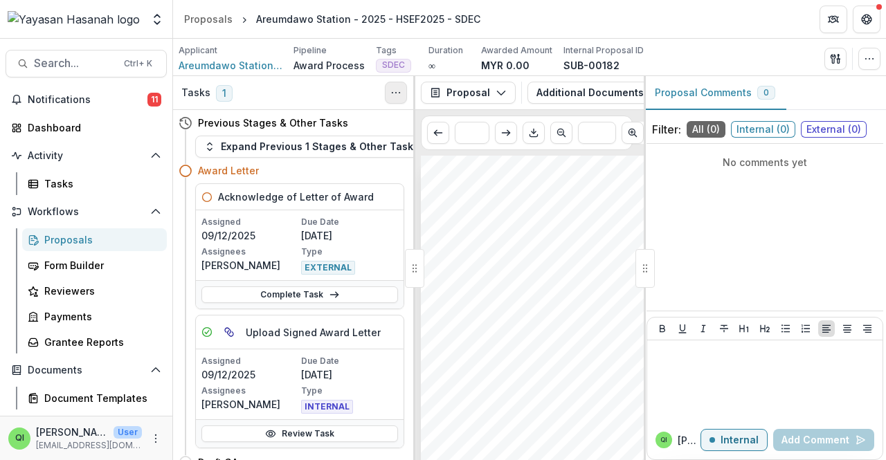
click at [393, 94] on icon "Toggle View Cancelled Tasks" at bounding box center [396, 92] width 11 height 11
click at [233, 64] on span "Areumdawo Station Enterprise" at bounding box center [231, 65] width 104 height 15
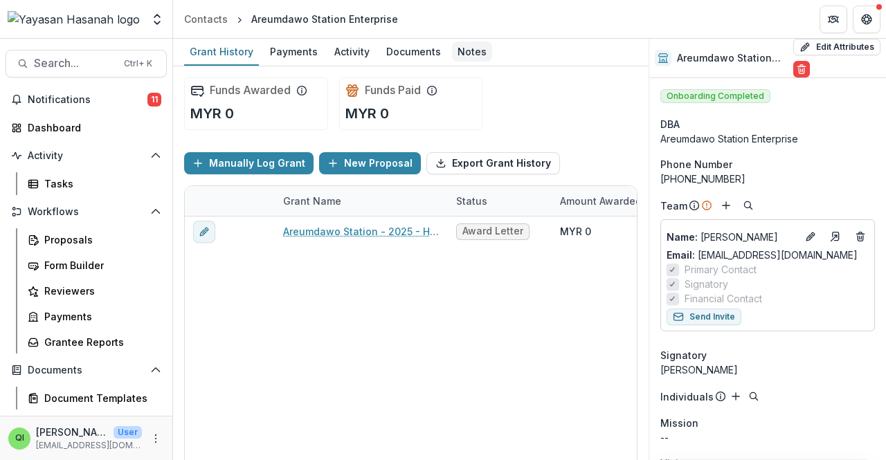
click at [452, 54] on div "Notes" at bounding box center [472, 52] width 40 height 20
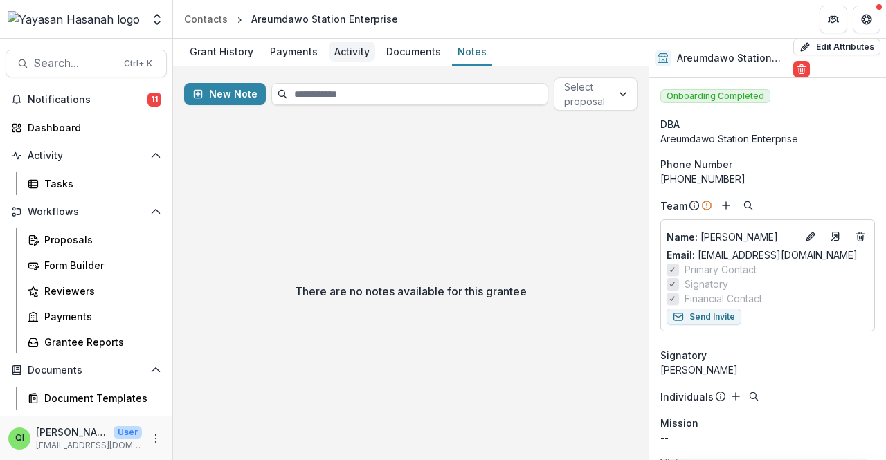
click at [343, 54] on div "Activity" at bounding box center [352, 52] width 46 height 20
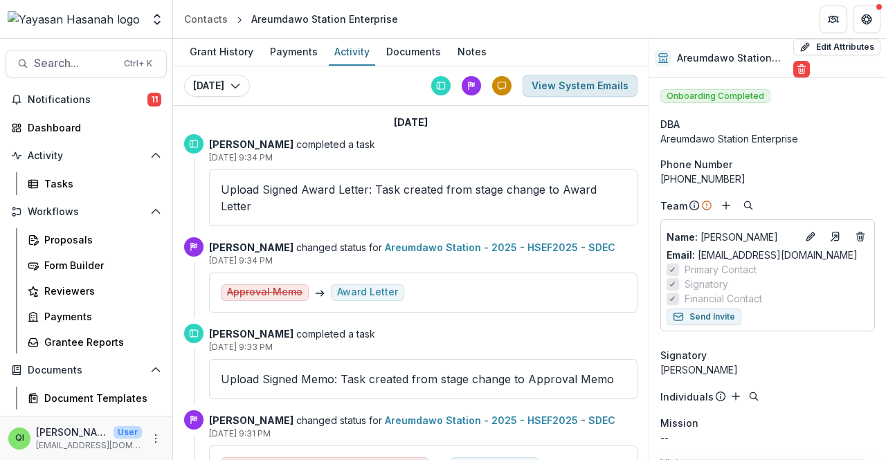
click at [555, 91] on button "View System Emails" at bounding box center [580, 86] width 115 height 22
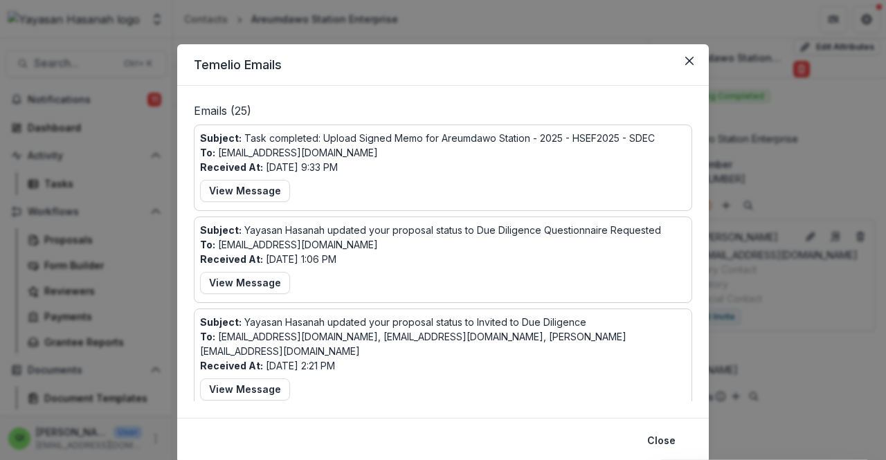
click at [522, 165] on div "Subject: Task completed: Upload Signed Memo for Areumdawo Station - 2025 - HSEF…" at bounding box center [443, 168] width 486 height 74
click at [265, 186] on button "View Message" at bounding box center [245, 191] width 90 height 22
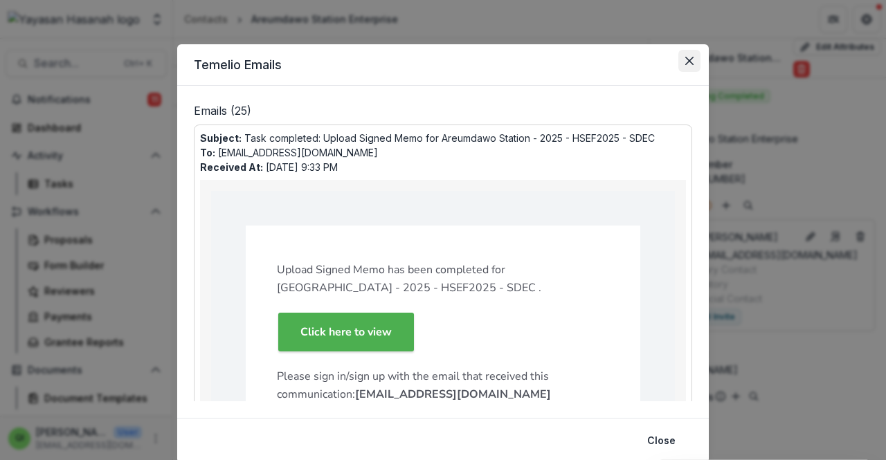
click at [692, 64] on button "Close" at bounding box center [690, 61] width 22 height 22
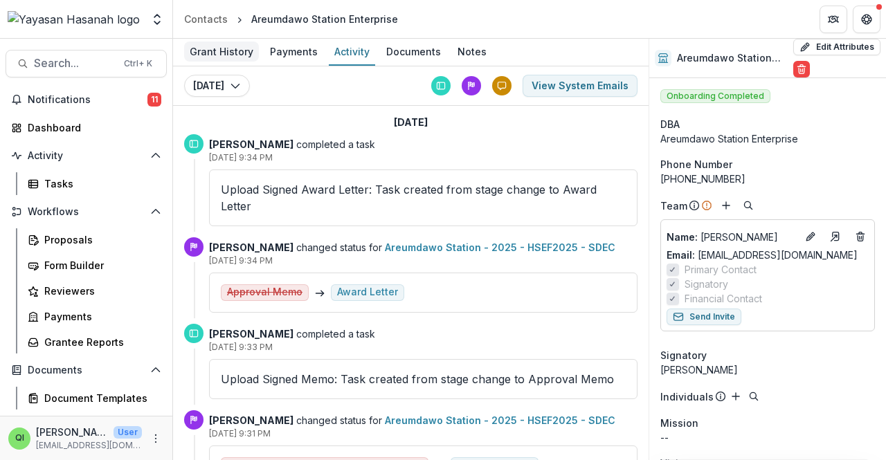
click at [238, 56] on div "Grant History" at bounding box center [221, 52] width 75 height 20
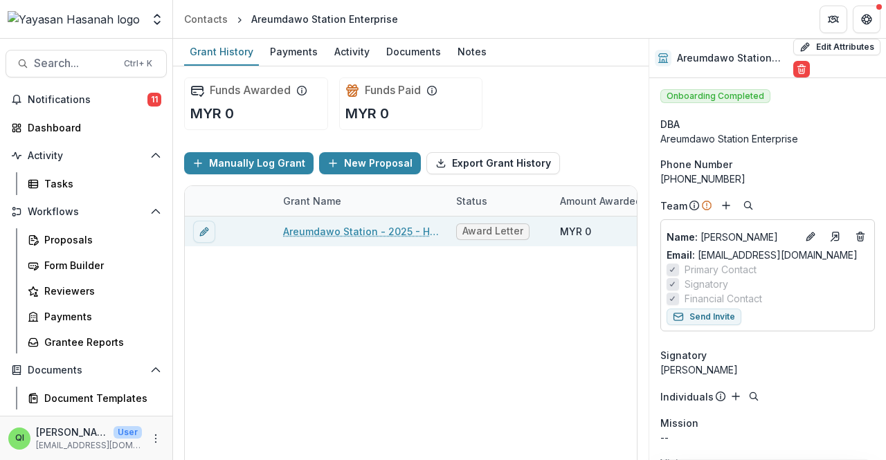
click at [337, 232] on link "Areumdawo Station - 2025 - HSEF2025 - SDEC" at bounding box center [361, 231] width 156 height 15
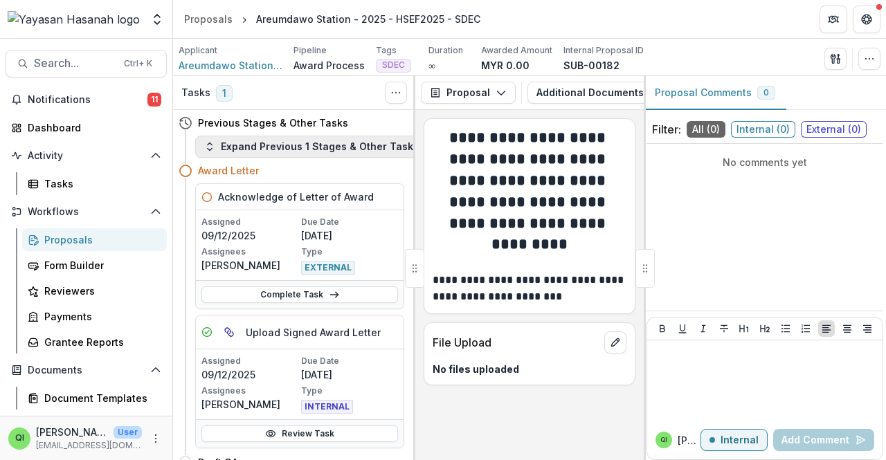
click at [344, 138] on button "Expand Previous 1 Stages & Other Tasks" at bounding box center [311, 147] width 233 height 22
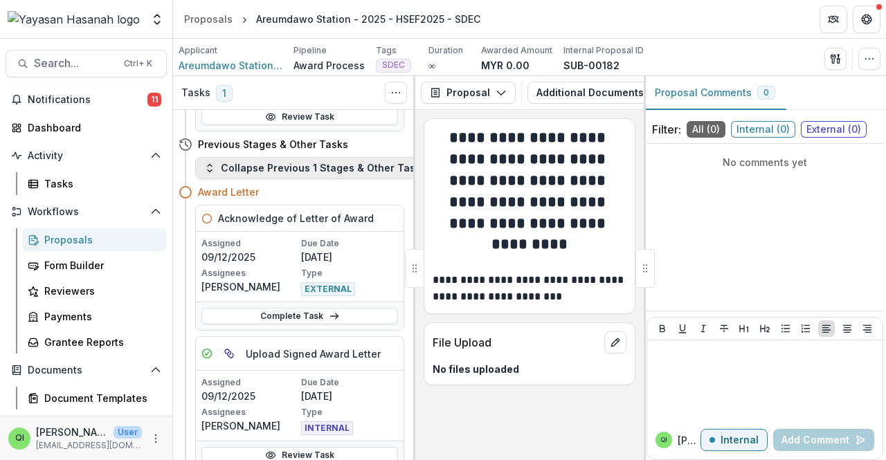
scroll to position [485, 0]
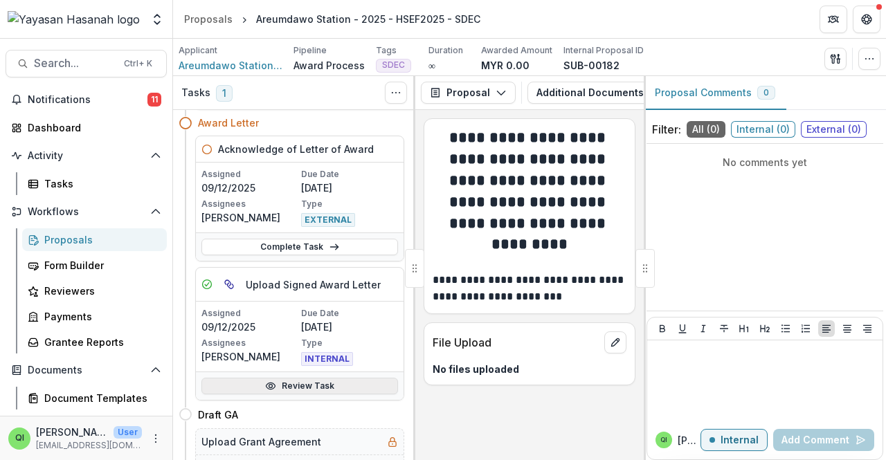
click at [335, 378] on link "Review Task" at bounding box center [300, 386] width 197 height 17
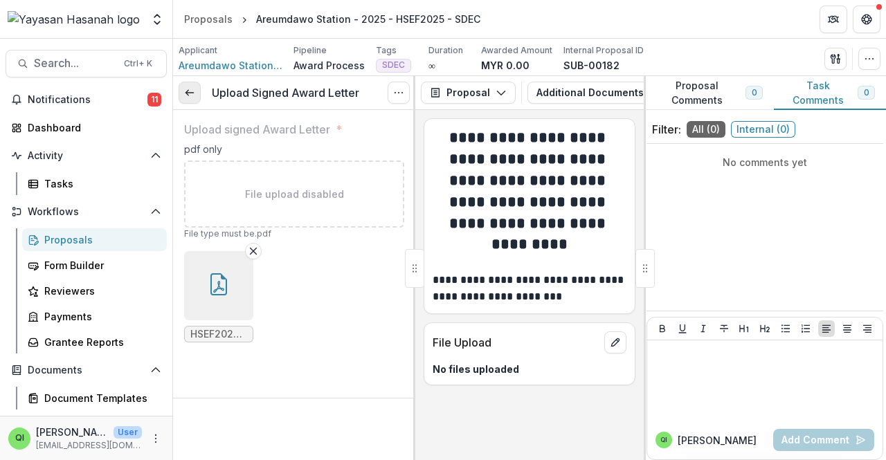
click at [188, 84] on link at bounding box center [190, 93] width 22 height 22
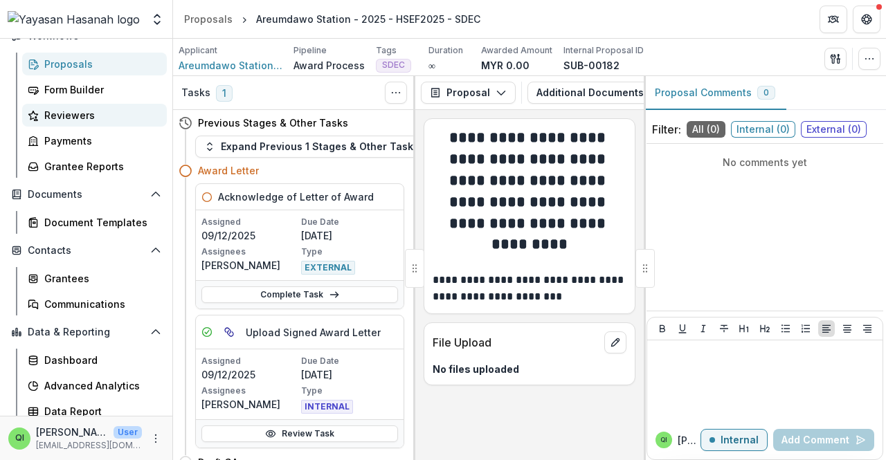
scroll to position [181, 0]
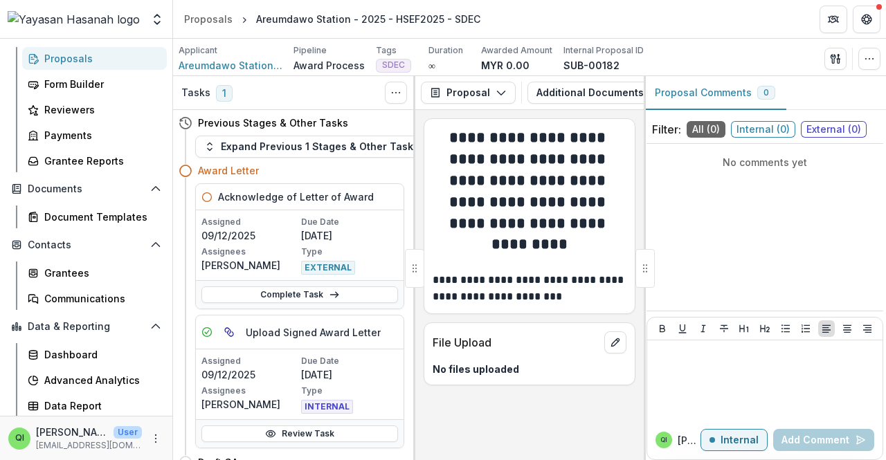
click at [104, 310] on div "Notifications 11 Dashboard Activity Tasks Workflows Proposals Form Builder Revi…" at bounding box center [86, 162] width 172 height 510
click at [110, 299] on div "Communications" at bounding box center [99, 299] width 111 height 15
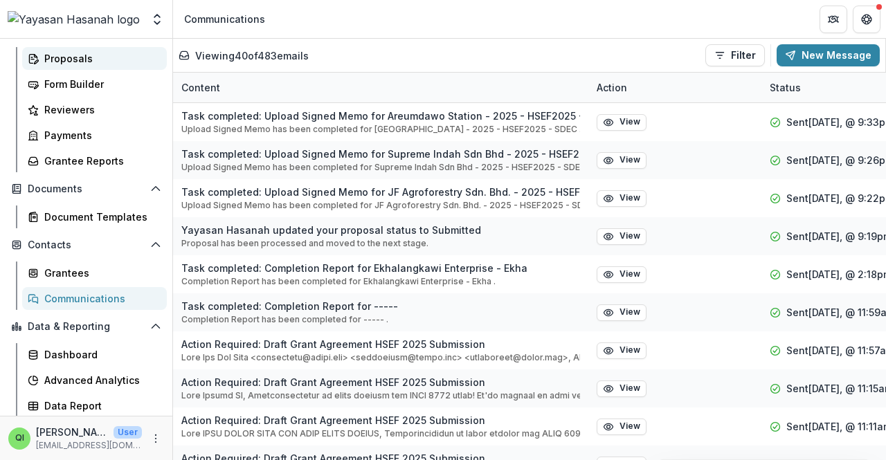
click at [55, 49] on link "Proposals" at bounding box center [94, 58] width 145 height 23
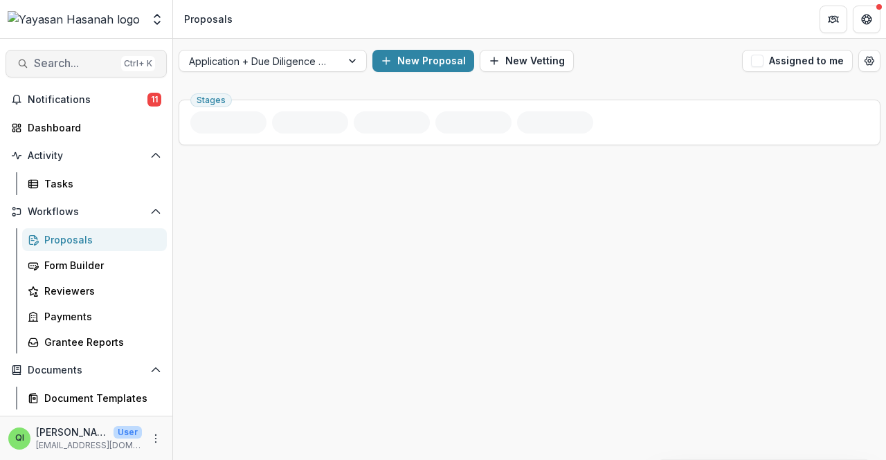
click at [109, 70] on span "Search..." at bounding box center [75, 63] width 82 height 13
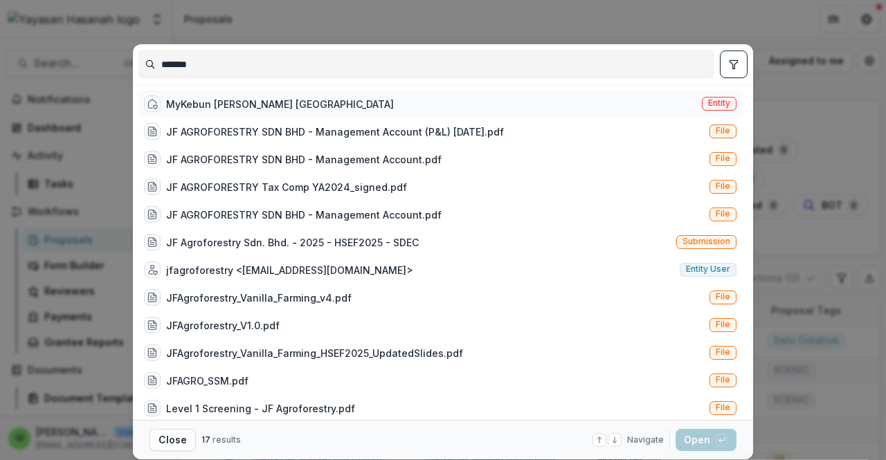
type input "*******"
click at [351, 108] on div "MyKebun Vanila Serian Sarawak Entity" at bounding box center [440, 104] width 604 height 28
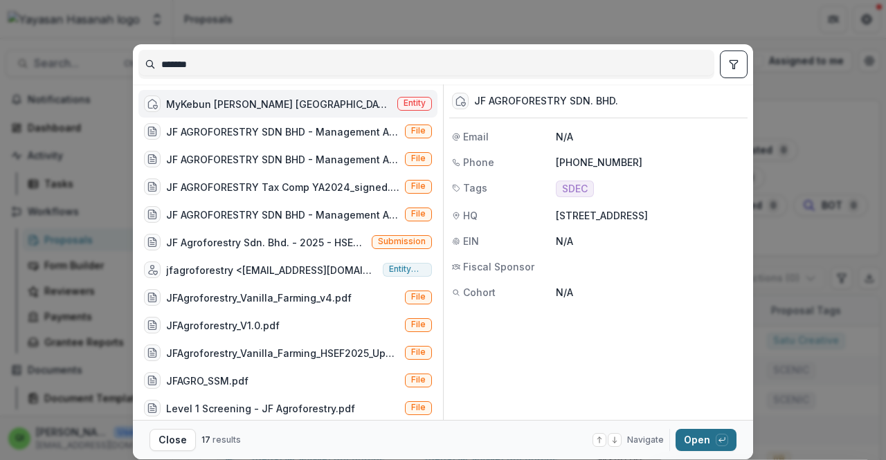
click at [706, 433] on button "Open with enter key" at bounding box center [706, 440] width 61 height 22
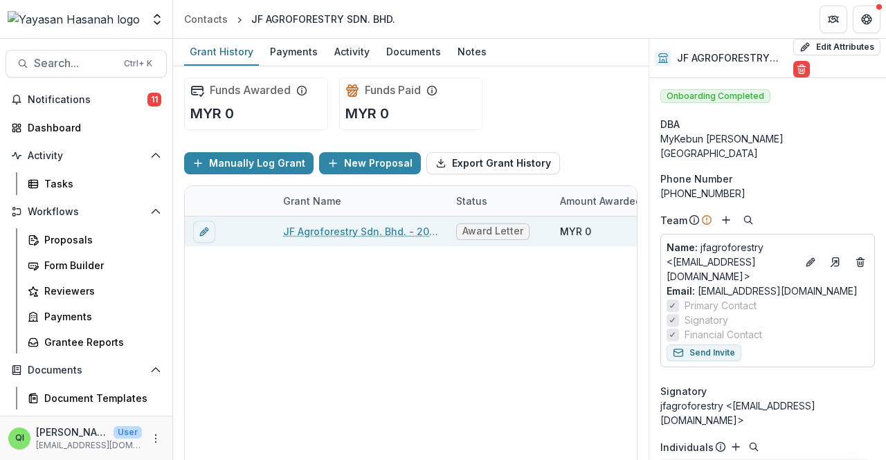
click at [324, 229] on link "JF Agroforestry Sdn. Bhd. - 2025 - HSEF2025 - SDEC" at bounding box center [361, 231] width 156 height 15
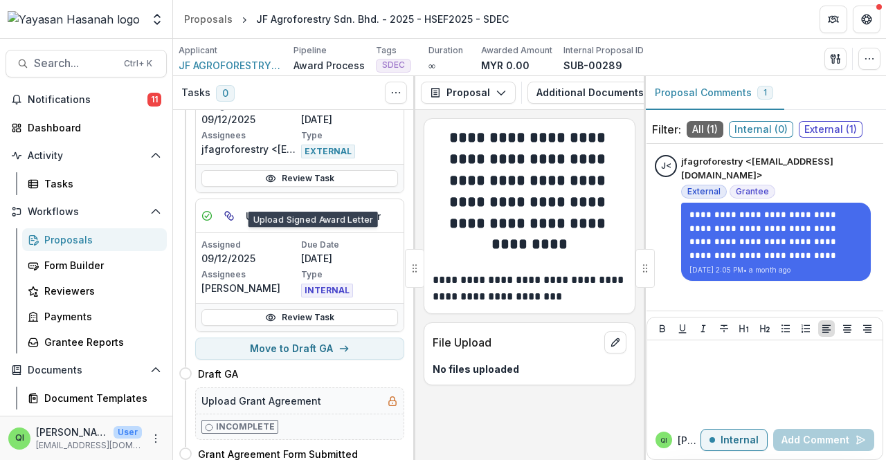
scroll to position [138, 0]
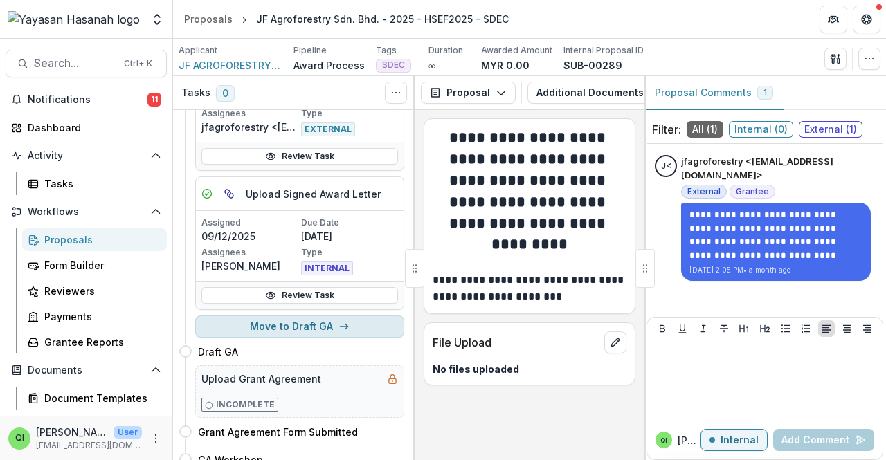
click at [349, 325] on button "Move to Draft GA" at bounding box center [299, 327] width 209 height 22
select select "********"
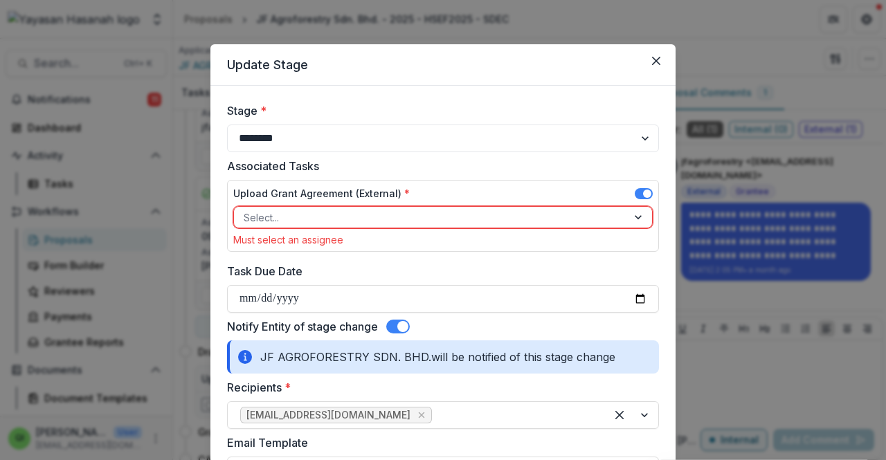
click at [590, 226] on div "Select..." at bounding box center [430, 218] width 393 height 20
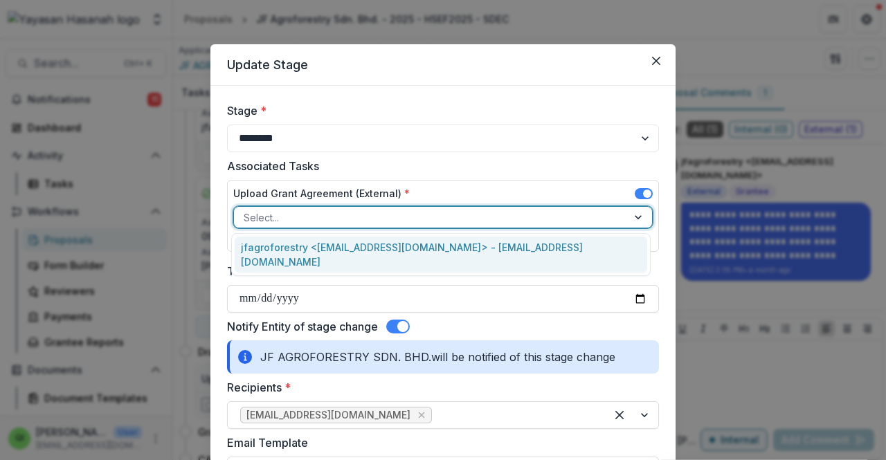
click at [576, 251] on div "jfagroforestry <jfagroforestry@gmail.com> - jfagroforestry@gmail.com" at bounding box center [441, 255] width 413 height 36
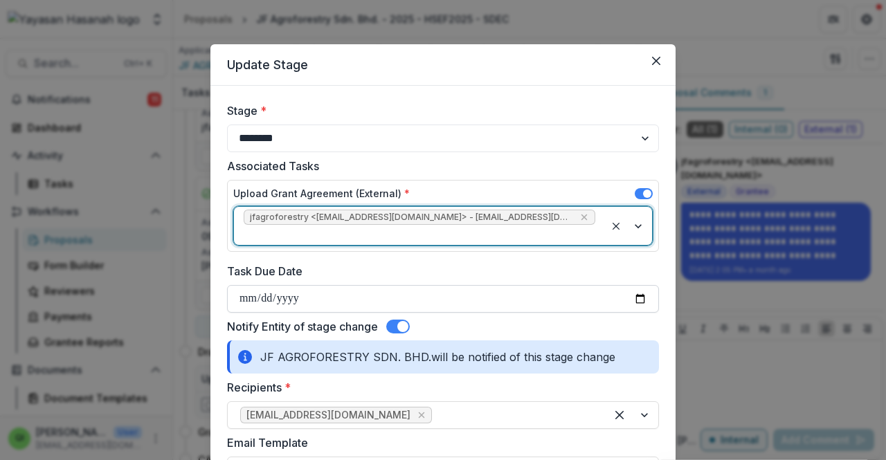
scroll to position [69, 0]
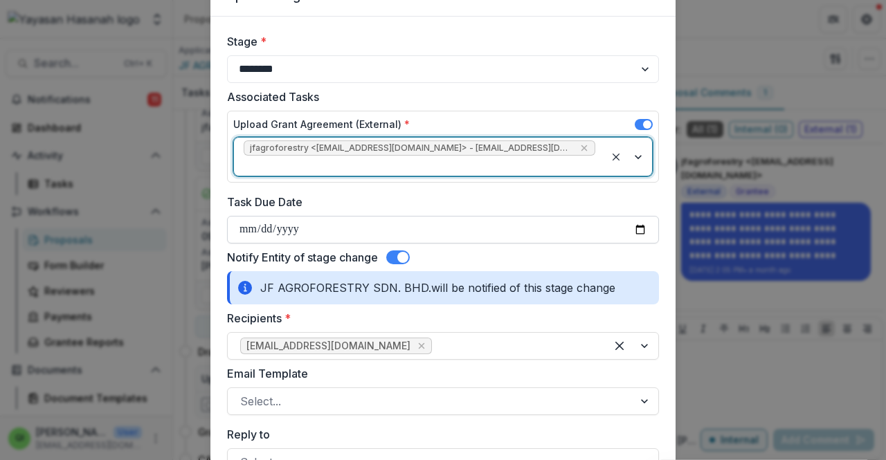
click at [618, 219] on input "**********" at bounding box center [443, 230] width 432 height 28
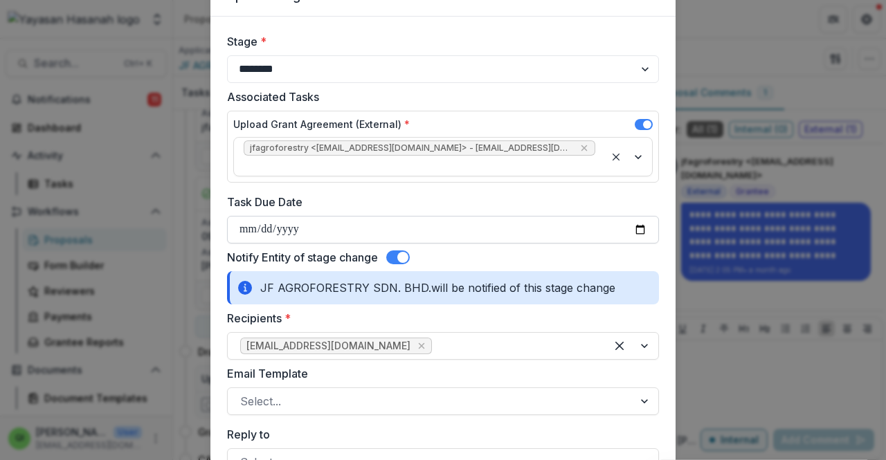
click at [618, 220] on input "**********" at bounding box center [443, 230] width 432 height 28
click at [631, 216] on input "**********" at bounding box center [443, 230] width 432 height 28
click at [642, 216] on input "**********" at bounding box center [443, 230] width 432 height 28
click at [609, 249] on div "Notify Entity of stage change" at bounding box center [443, 257] width 432 height 17
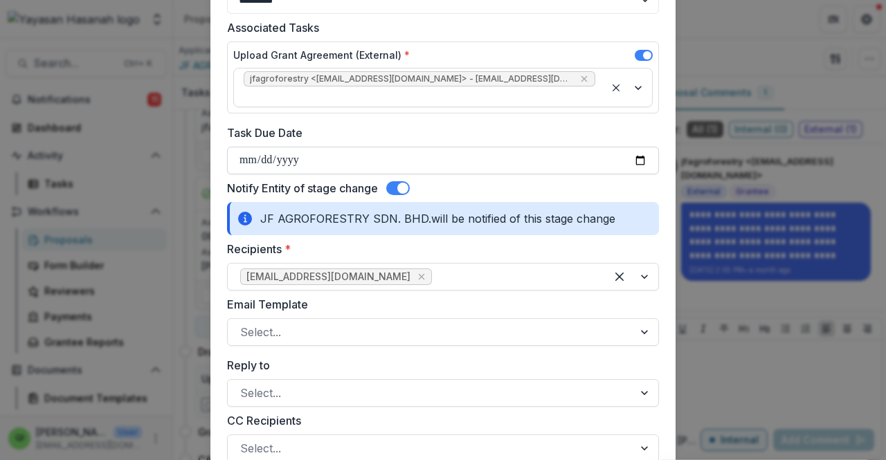
scroll to position [208, 0]
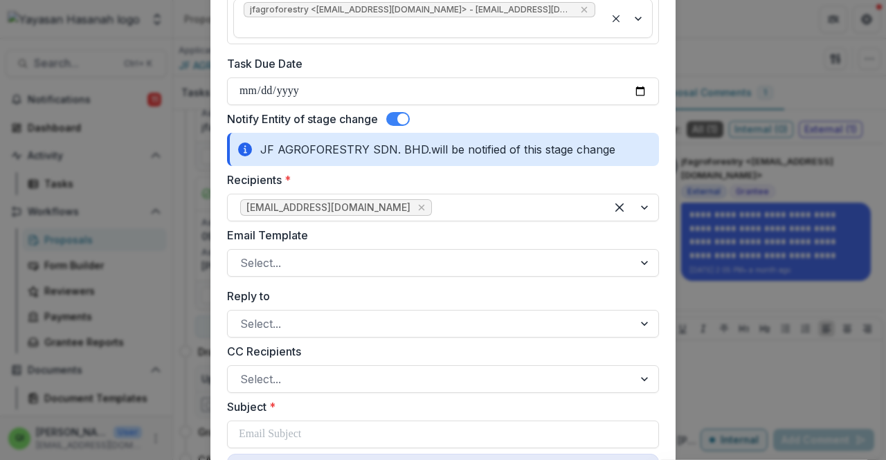
click at [528, 227] on div "Email Template Select..." at bounding box center [443, 252] width 432 height 50
click at [522, 253] on div at bounding box center [430, 262] width 381 height 19
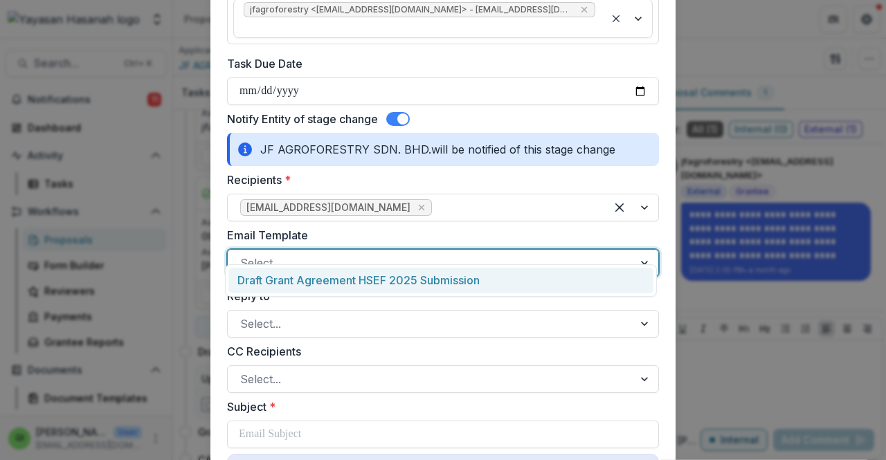
click at [503, 282] on div "Draft Grant Agreement HSEF 2025 Submission" at bounding box center [441, 281] width 425 height 26
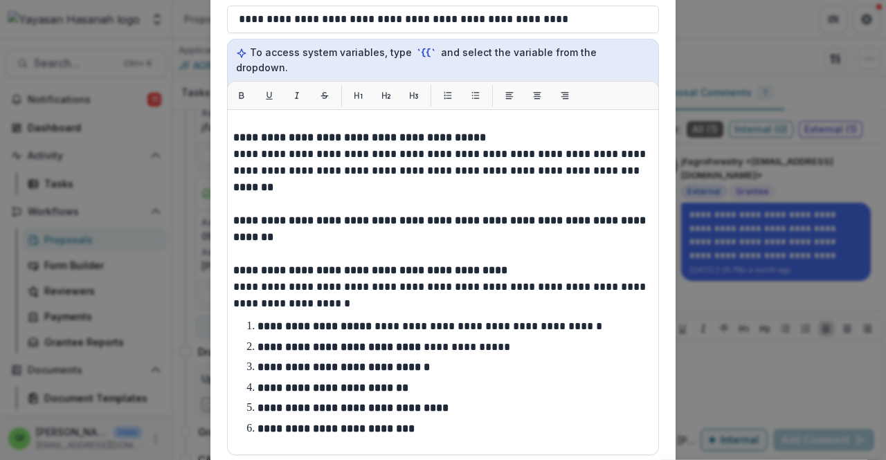
scroll to position [138, 0]
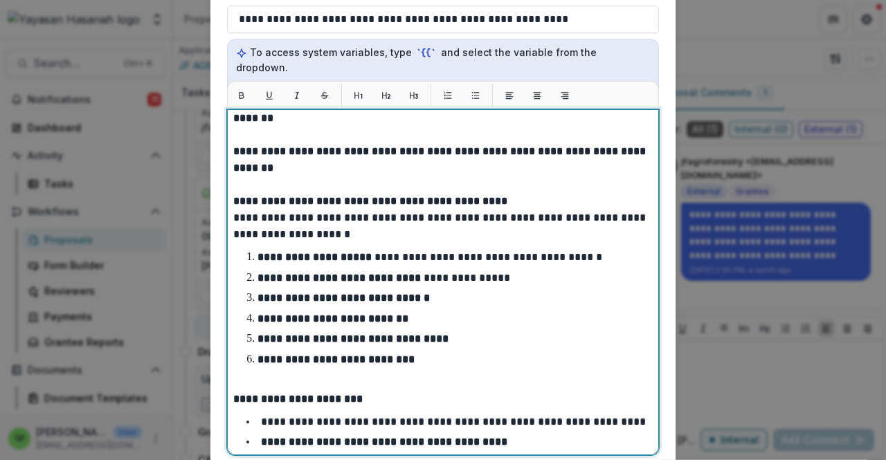
click at [643, 210] on p "**********" at bounding box center [441, 226] width 416 height 33
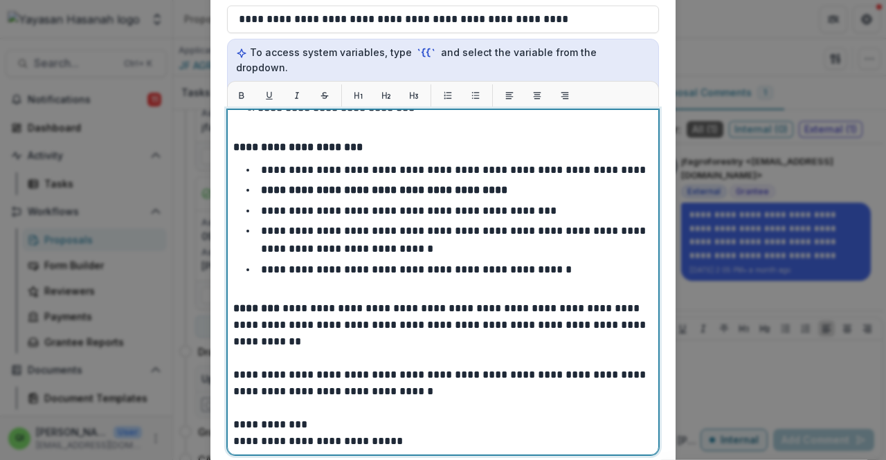
scroll to position [762, 0]
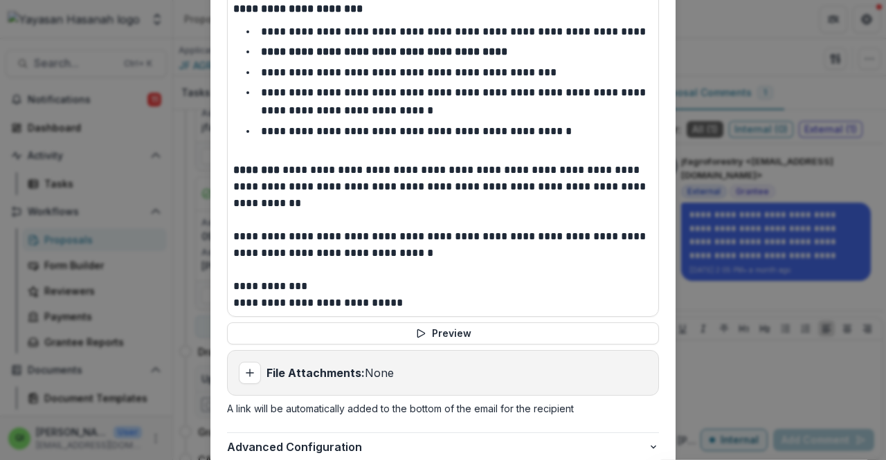
click at [571, 287] on div "**********" at bounding box center [443, 75] width 432 height 682
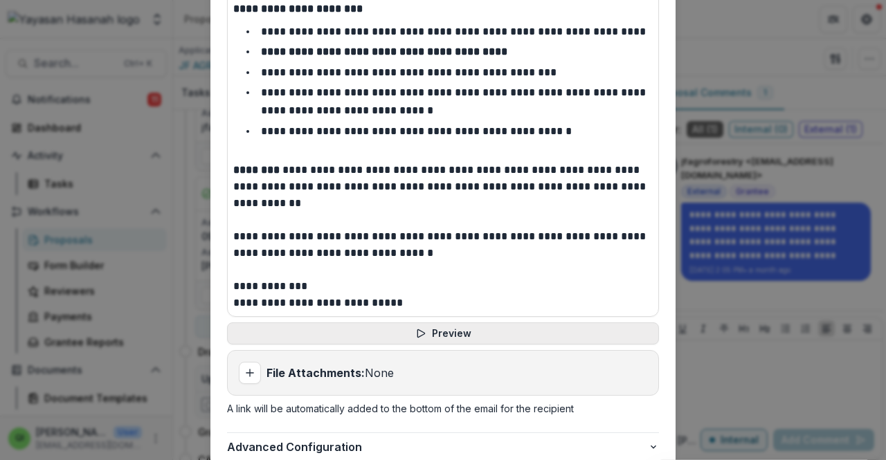
click at [571, 323] on button "Preview" at bounding box center [443, 334] width 432 height 22
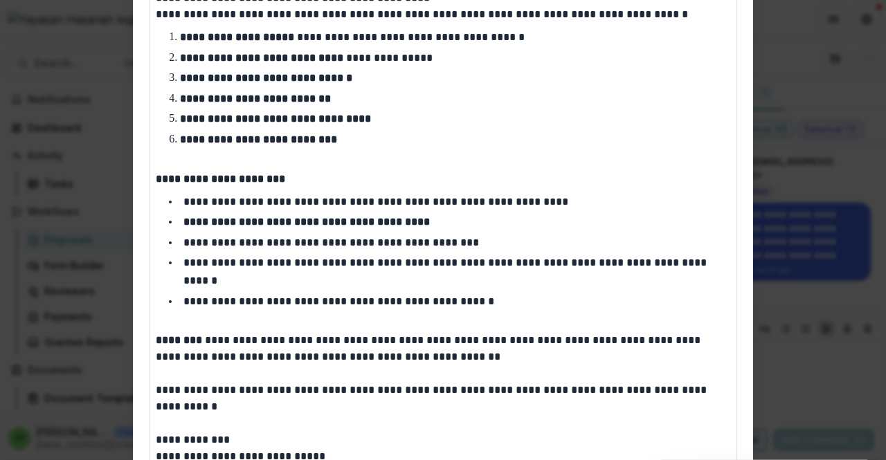
scroll to position [418, 0]
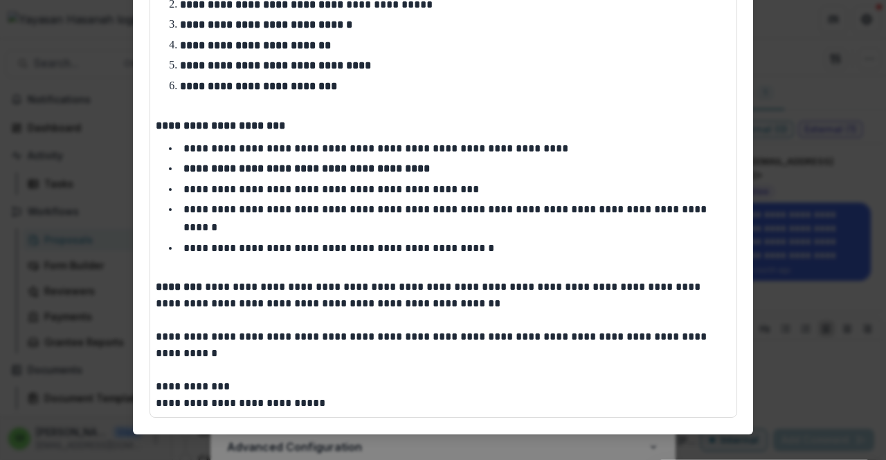
click at [777, 178] on div "**********" at bounding box center [443, 230] width 886 height 460
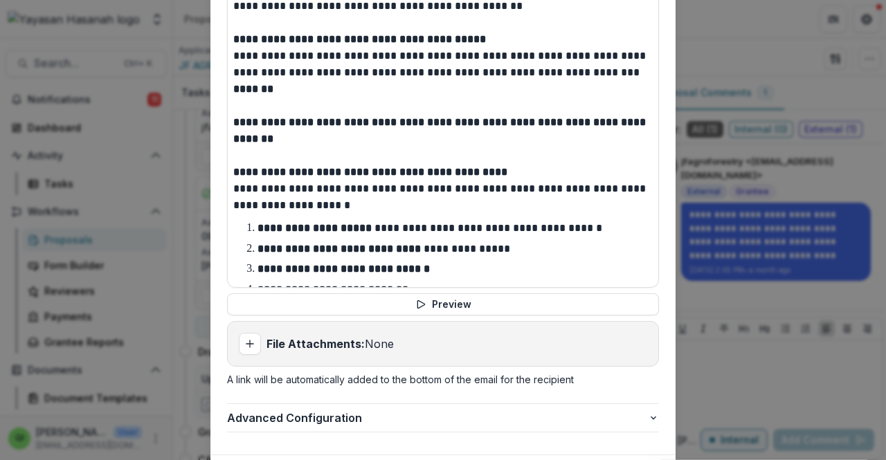
scroll to position [839, 0]
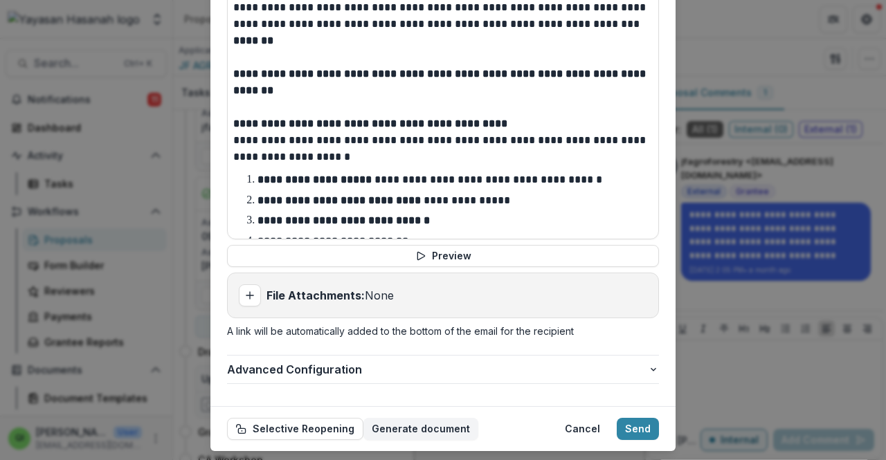
click at [656, 324] on p "A link will be automatically added to the bottom of the email for the recipient" at bounding box center [443, 331] width 432 height 15
click at [625, 418] on button "Send" at bounding box center [638, 429] width 42 height 22
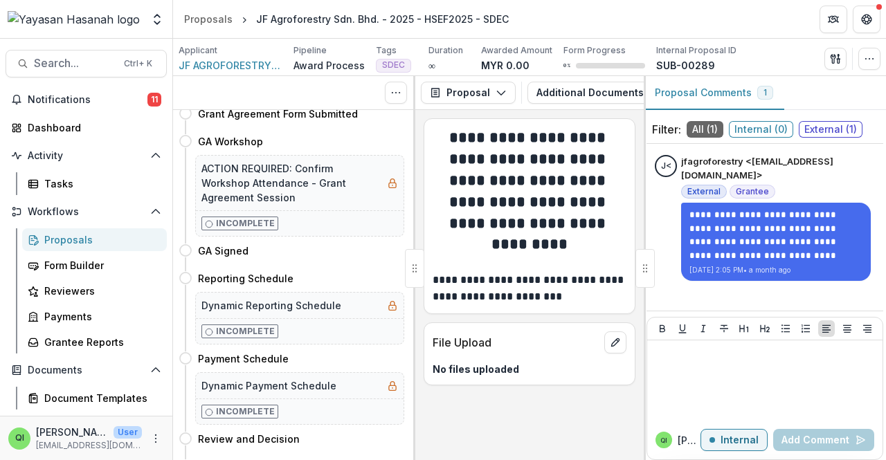
scroll to position [0, 0]
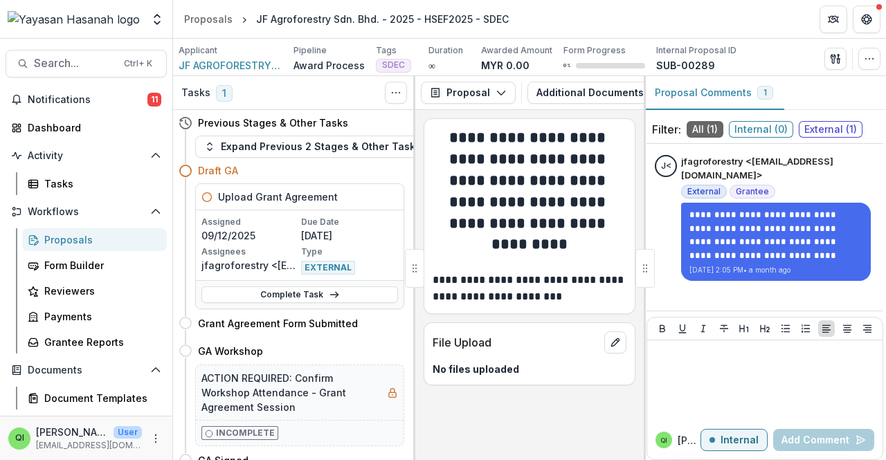
click at [330, 267] on span "EXTERNAL" at bounding box center [328, 268] width 54 height 14
click at [330, 293] on icon at bounding box center [334, 294] width 11 height 11
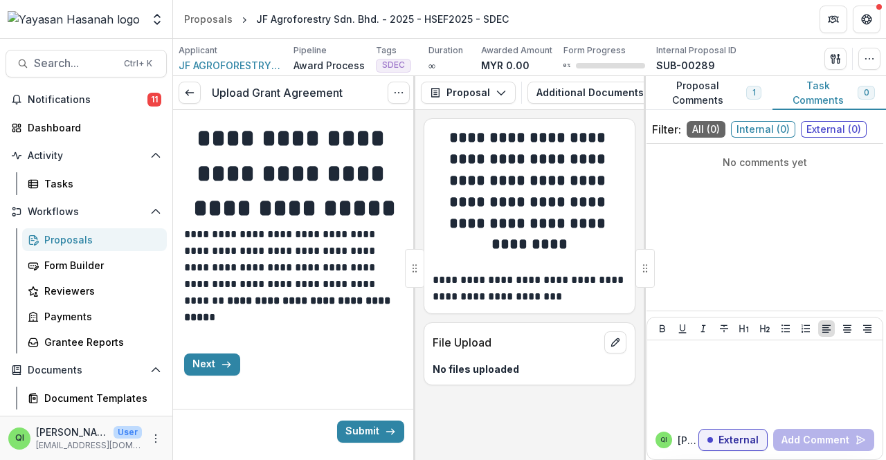
scroll to position [62, 0]
click at [201, 86] on div "Upload Grant Agreement View task Cancel Task" at bounding box center [294, 93] width 242 height 34
click at [198, 87] on link at bounding box center [190, 93] width 22 height 22
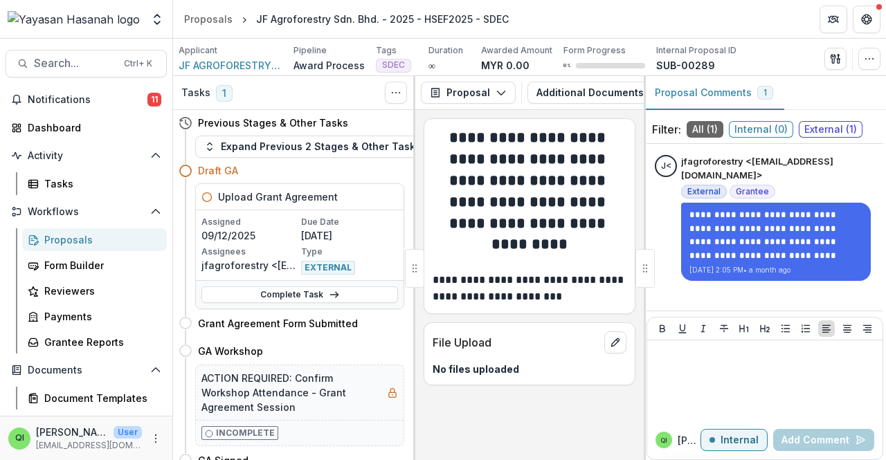
click at [339, 13] on div "JF Agroforestry Sdn. Bhd. - 2025 - HSEF2025 - SDEC" at bounding box center [382, 19] width 253 height 15
click at [121, 64] on div "Ctrl + K" at bounding box center [138, 63] width 34 height 15
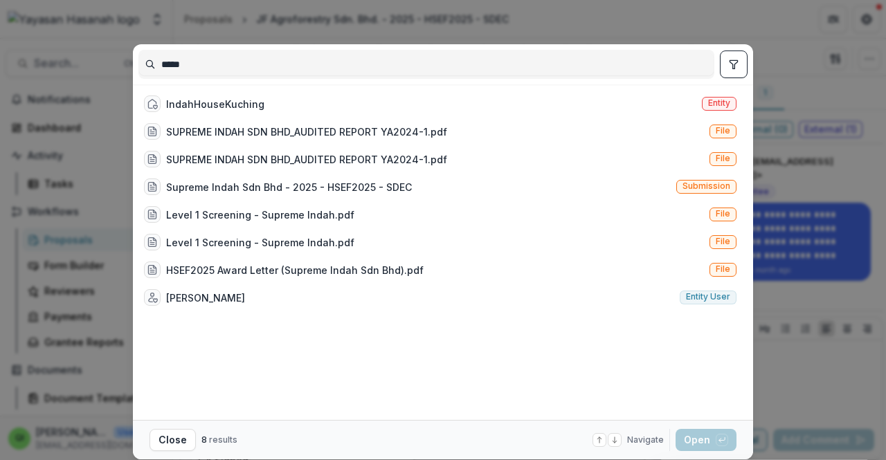
type input "*****"
click at [380, 84] on div "IndahHouseKuching Entity SUPREME INDAH SDN BHD_AUDITED REPORT YA2024-1.pdf File…" at bounding box center [442, 252] width 609 height 336
click at [381, 95] on div "IndahHouseKuching Entity" at bounding box center [440, 104] width 604 height 28
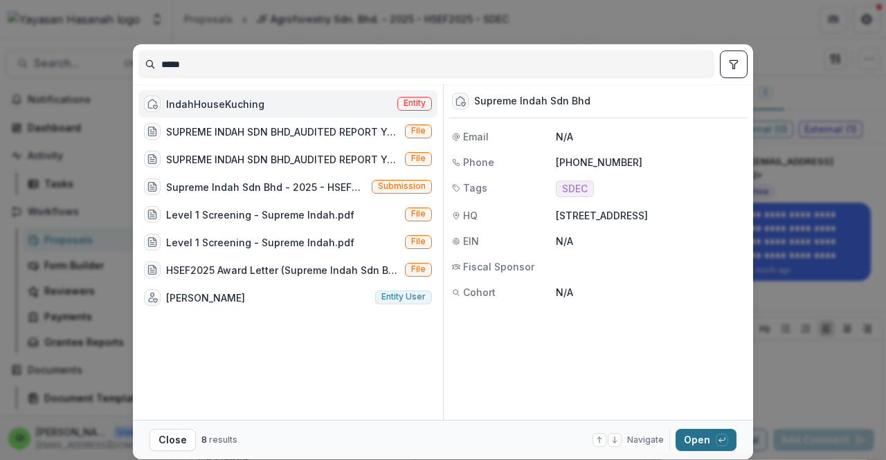
click at [697, 438] on button "Open with enter key" at bounding box center [706, 440] width 61 height 22
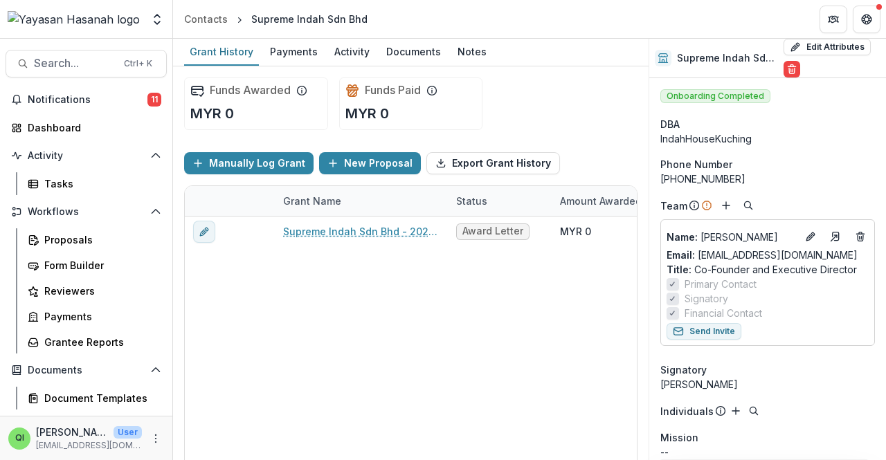
click at [584, 328] on div "Supreme Indah Sdn Bhd - 2025 - HSEF2025 - SDEC Award Letter MYR 0 MYR 0 MYR 0 -…" at bounding box center [749, 352] width 1129 height 270
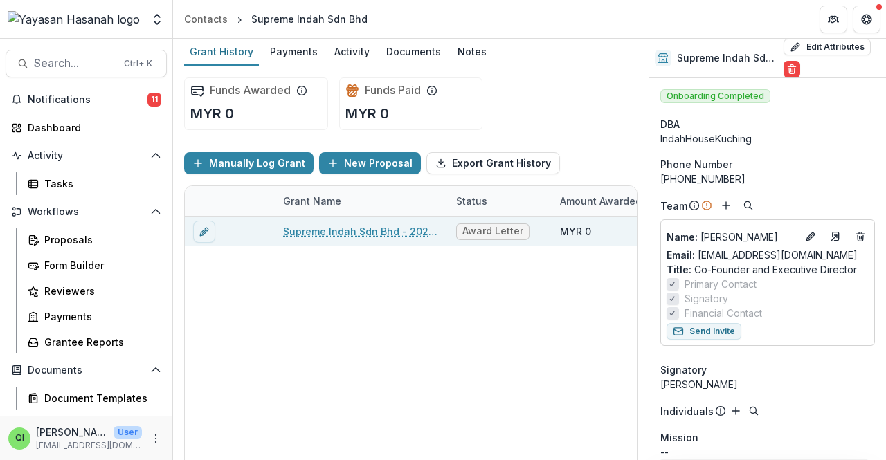
click at [373, 239] on div "Supreme Indah Sdn Bhd - 2025 - HSEF2025 - SDEC" at bounding box center [361, 232] width 156 height 30
click at [379, 231] on link "Supreme Indah Sdn Bhd - 2025 - HSEF2025 - SDEC" at bounding box center [361, 231] width 156 height 15
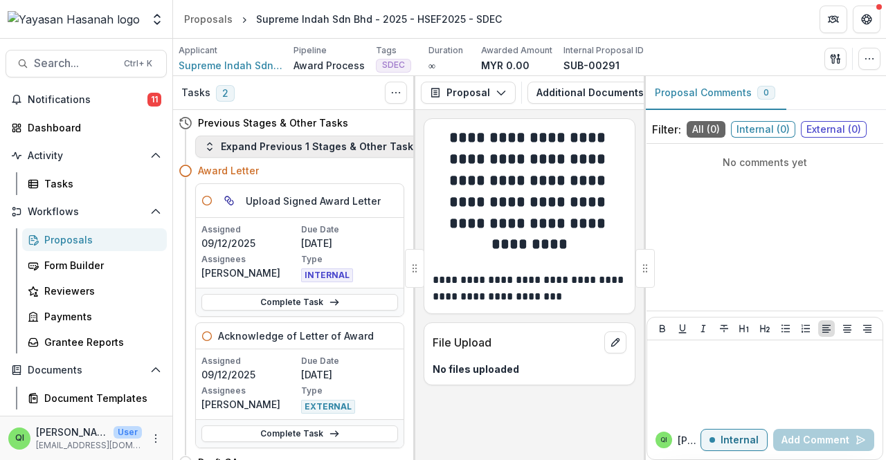
click at [291, 139] on button "Expand Previous 1 Stages & Other Tasks" at bounding box center [311, 147] width 233 height 22
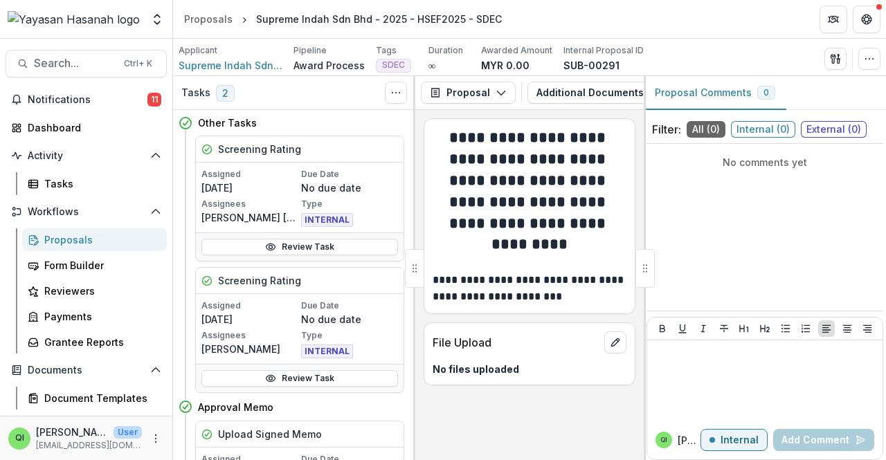
click at [291, 139] on div "Screening Rating" at bounding box center [300, 149] width 208 height 26
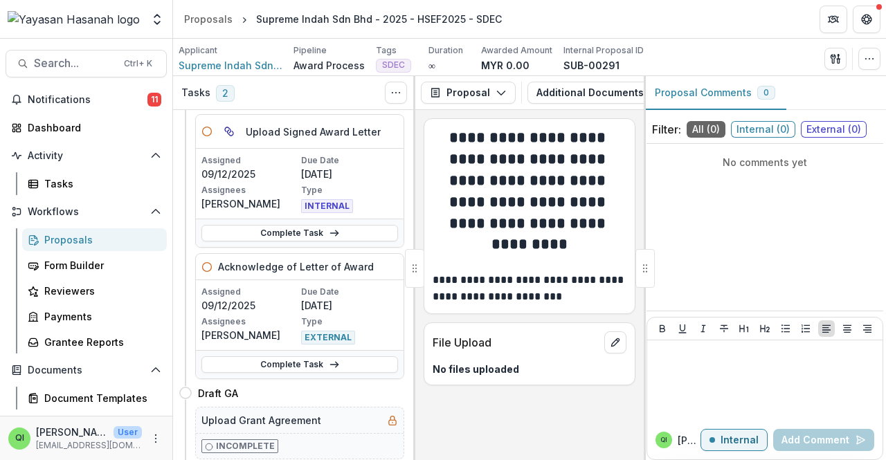
scroll to position [485, 0]
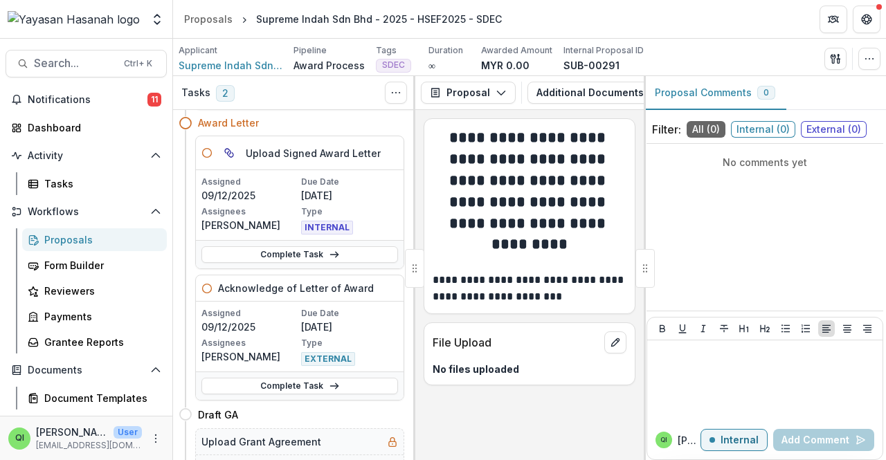
click at [303, 247] on link "Complete Task" at bounding box center [300, 255] width 197 height 17
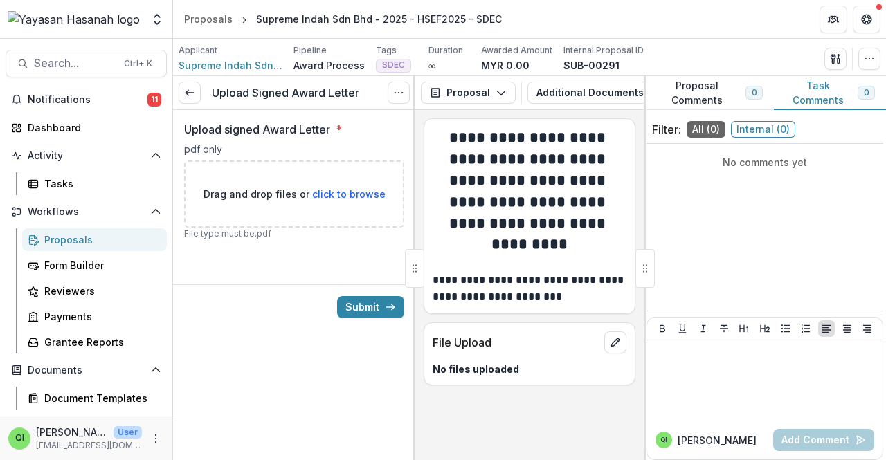
click at [359, 187] on p "Drag and drop files or click to browse" at bounding box center [295, 194] width 182 height 15
type input "**********"
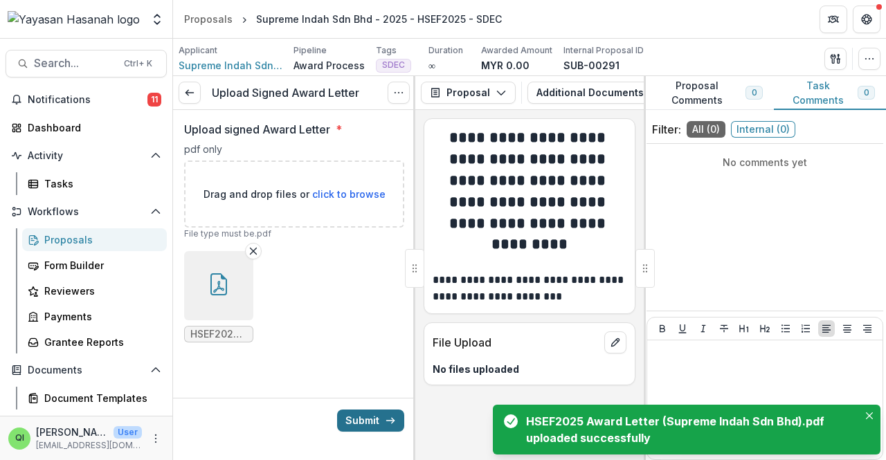
click at [375, 413] on button "Submit" at bounding box center [370, 421] width 67 height 22
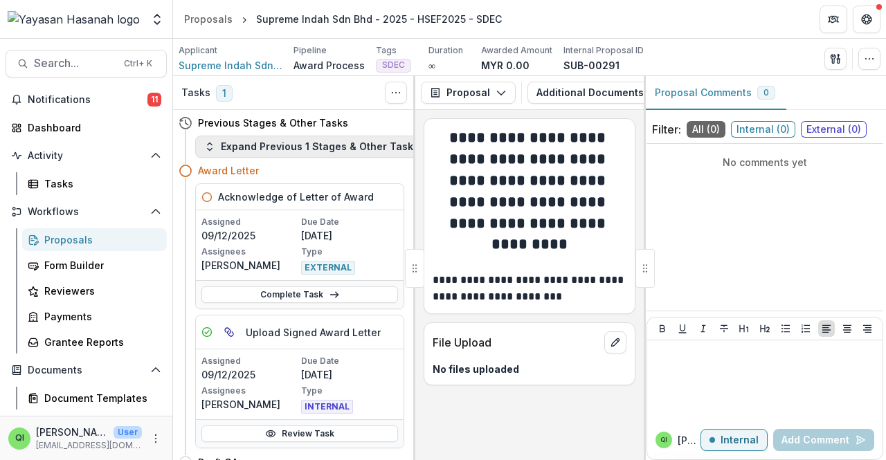
click at [283, 150] on button "Expand Previous 1 Stages & Other Tasks" at bounding box center [311, 147] width 233 height 22
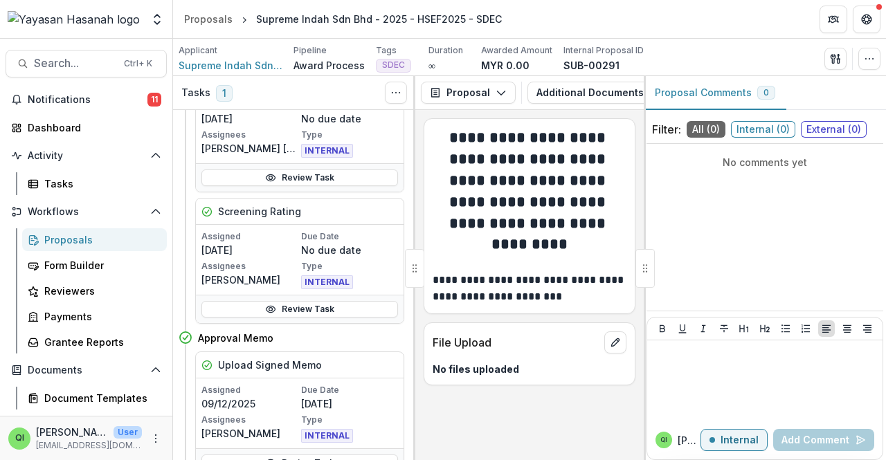
scroll to position [346, 0]
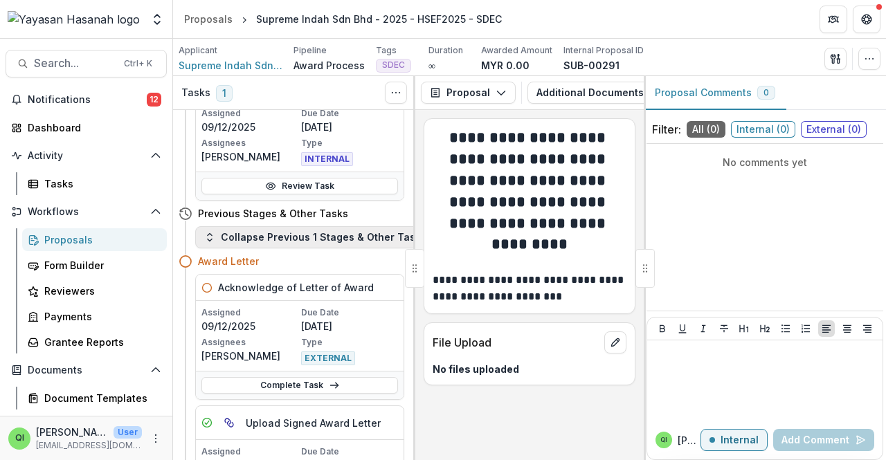
click at [339, 238] on button "Collapse Previous 1 Stages & Other Tasks" at bounding box center [315, 237] width 240 height 22
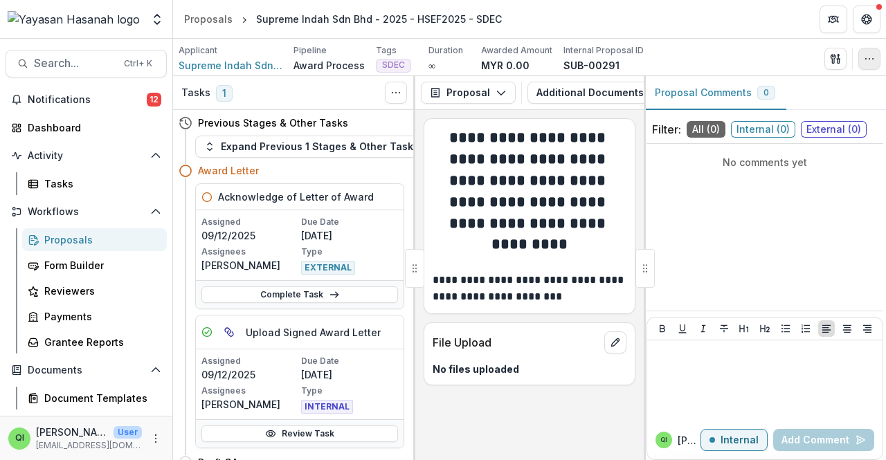
click at [871, 62] on icon "button" at bounding box center [869, 58] width 11 height 11
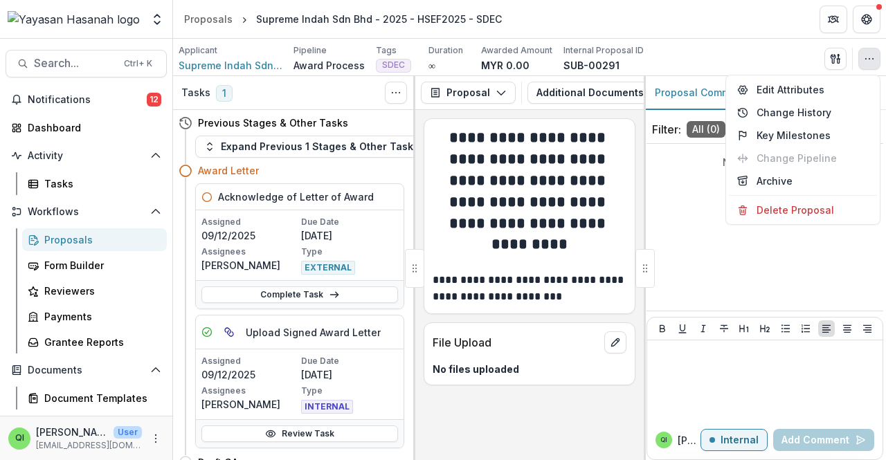
click at [204, 98] on h3 "Tasks" at bounding box center [195, 93] width 29 height 12
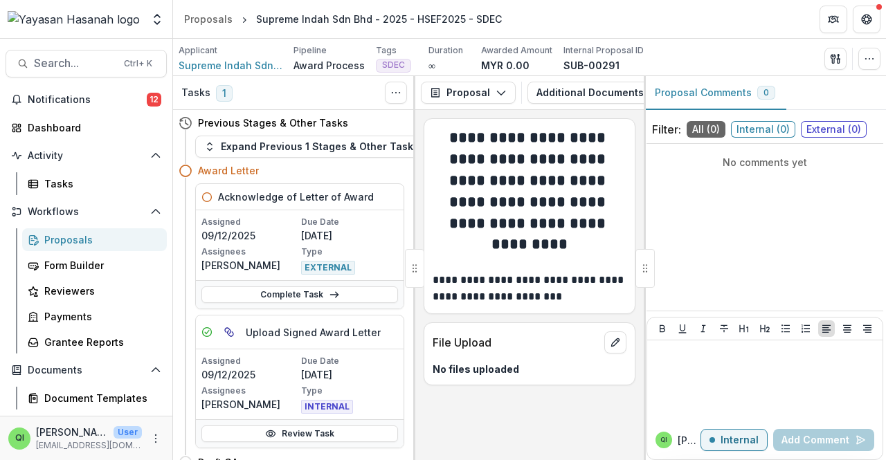
click at [226, 93] on span "1" at bounding box center [224, 93] width 17 height 17
click at [301, 294] on link "Complete Task" at bounding box center [300, 295] width 197 height 17
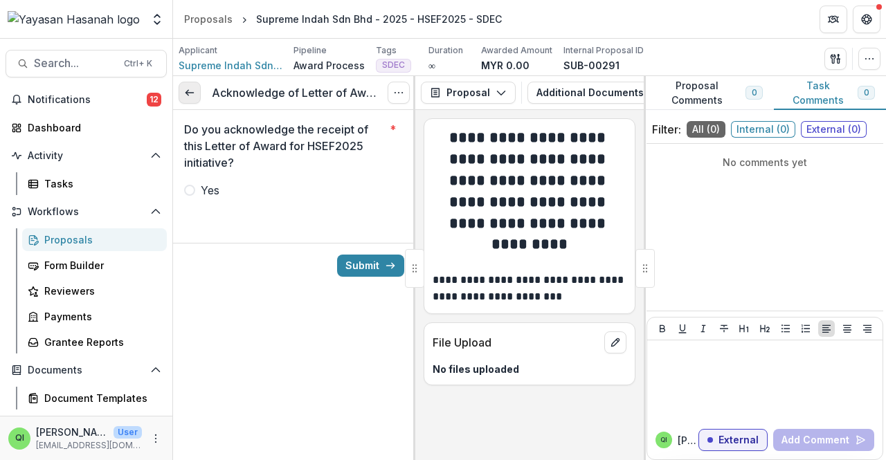
click at [193, 84] on link at bounding box center [190, 93] width 22 height 22
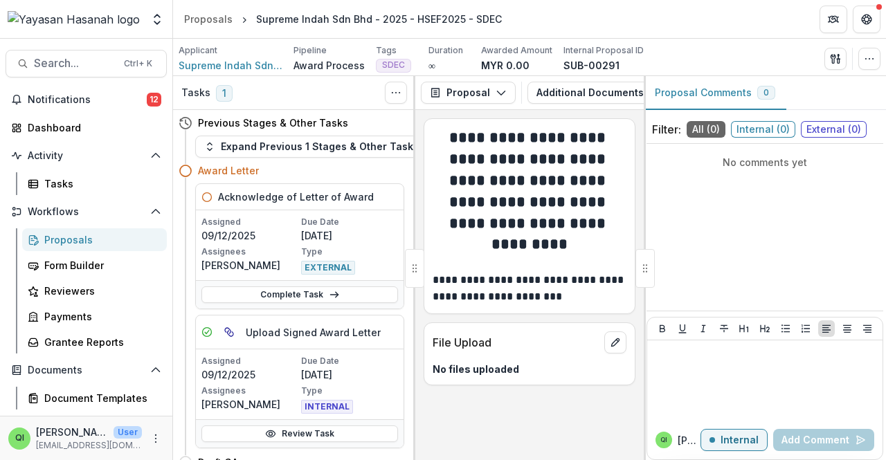
click at [227, 264] on p "[PERSON_NAME]" at bounding box center [250, 265] width 97 height 15
click at [229, 264] on p "[PERSON_NAME]" at bounding box center [250, 265] width 97 height 15
click at [233, 269] on p "[PERSON_NAME]" at bounding box center [250, 265] width 97 height 15
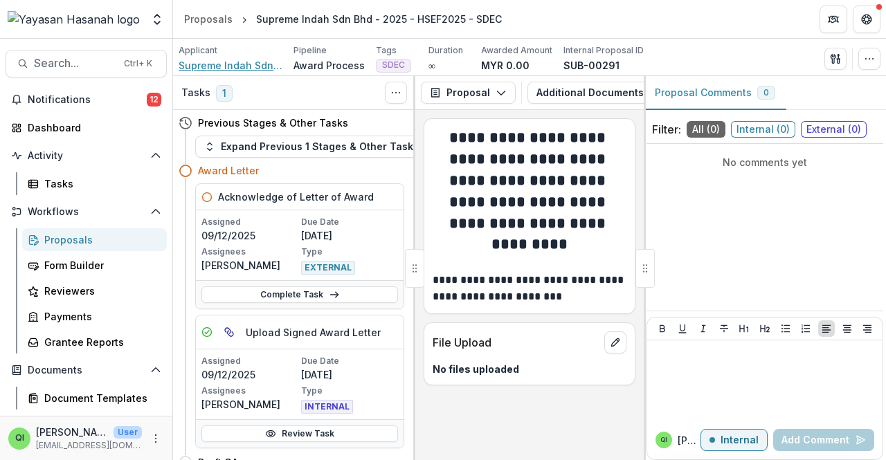
click at [230, 65] on span "Supreme Indah Sdn Bhd" at bounding box center [231, 65] width 104 height 15
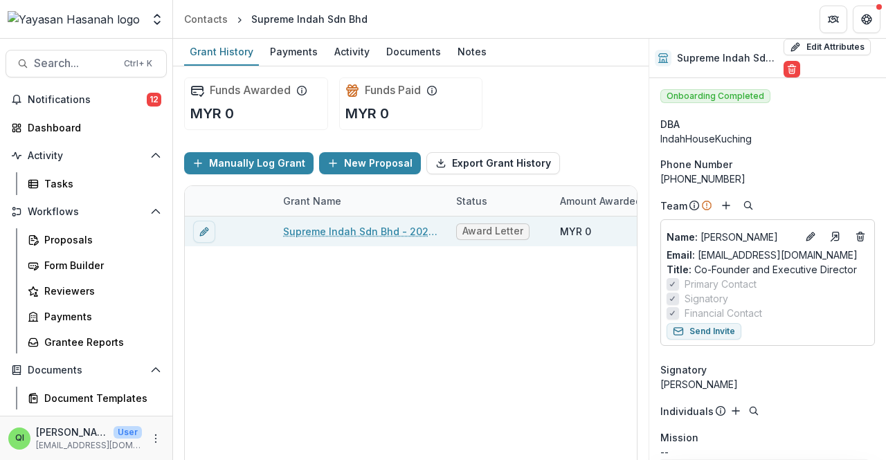
click at [396, 227] on link "Supreme Indah Sdn Bhd - 2025 - HSEF2025 - SDEC" at bounding box center [361, 231] width 156 height 15
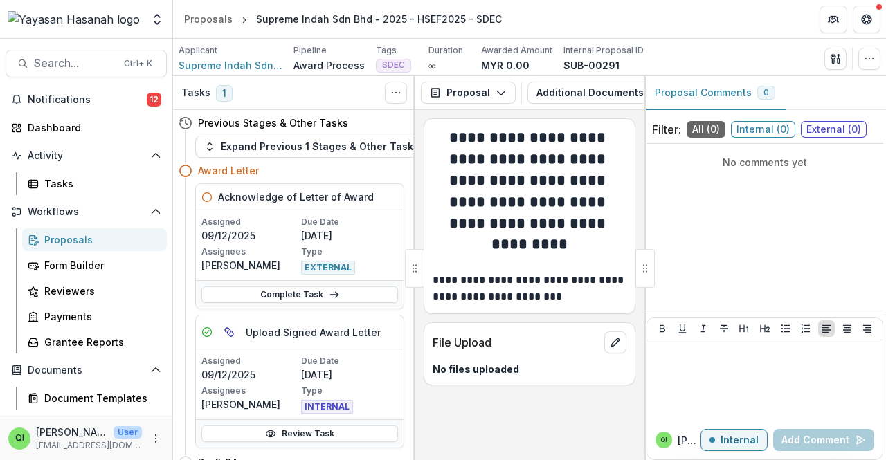
click at [384, 196] on div "Acknowledge of Letter of Award" at bounding box center [300, 197] width 208 height 26
click at [397, 95] on icon "Toggle View Cancelled Tasks" at bounding box center [396, 92] width 11 height 11
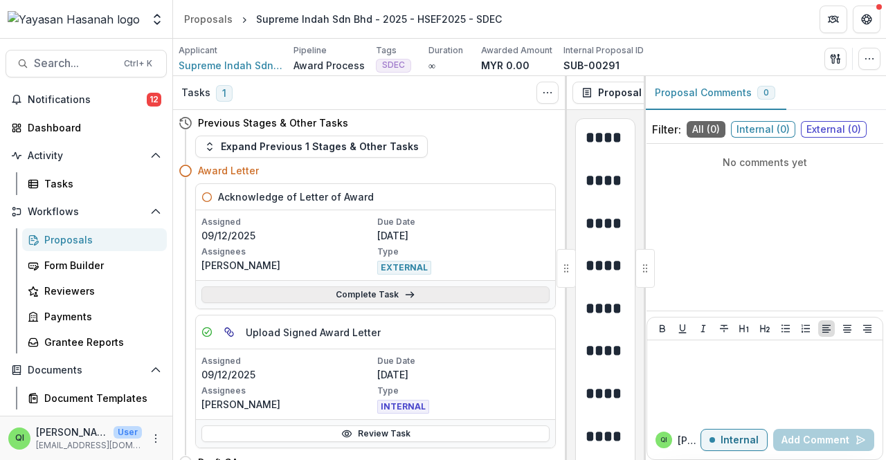
click at [469, 290] on link "Complete Task" at bounding box center [376, 295] width 348 height 17
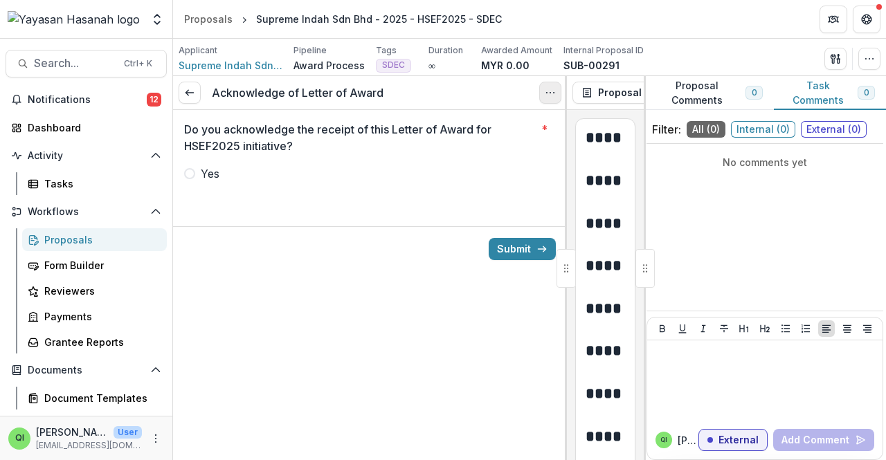
click at [548, 93] on icon "Options" at bounding box center [550, 92] width 11 height 11
click at [521, 154] on button "Cancel Task" at bounding box center [484, 153] width 148 height 23
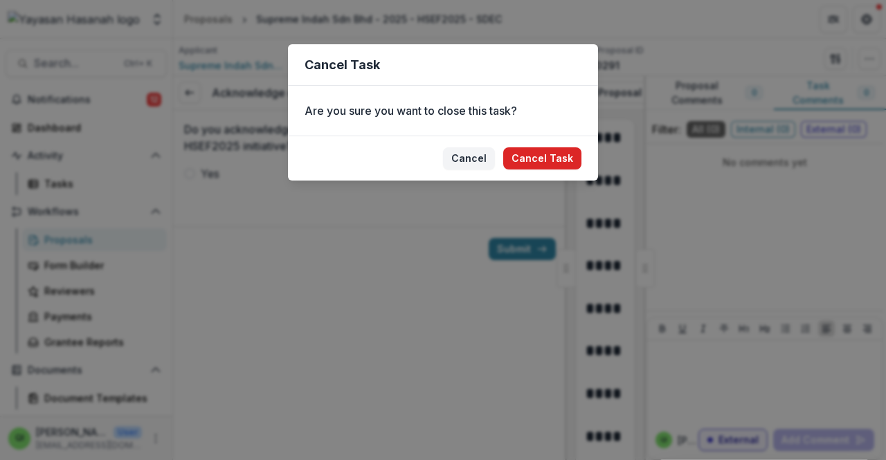
click at [526, 154] on button "Cancel Task" at bounding box center [542, 158] width 78 height 22
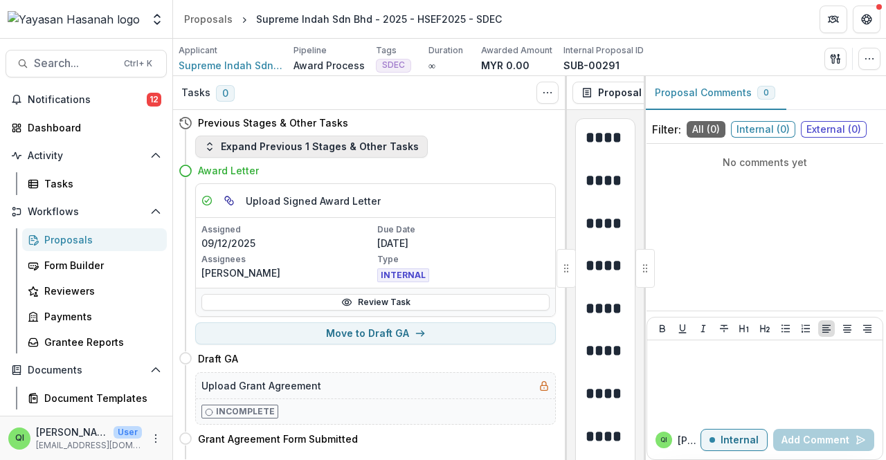
click at [352, 147] on button "Expand Previous 1 Stages & Other Tasks" at bounding box center [311, 147] width 233 height 22
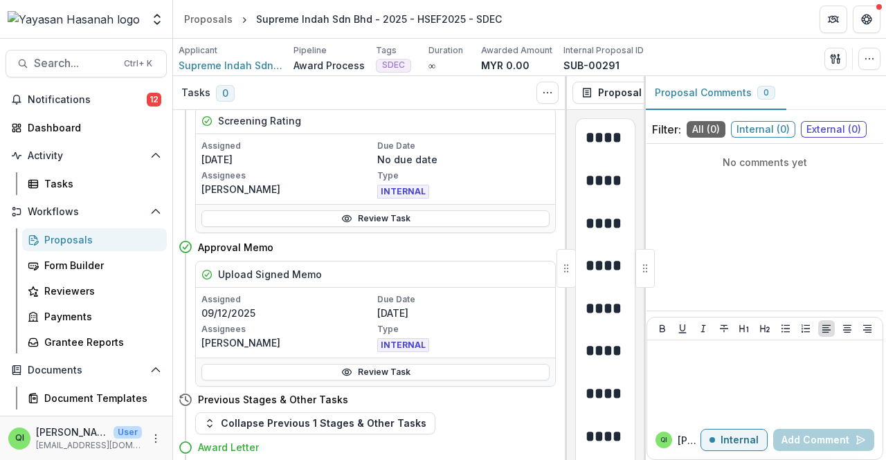
scroll to position [138, 0]
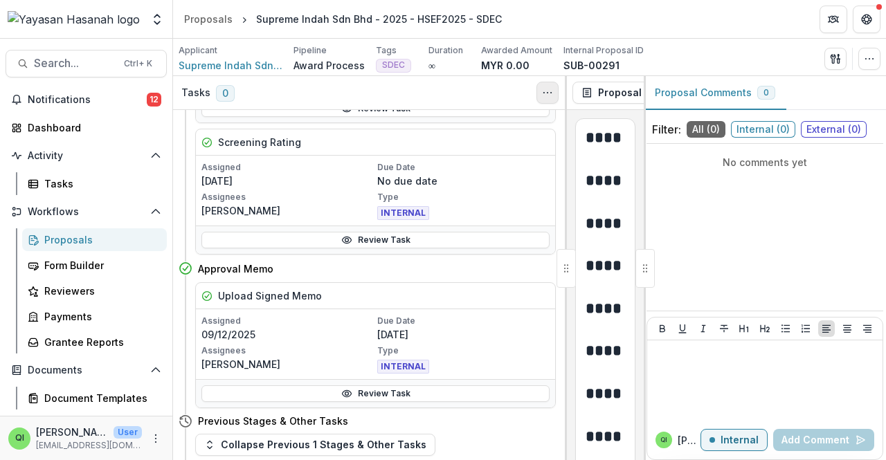
click at [547, 97] on icon "Toggle View Cancelled Tasks" at bounding box center [547, 92] width 11 height 11
click at [553, 100] on button "Toggle View Cancelled Tasks" at bounding box center [548, 93] width 22 height 22
click at [870, 54] on icon "button" at bounding box center [869, 58] width 11 height 11
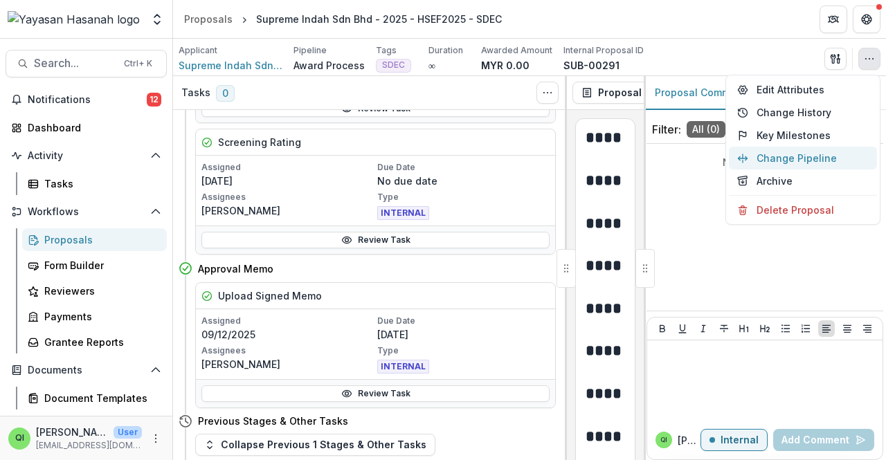
click at [823, 150] on button "Change Pipeline" at bounding box center [803, 158] width 148 height 23
select select "**********"
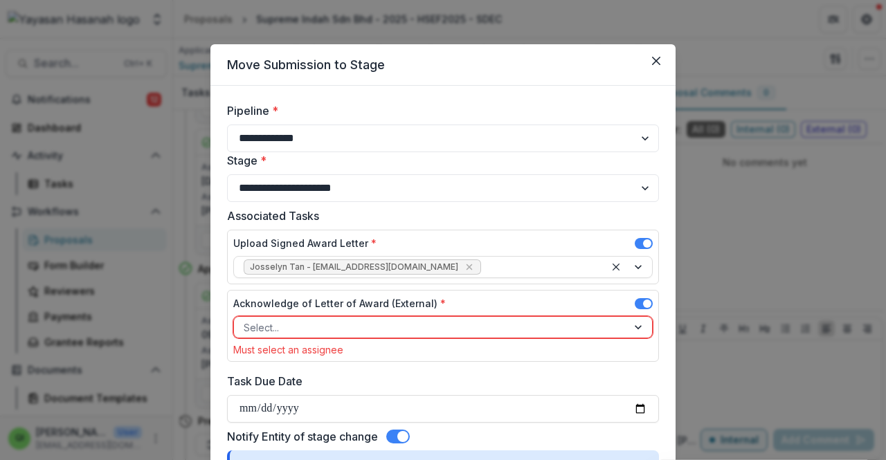
click at [399, 312] on div "Acknowledge of Letter of Award (External) *" at bounding box center [443, 306] width 420 height 20
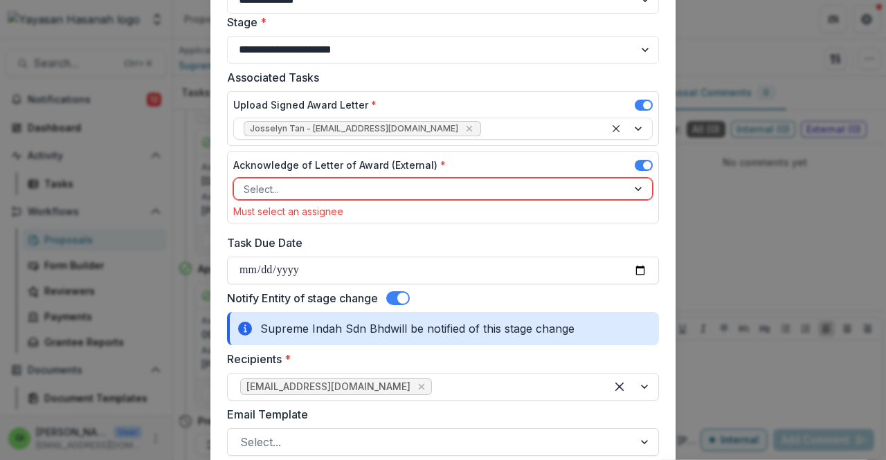
click at [410, 293] on label at bounding box center [398, 299] width 24 height 14
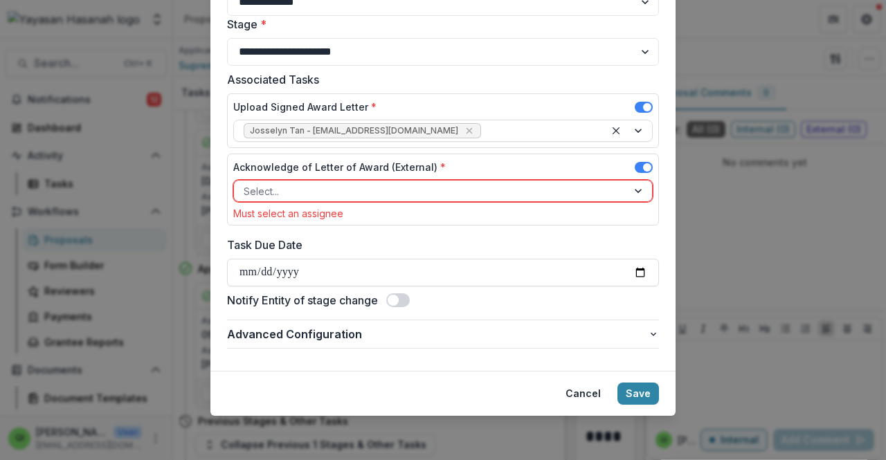
scroll to position [134, 0]
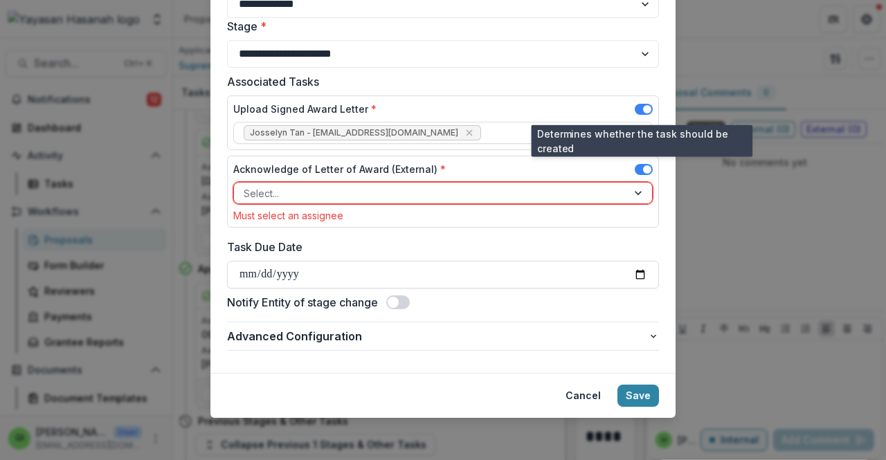
click at [635, 114] on label at bounding box center [644, 109] width 18 height 11
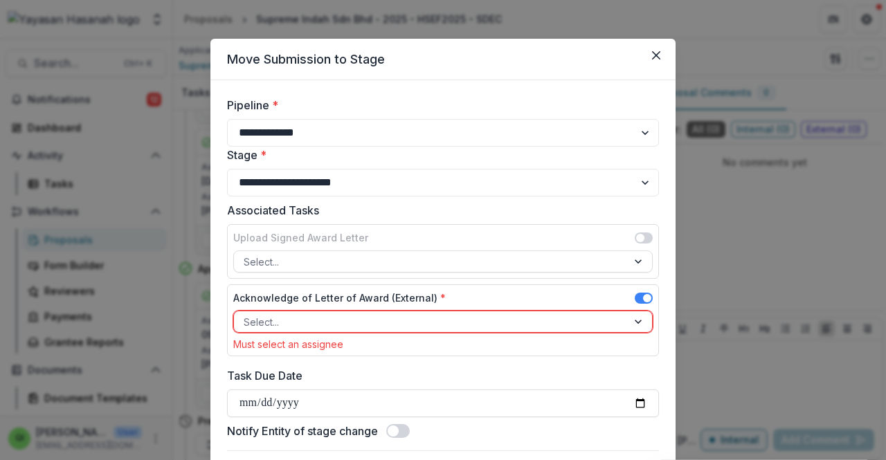
scroll to position [0, 0]
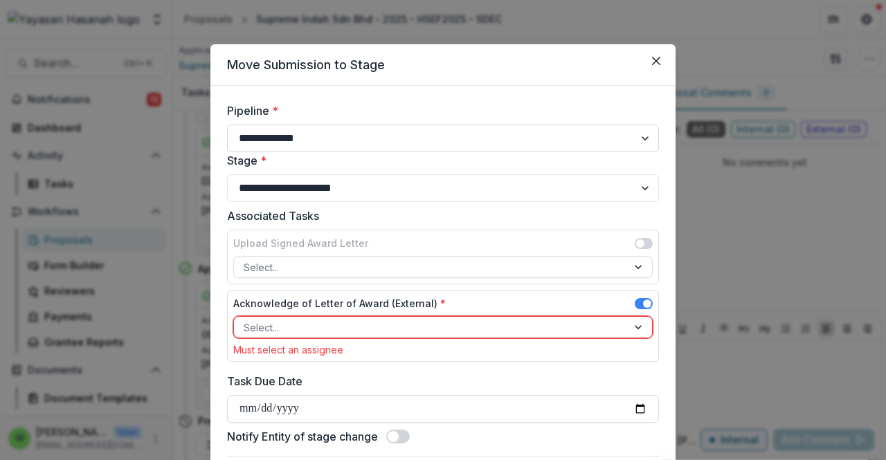
click at [495, 141] on select "**********" at bounding box center [443, 139] width 432 height 28
select select "**********"
click at [227, 125] on select "**********" at bounding box center [443, 139] width 432 height 28
select select "*********"
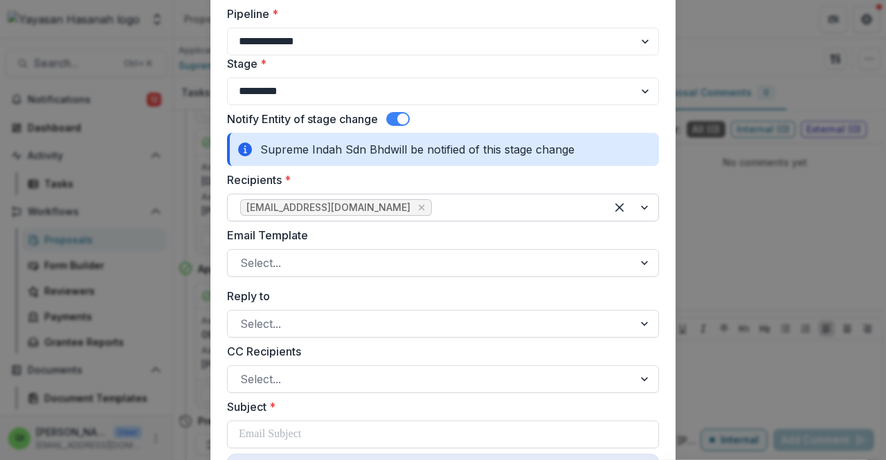
scroll to position [138, 0]
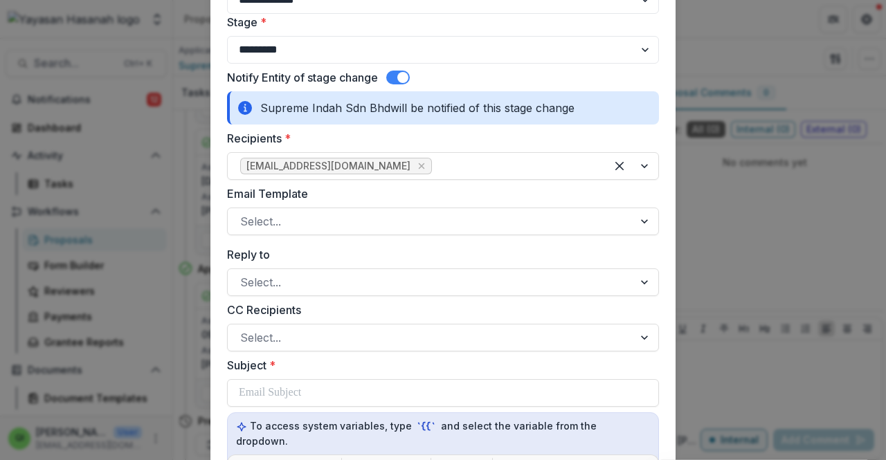
click at [408, 73] on span at bounding box center [402, 77] width 11 height 11
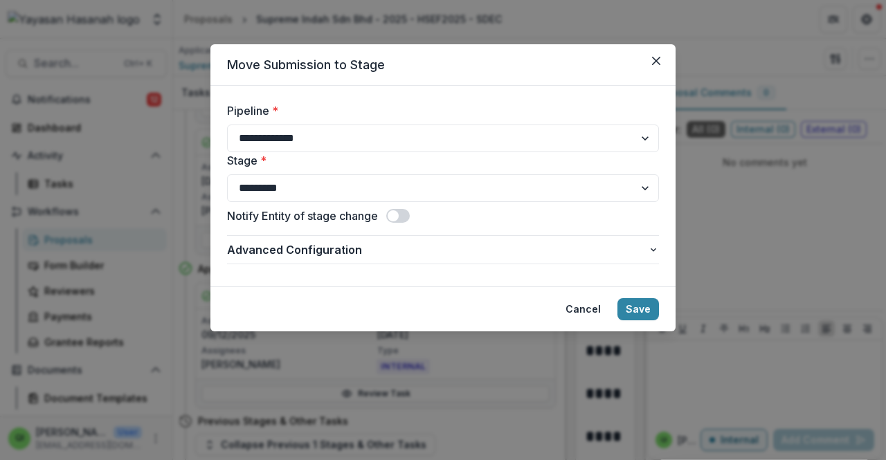
scroll to position [0, 0]
click at [636, 303] on button "Save" at bounding box center [639, 309] width 42 height 22
click at [625, 301] on button "Save" at bounding box center [639, 309] width 42 height 22
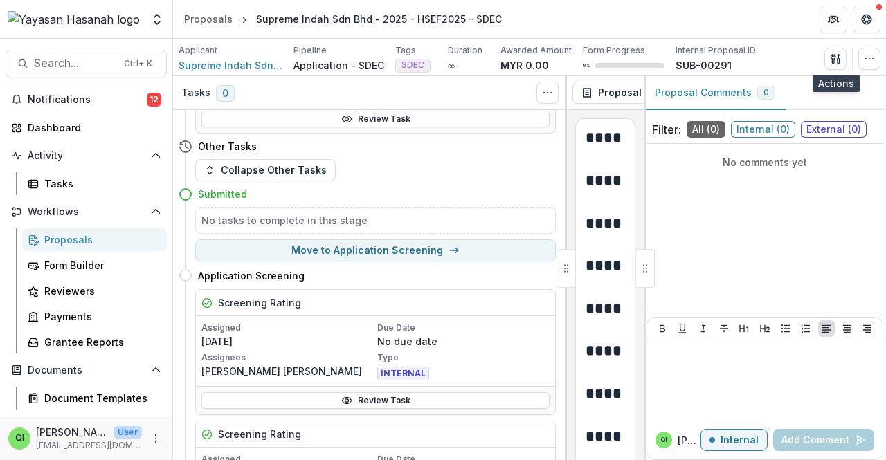
scroll to position [337, 0]
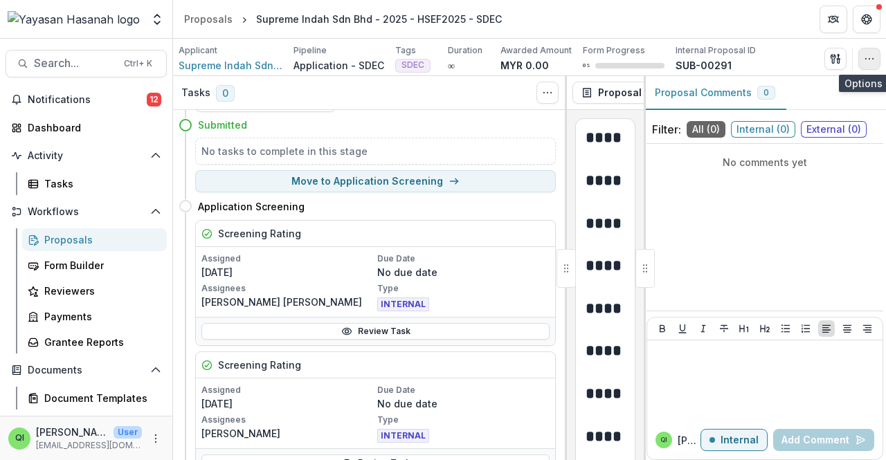
click at [874, 55] on icon "button" at bounding box center [869, 58] width 11 height 11
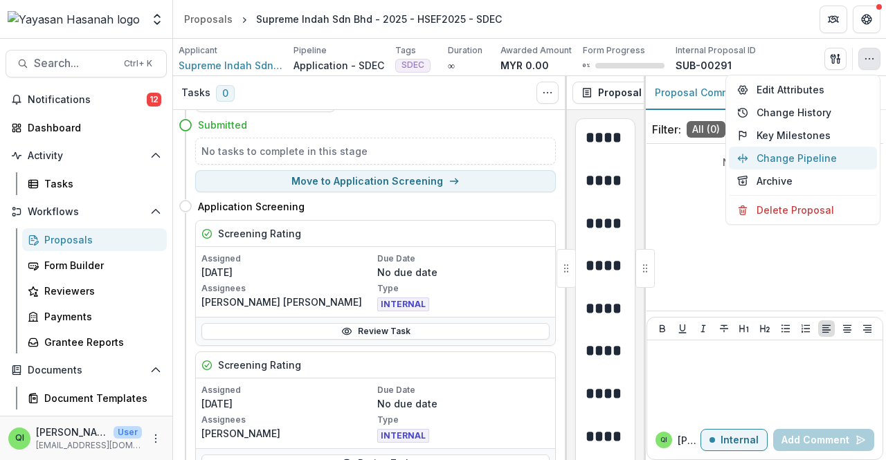
click at [833, 150] on button "Change Pipeline" at bounding box center [803, 158] width 148 height 23
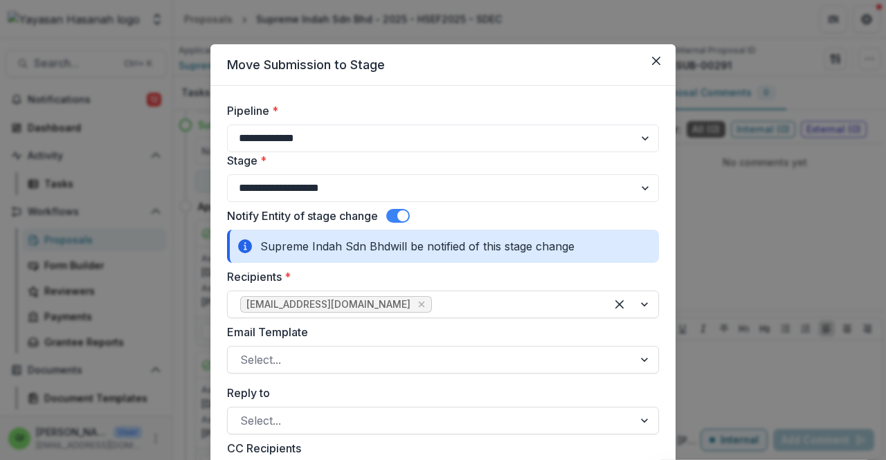
click at [400, 214] on span at bounding box center [402, 216] width 11 height 11
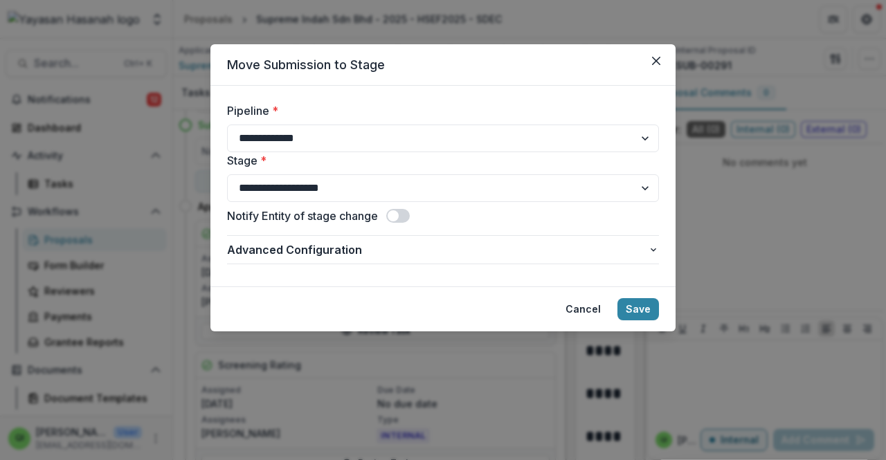
click at [403, 211] on span at bounding box center [398, 216] width 24 height 14
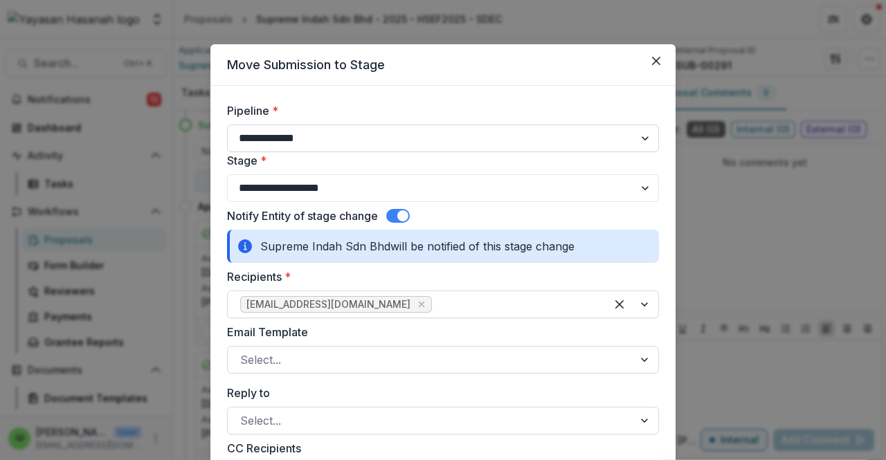
click at [417, 136] on select "**********" at bounding box center [443, 139] width 432 height 28
select select "**********"
click at [227, 125] on select "**********" at bounding box center [443, 139] width 432 height 28
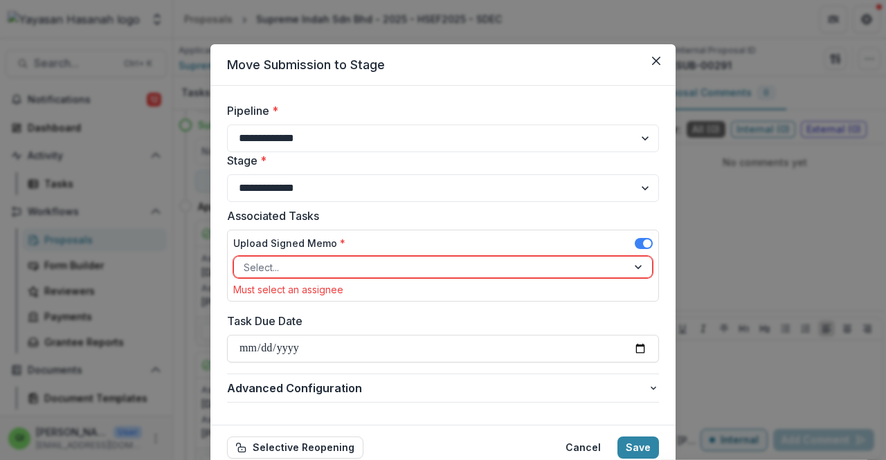
click at [433, 262] on div at bounding box center [431, 267] width 374 height 17
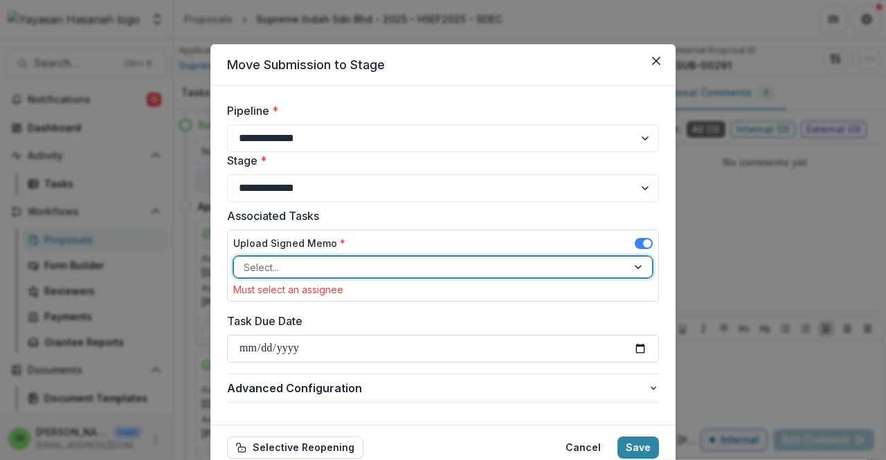
scroll to position [69, 0]
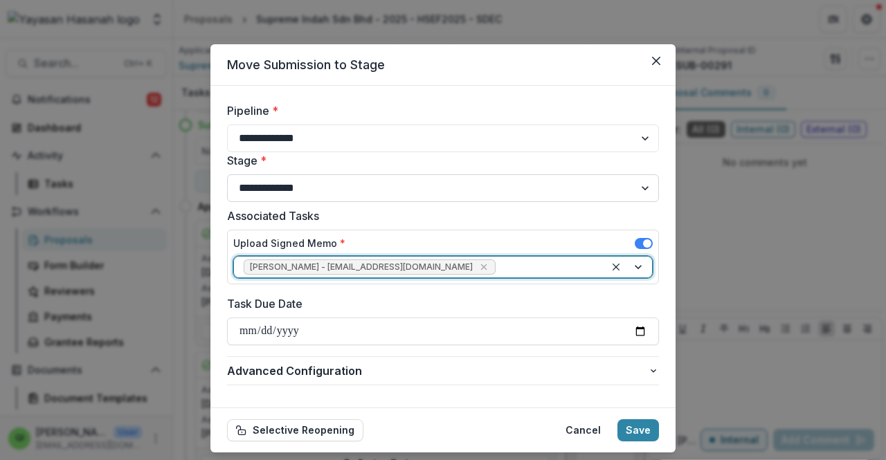
scroll to position [35, 0]
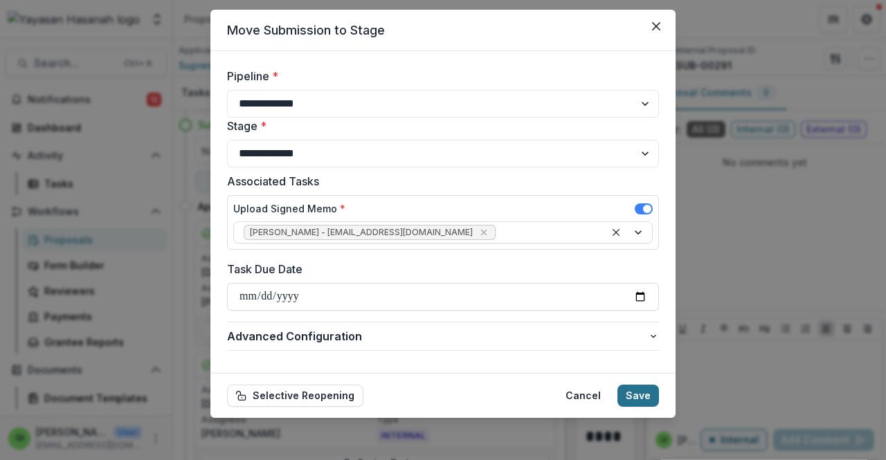
click at [636, 390] on button "Save" at bounding box center [639, 396] width 42 height 22
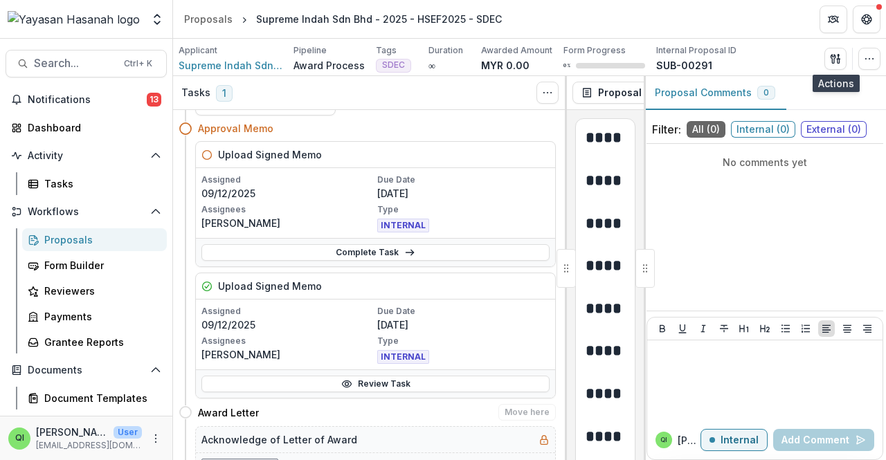
scroll to position [256, 0]
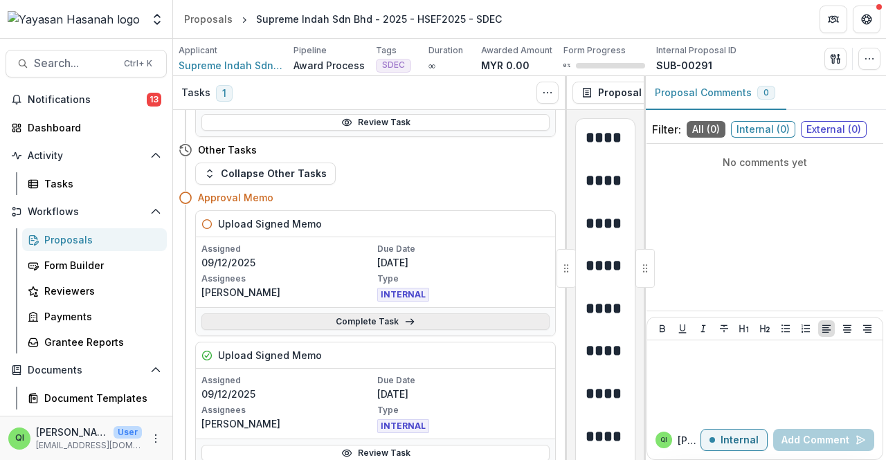
click at [368, 318] on link "Complete Task" at bounding box center [376, 322] width 348 height 17
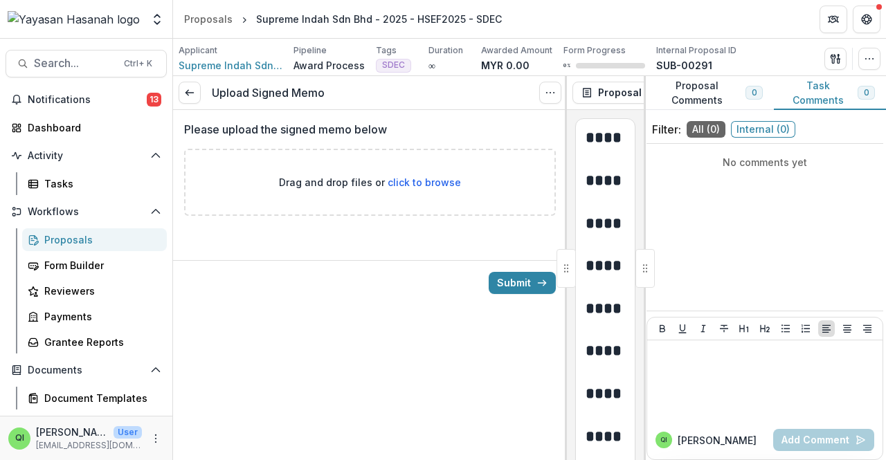
click at [424, 179] on span "click to browse" at bounding box center [424, 183] width 73 height 12
type input "**********"
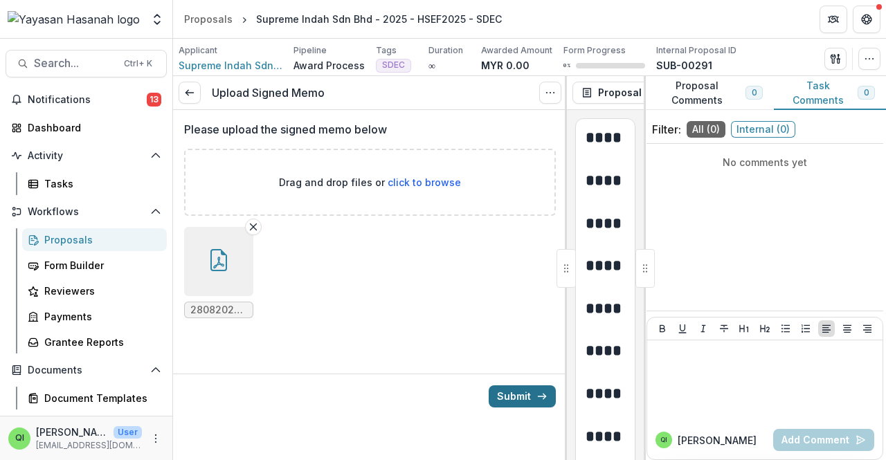
click at [515, 398] on button "Submit" at bounding box center [522, 397] width 67 height 22
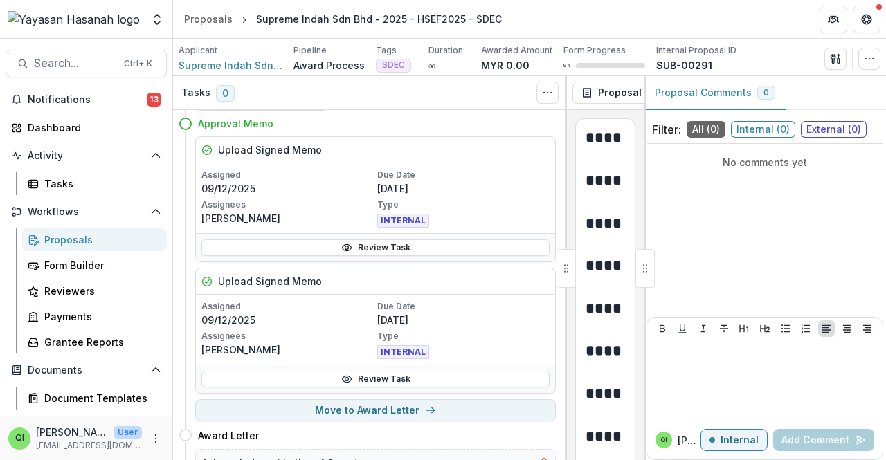
scroll to position [69, 0]
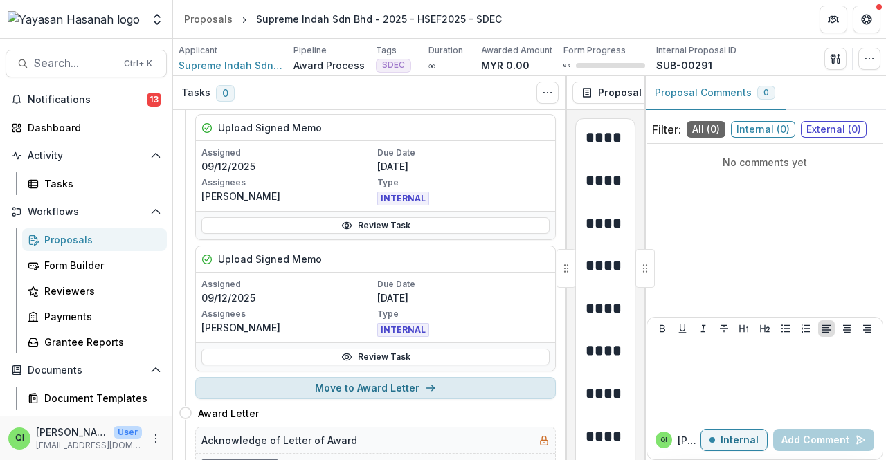
click at [440, 377] on button "Move to Award Letter" at bounding box center [375, 388] width 361 height 22
select select "**********"
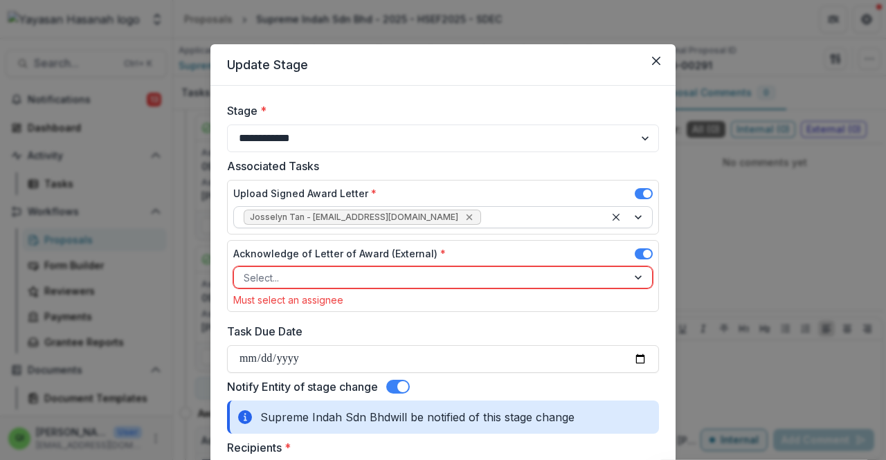
click at [464, 215] on icon "Remove Josselyn Tan - josselyn.tan@hasanah.org.my" at bounding box center [469, 217] width 11 height 11
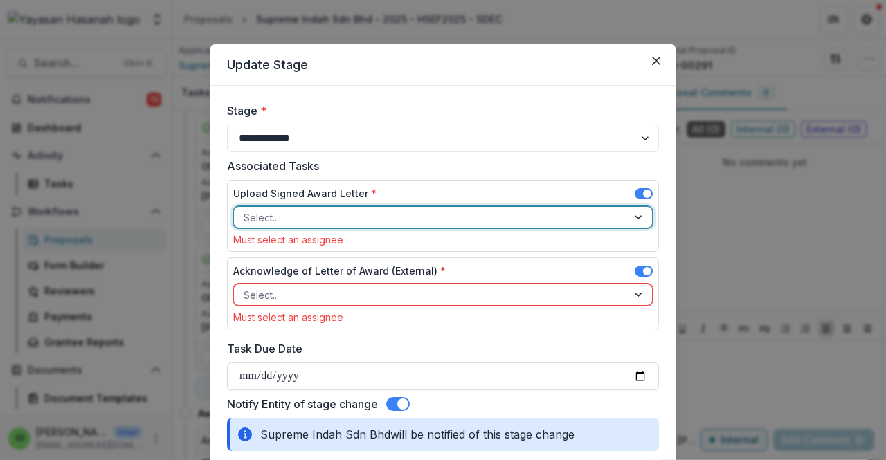
click at [467, 219] on div at bounding box center [431, 217] width 374 height 17
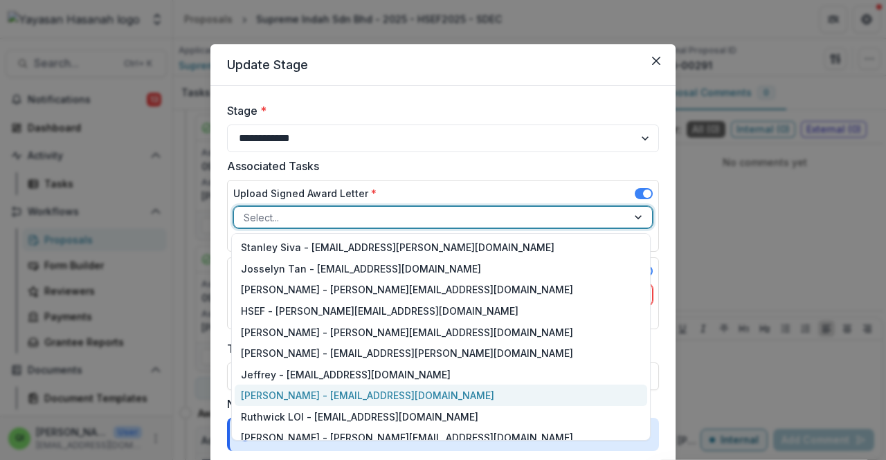
click at [424, 390] on div "Qistina Izahan - qistina.izahan@hasanah.org.my" at bounding box center [441, 395] width 413 height 21
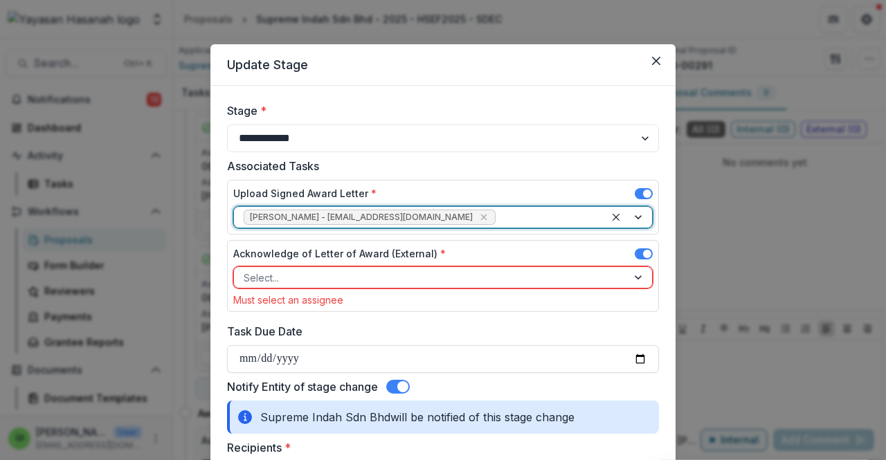
click at [422, 269] on div at bounding box center [431, 277] width 374 height 17
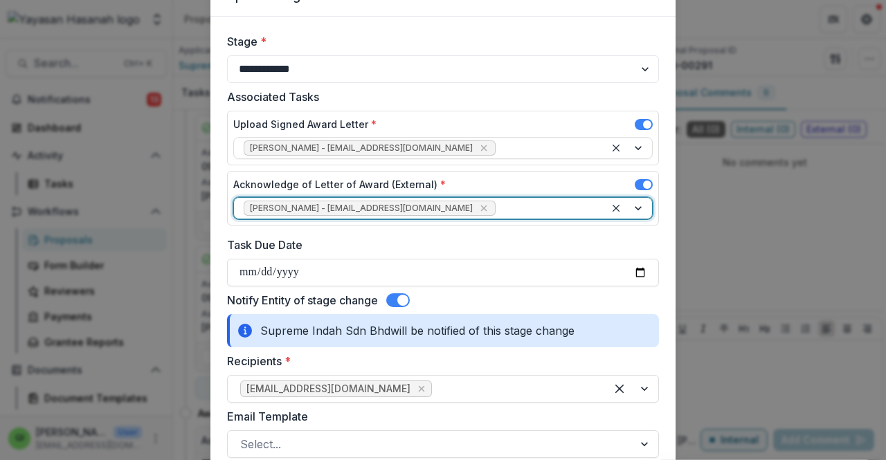
scroll to position [208, 0]
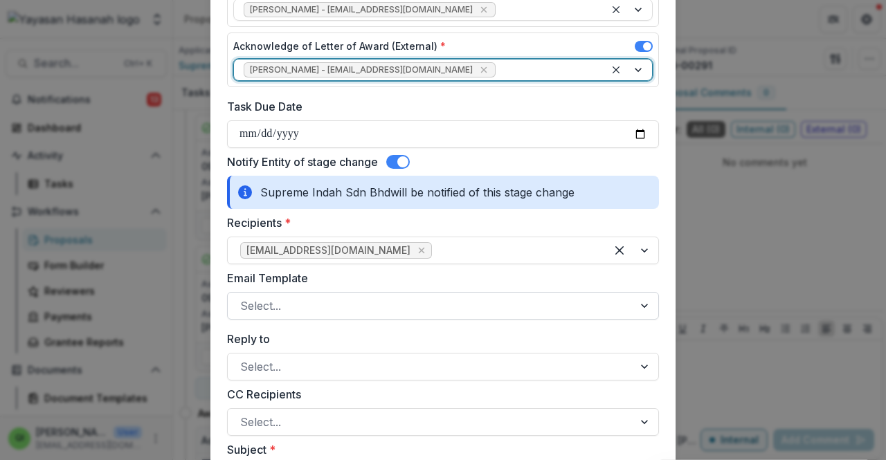
click at [425, 304] on div at bounding box center [430, 305] width 381 height 19
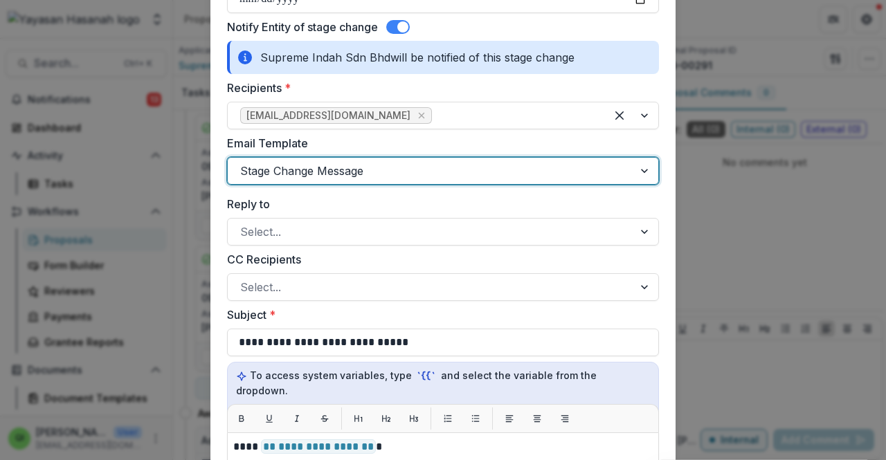
scroll to position [346, 0]
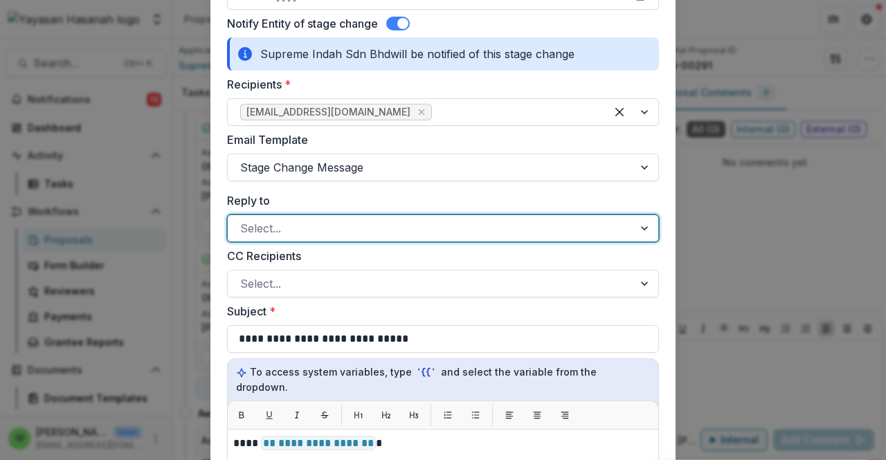
click at [429, 225] on div at bounding box center [430, 228] width 381 height 19
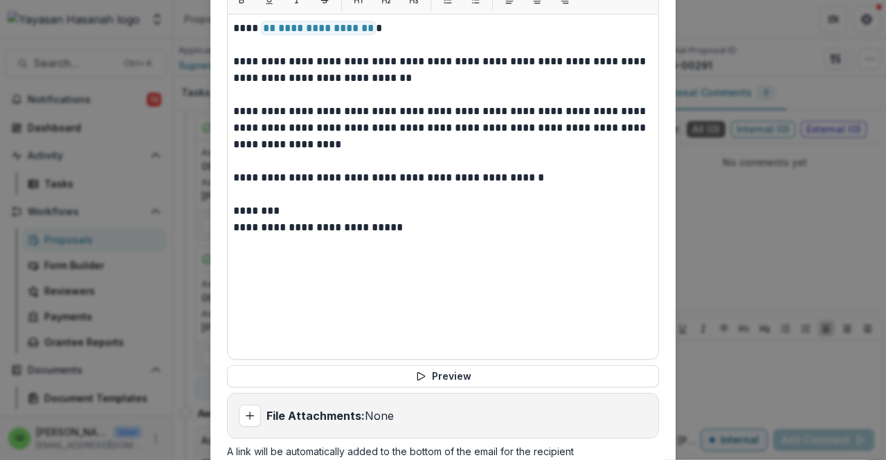
scroll to position [900, 0]
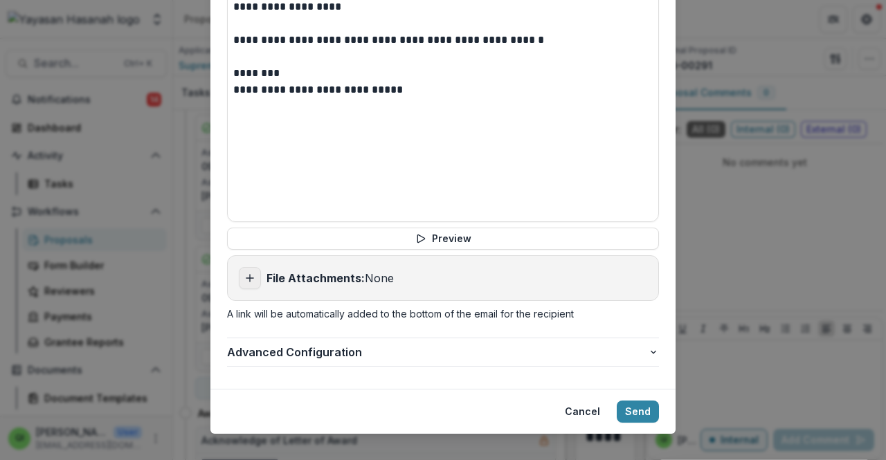
click at [247, 269] on button "Add attachment" at bounding box center [250, 278] width 22 height 22
type input "**********"
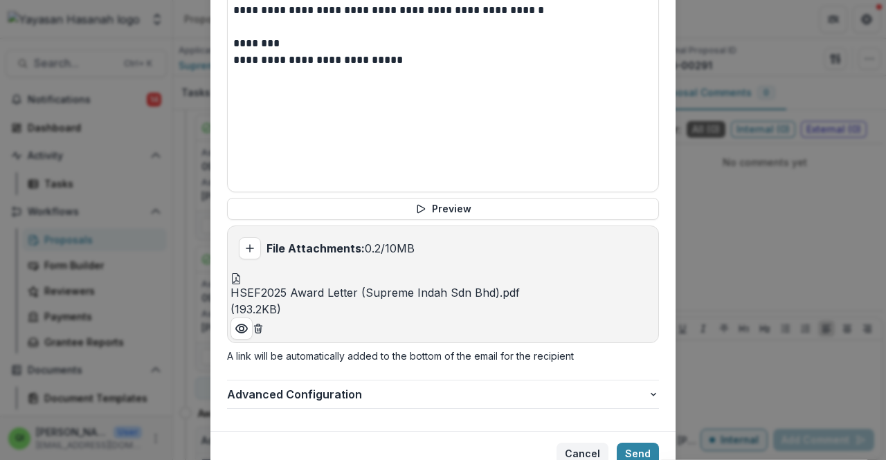
scroll to position [944, 0]
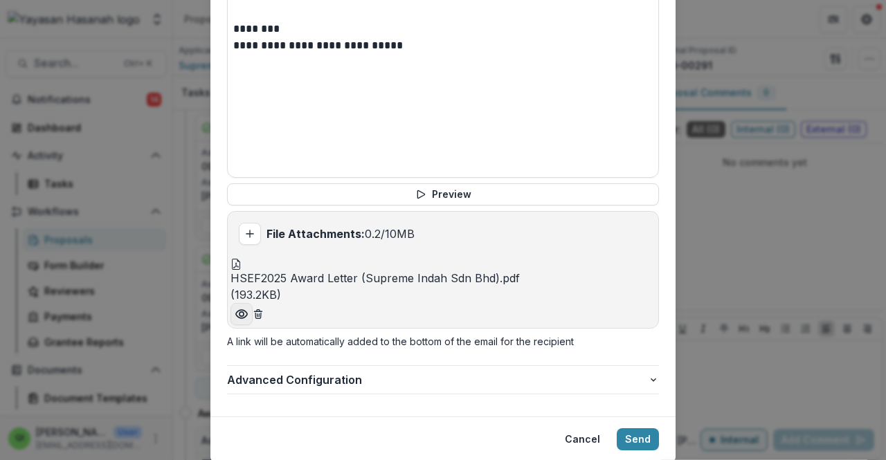
click at [249, 307] on icon "Preview HSEF2025 Award Letter (Supreme Indah Sdn Bhd).pdf" at bounding box center [242, 314] width 14 height 14
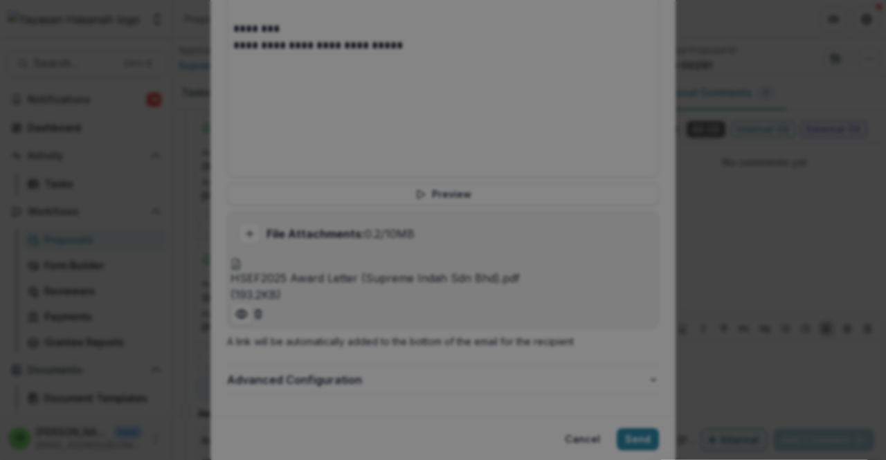
click at [863, 21] on icon "Close" at bounding box center [867, 16] width 8 height 8
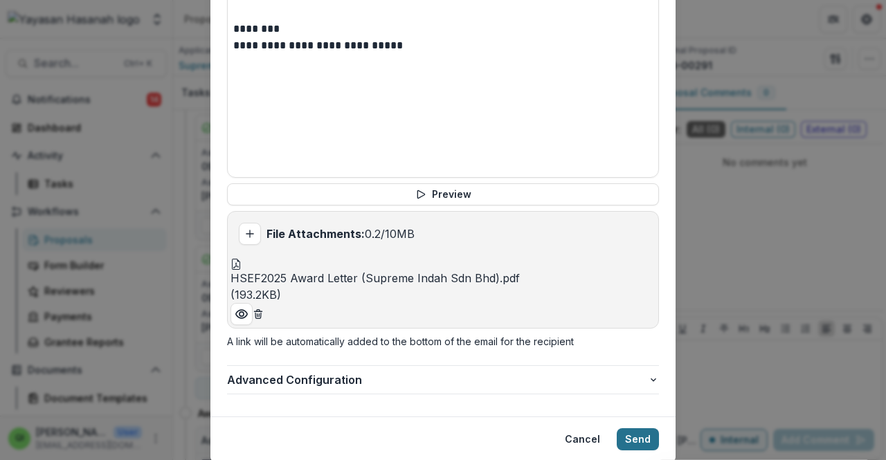
click at [625, 429] on button "Send" at bounding box center [638, 440] width 42 height 22
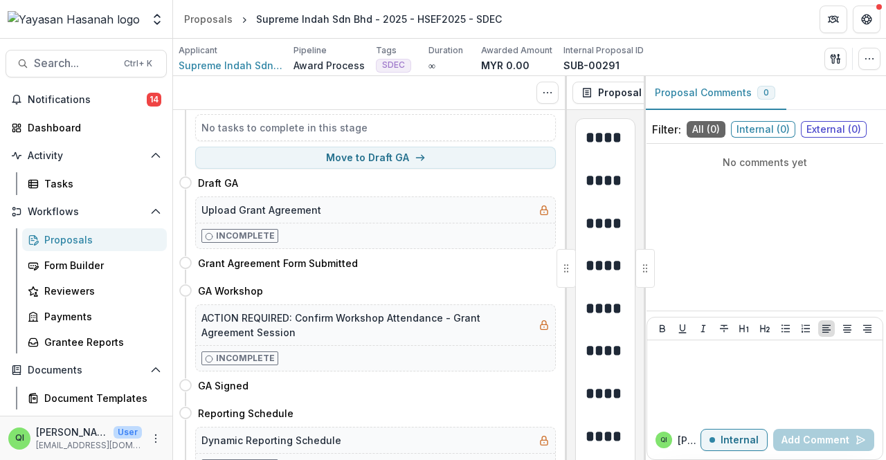
scroll to position [0, 0]
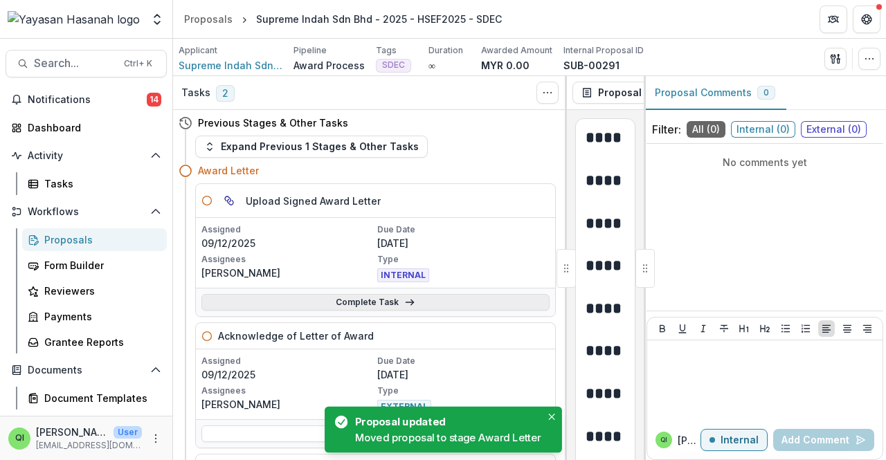
click at [418, 307] on link "Complete Task" at bounding box center [376, 302] width 348 height 17
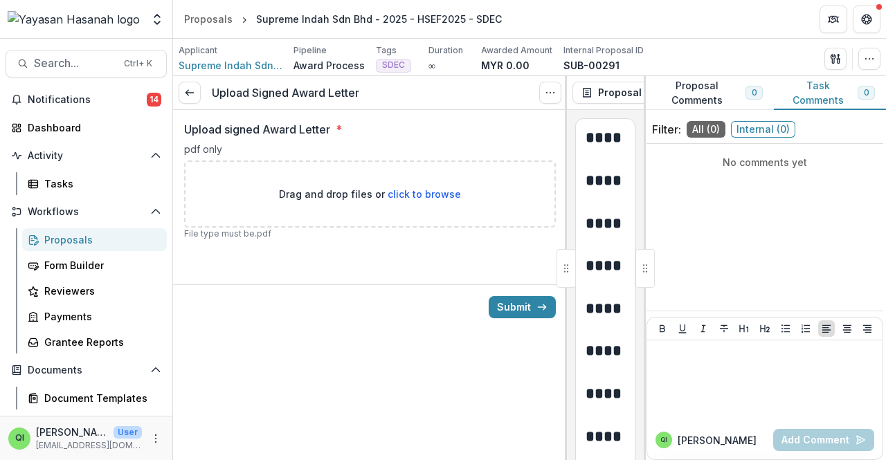
click at [396, 194] on span "click to browse" at bounding box center [424, 194] width 73 height 12
type input "**********"
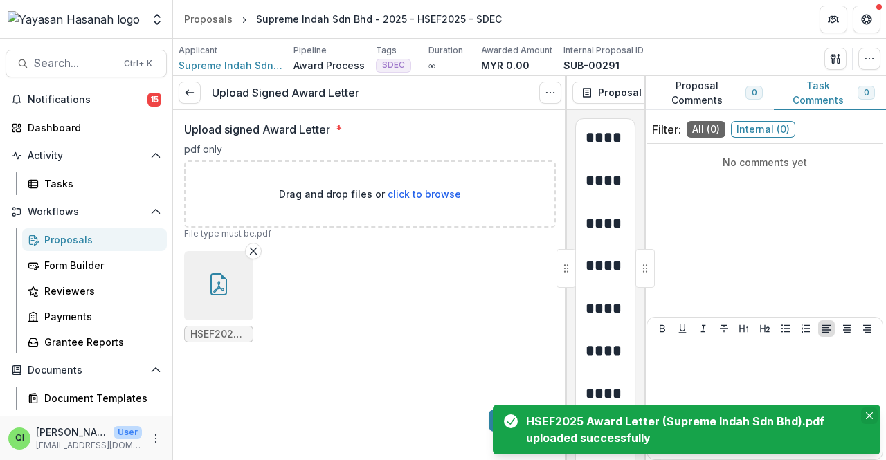
click at [873, 410] on button "Close" at bounding box center [869, 416] width 17 height 17
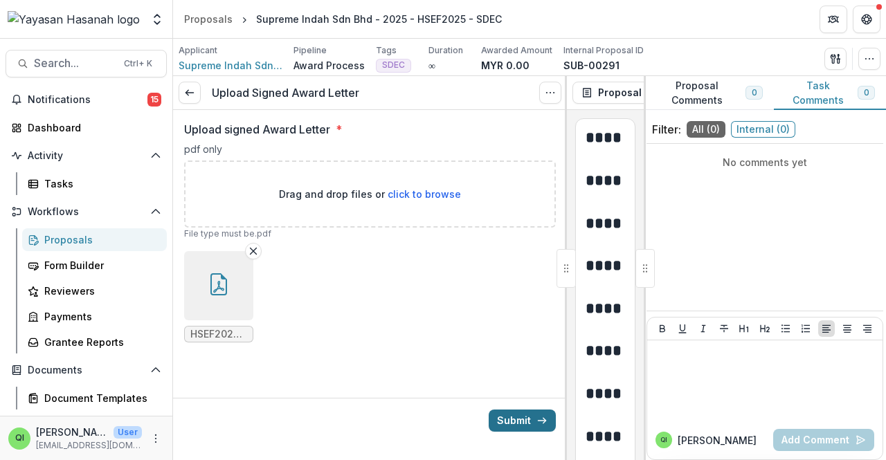
click at [555, 415] on button "Submit" at bounding box center [522, 421] width 67 height 22
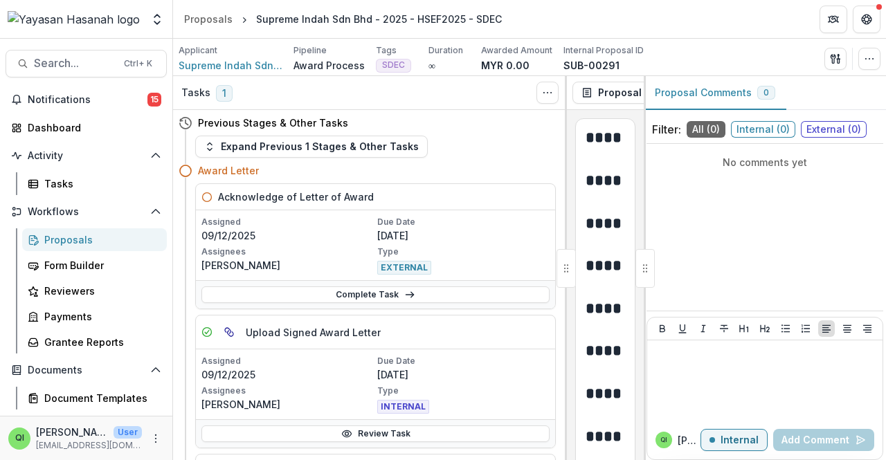
scroll to position [69, 0]
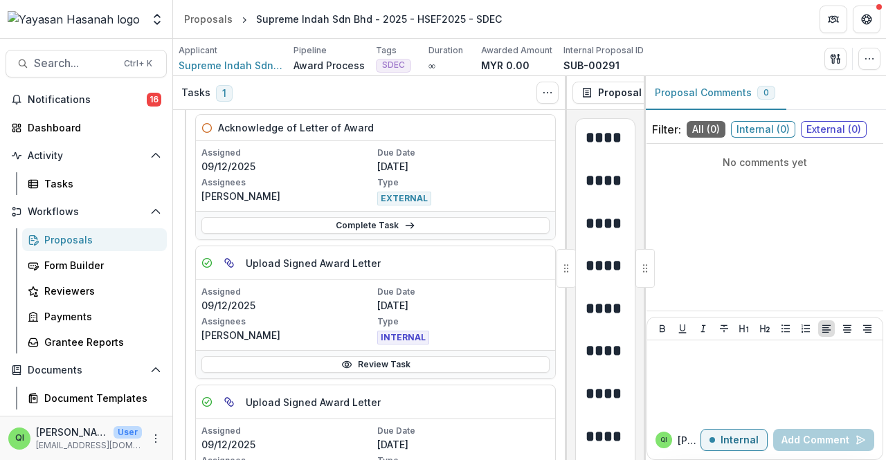
click at [644, 11] on header "Proposals Supreme Indah Sdn Bhd - 2025 - HSEF2025 - SDEC" at bounding box center [529, 19] width 713 height 38
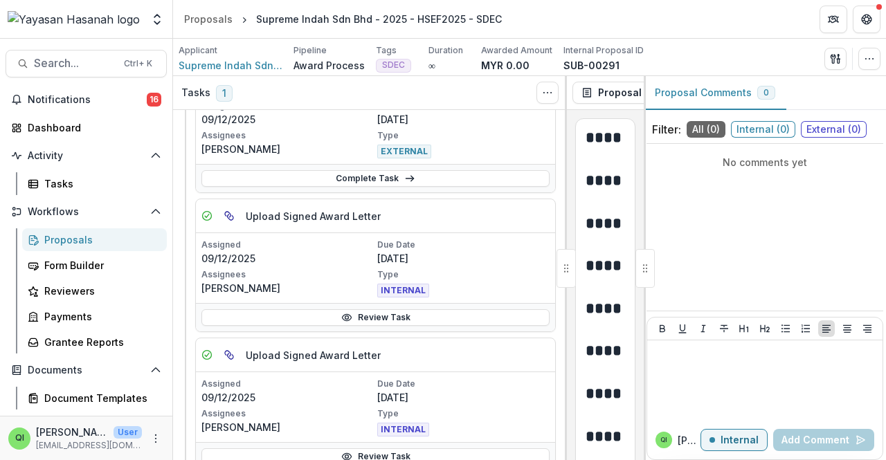
scroll to position [138, 0]
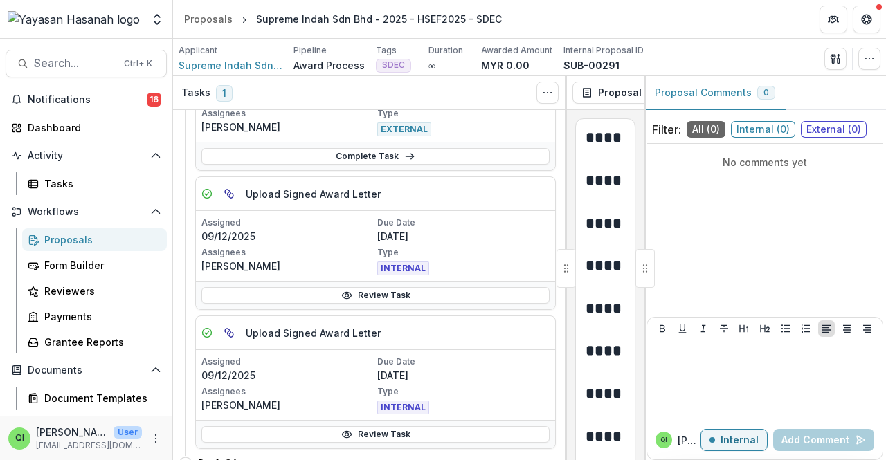
click at [235, 53] on div "Applicant" at bounding box center [231, 50] width 104 height 12
click at [234, 61] on span "Supreme Indah Sdn Bhd" at bounding box center [231, 65] width 104 height 15
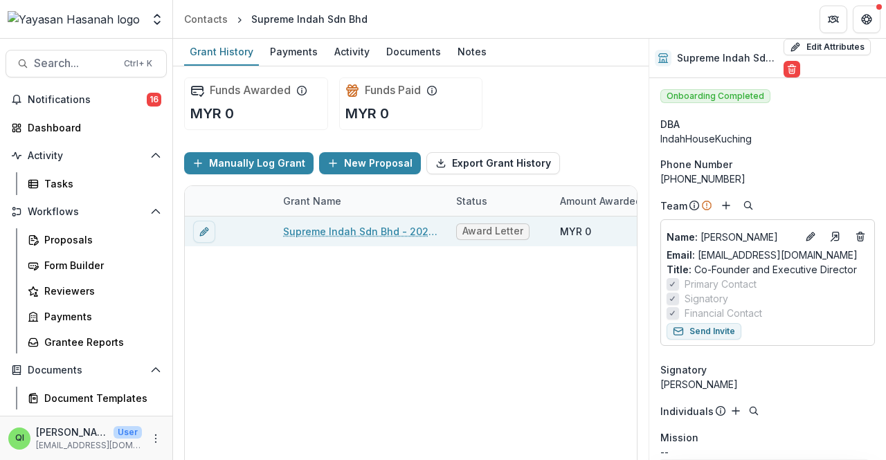
click at [383, 231] on link "Supreme Indah Sdn Bhd - 2025 - HSEF2025 - SDEC" at bounding box center [361, 231] width 156 height 15
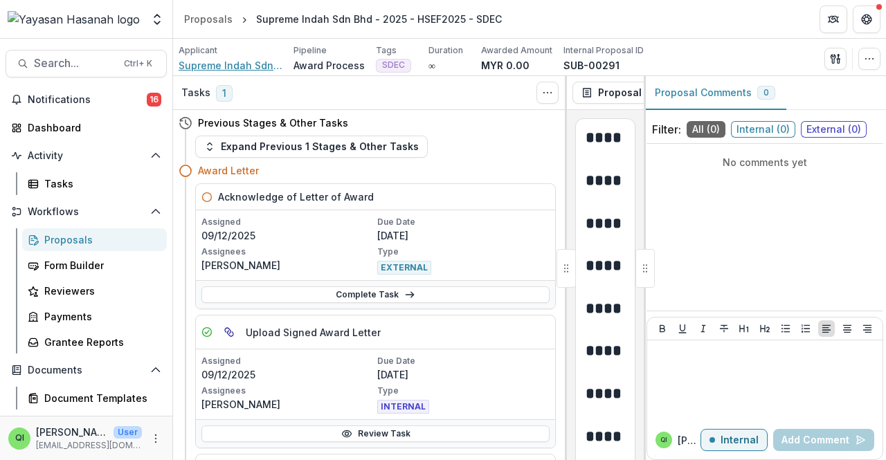
click at [242, 68] on span "Supreme Indah Sdn Bhd" at bounding box center [231, 65] width 104 height 15
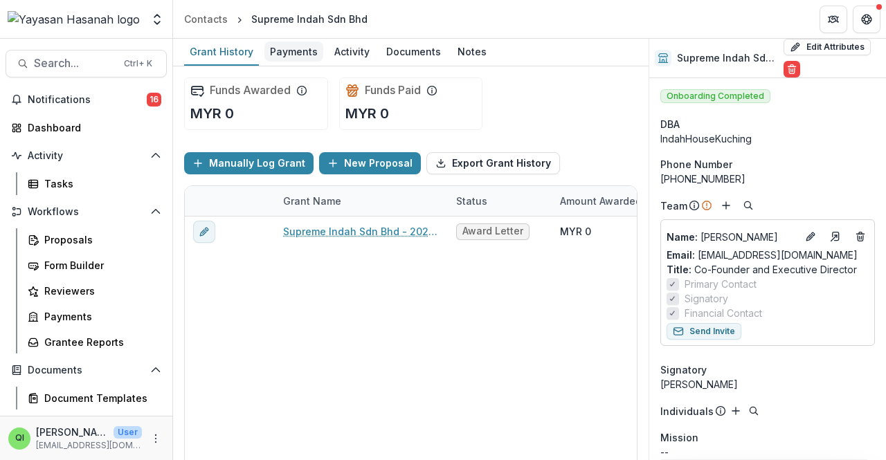
click at [307, 64] on link "Payments" at bounding box center [294, 52] width 59 height 27
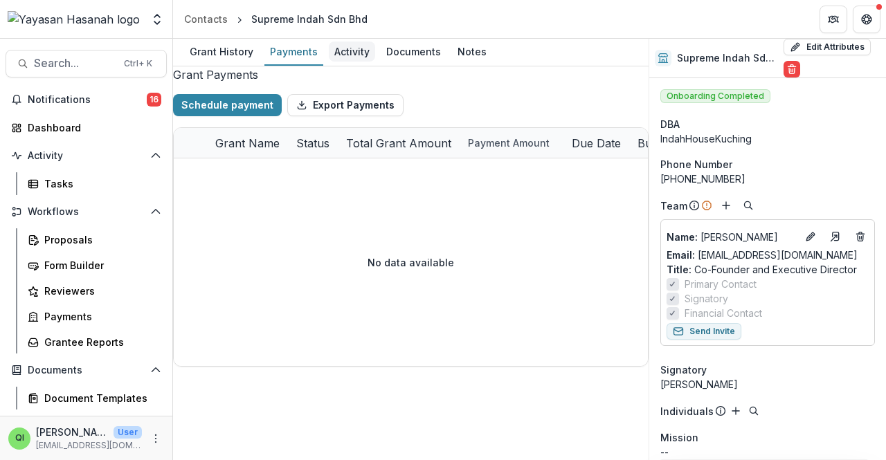
click at [331, 48] on div "Activity" at bounding box center [352, 52] width 46 height 20
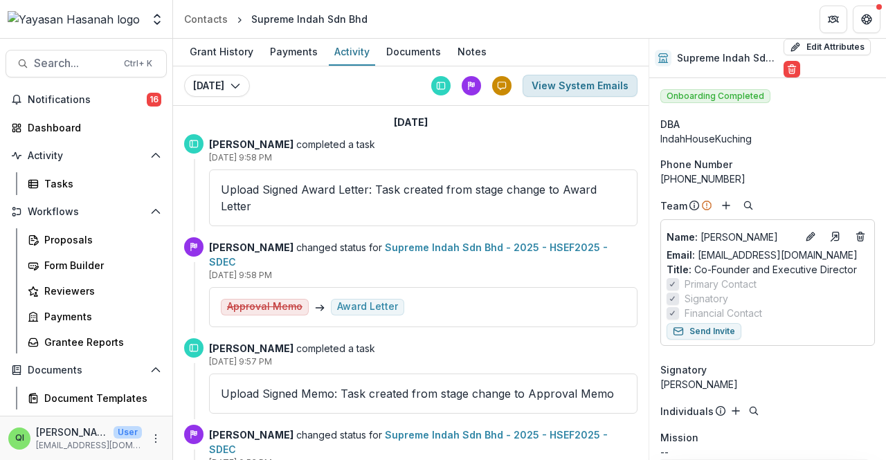
click at [549, 91] on button "View System Emails" at bounding box center [580, 86] width 115 height 22
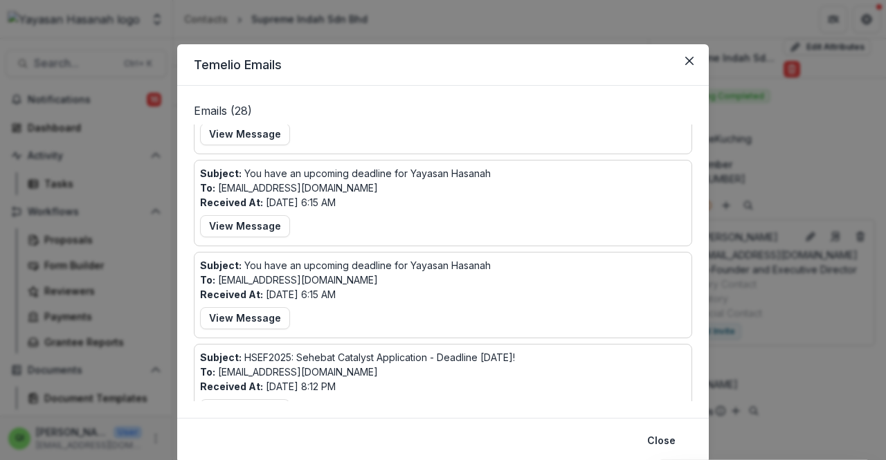
scroll to position [1303, 0]
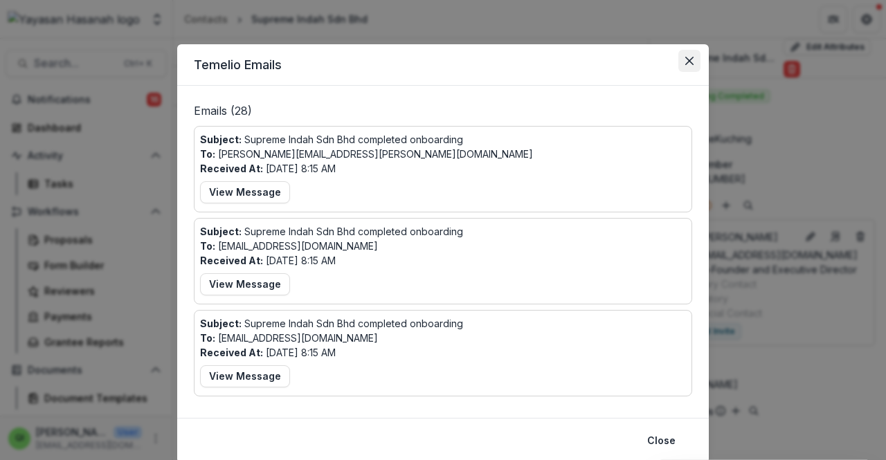
click at [690, 68] on button "Close" at bounding box center [690, 61] width 22 height 22
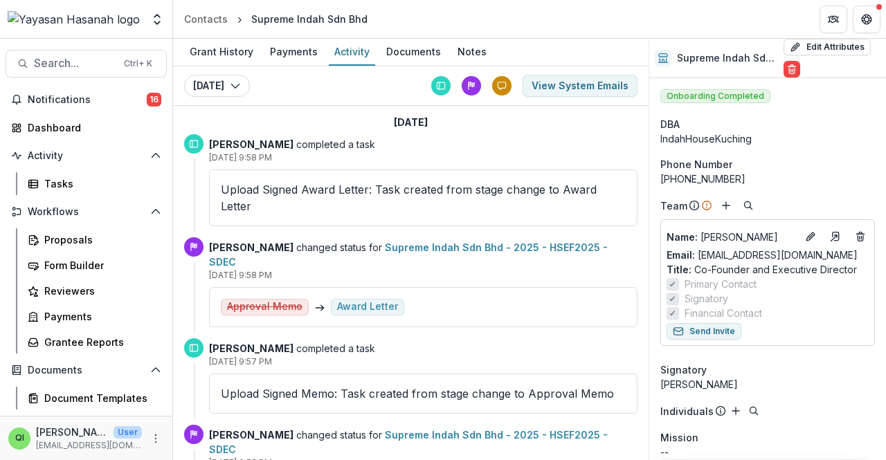
click at [623, 210] on div "Upload Signed Award Letter: Task created from stage change to Award Letter" at bounding box center [423, 198] width 429 height 57
click at [411, 60] on div "Documents" at bounding box center [414, 52] width 66 height 20
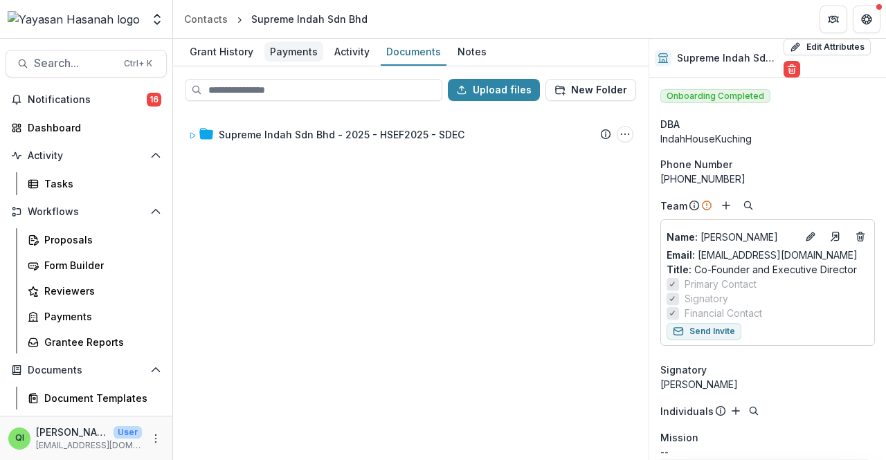
click at [292, 57] on div "Payments" at bounding box center [294, 52] width 59 height 20
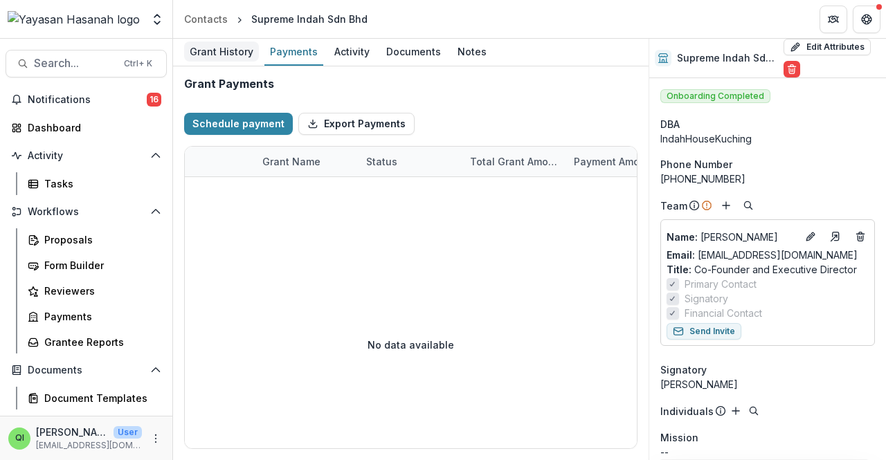
click at [238, 58] on div "Grant History" at bounding box center [221, 52] width 75 height 20
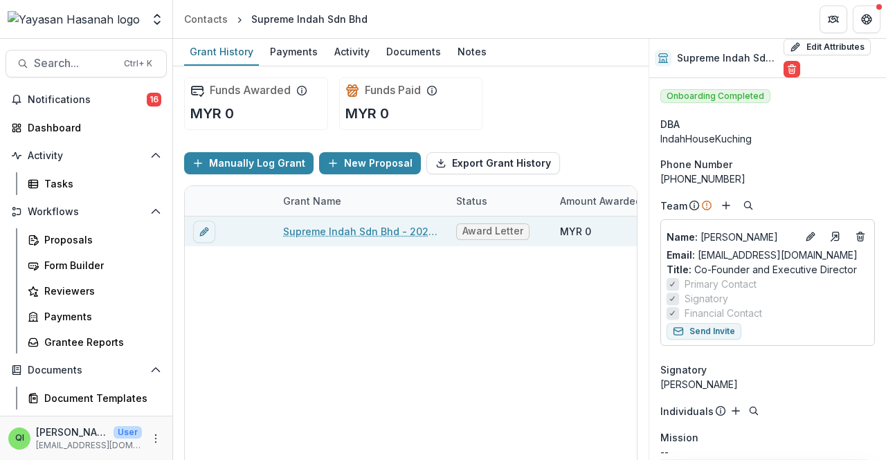
click at [411, 226] on link "Supreme Indah Sdn Bhd - 2025 - HSEF2025 - SDEC" at bounding box center [361, 231] width 156 height 15
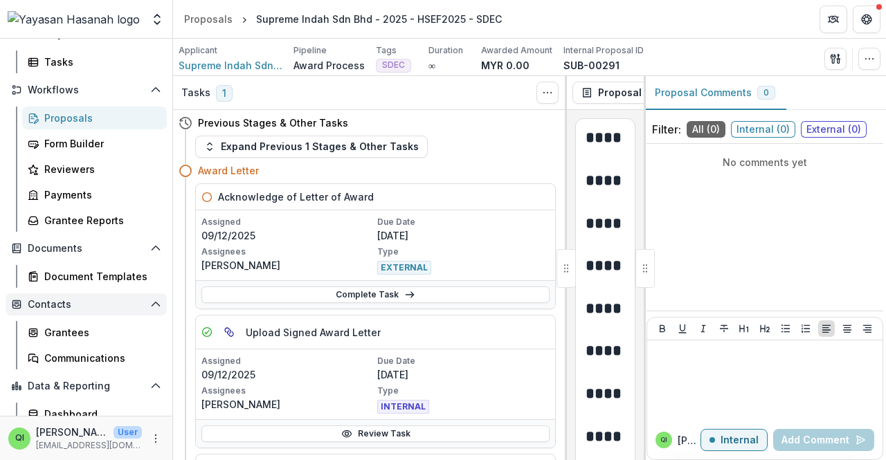
scroll to position [181, 0]
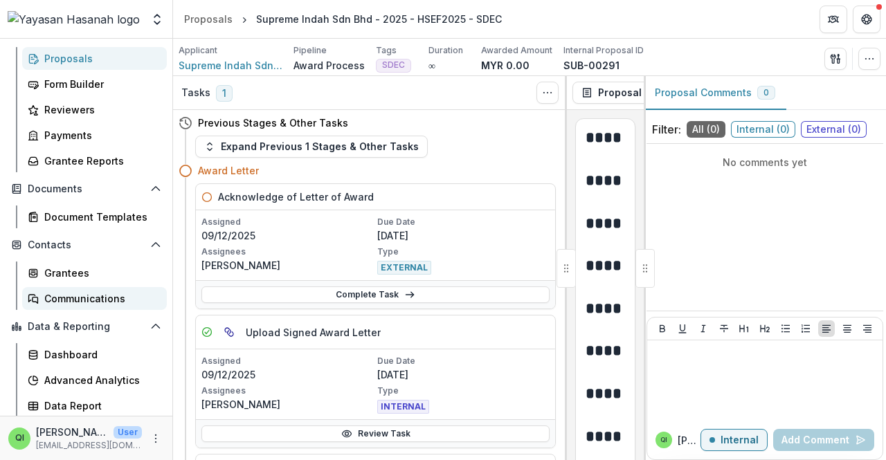
click at [129, 287] on link "Communications" at bounding box center [94, 298] width 145 height 23
